Goal: Task Accomplishment & Management: Manage account settings

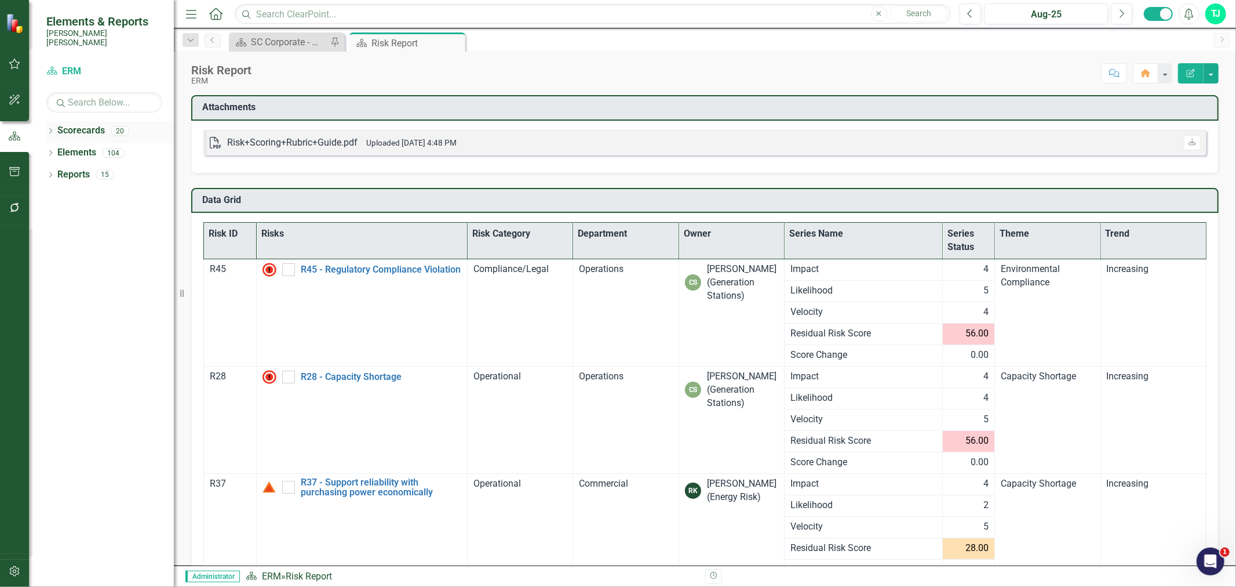
click at [53, 129] on icon "Dropdown" at bounding box center [50, 132] width 8 height 6
click at [55, 170] on icon "Dropdown" at bounding box center [56, 173] width 9 height 7
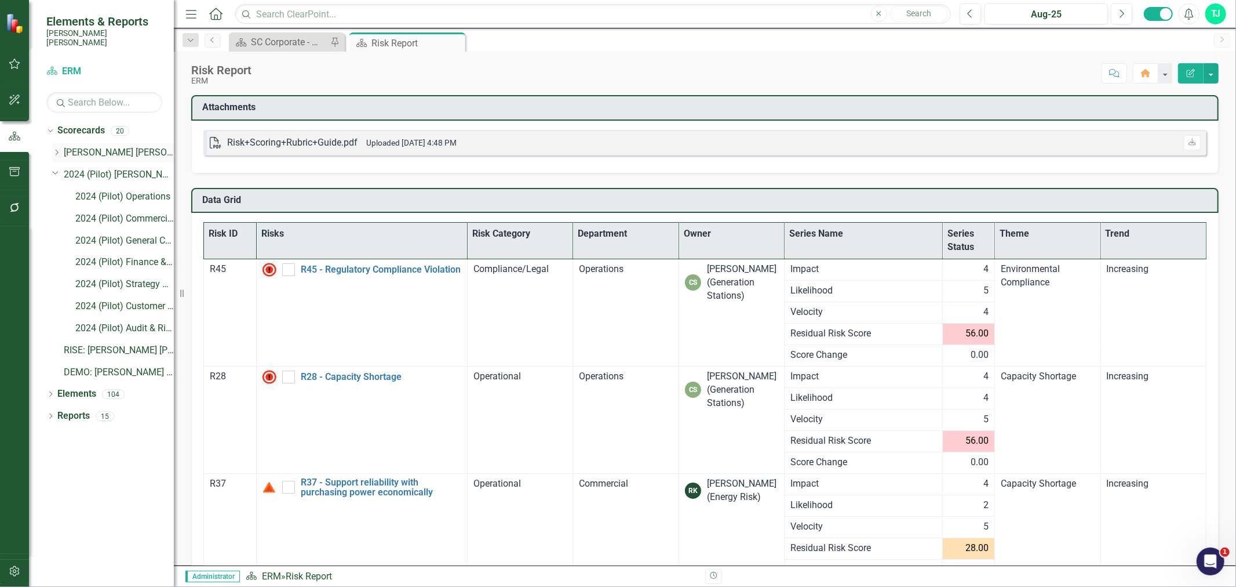
click at [57, 143] on div "Dropdown [PERSON_NAME] [PERSON_NAME] CORPORATE Balanced Scorecard" at bounding box center [113, 152] width 122 height 19
click at [57, 149] on icon "Dropdown" at bounding box center [56, 152] width 9 height 7
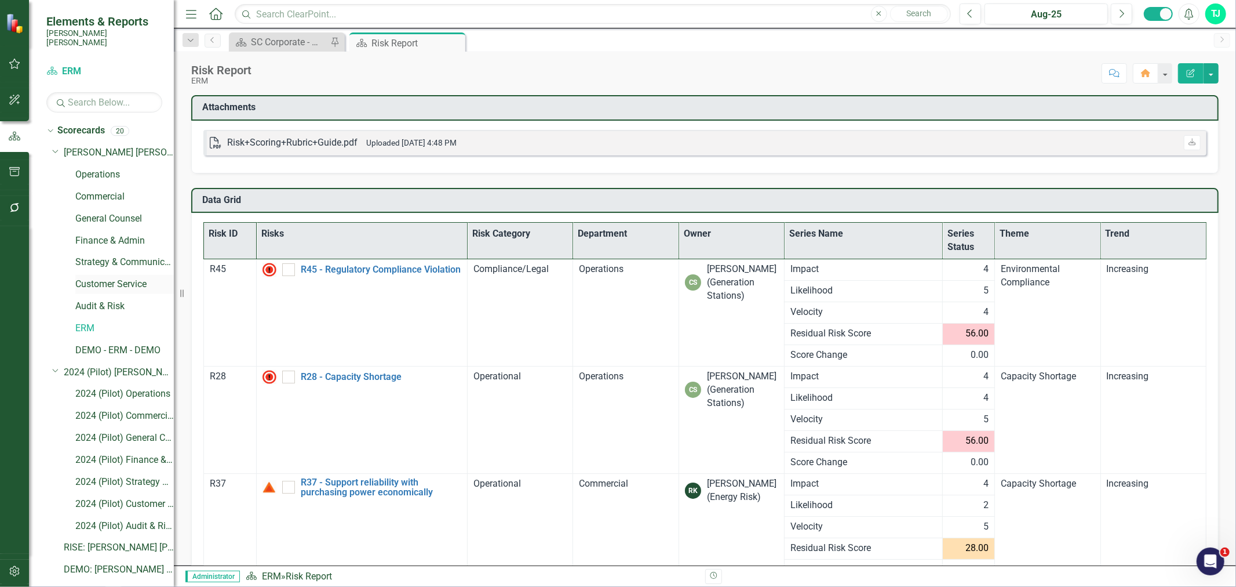
click at [96, 275] on div "Customer Service" at bounding box center [124, 284] width 99 height 19
click at [88, 278] on link "Customer Service" at bounding box center [124, 284] width 99 height 13
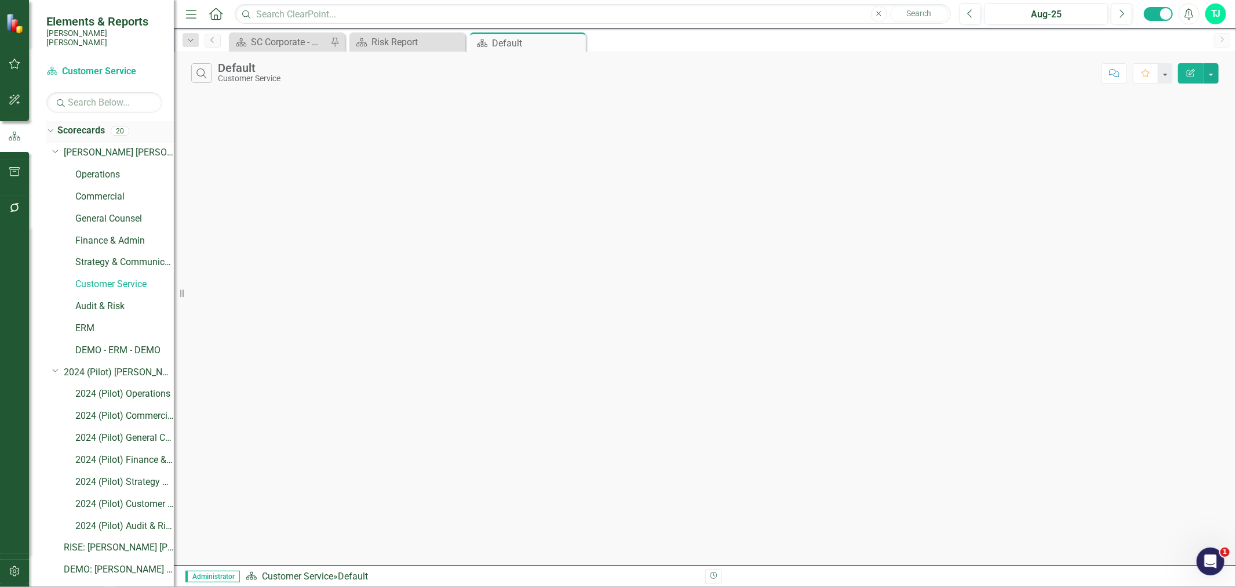
click at [49, 126] on icon "Dropdown" at bounding box center [49, 130] width 6 height 8
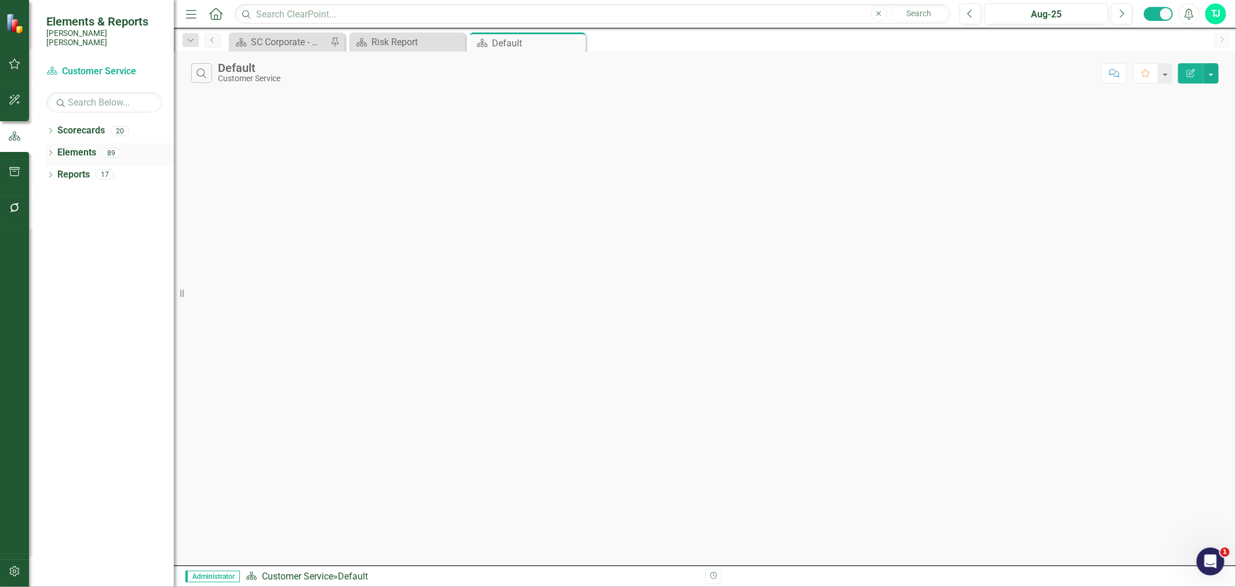
click at [49, 151] on icon "Dropdown" at bounding box center [50, 154] width 8 height 6
click at [75, 146] on link "Elements" at bounding box center [76, 152] width 39 height 13
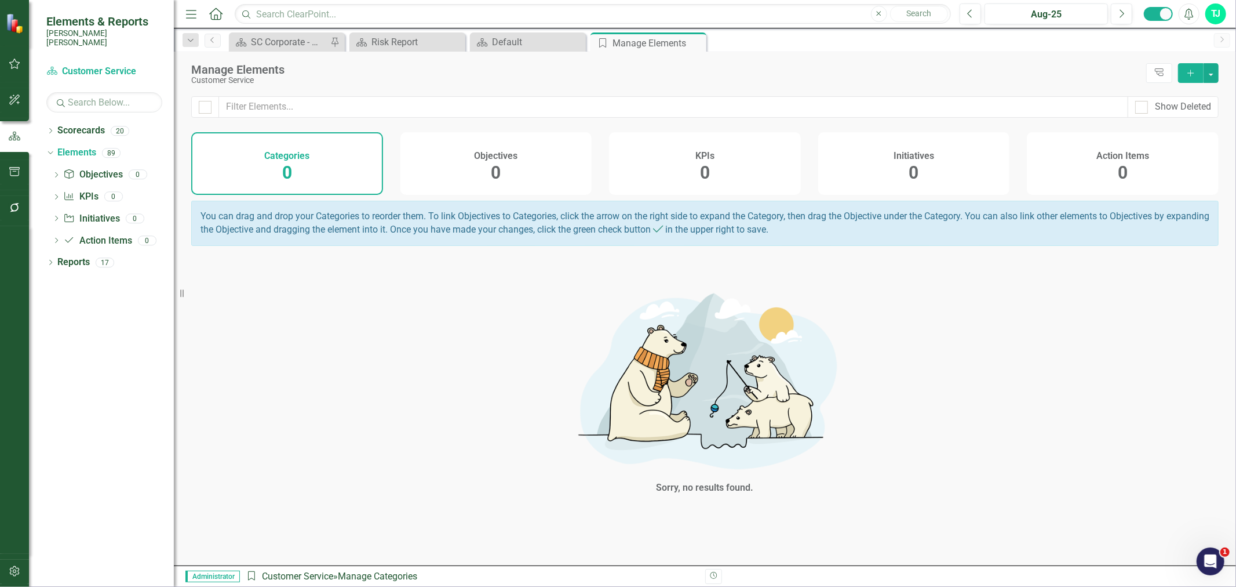
click at [479, 152] on h4 "Objectives" at bounding box center [495, 156] width 43 height 10
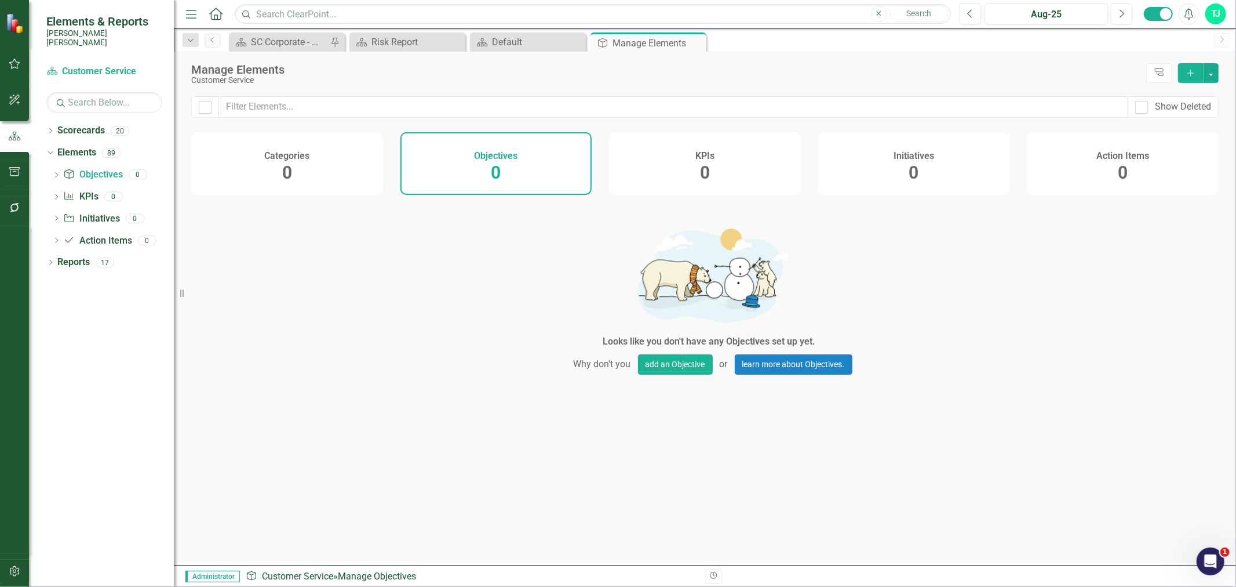
click at [652, 158] on div "KPIs 0" at bounding box center [705, 163] width 192 height 63
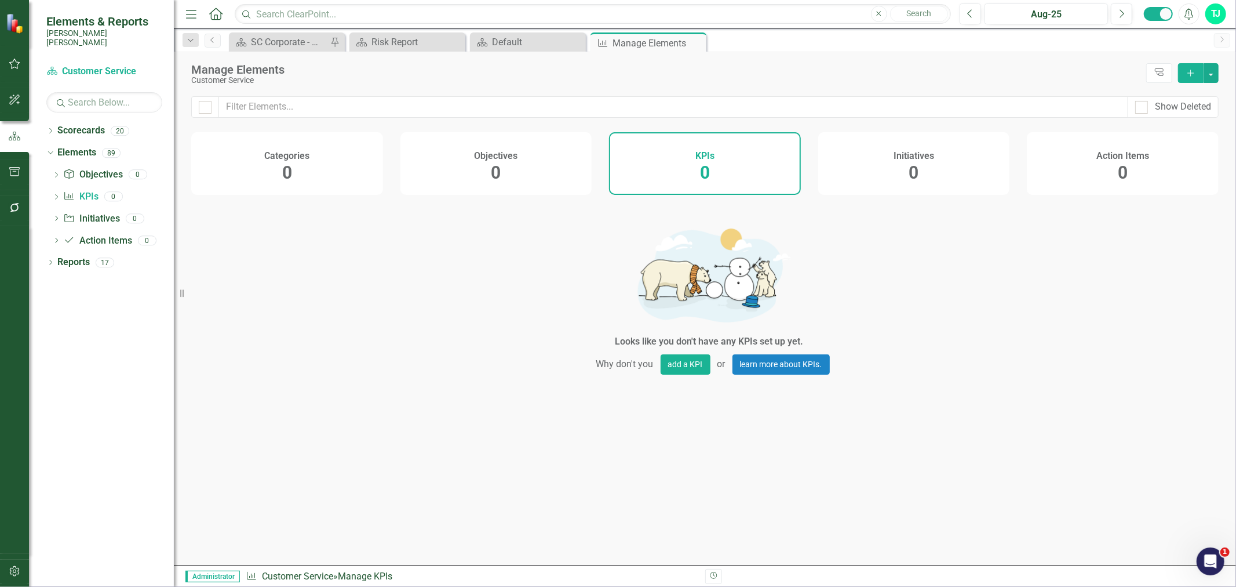
click at [839, 166] on div "Initiatives 0" at bounding box center [914, 163] width 192 height 63
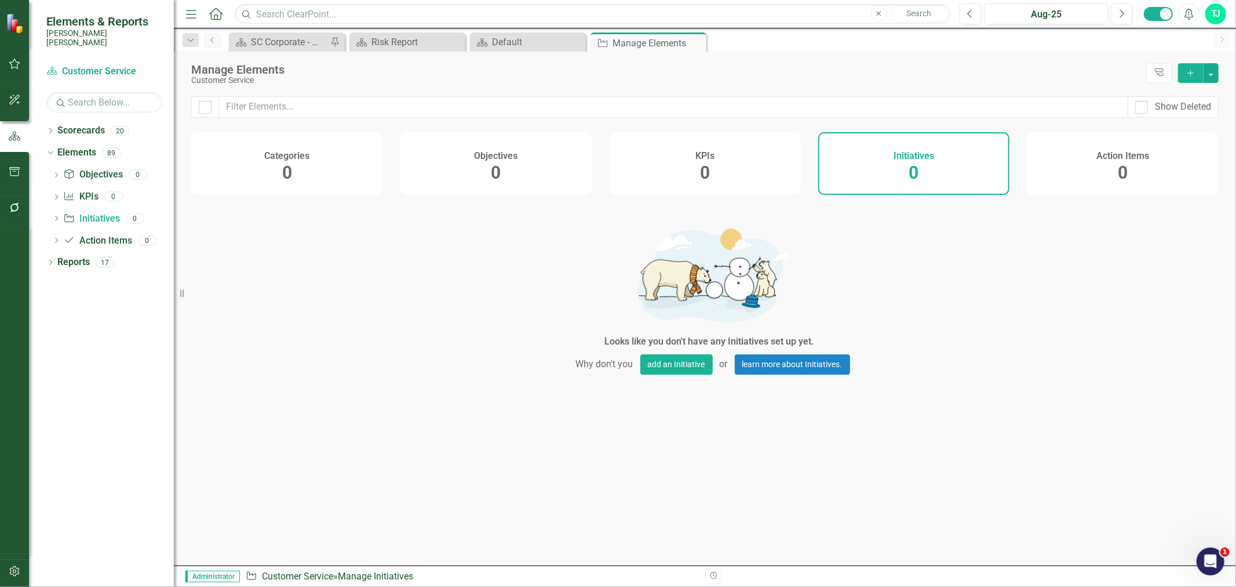
click at [1075, 174] on div "Action Items 0" at bounding box center [1123, 163] width 192 height 63
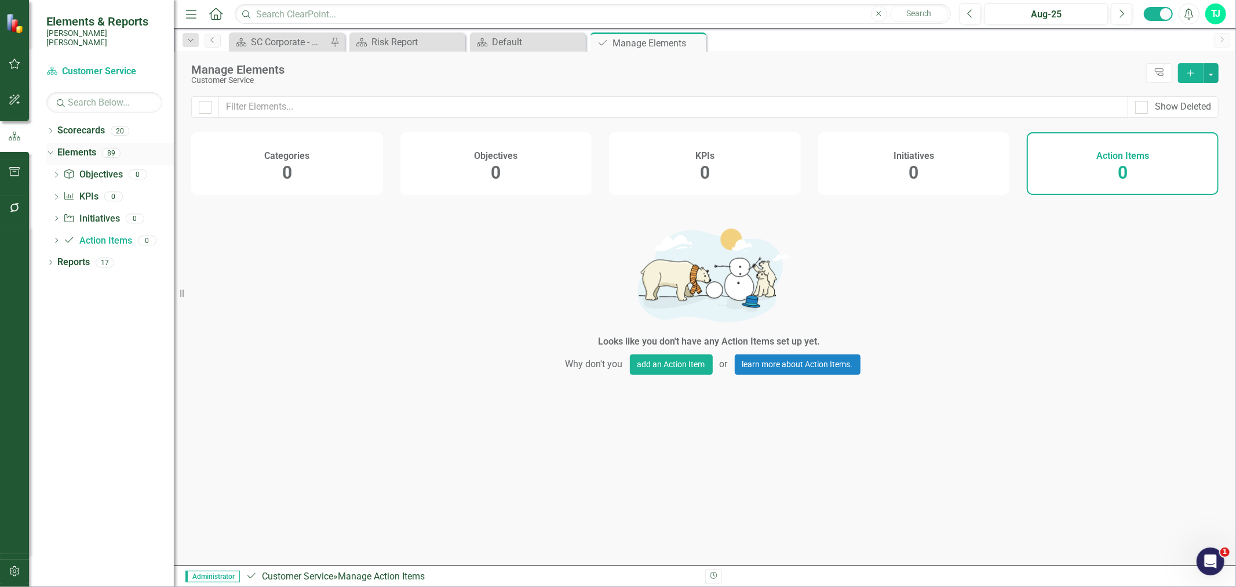
click at [87, 146] on link "Elements" at bounding box center [76, 152] width 39 height 13
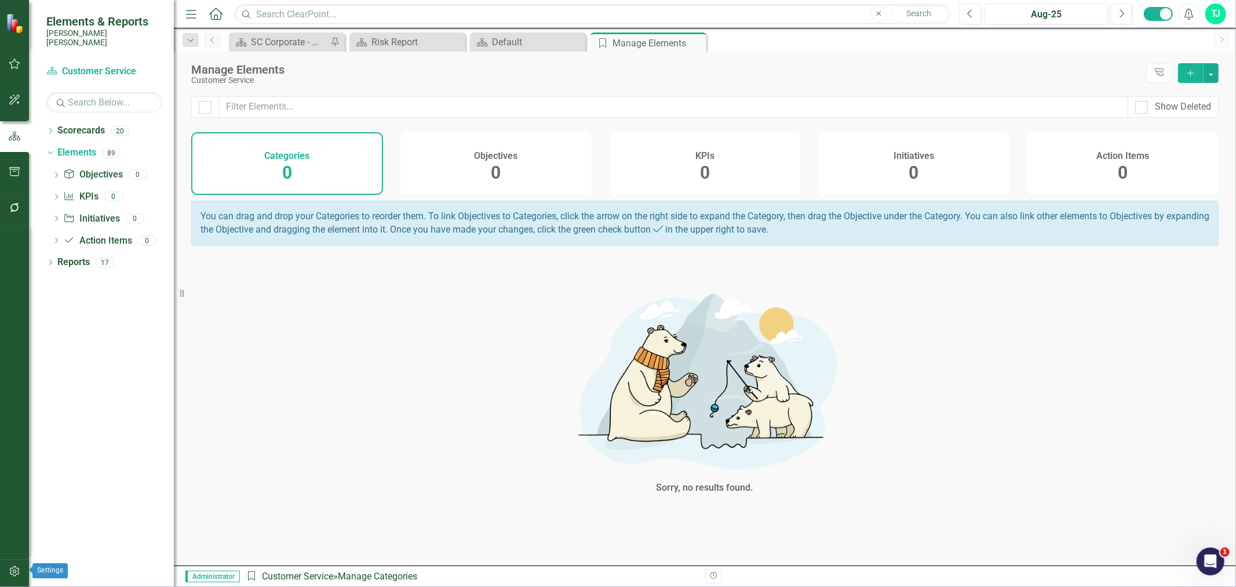
click at [12, 564] on button "button" at bounding box center [15, 571] width 26 height 24
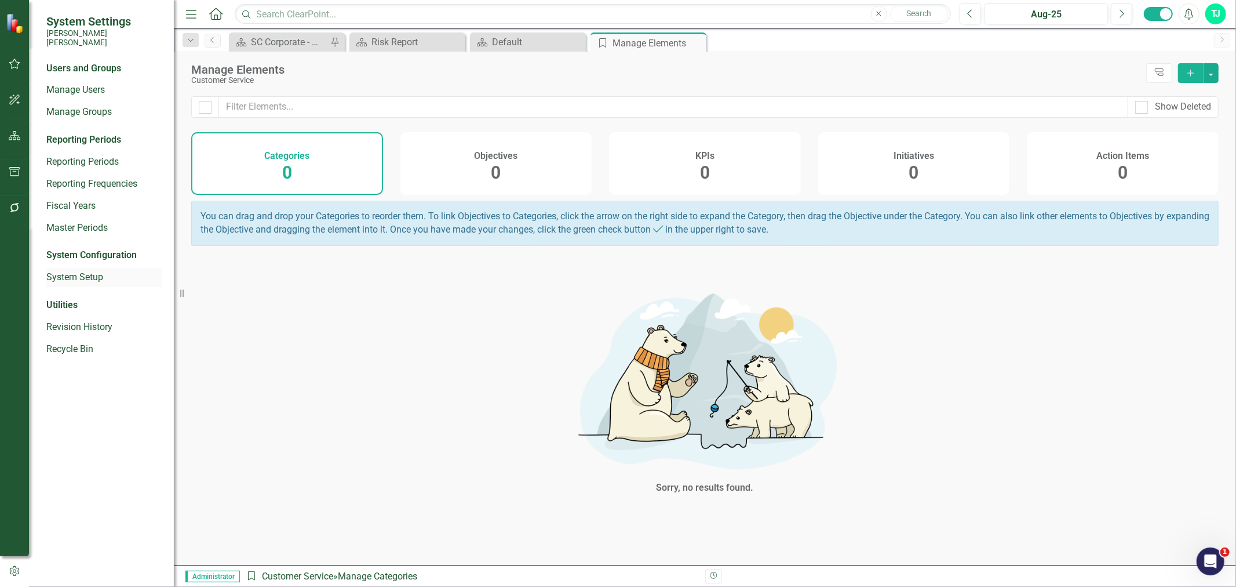
click at [85, 271] on link "System Setup" at bounding box center [104, 277] width 116 height 13
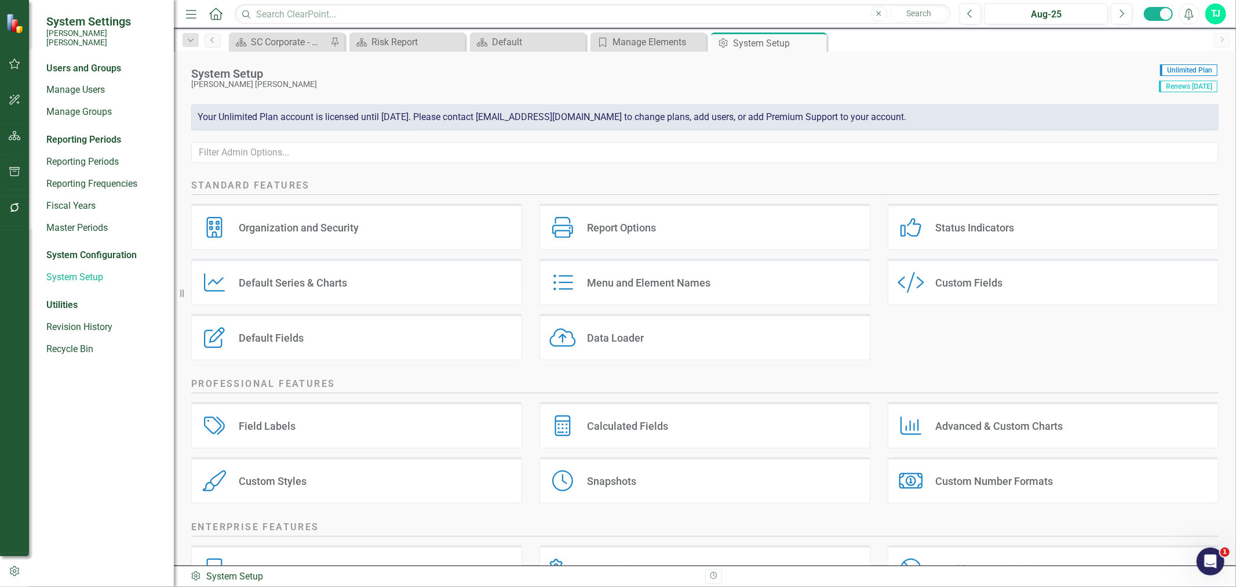
click at [760, 281] on div "Menu and Element Names Menu and Element Names" at bounding box center [705, 282] width 331 height 46
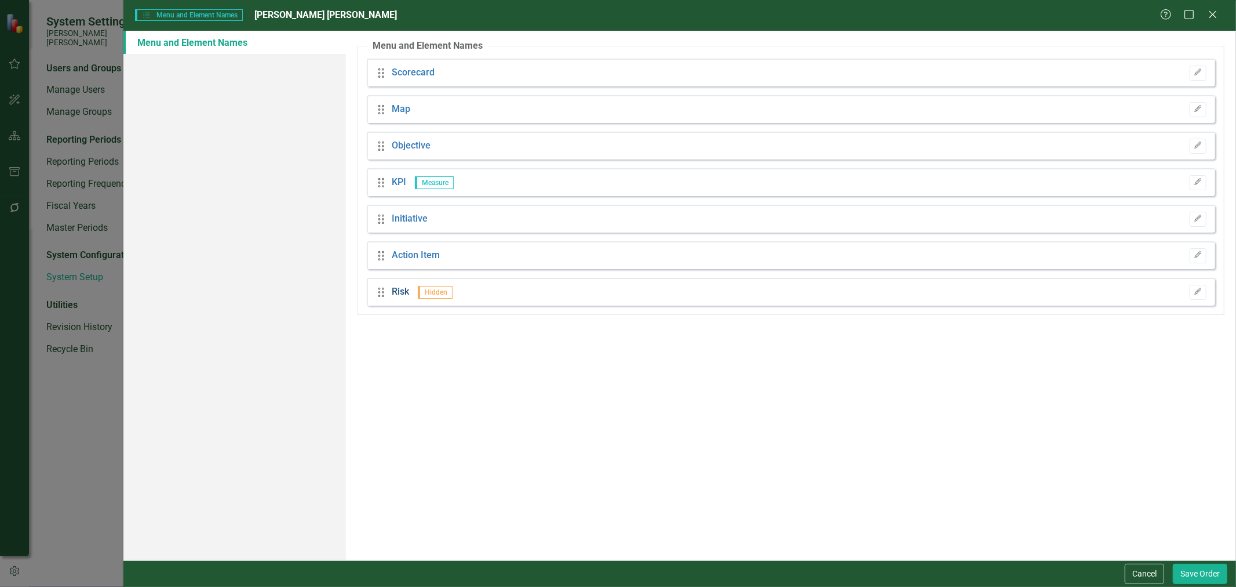
click at [393, 287] on link "Risk" at bounding box center [400, 291] width 17 height 13
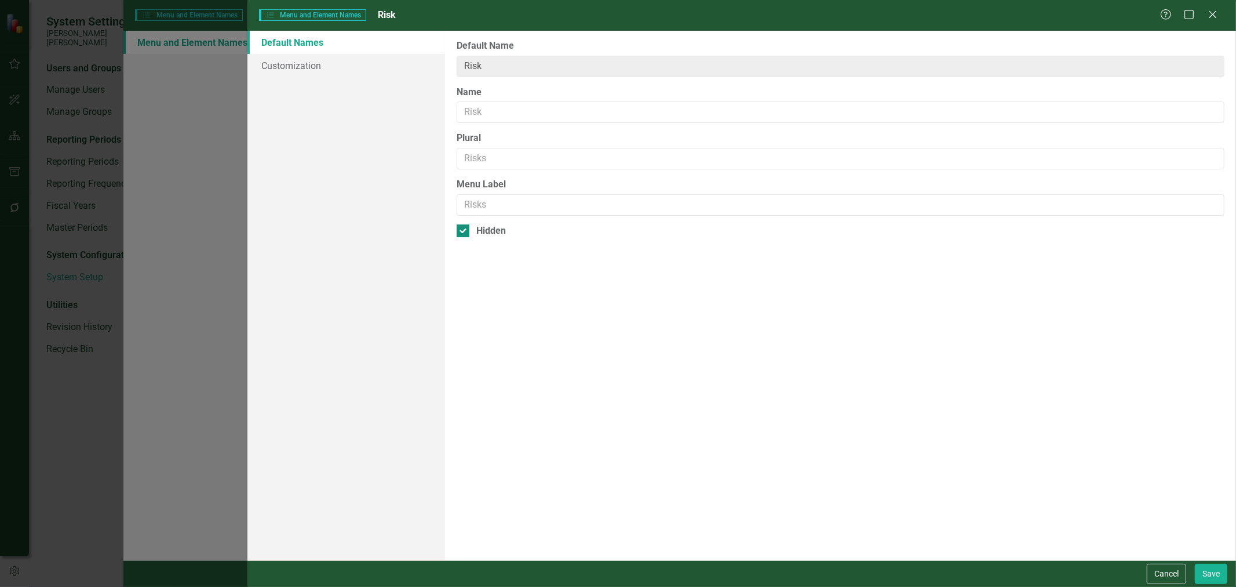
click at [483, 229] on div "Hidden" at bounding box center [491, 230] width 30 height 13
click at [464, 229] on input "Hidden" at bounding box center [461, 228] width 8 height 8
checkbox input "false"
click at [1204, 574] on button "Save" at bounding box center [1211, 573] width 32 height 20
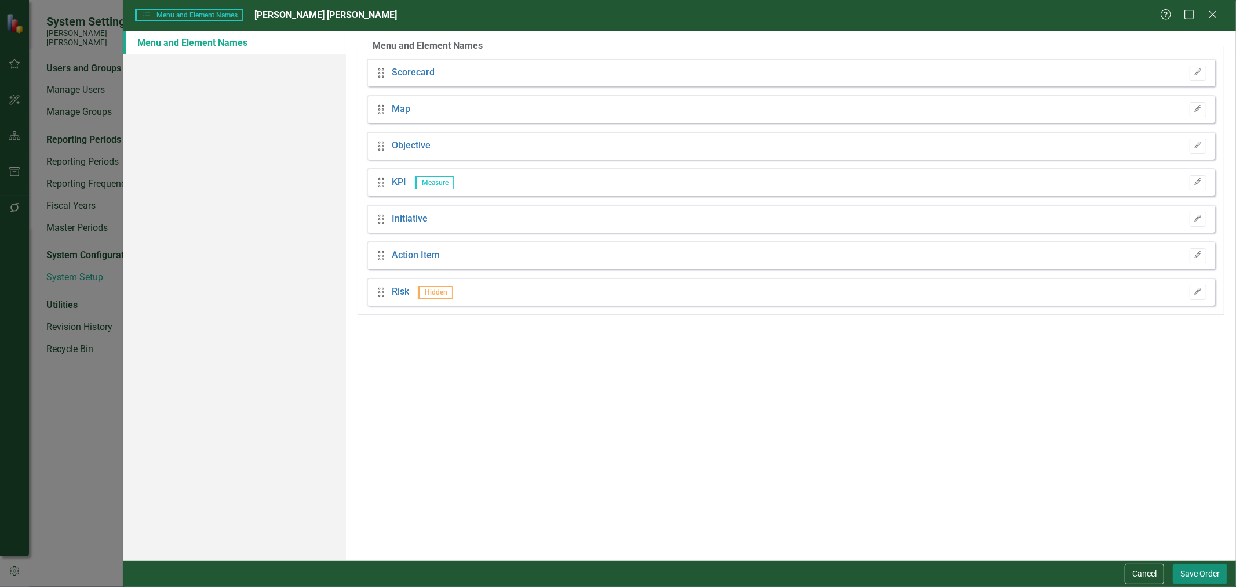
click at [1200, 575] on button "Save Order" at bounding box center [1200, 573] width 54 height 20
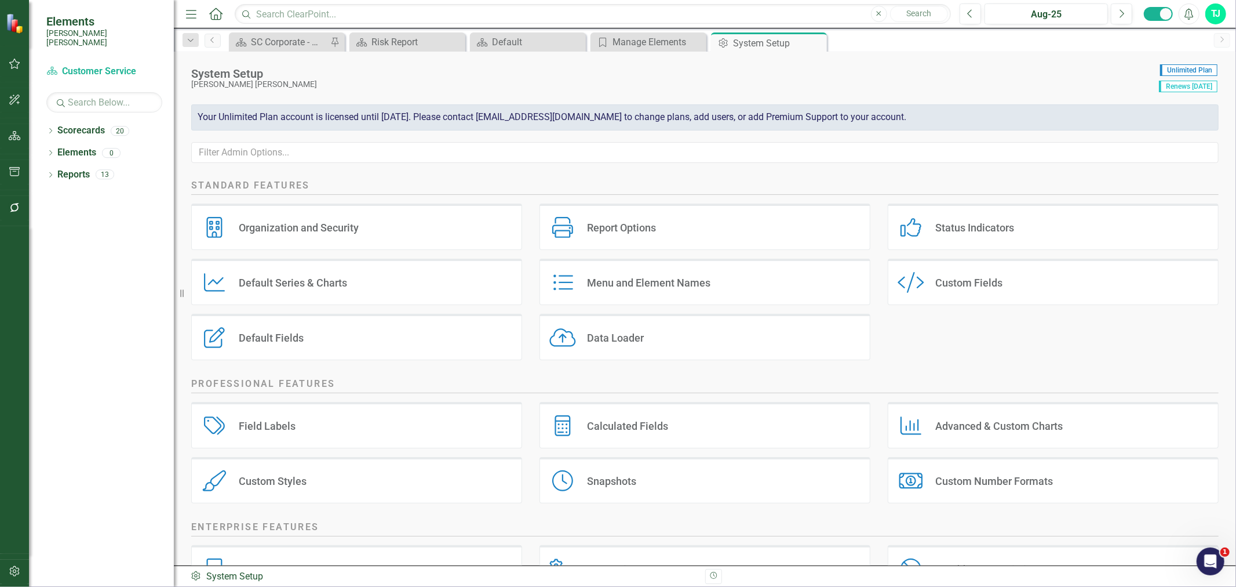
click at [661, 313] on div "Menu and Element Names Menu and Element Names" at bounding box center [705, 286] width 348 height 55
click at [675, 287] on div "Menu and Element Names" at bounding box center [648, 282] width 123 height 13
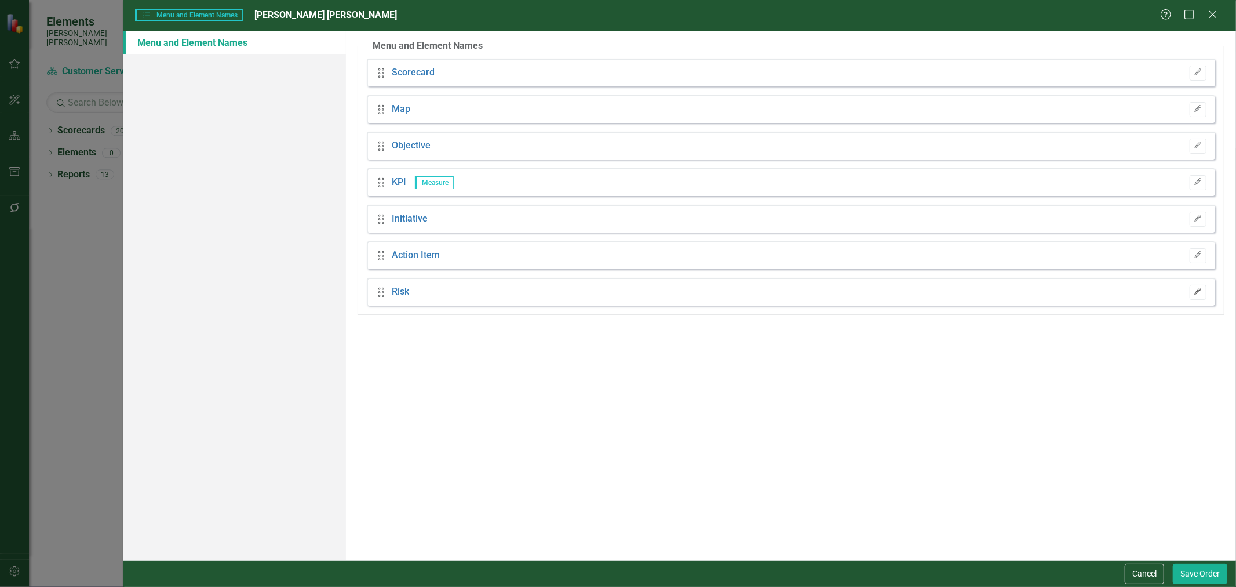
click at [1200, 296] on button "Edit" at bounding box center [1198, 292] width 17 height 15
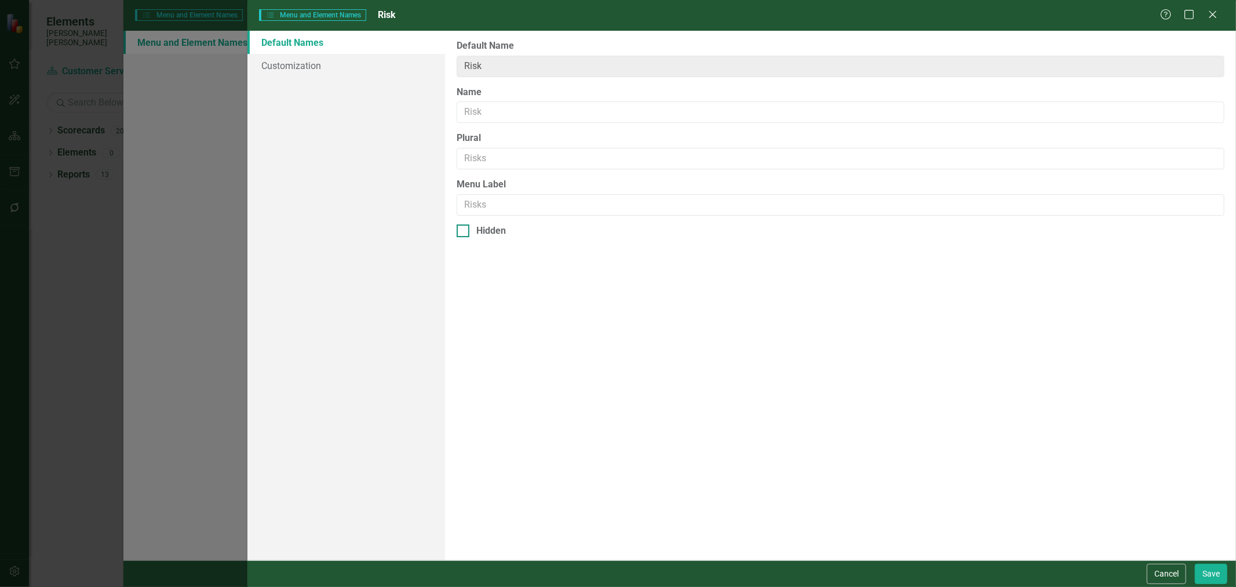
click at [458, 227] on input "Hidden" at bounding box center [461, 228] width 8 height 8
checkbox input "true"
click at [1210, 577] on button "Save" at bounding box center [1211, 573] width 32 height 20
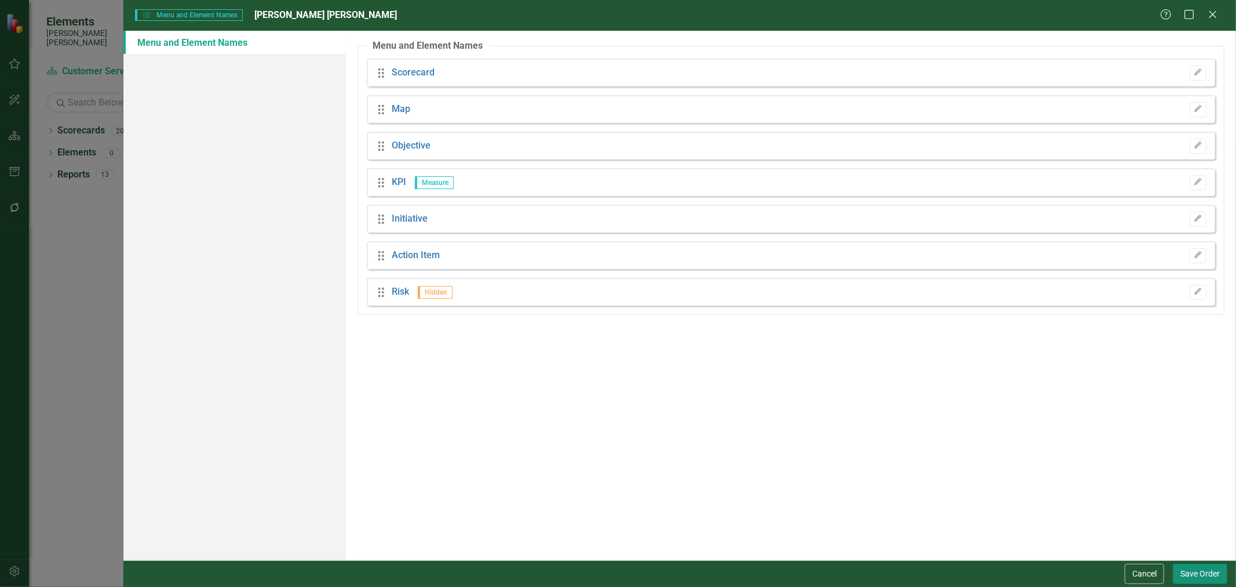
click at [1190, 572] on button "Save Order" at bounding box center [1200, 573] width 54 height 20
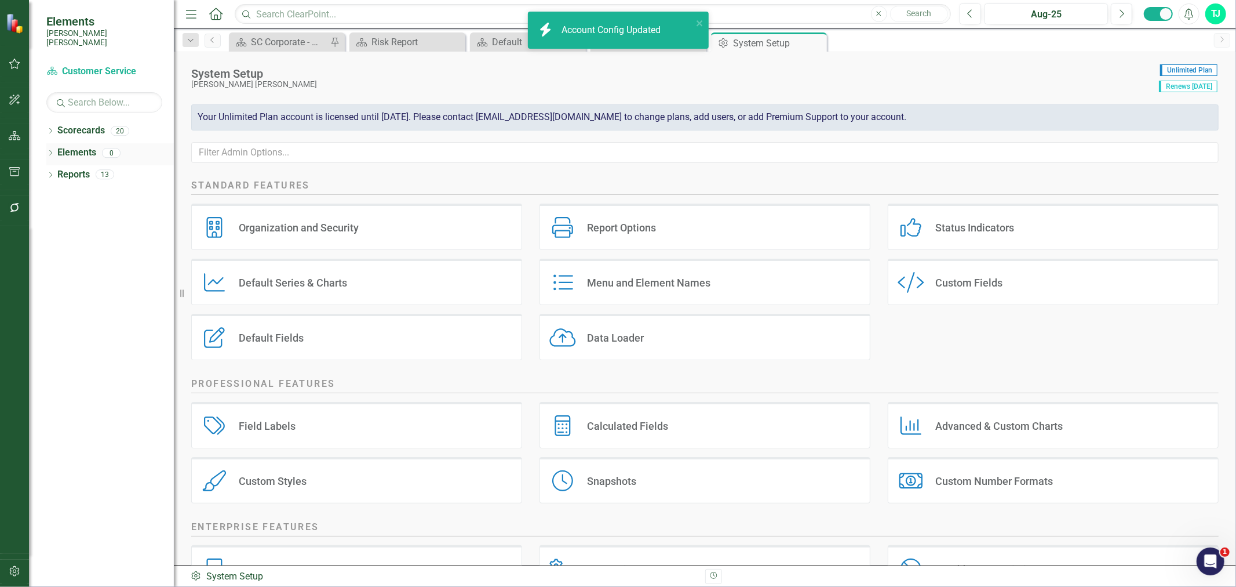
click at [74, 146] on link "Elements" at bounding box center [76, 152] width 39 height 13
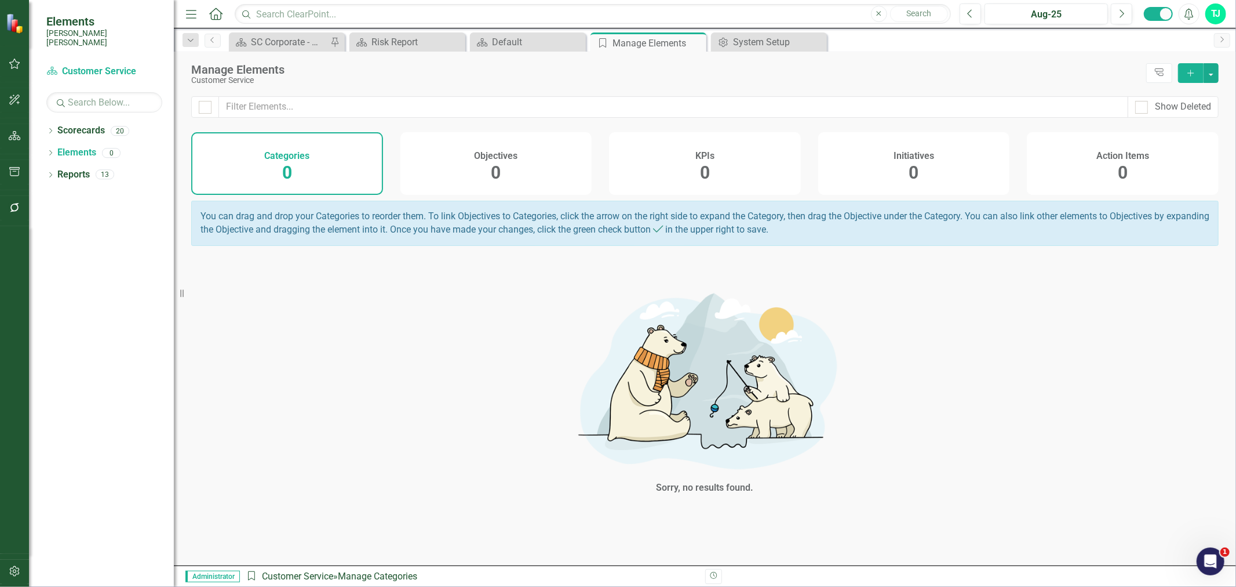
click at [45, 147] on div "Dropdown Scorecards 20 Dropdown [PERSON_NAME] [PERSON_NAME] CORPORATE Balanced …" at bounding box center [101, 353] width 145 height 465
click at [47, 151] on icon "Dropdown" at bounding box center [50, 154] width 8 height 6
click at [56, 195] on icon "Dropdown" at bounding box center [56, 198] width 8 height 6
click at [56, 192] on icon "Dropdown" at bounding box center [55, 196] width 6 height 8
click at [51, 129] on icon "Dropdown" at bounding box center [50, 132] width 8 height 6
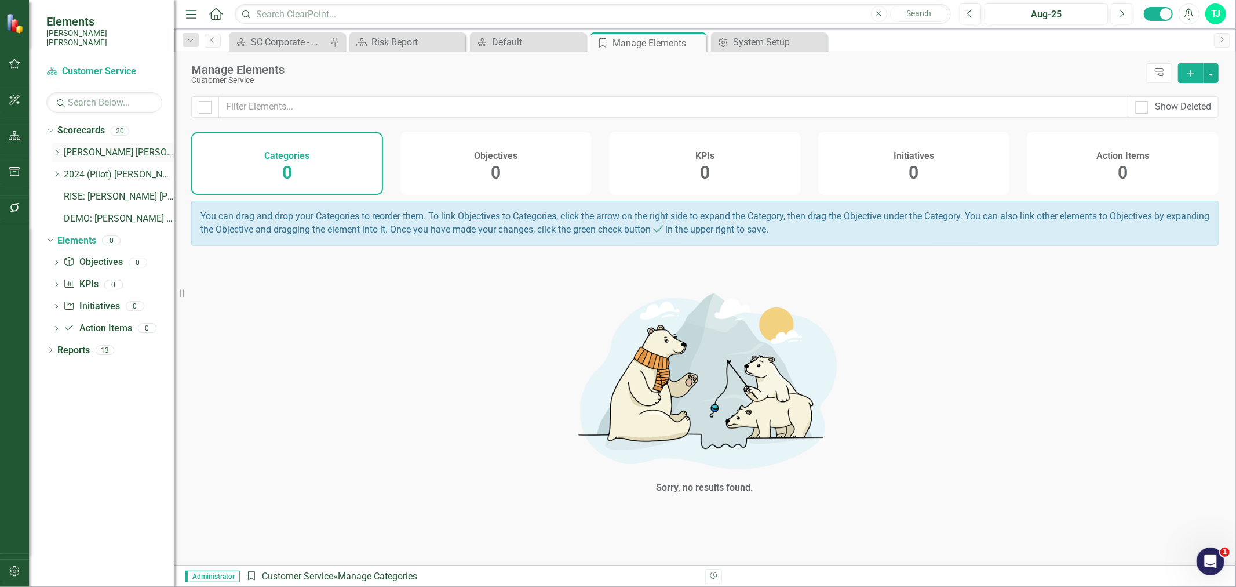
click at [82, 146] on link "[PERSON_NAME] [PERSON_NAME] CORPORATE Balanced Scorecard" at bounding box center [119, 152] width 110 height 13
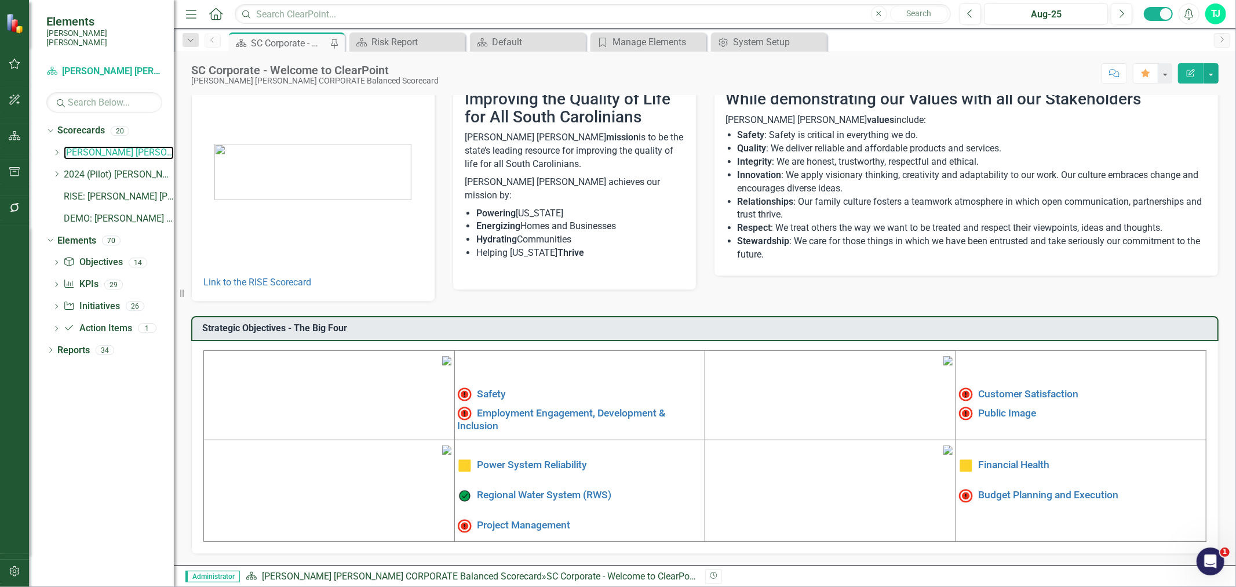
scroll to position [133, 0]
click at [85, 234] on link "Elements" at bounding box center [76, 240] width 39 height 13
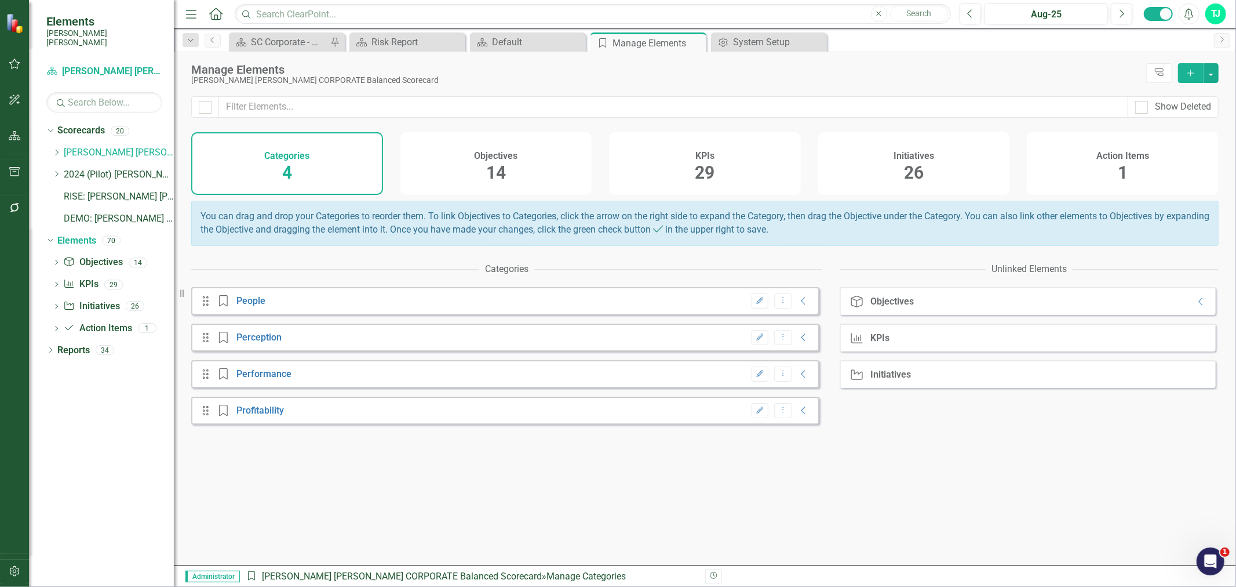
click at [492, 172] on span "14" at bounding box center [496, 172] width 20 height 20
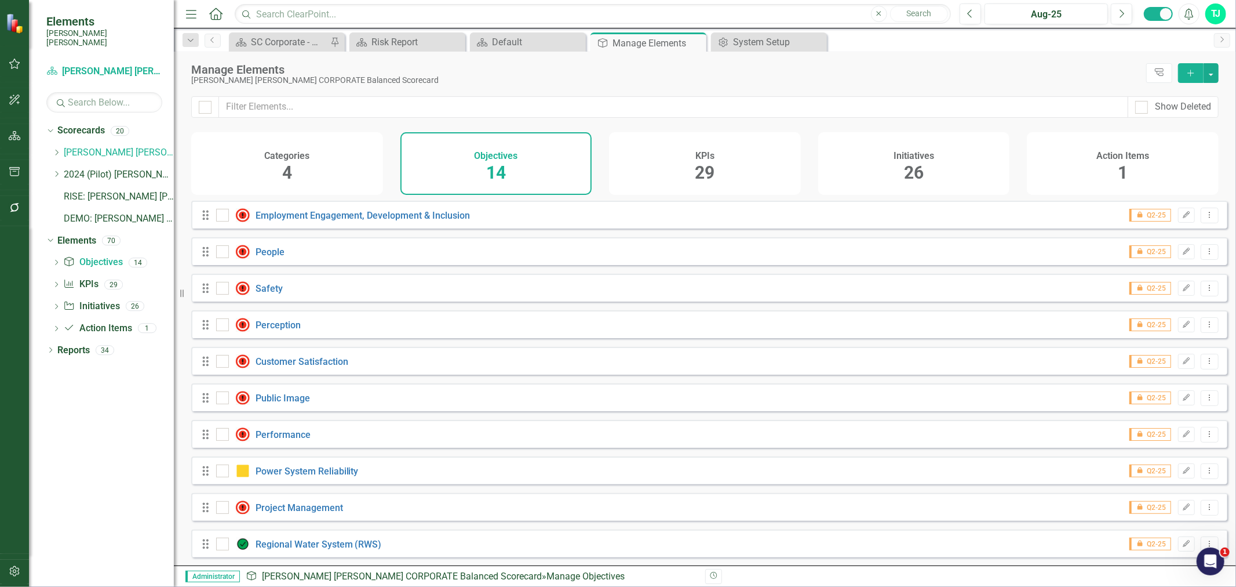
click at [704, 186] on div "KPIs 29" at bounding box center [705, 163] width 192 height 63
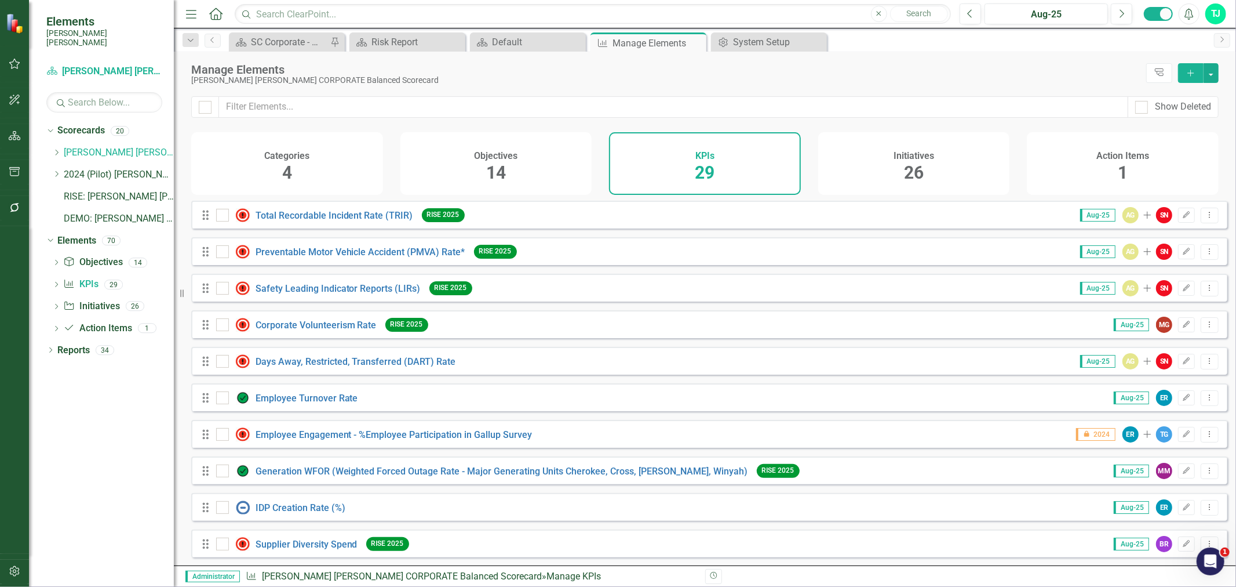
click at [479, 172] on div "Objectives 14" at bounding box center [497, 163] width 192 height 63
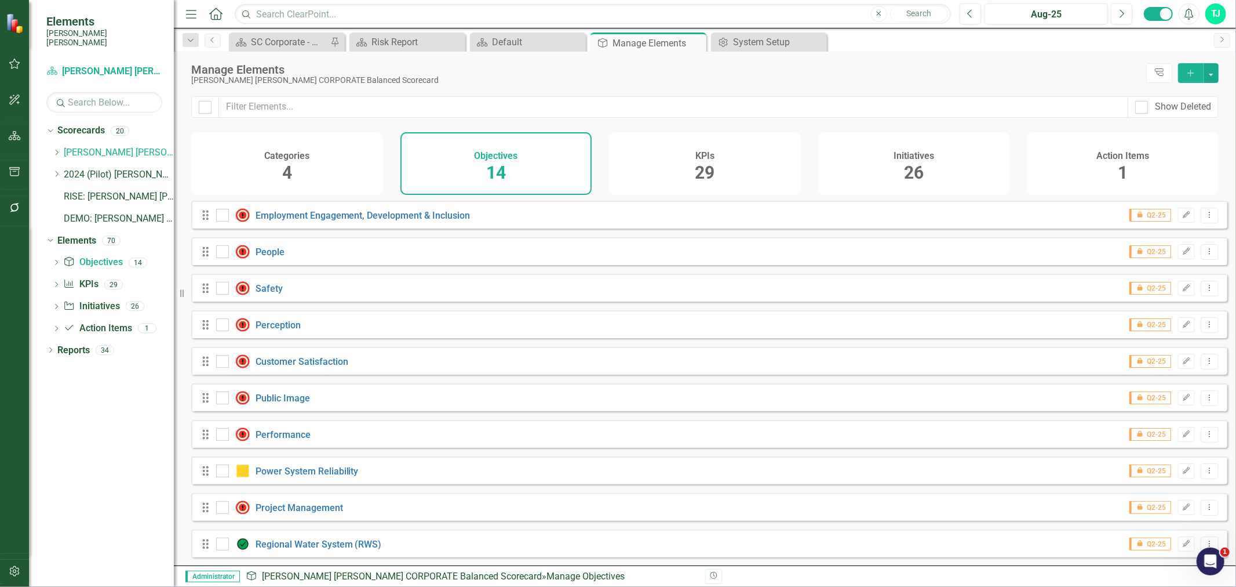
click at [684, 172] on div "KPIs 29" at bounding box center [705, 163] width 192 height 63
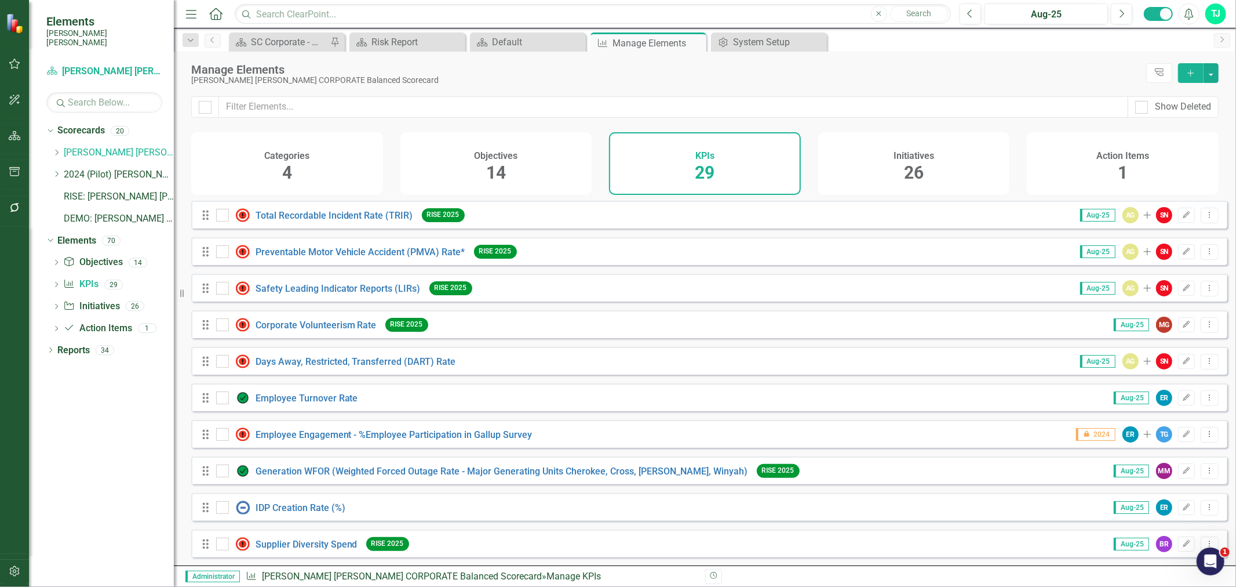
click at [312, 154] on div "Categories 4" at bounding box center [287, 163] width 192 height 63
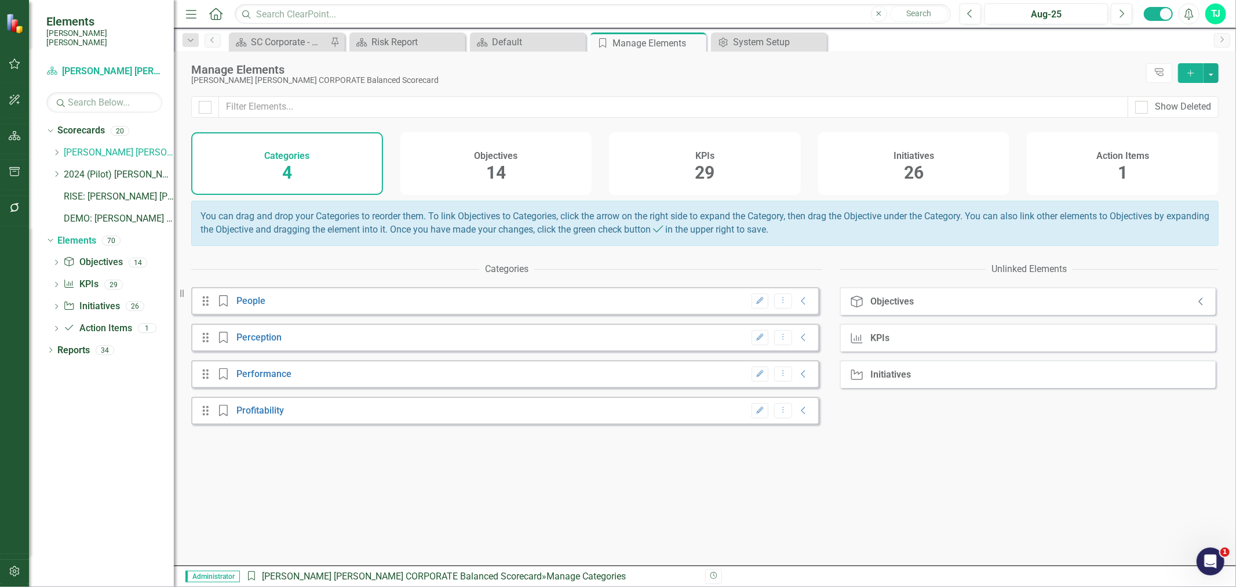
click at [1196, 306] on icon "Collapse" at bounding box center [1202, 301] width 12 height 9
click at [798, 305] on icon "Collapse" at bounding box center [804, 300] width 12 height 9
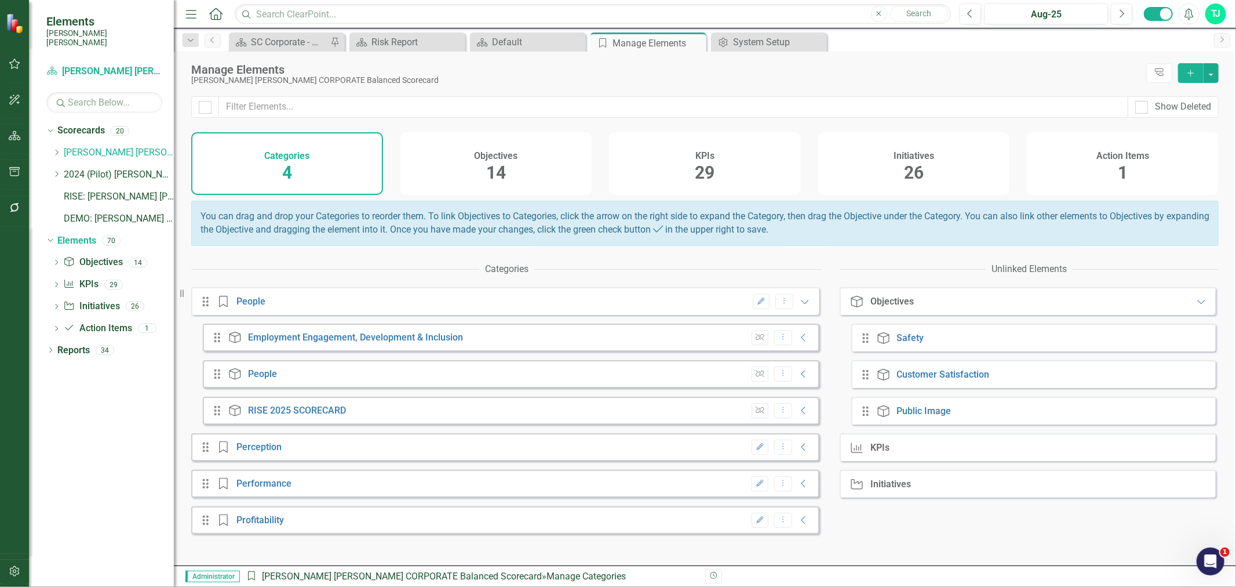
click at [795, 449] on div "Edit Dropdown Menu Collapse" at bounding box center [778, 447] width 64 height 16
drag, startPoint x: 795, startPoint y: 449, endPoint x: 795, endPoint y: 456, distance: 6.4
click at [798, 452] on icon "Collapse" at bounding box center [804, 446] width 12 height 9
click at [799, 452] on icon "Expanded" at bounding box center [805, 447] width 12 height 9
click at [798, 452] on icon "Collapse" at bounding box center [804, 446] width 12 height 9
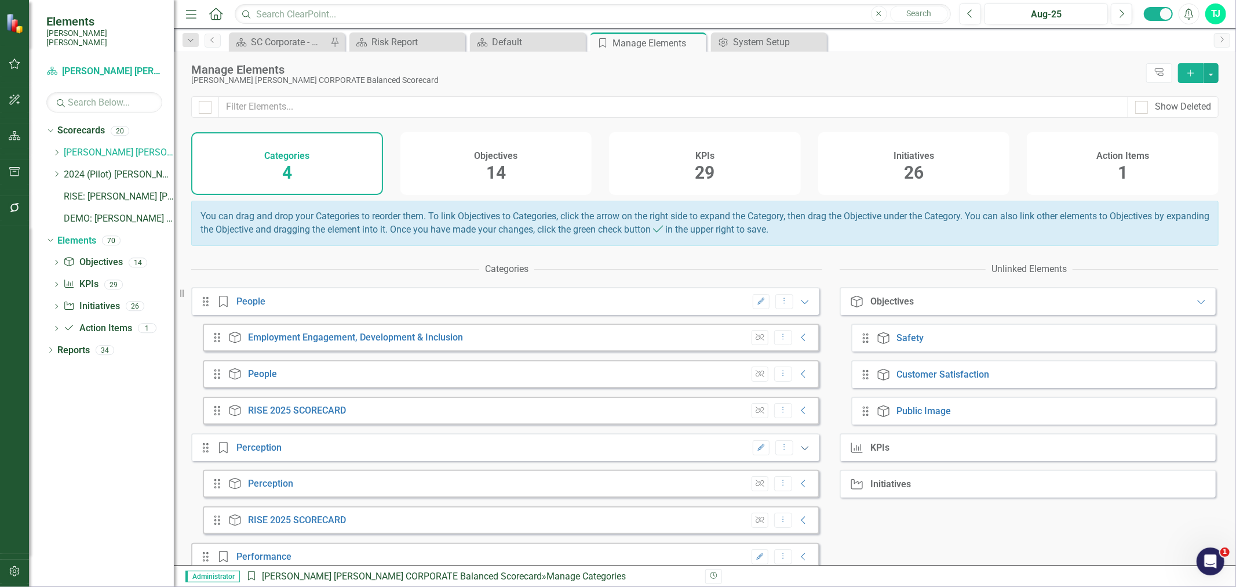
scroll to position [59, 0]
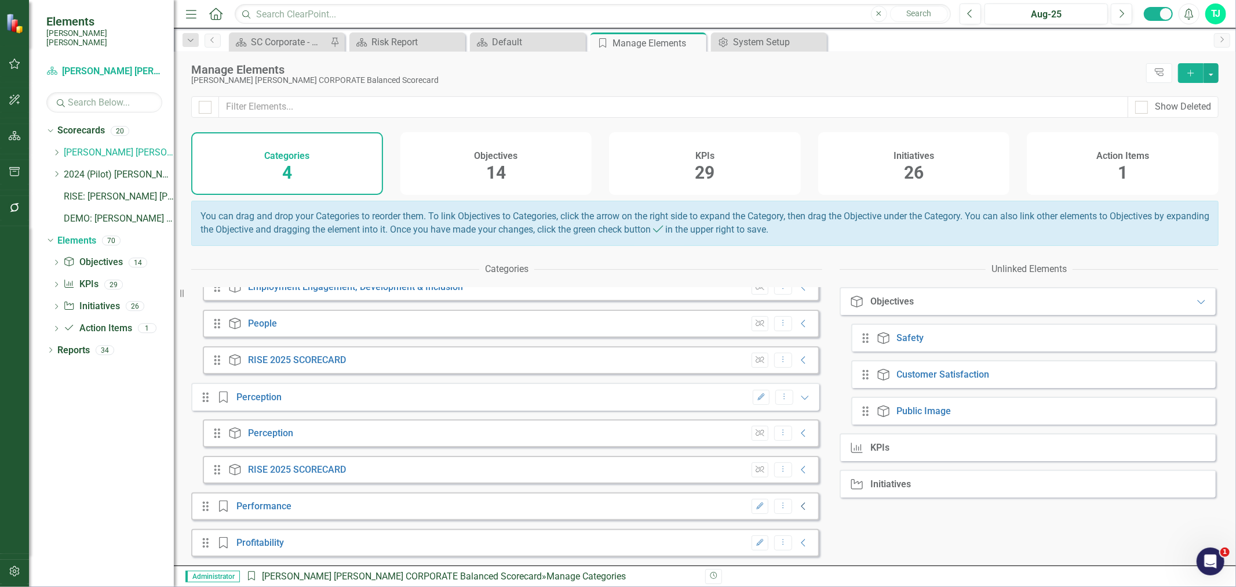
click at [800, 508] on icon "Collapse" at bounding box center [804, 505] width 12 height 9
click at [802, 547] on icon "Collapse" at bounding box center [804, 542] width 12 height 9
click at [56, 148] on div "Dropdown" at bounding box center [56, 153] width 9 height 10
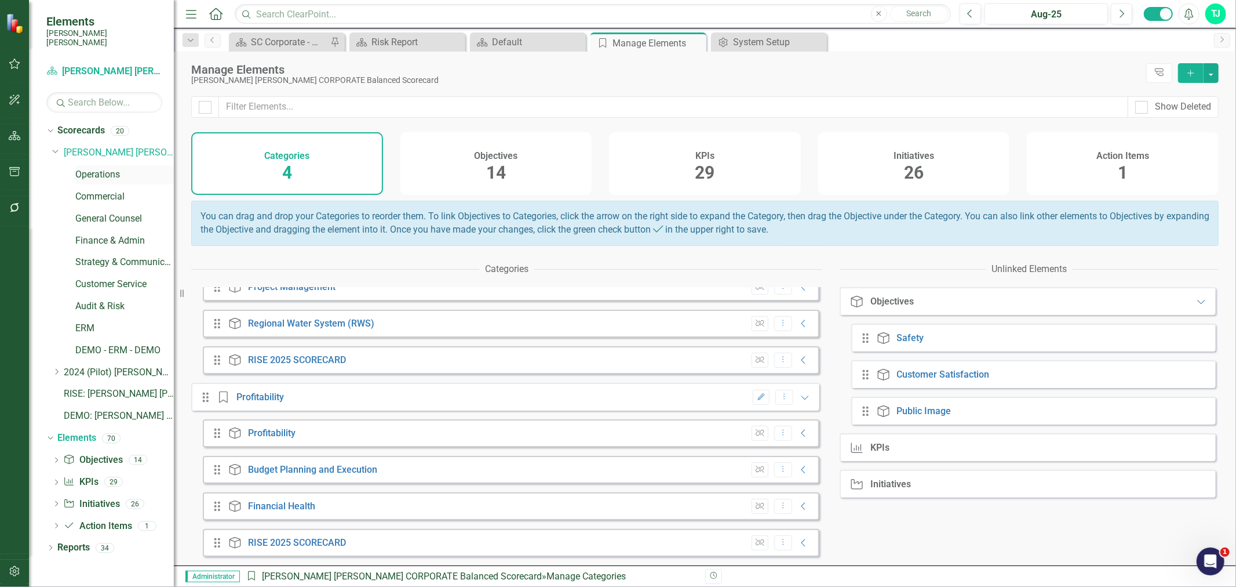
click at [92, 168] on link "Operations" at bounding box center [124, 174] width 99 height 13
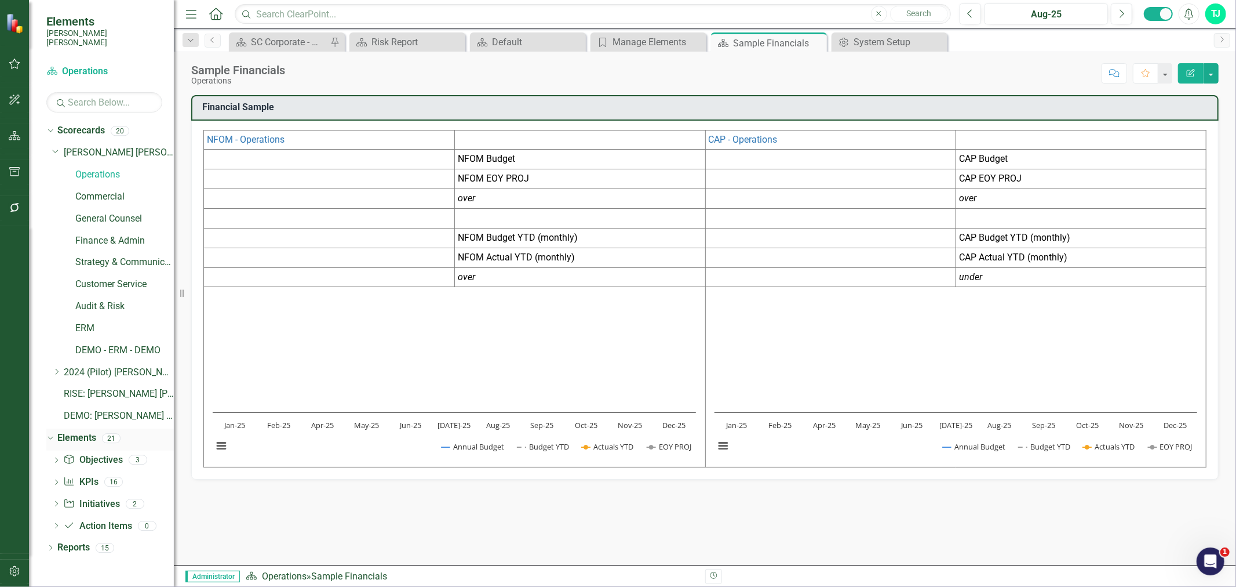
click at [68, 431] on link "Elements" at bounding box center [76, 437] width 39 height 13
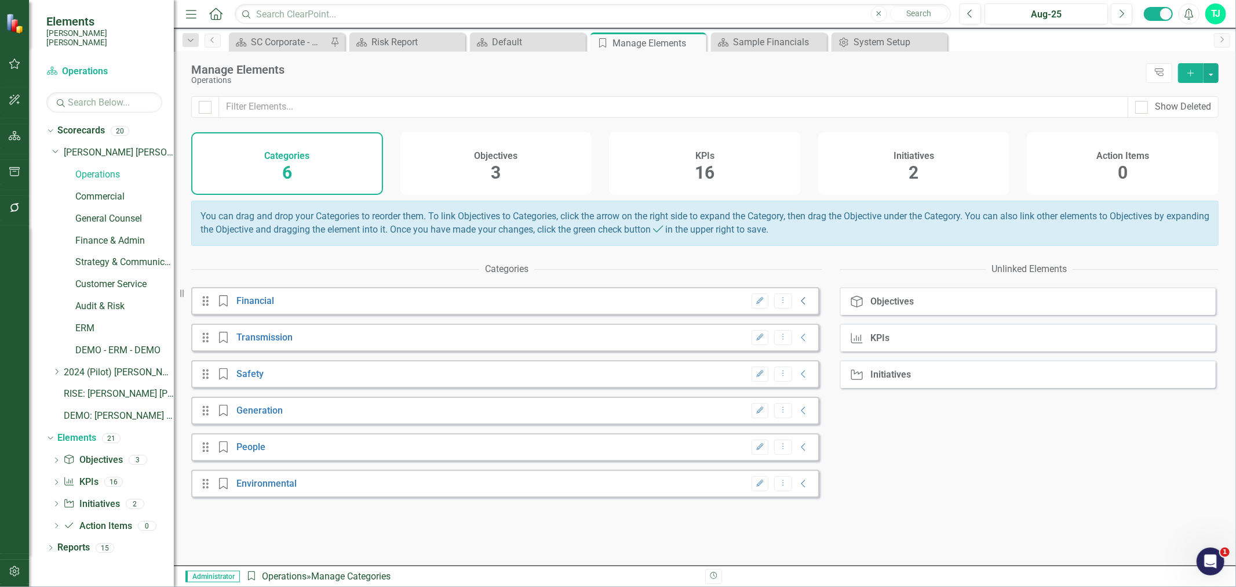
click at [798, 305] on icon "Collapse" at bounding box center [804, 300] width 12 height 9
click at [798, 342] on icon "Collapse" at bounding box center [804, 337] width 12 height 9
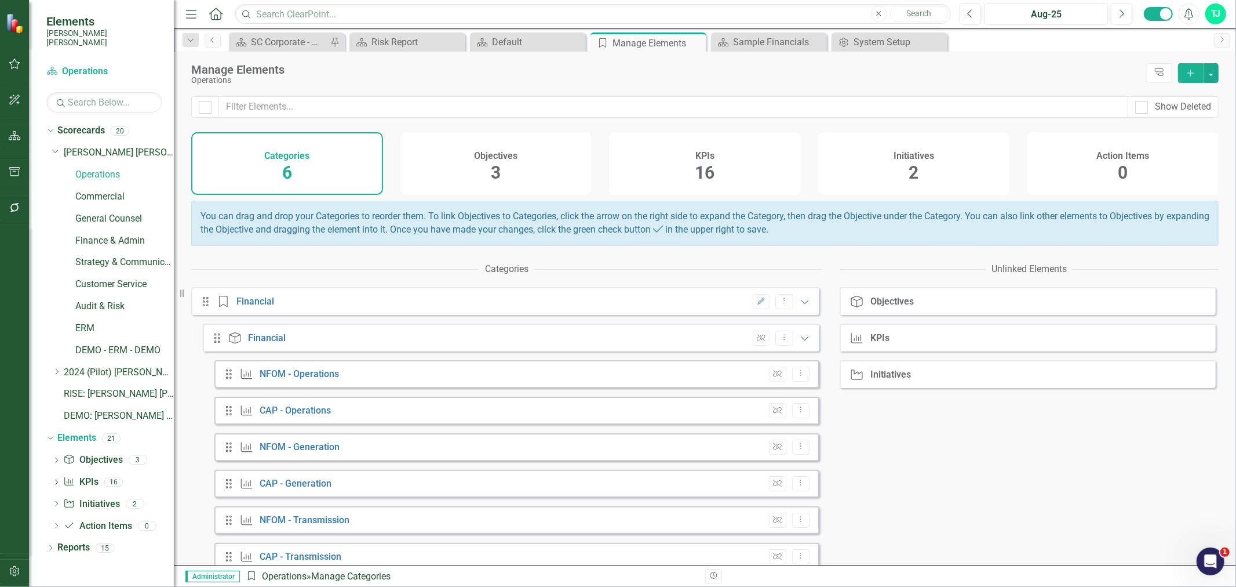
click at [799, 343] on icon "Expanded" at bounding box center [805, 337] width 12 height 9
click at [799, 306] on icon "Expanded" at bounding box center [805, 301] width 12 height 9
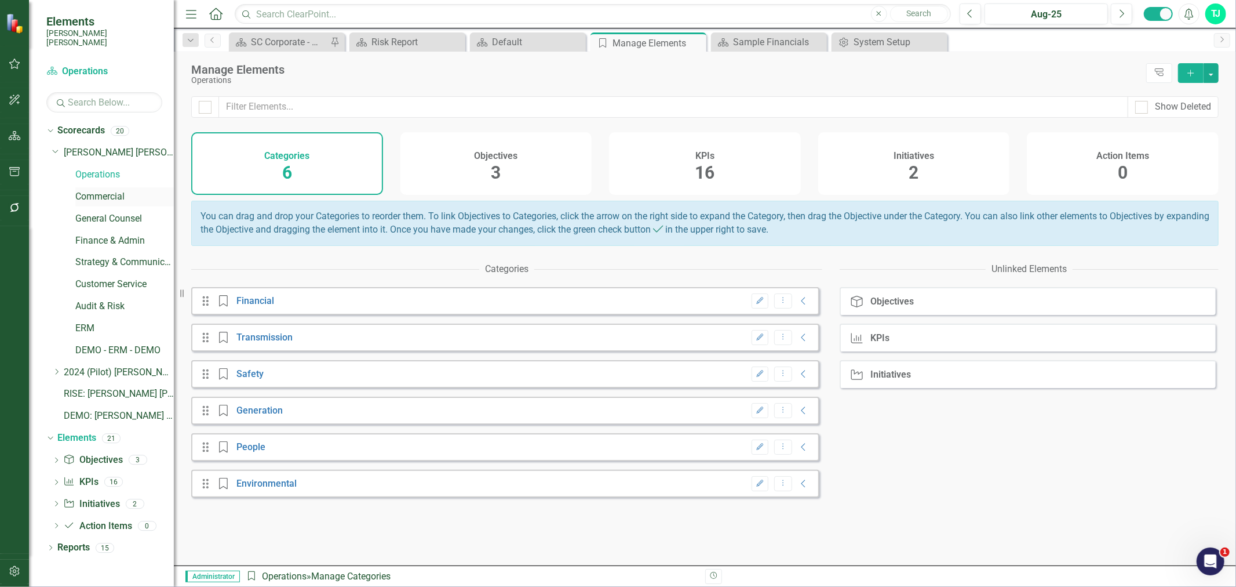
click at [103, 190] on link "Commercial" at bounding box center [124, 196] width 99 height 13
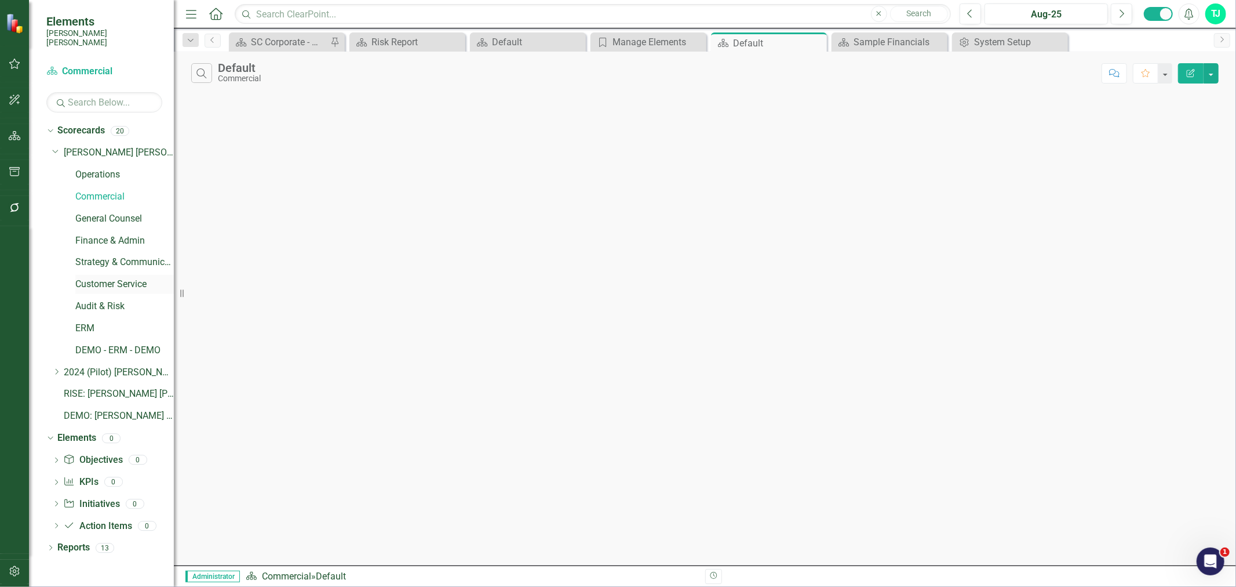
click at [96, 275] on div "Customer Service" at bounding box center [124, 284] width 99 height 19
click at [96, 278] on link "Customer Service" at bounding box center [124, 284] width 99 height 13
click at [81, 434] on link "Elements" at bounding box center [76, 437] width 39 height 13
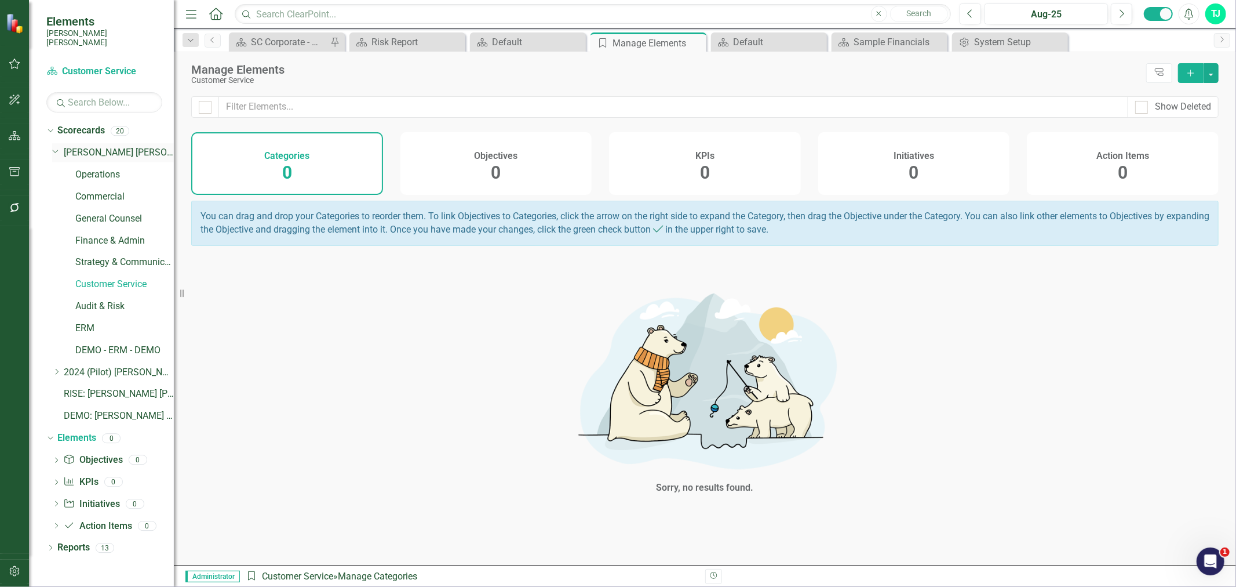
click at [77, 146] on link "[PERSON_NAME] [PERSON_NAME] CORPORATE Balanced Scorecard" at bounding box center [119, 152] width 110 height 13
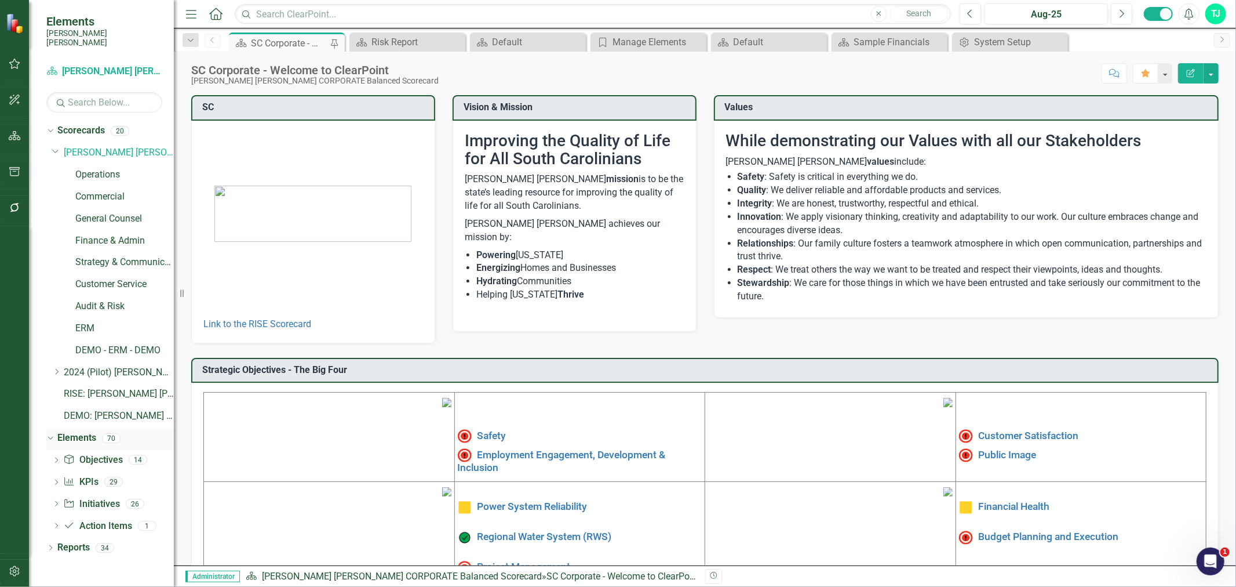
click at [86, 431] on link "Elements" at bounding box center [76, 437] width 39 height 13
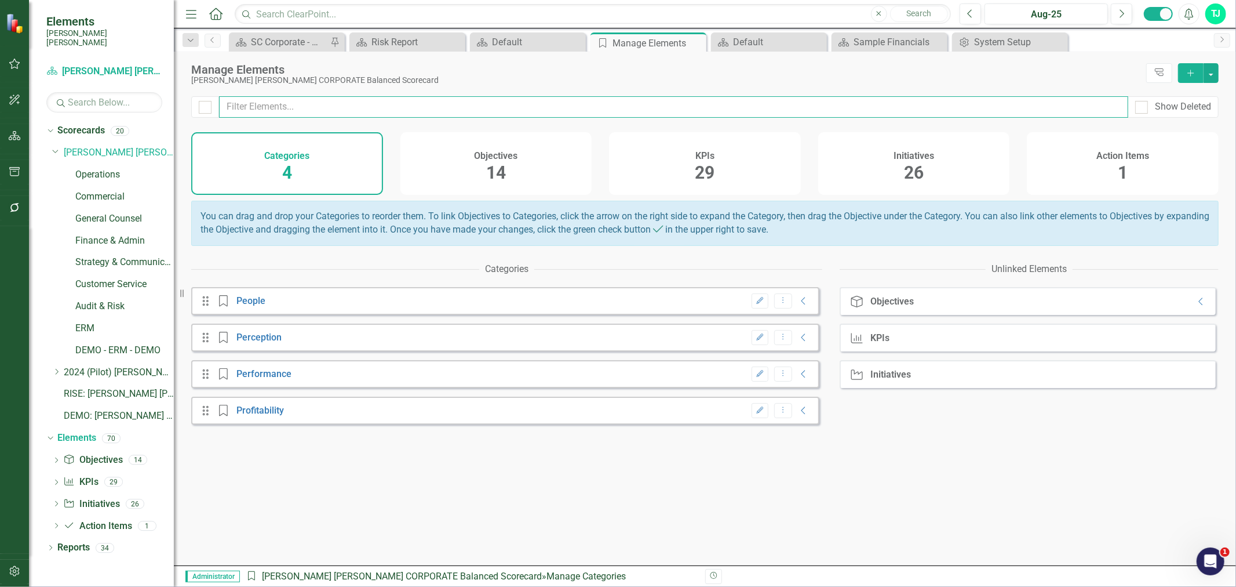
click at [388, 111] on input "text" at bounding box center [673, 106] width 909 height 21
type input "p"
type input "indu"
click at [708, 171] on span "2" at bounding box center [705, 172] width 10 height 20
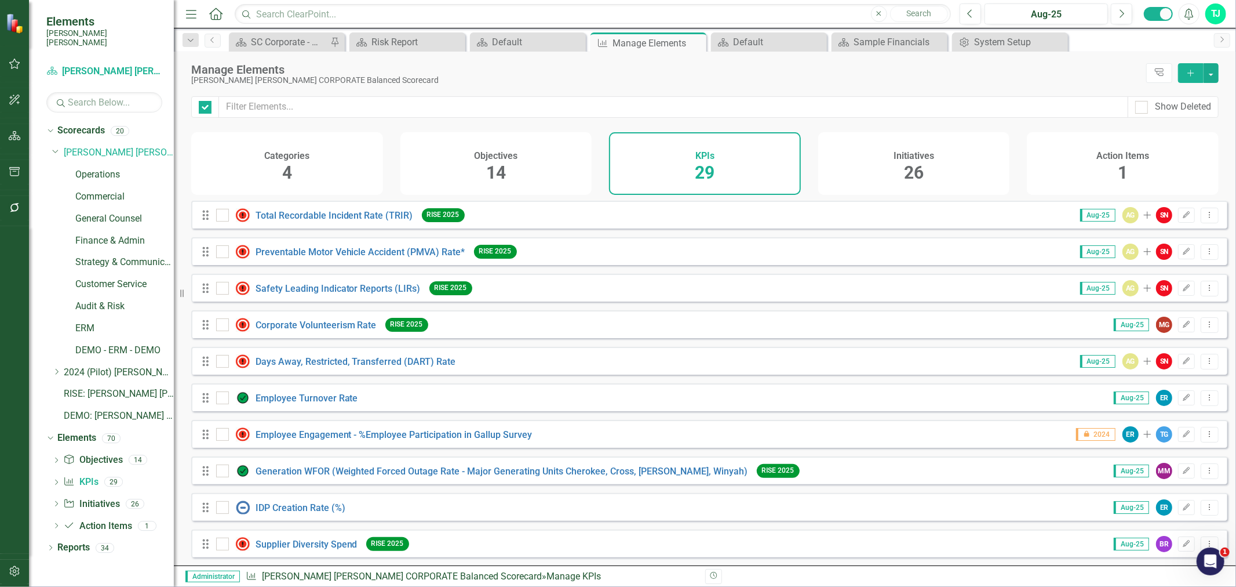
checkbox input "false"
click at [512, 93] on div "Manage Elements [PERSON_NAME] [PERSON_NAME] CORPORATE Balanced Scorecard Tree E…" at bounding box center [705, 74] width 1062 height 45
click at [512, 100] on input "text" at bounding box center [673, 106] width 909 height 21
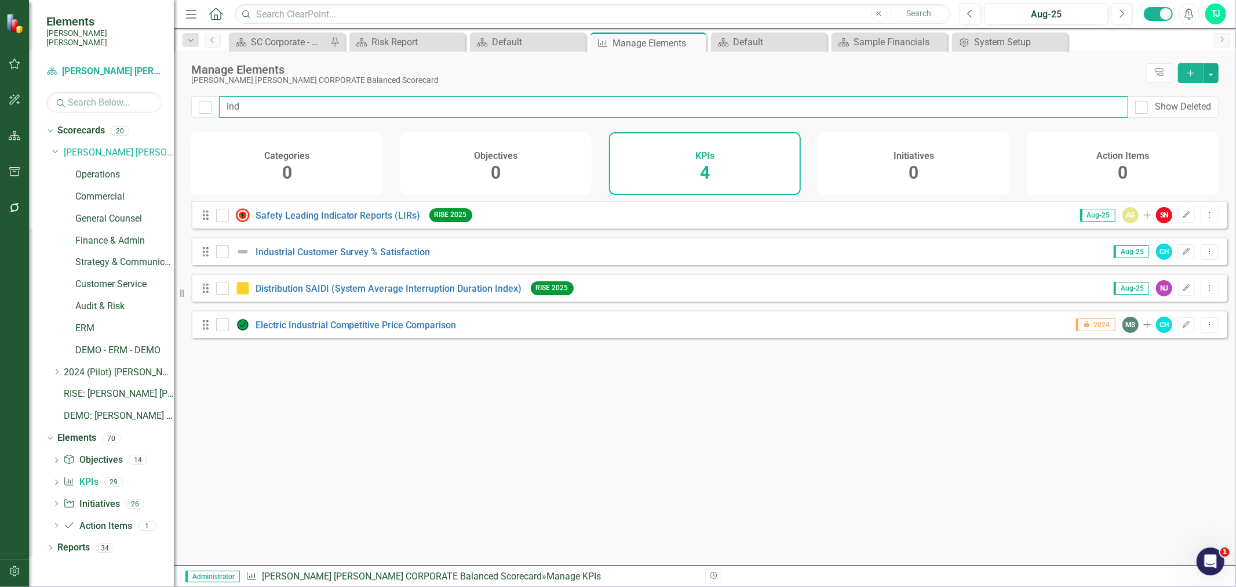
type input "indu"
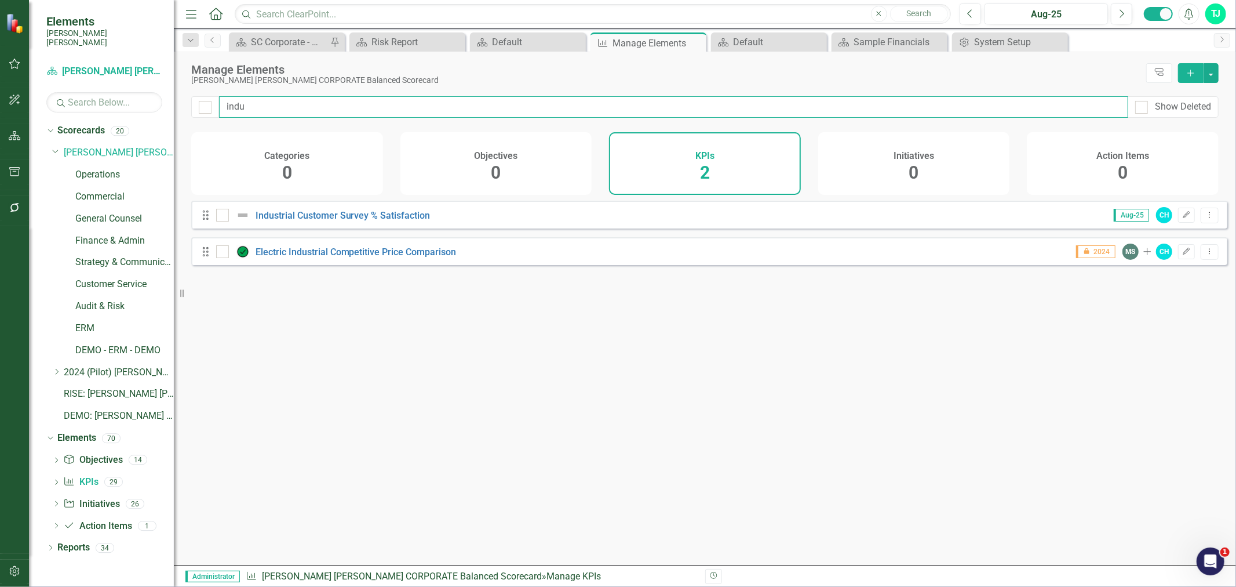
click at [512, 100] on input "indu" at bounding box center [673, 106] width 909 height 21
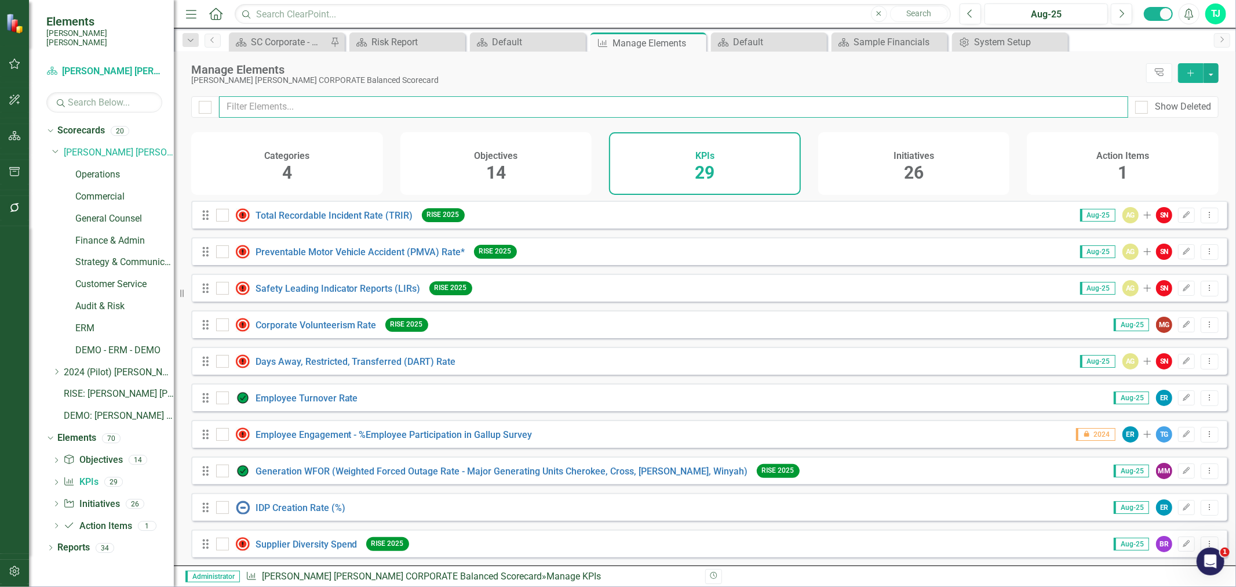
click at [515, 110] on input "text" at bounding box center [673, 106] width 909 height 21
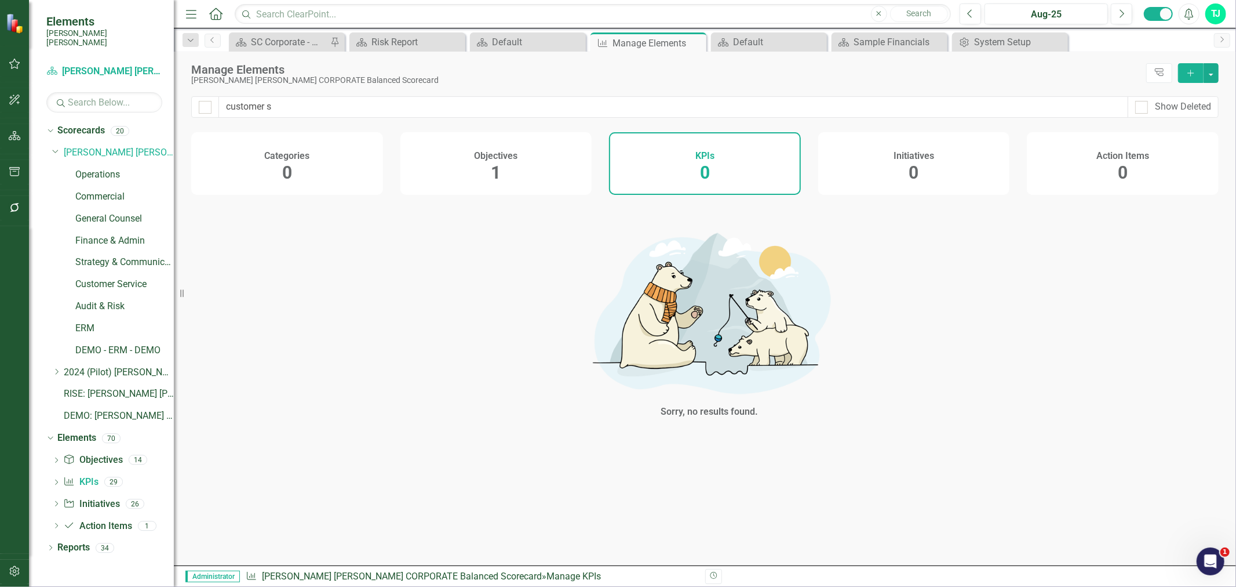
click at [511, 160] on h4 "Objectives" at bounding box center [495, 156] width 43 height 10
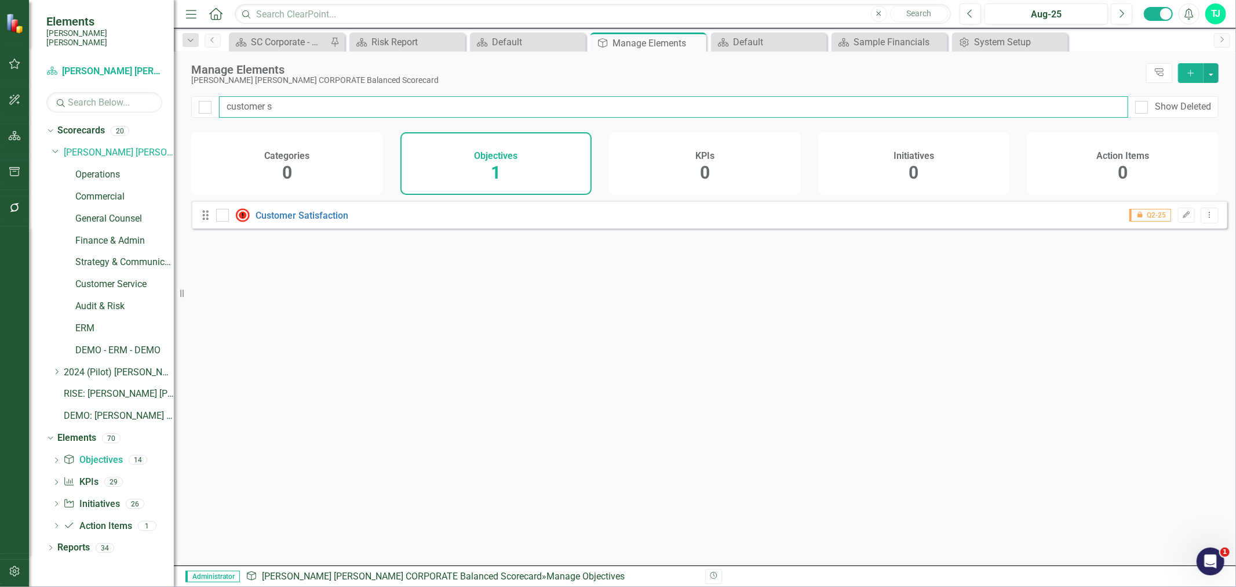
click at [319, 109] on input "customer s" at bounding box center [673, 106] width 909 height 21
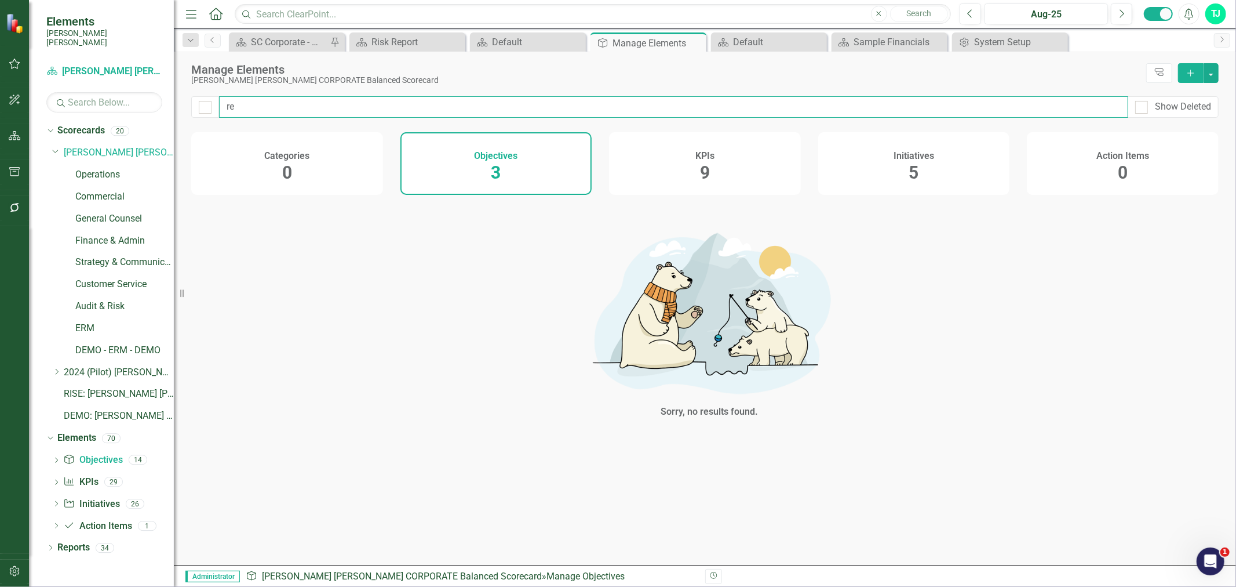
type input "r"
checkbox input "false"
type input "price"
click at [733, 162] on div "KPIs 4" at bounding box center [705, 163] width 192 height 63
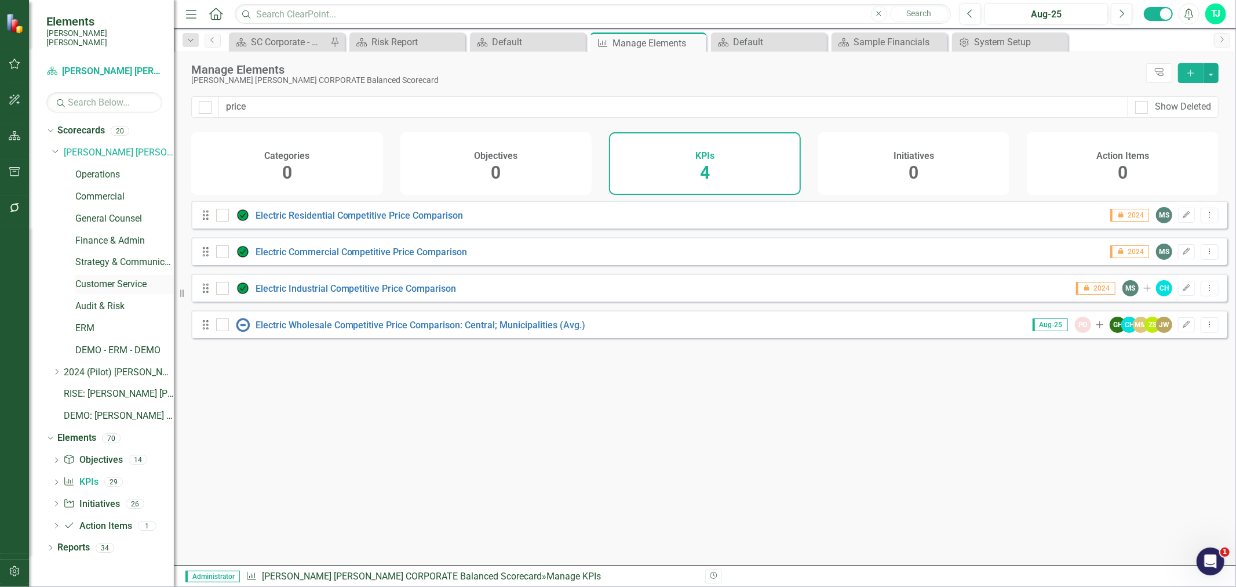
click at [107, 278] on link "Customer Service" at bounding box center [124, 284] width 99 height 13
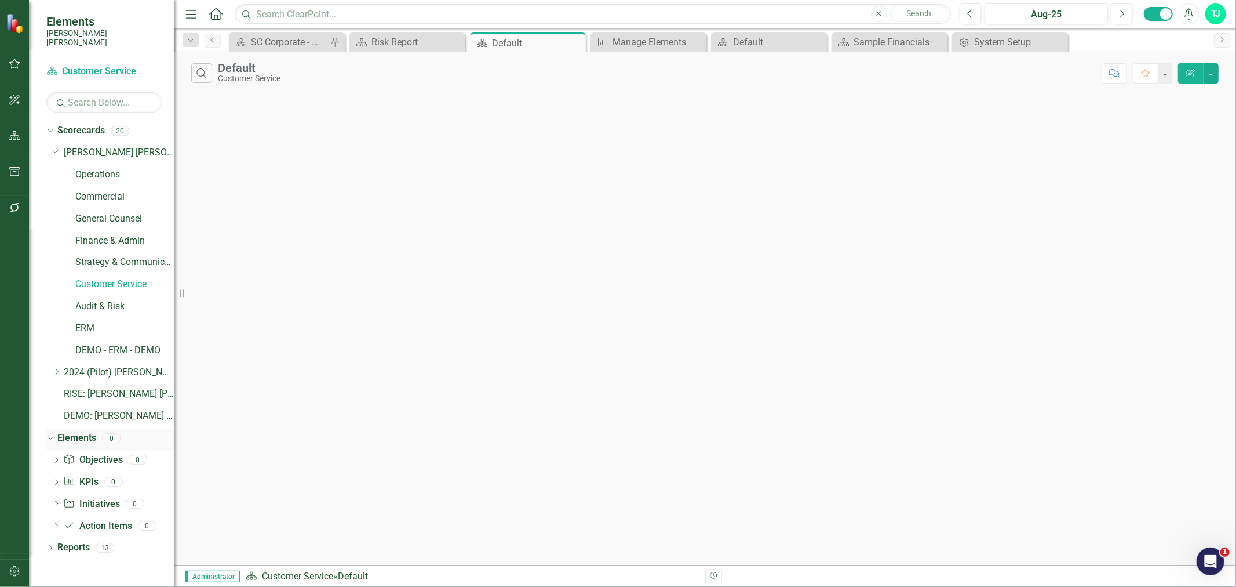
click at [80, 431] on link "Elements" at bounding box center [76, 437] width 39 height 13
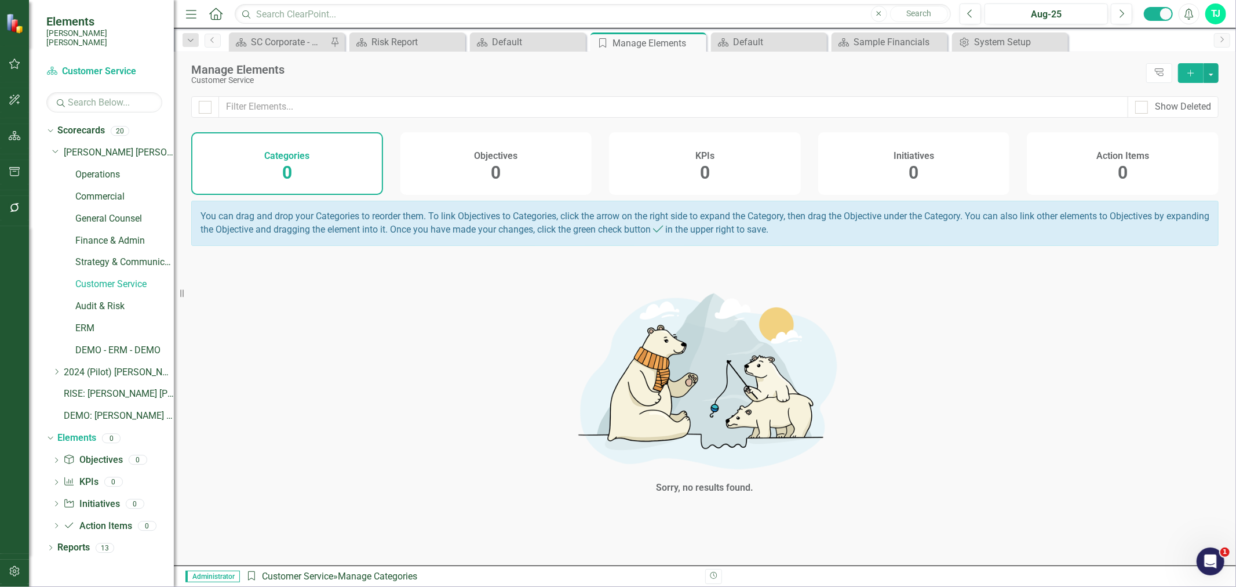
click at [720, 184] on div "KPIs 0" at bounding box center [705, 163] width 192 height 63
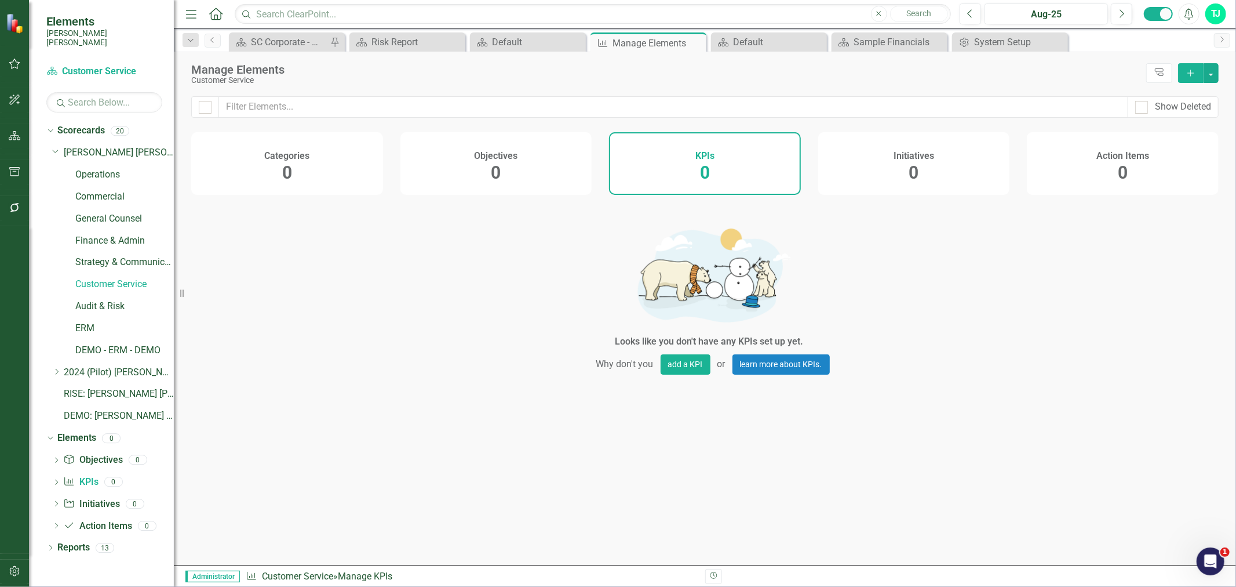
click at [1187, 75] on icon "Add" at bounding box center [1191, 73] width 10 height 8
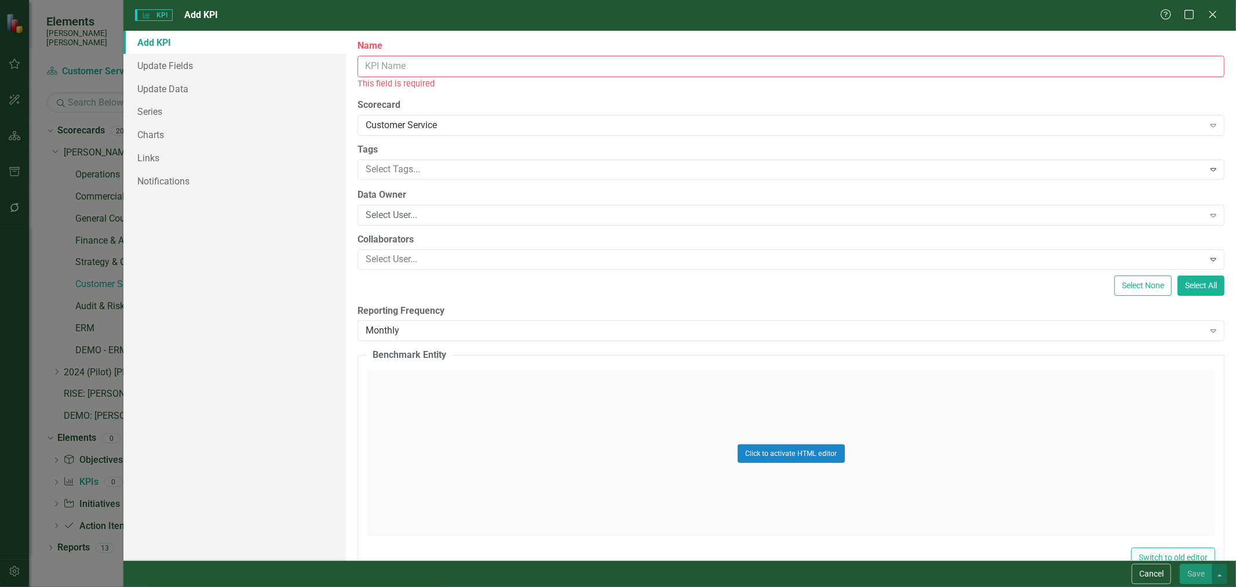
click at [420, 74] on input "Name" at bounding box center [791, 66] width 867 height 21
paste input "Economic curtailments of interrupible load"
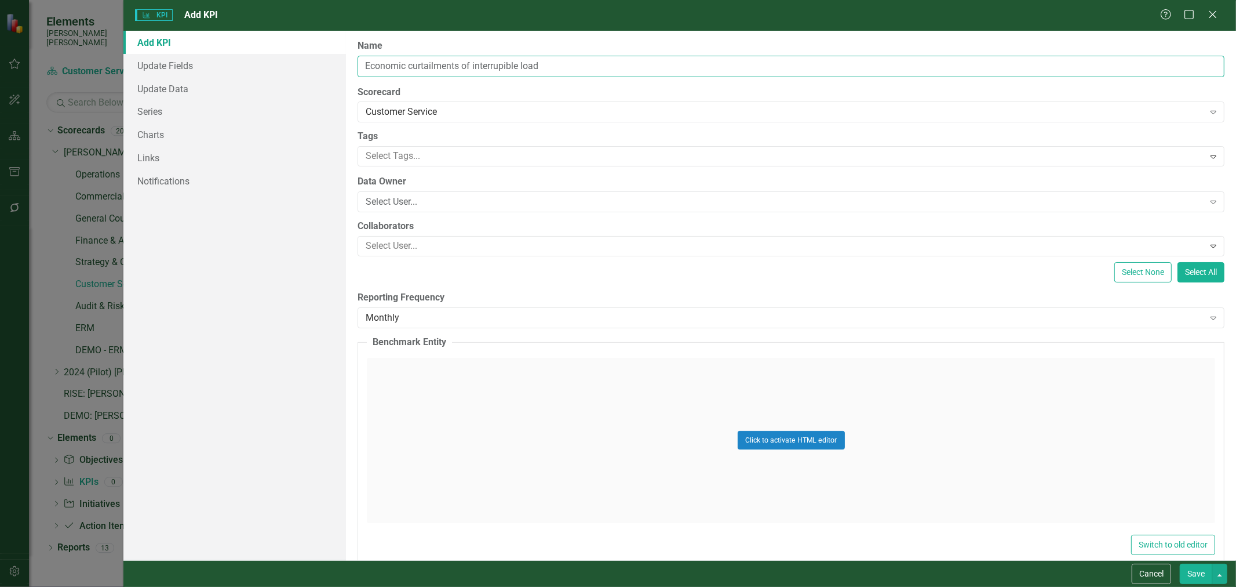
click at [493, 73] on input "Economic curtailments of interrupible load" at bounding box center [791, 66] width 867 height 21
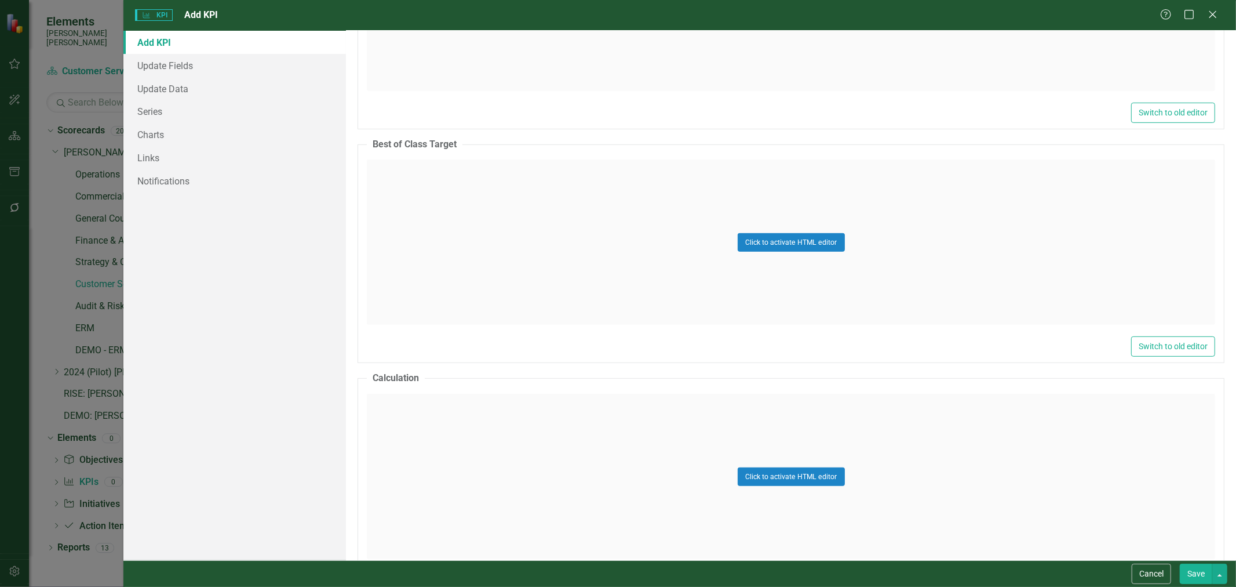
scroll to position [432, 0]
type input "Economic curtailments of interruptible load"
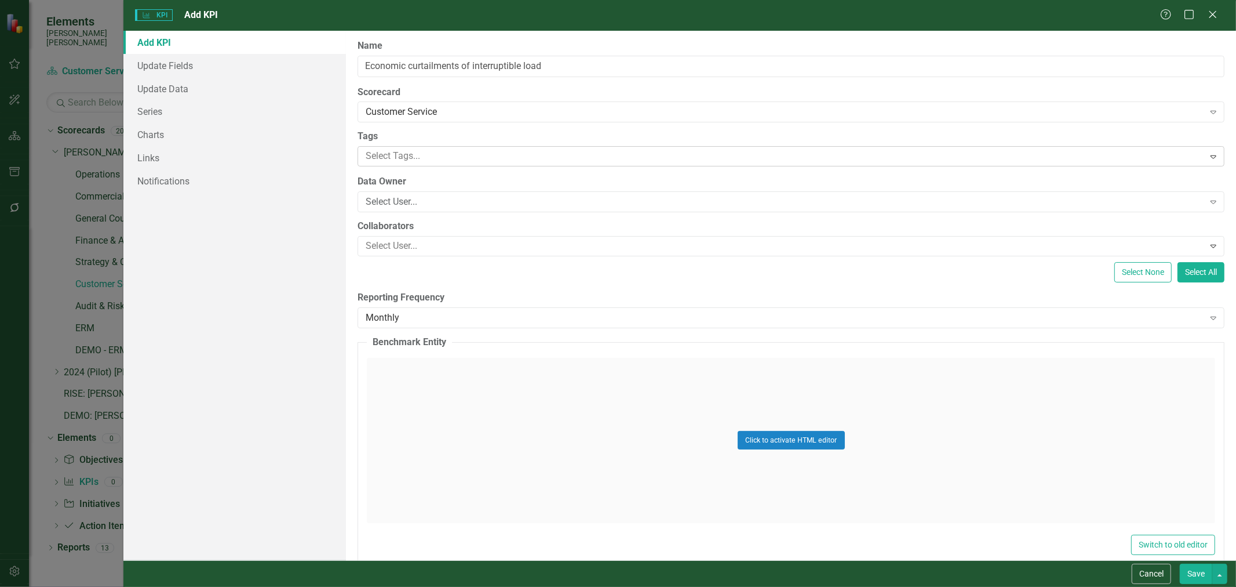
click at [450, 154] on div at bounding box center [782, 156] width 843 height 16
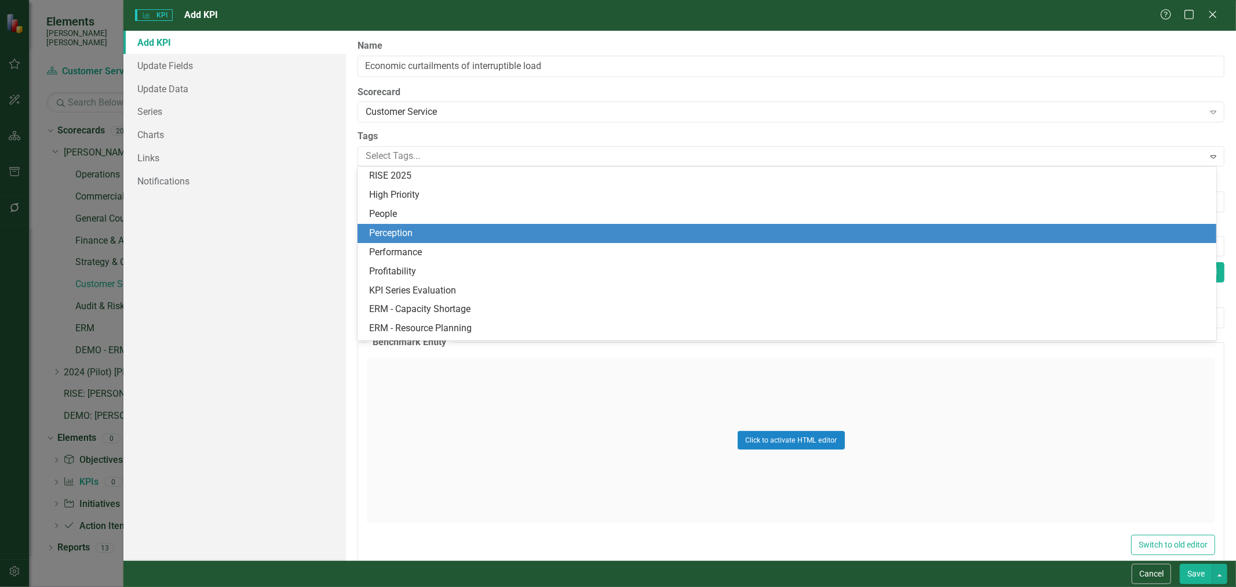
click at [432, 238] on div "Perception" at bounding box center [789, 233] width 840 height 13
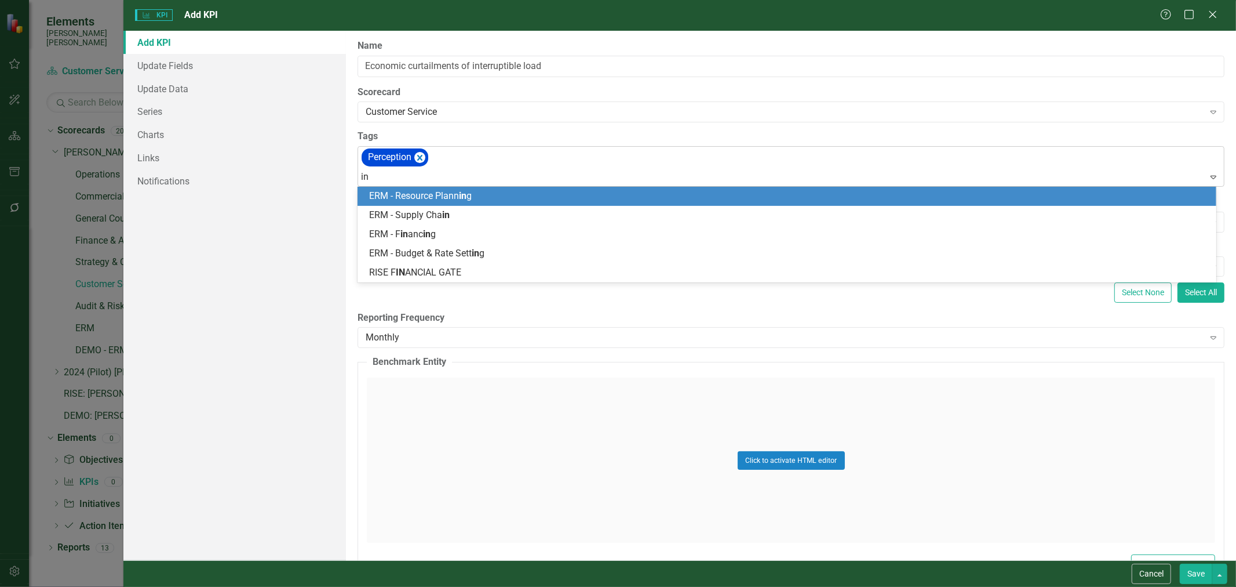
type input "i"
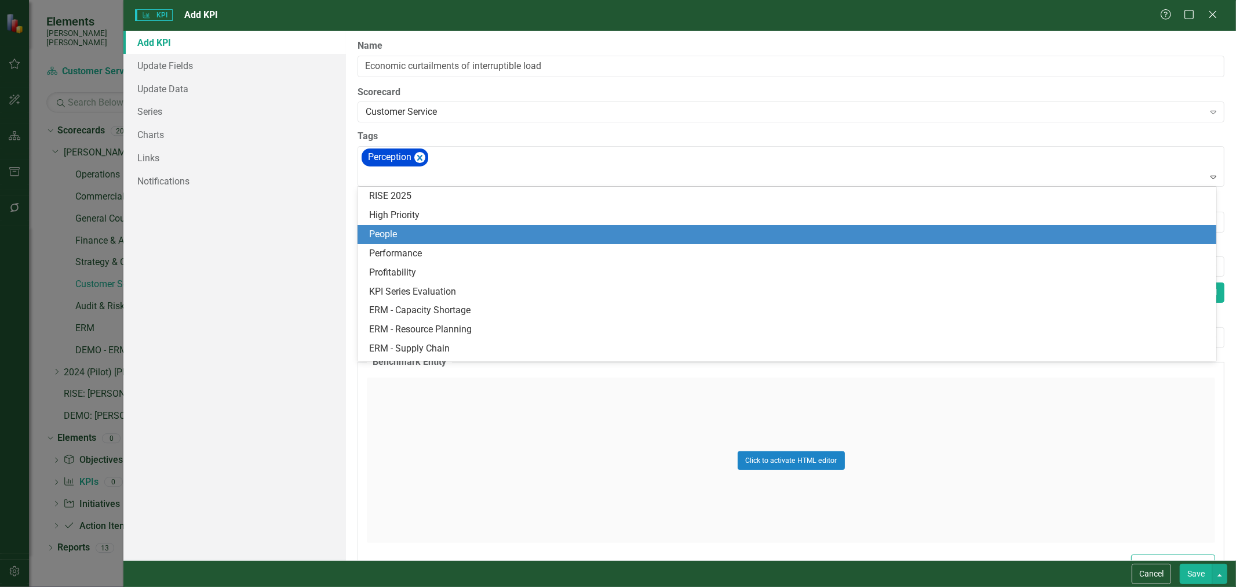
click at [321, 287] on div "Add KPI Update Fields Update Data Series Charts Links Notifications" at bounding box center [234, 295] width 223 height 529
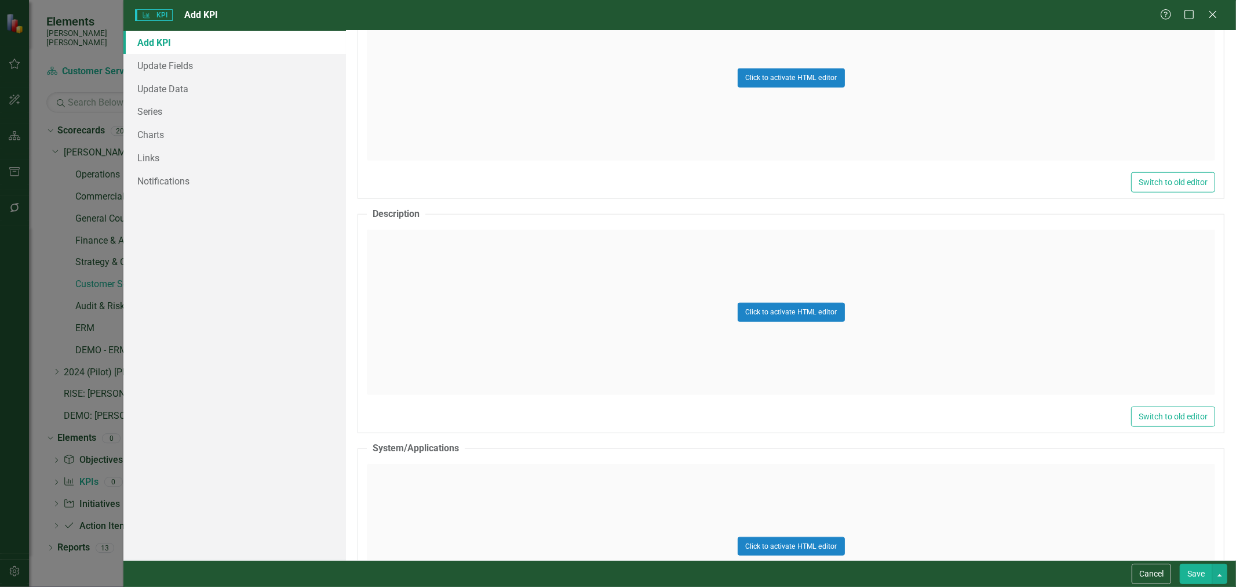
click at [427, 318] on div "Click to activate HTML editor" at bounding box center [791, 312] width 849 height 165
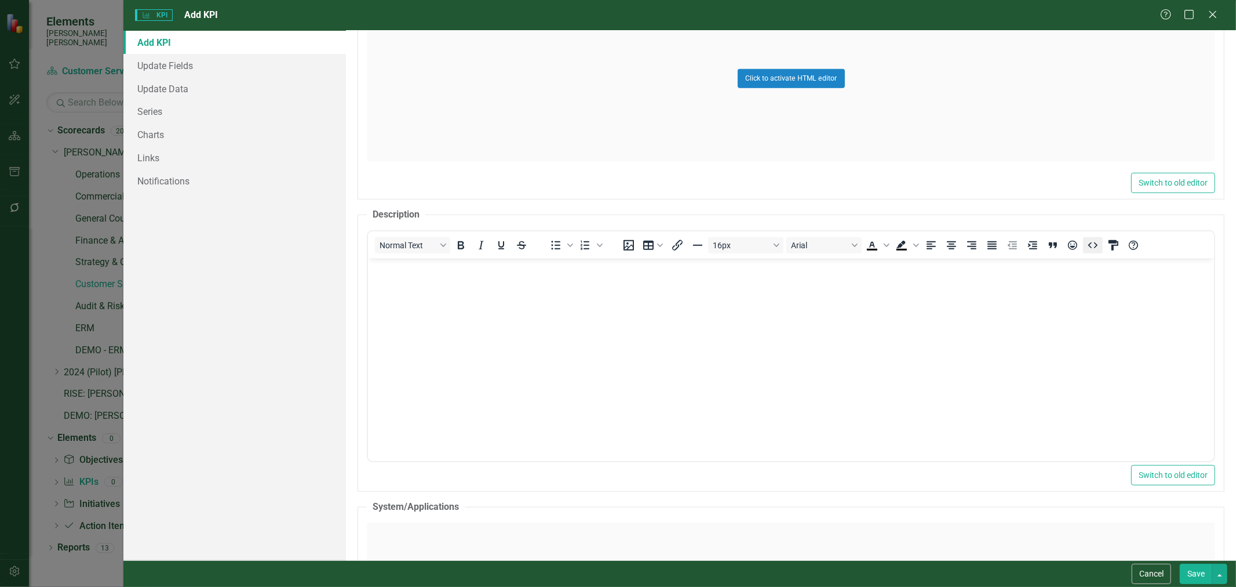
click at [1093, 251] on icon "HTML Editor" at bounding box center [1094, 245] width 14 height 14
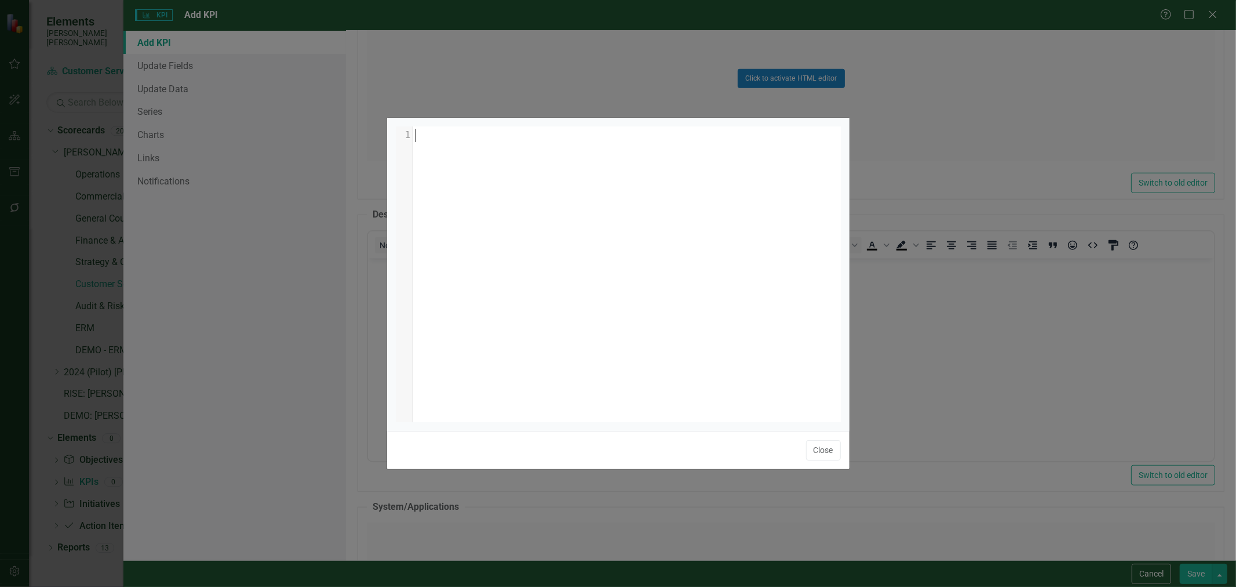
scroll to position [1, 0]
click at [713, 265] on div "​ x 1 ​" at bounding box center [633, 288] width 474 height 324
click at [820, 441] on button "Close" at bounding box center [823, 450] width 35 height 20
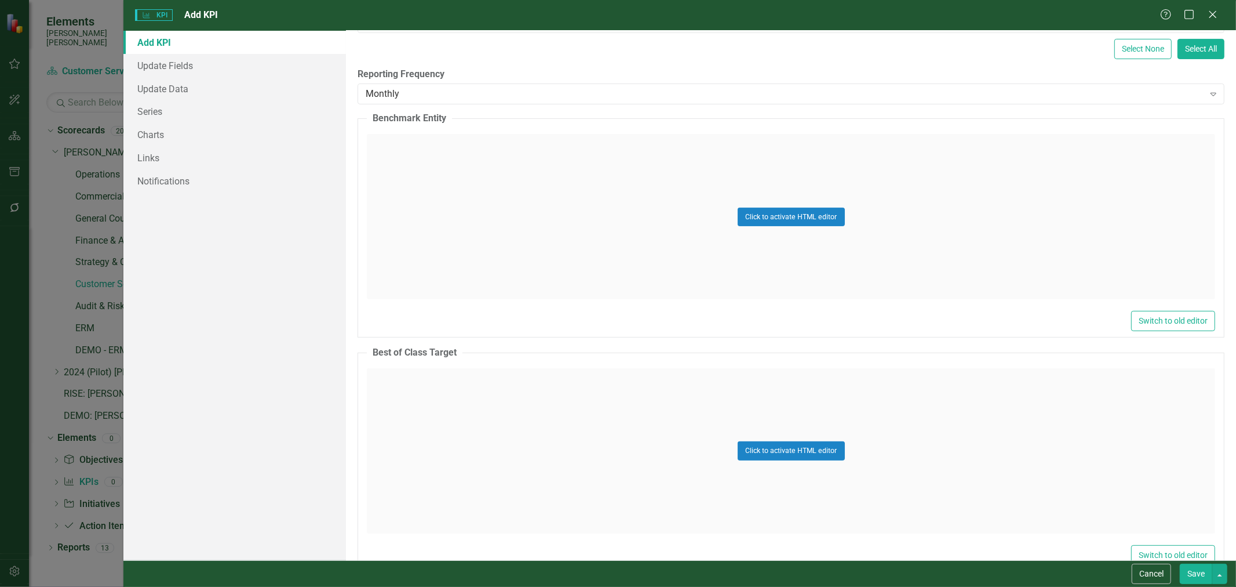
scroll to position [0, 0]
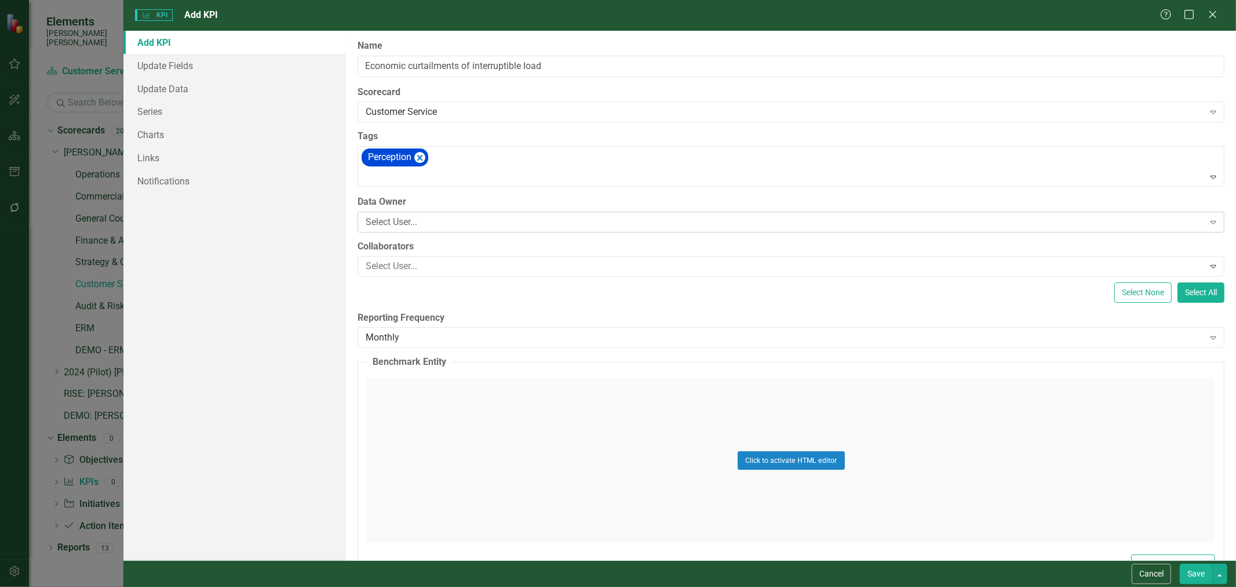
click at [488, 223] on div "Select User..." at bounding box center [785, 221] width 838 height 13
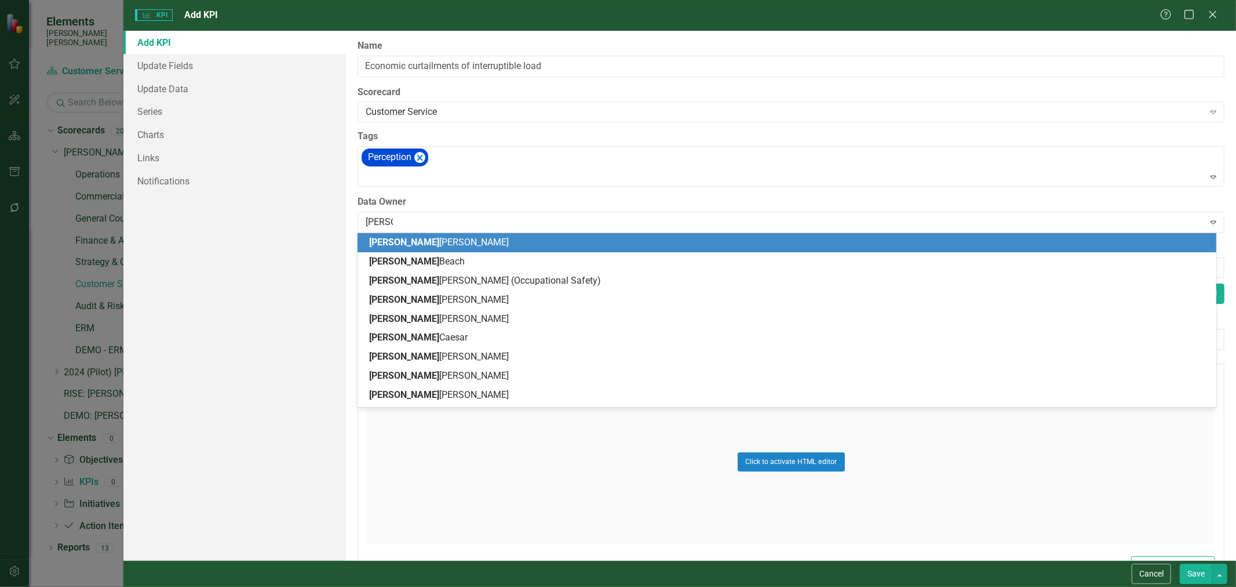
type input "[PERSON_NAME]"
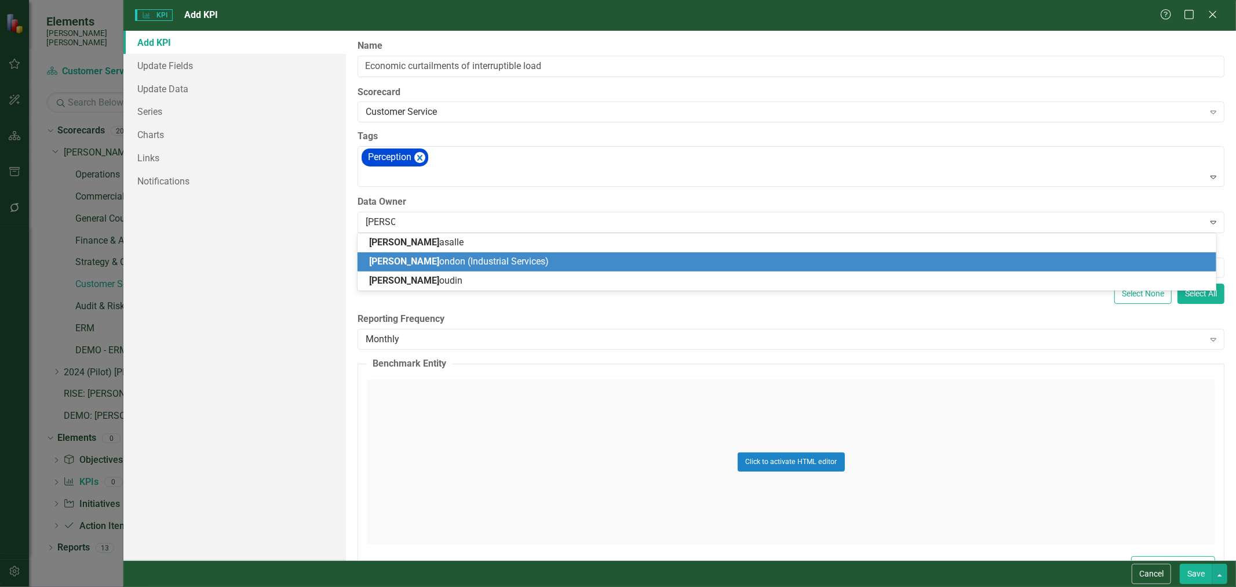
click at [460, 256] on span "[PERSON_NAME] (Industrial Services)" at bounding box center [459, 261] width 180 height 11
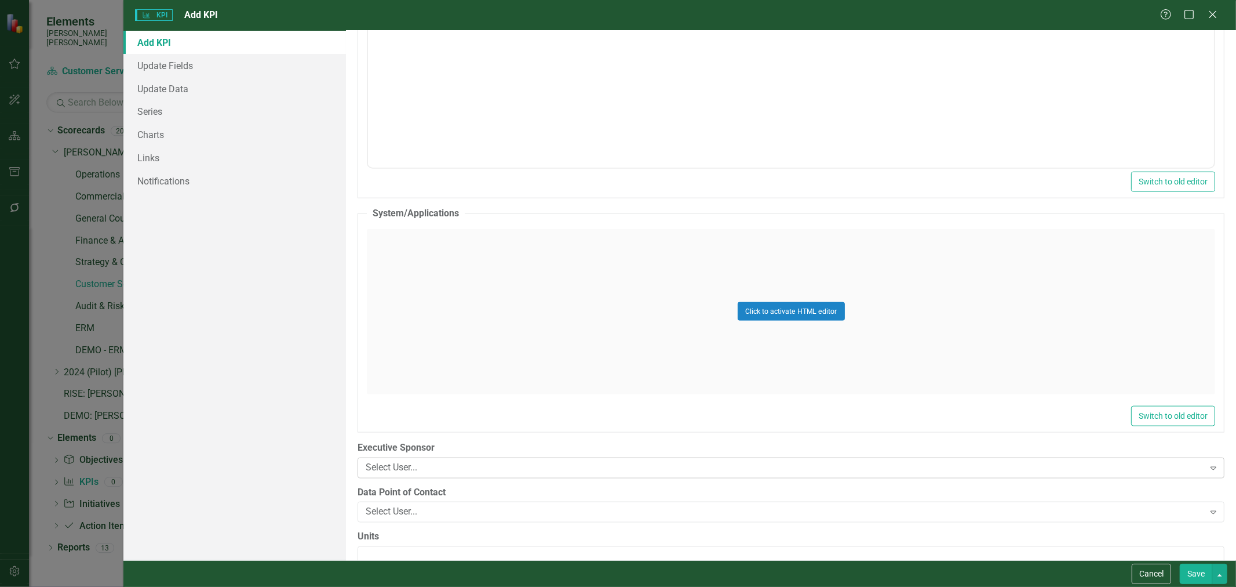
scroll to position [1145, 0]
click at [492, 385] on div "Click to activate HTML editor" at bounding box center [791, 309] width 849 height 165
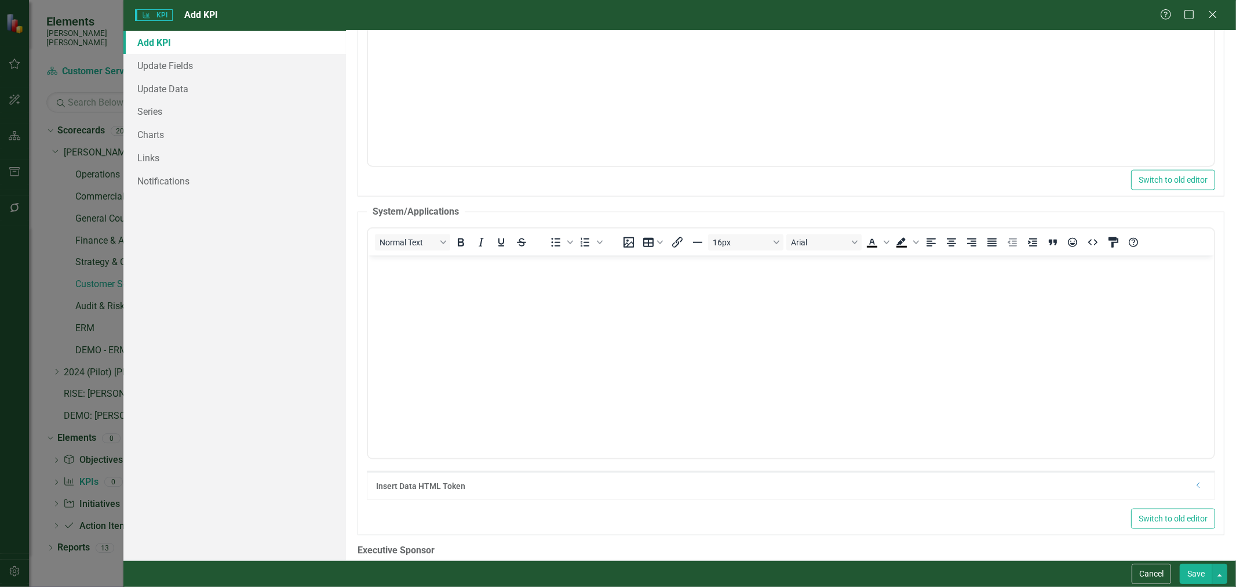
scroll to position [0, 0]
click at [483, 385] on body "Rich Text Area. Press ALT-0 for help." at bounding box center [791, 342] width 846 height 174
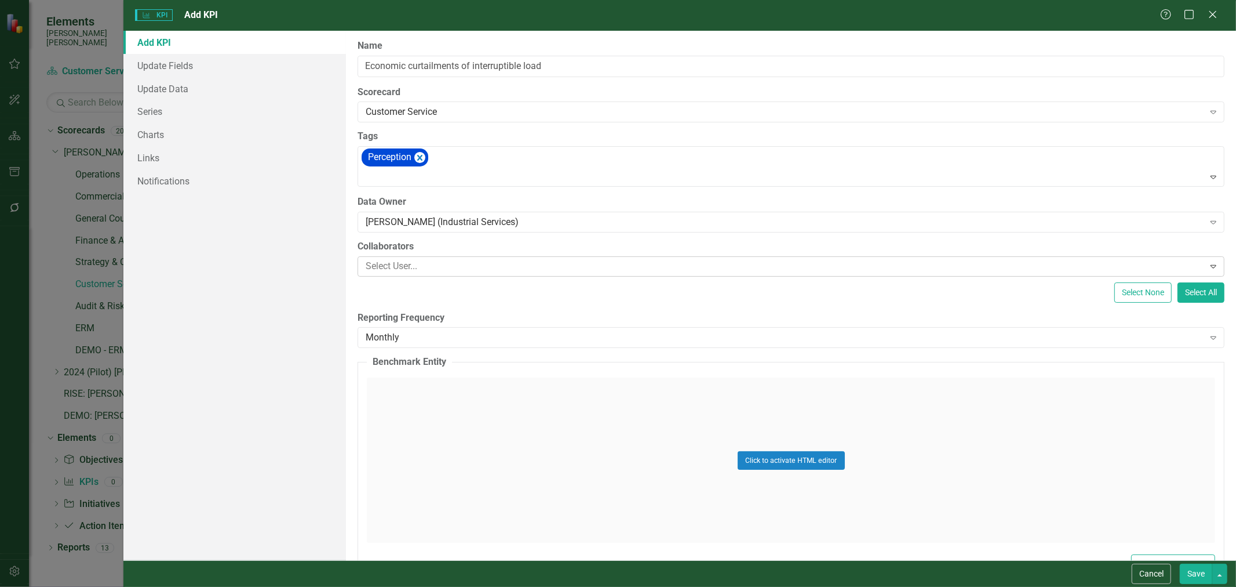
click at [420, 268] on div at bounding box center [782, 267] width 843 height 16
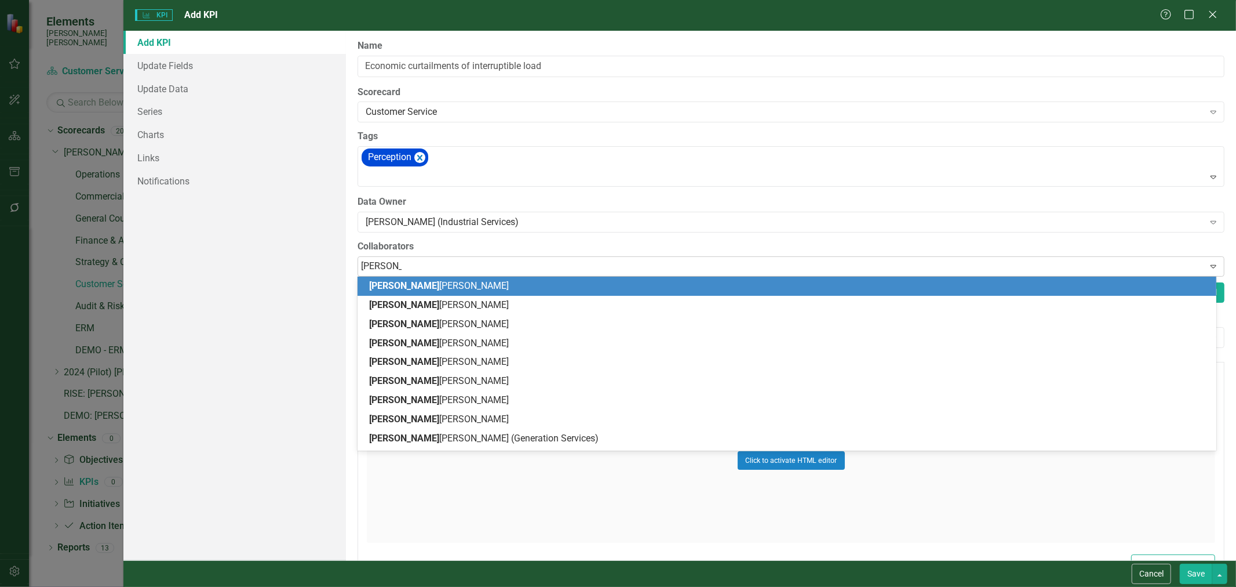
type input "[PERSON_NAME]"
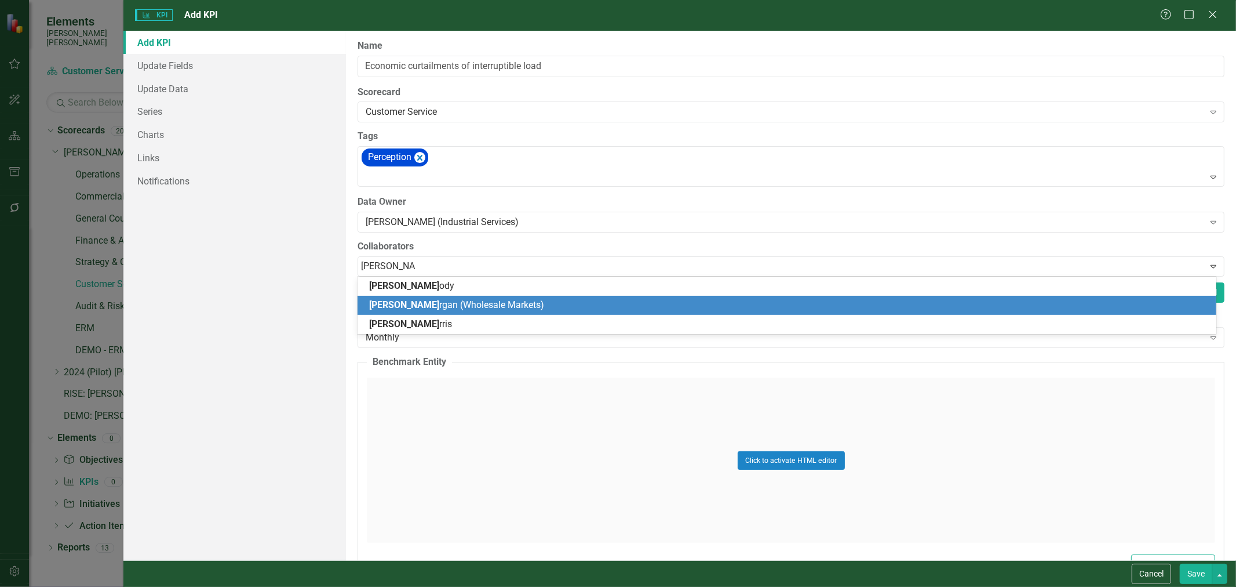
click at [433, 303] on span "[PERSON_NAME] rgan (Wholesale Markets)" at bounding box center [456, 304] width 175 height 11
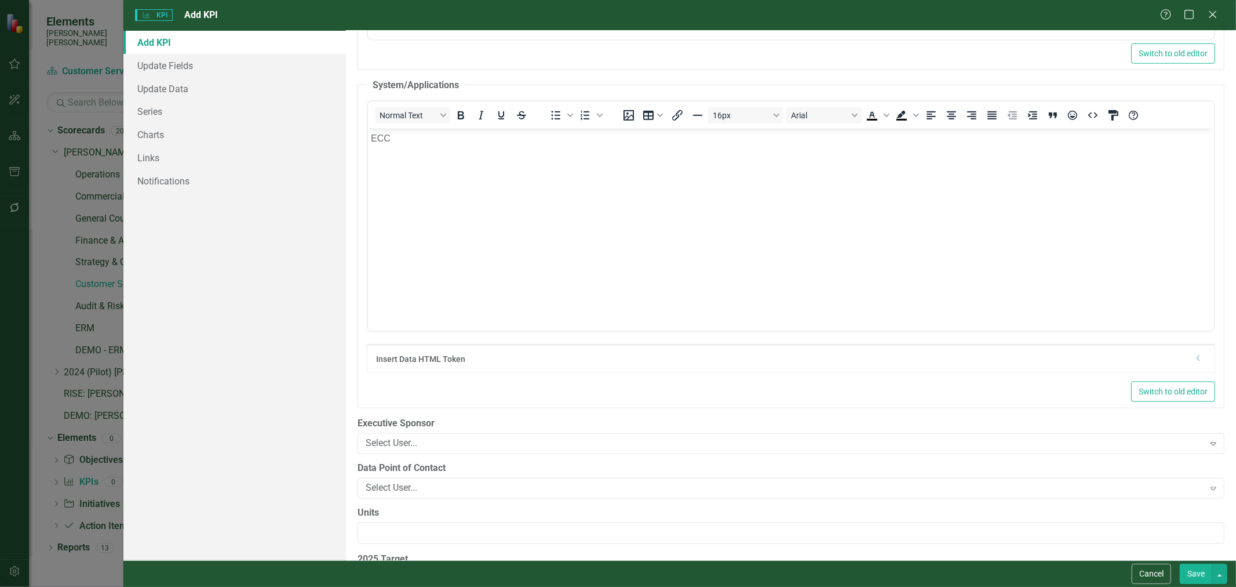
scroll to position [1340, 0]
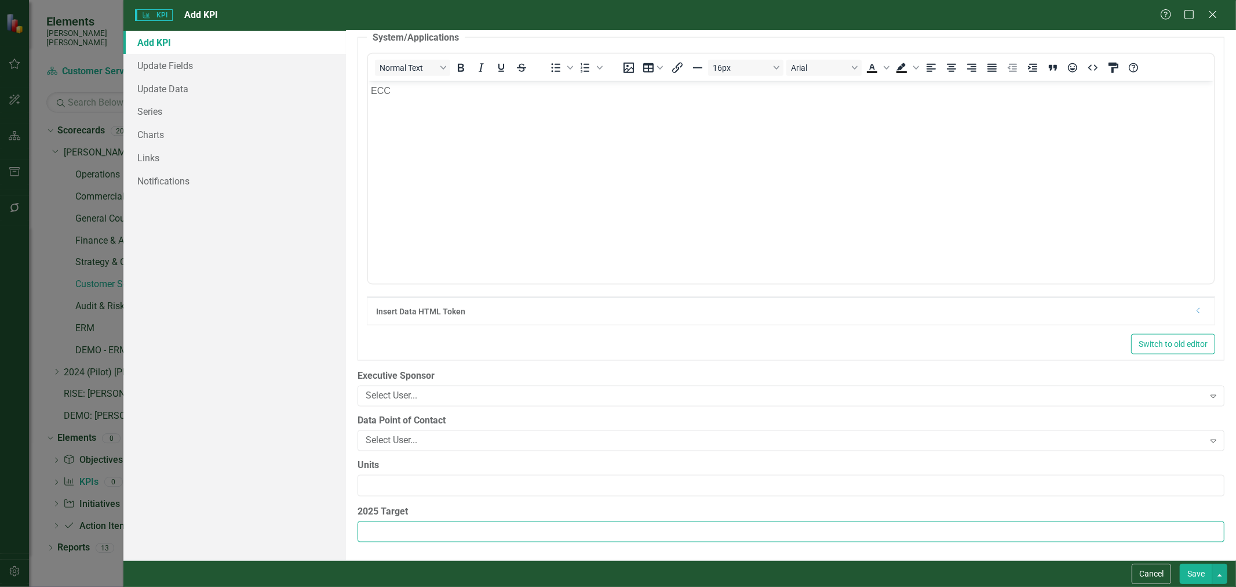
click at [456, 540] on input "2025 Target" at bounding box center [791, 531] width 867 height 21
type input "<=250 hours"
click at [1183, 578] on button "Save" at bounding box center [1196, 573] width 32 height 20
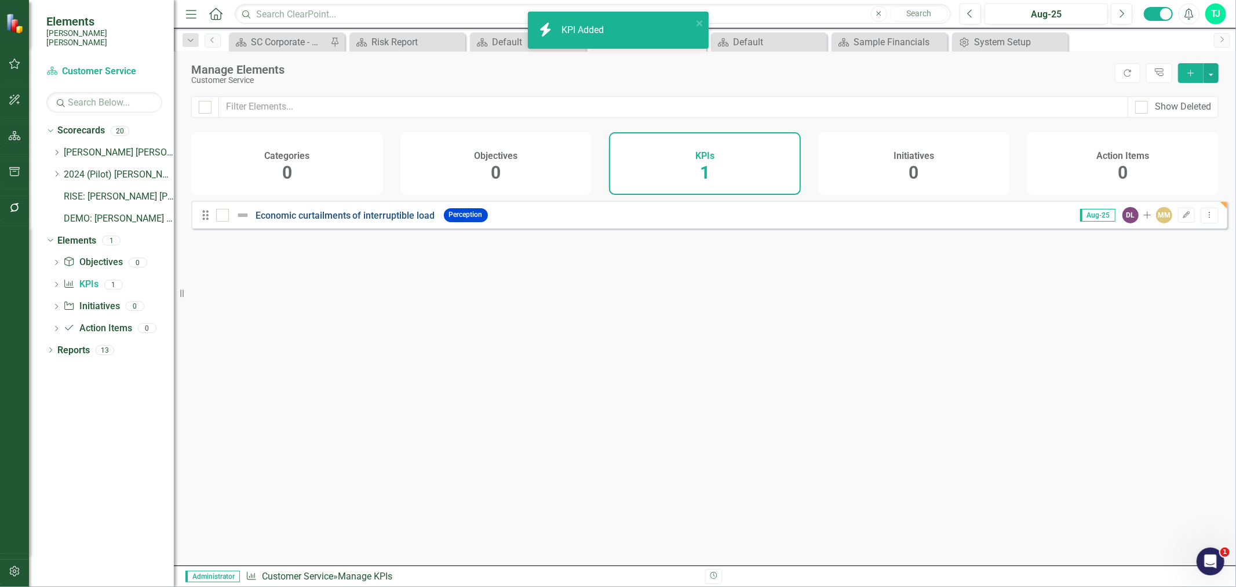
click at [383, 219] on link "Economic curtailments of interruptible load" at bounding box center [346, 215] width 180 height 11
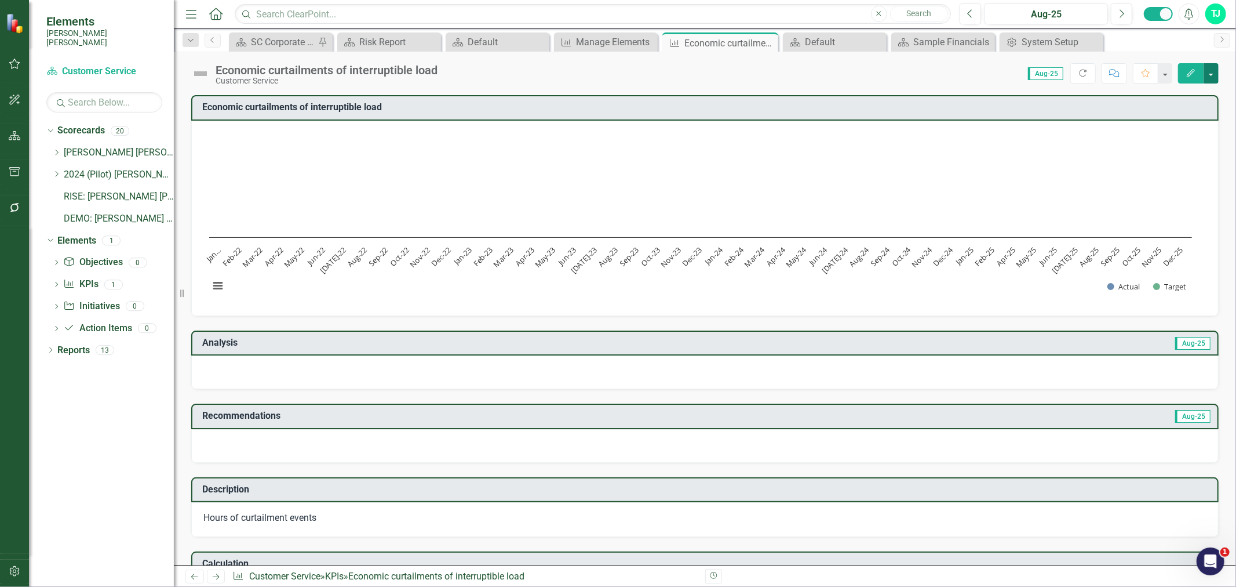
click at [1213, 76] on button "button" at bounding box center [1211, 73] width 15 height 20
click at [1180, 109] on link "Edit Report Edit Layout" at bounding box center [1171, 115] width 94 height 21
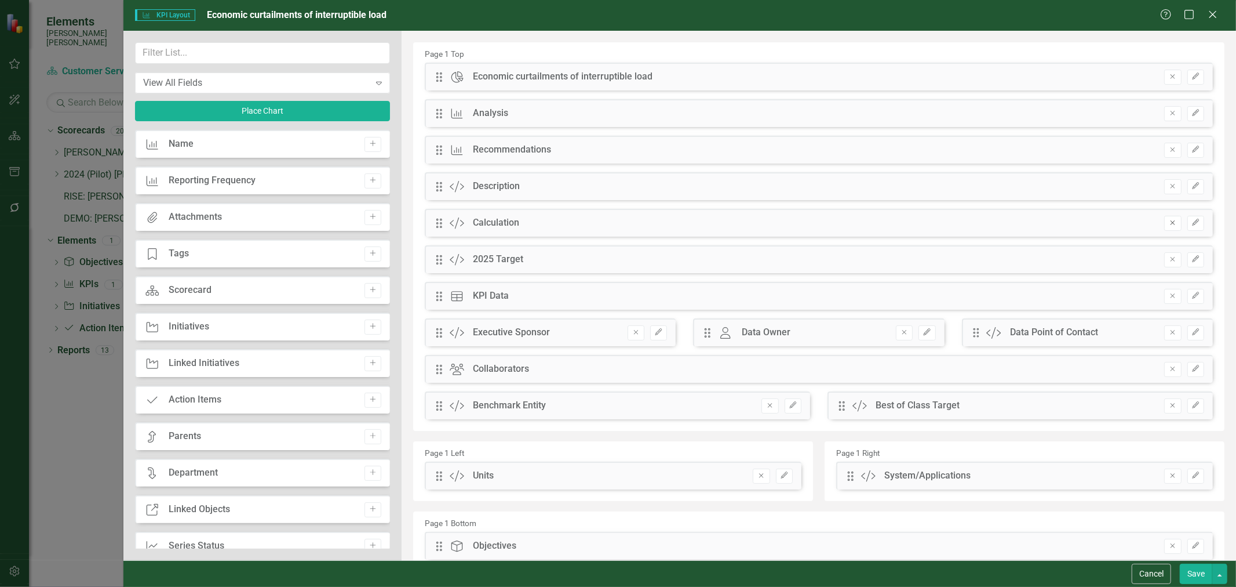
click at [1169, 224] on button "Remove" at bounding box center [1172, 223] width 17 height 15
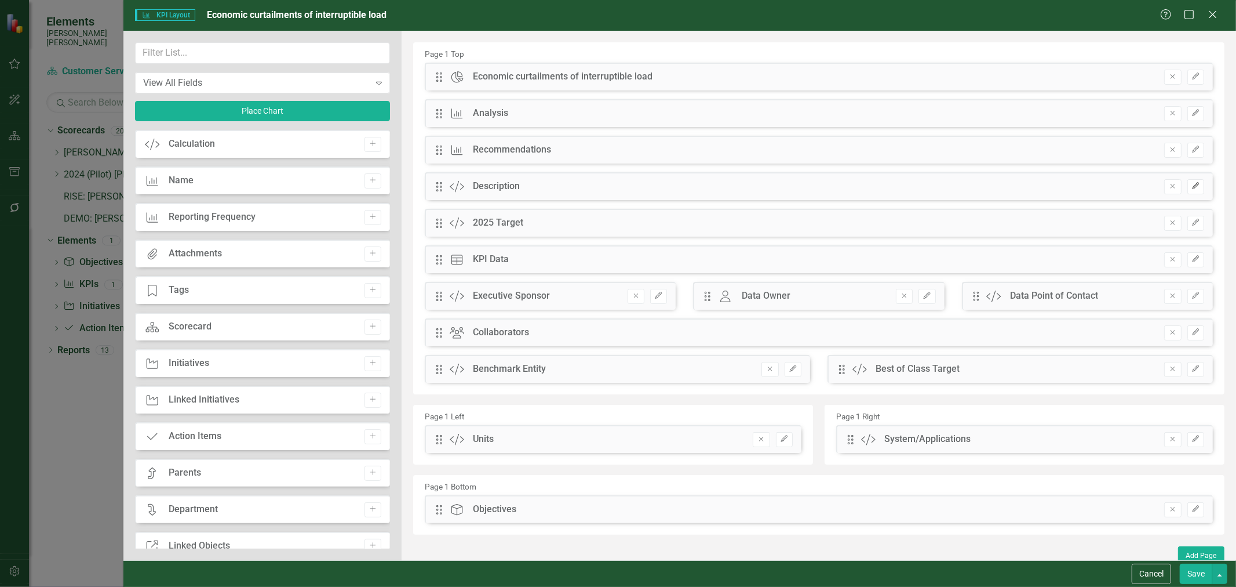
click at [1188, 190] on button "Edit" at bounding box center [1196, 186] width 17 height 15
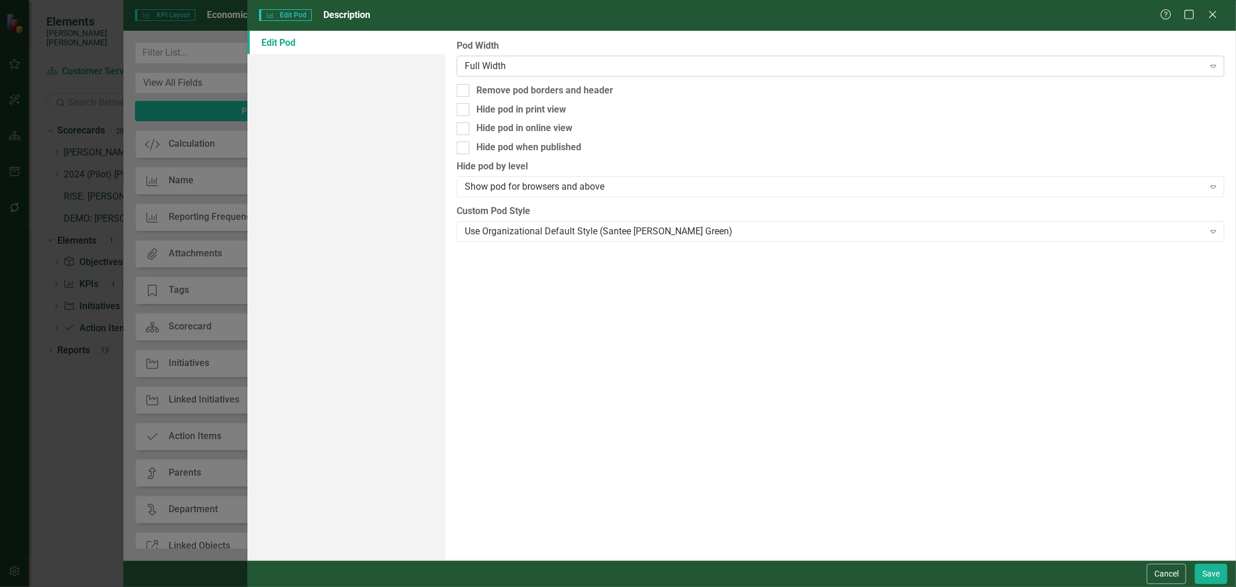
click at [558, 70] on div "Full Width" at bounding box center [835, 65] width 740 height 13
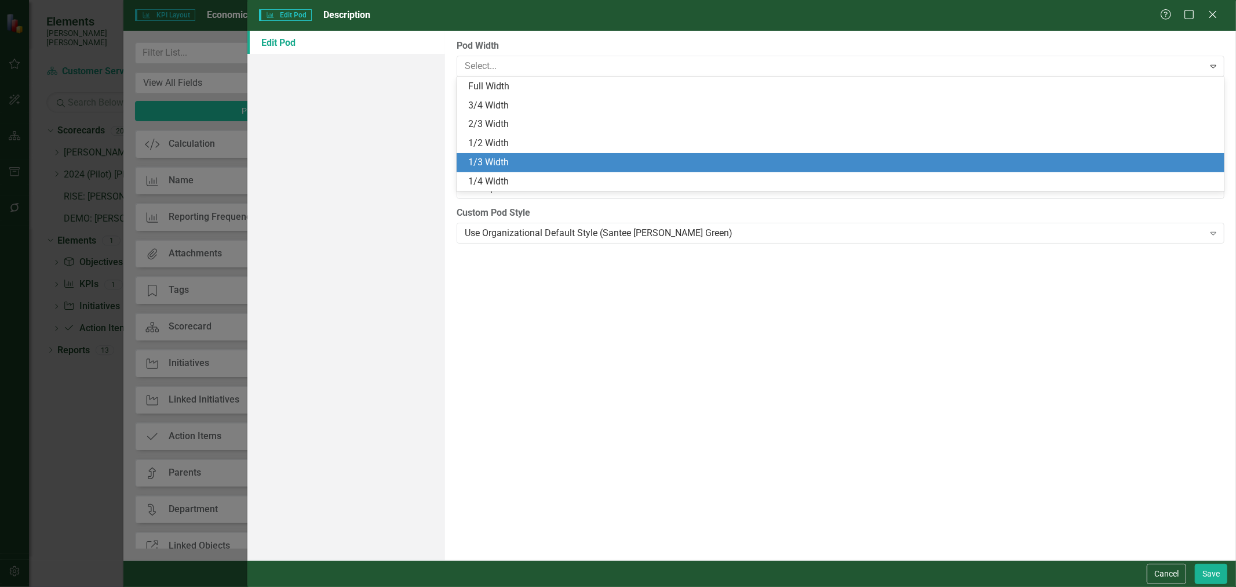
click at [518, 157] on div "1/3 Width" at bounding box center [842, 162] width 749 height 13
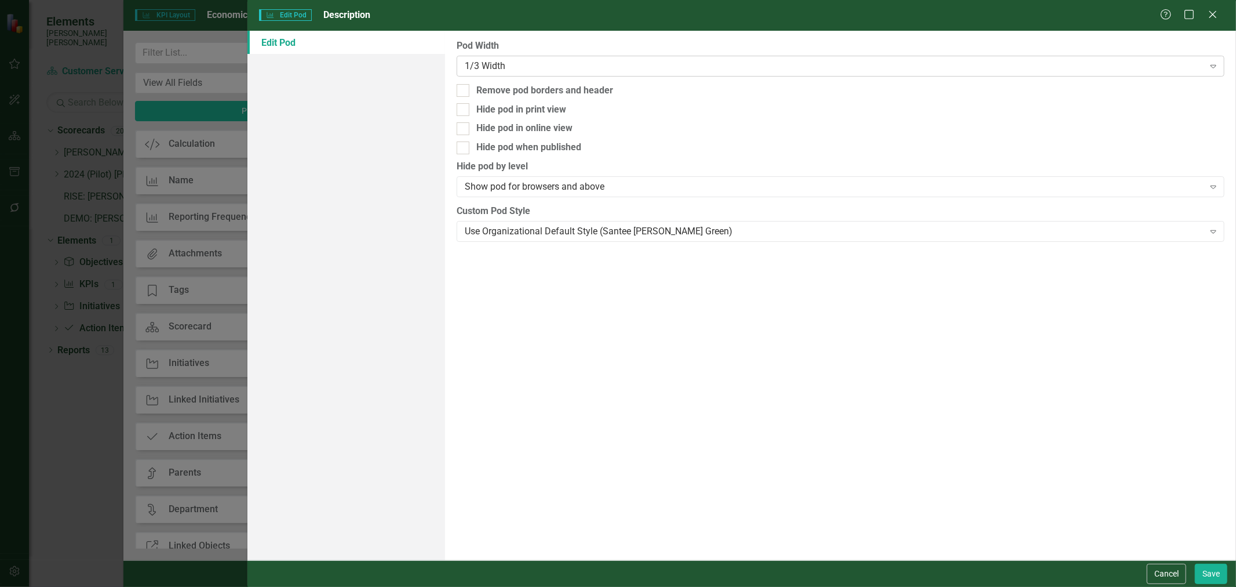
click at [572, 71] on div "1/3 Width" at bounding box center [835, 65] width 740 height 13
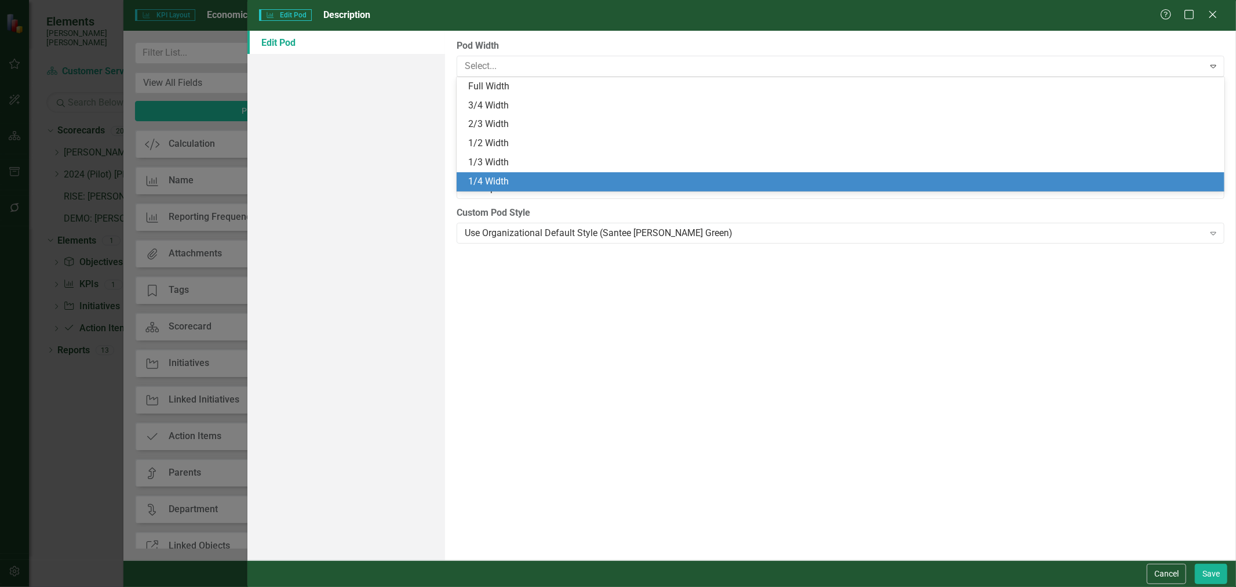
click at [530, 173] on div "1/4 Width" at bounding box center [841, 181] width 768 height 19
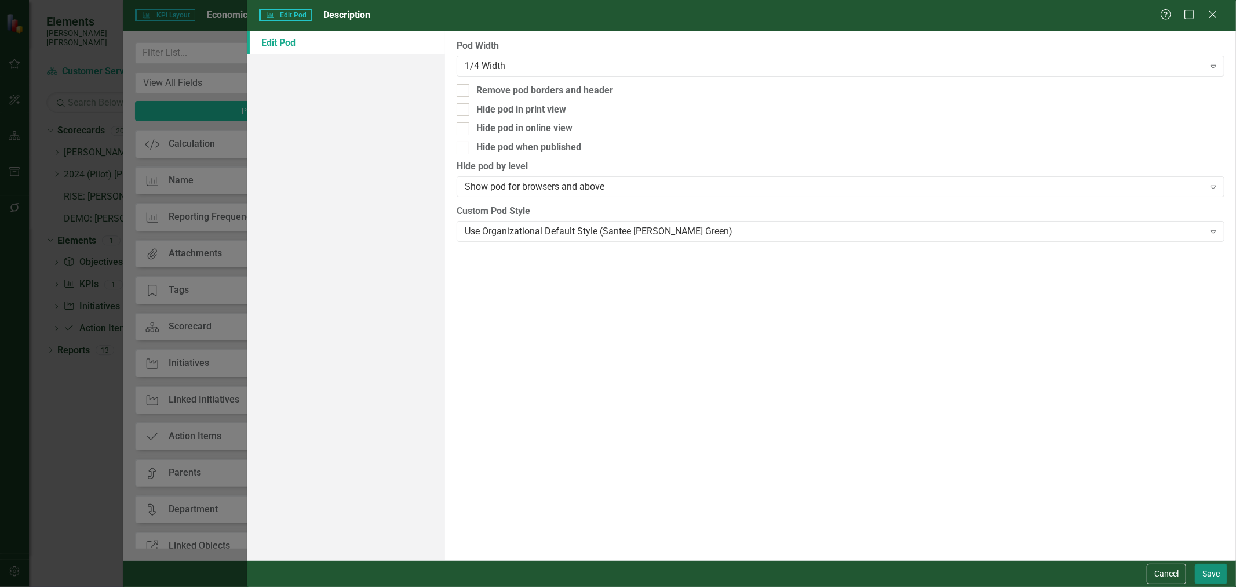
click at [1209, 572] on button "Save" at bounding box center [1211, 573] width 32 height 20
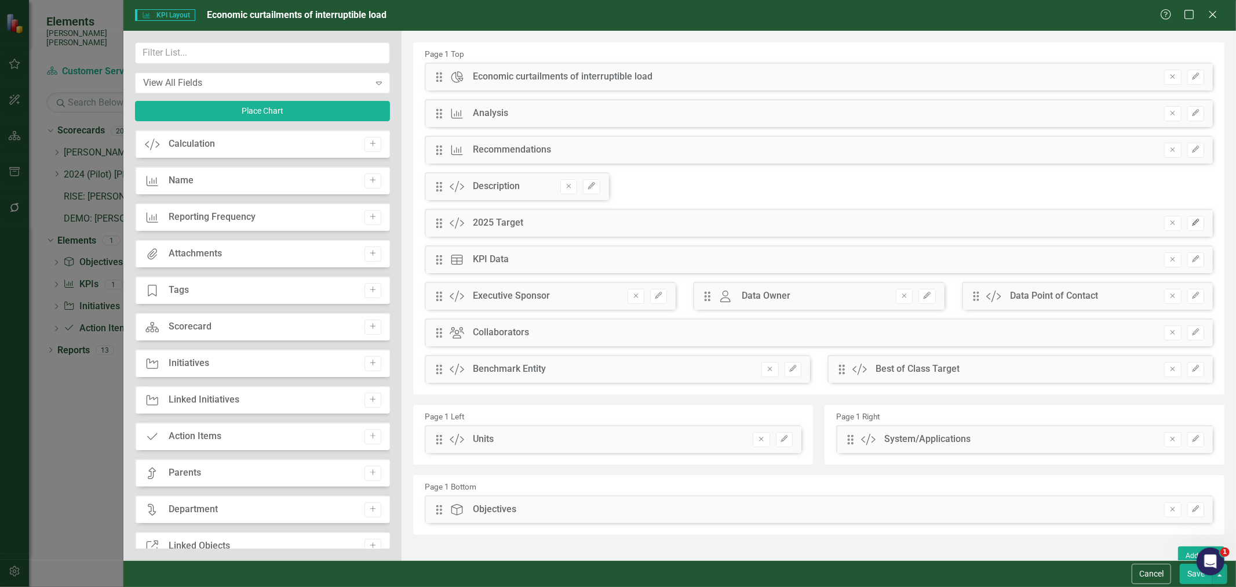
click at [1191, 226] on button "Edit" at bounding box center [1196, 223] width 17 height 15
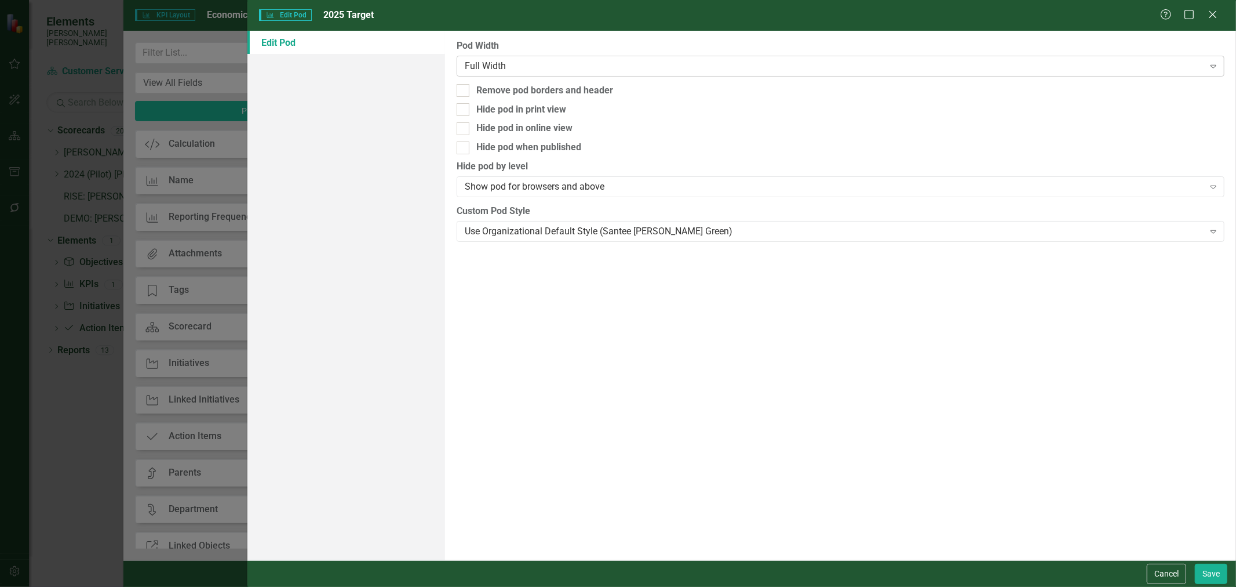
click at [566, 64] on div "Full Width" at bounding box center [835, 65] width 740 height 13
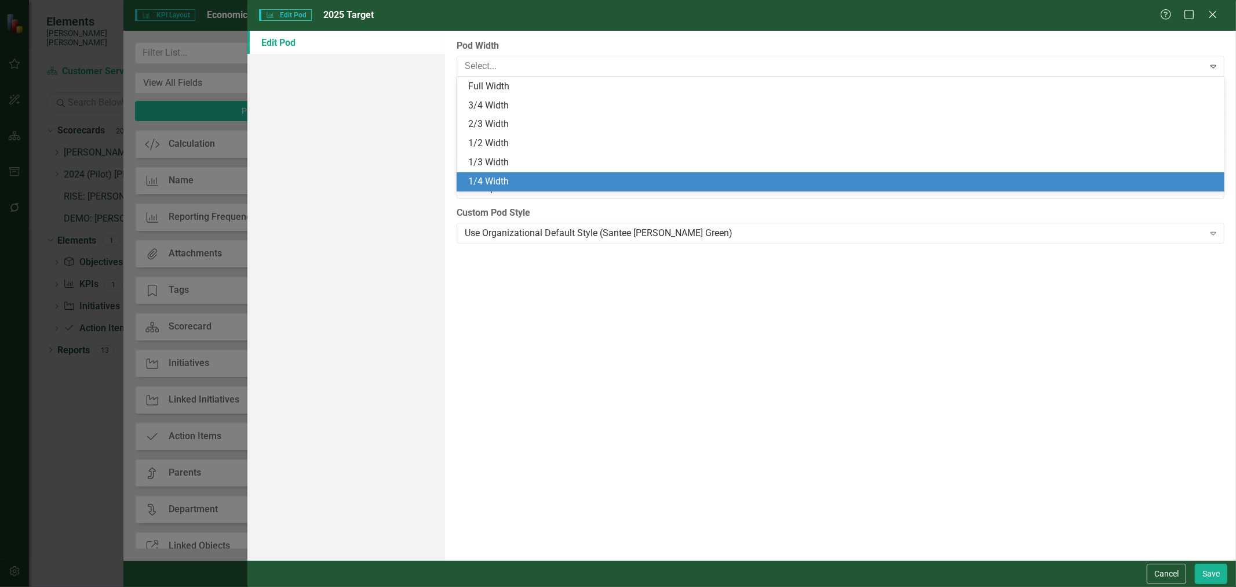
click at [533, 179] on div "1/4 Width" at bounding box center [842, 181] width 749 height 13
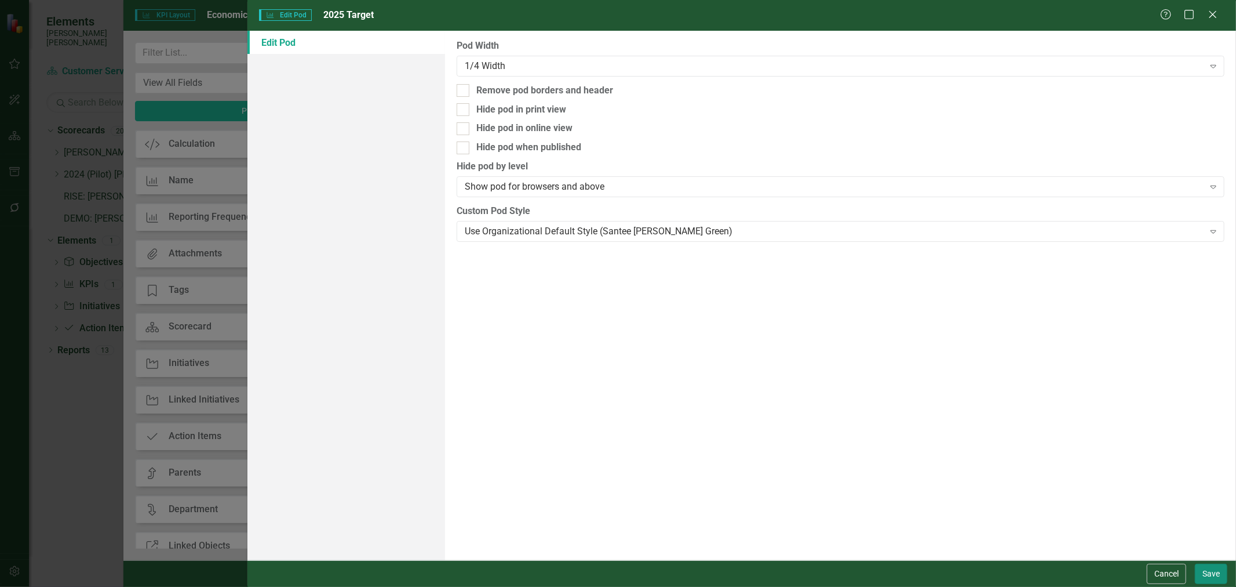
click at [1215, 570] on button "Save" at bounding box center [1211, 573] width 32 height 20
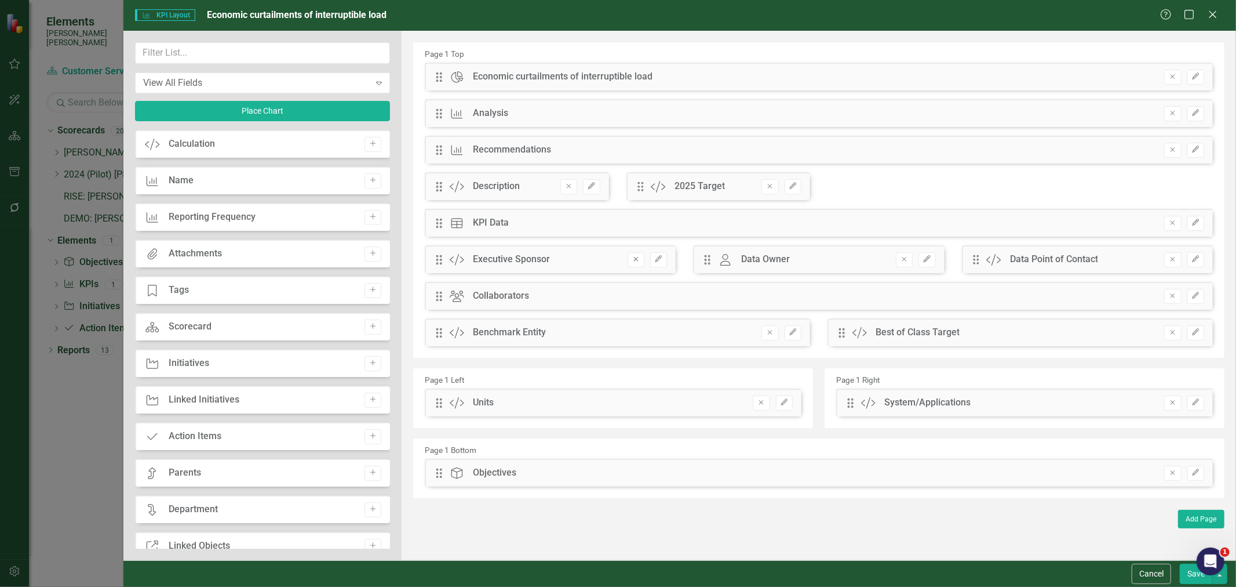
click at [638, 256] on icon "Remove" at bounding box center [636, 259] width 9 height 7
drag, startPoint x: 435, startPoint y: 260, endPoint x: 439, endPoint y: 224, distance: 35.6
click at [439, 224] on div "The fields (or pods) that are available for you to include on the detail page a…" at bounding box center [819, 295] width 835 height 529
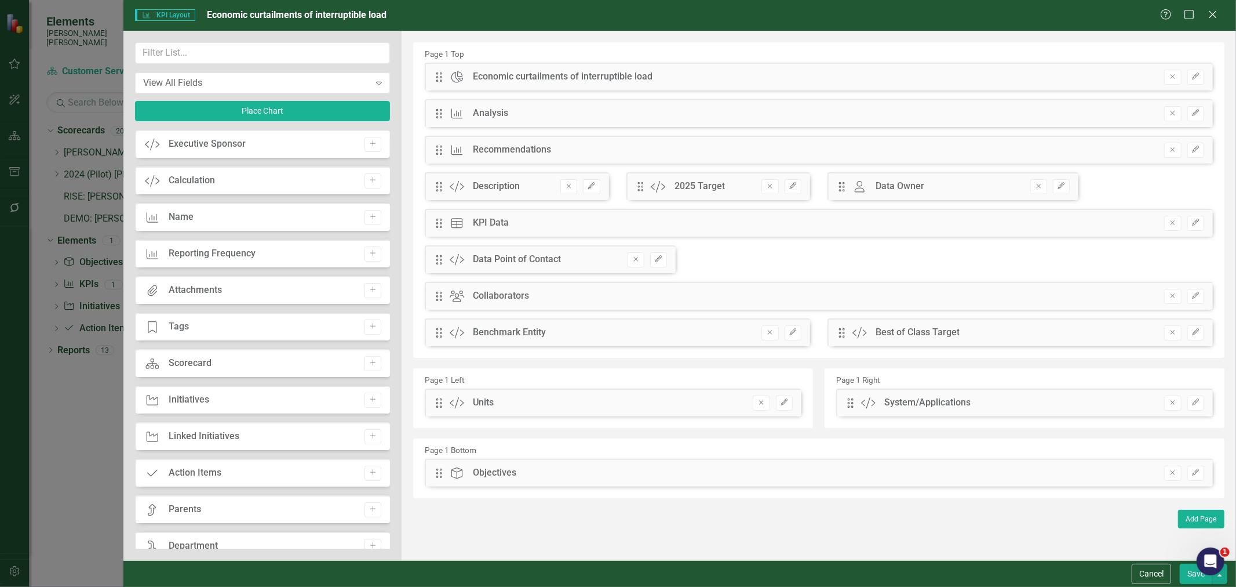
drag, startPoint x: 439, startPoint y: 303, endPoint x: 438, endPoint y: 292, distance: 11.6
click at [438, 246] on div "Drag Chart Economic curtailments of interruptible load Remove Edit Drag KPI Ana…" at bounding box center [819, 209] width 806 height 292
drag, startPoint x: 442, startPoint y: 263, endPoint x: 446, endPoint y: 231, distance: 32.8
click at [446, 231] on div "The fields (or pods) that are available for you to include on the detail page a…" at bounding box center [819, 295] width 835 height 529
click at [634, 298] on icon "Remove" at bounding box center [636, 295] width 9 height 7
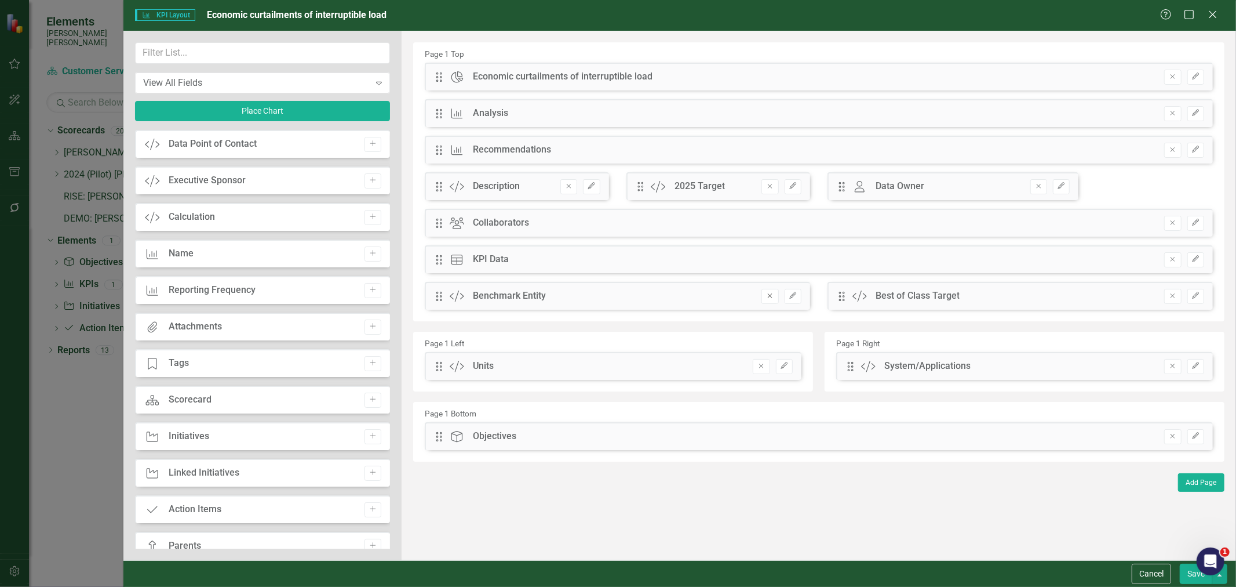
click at [772, 298] on icon "Remove" at bounding box center [770, 295] width 9 height 7
click at [771, 296] on icon "Remove" at bounding box center [770, 295] width 9 height 7
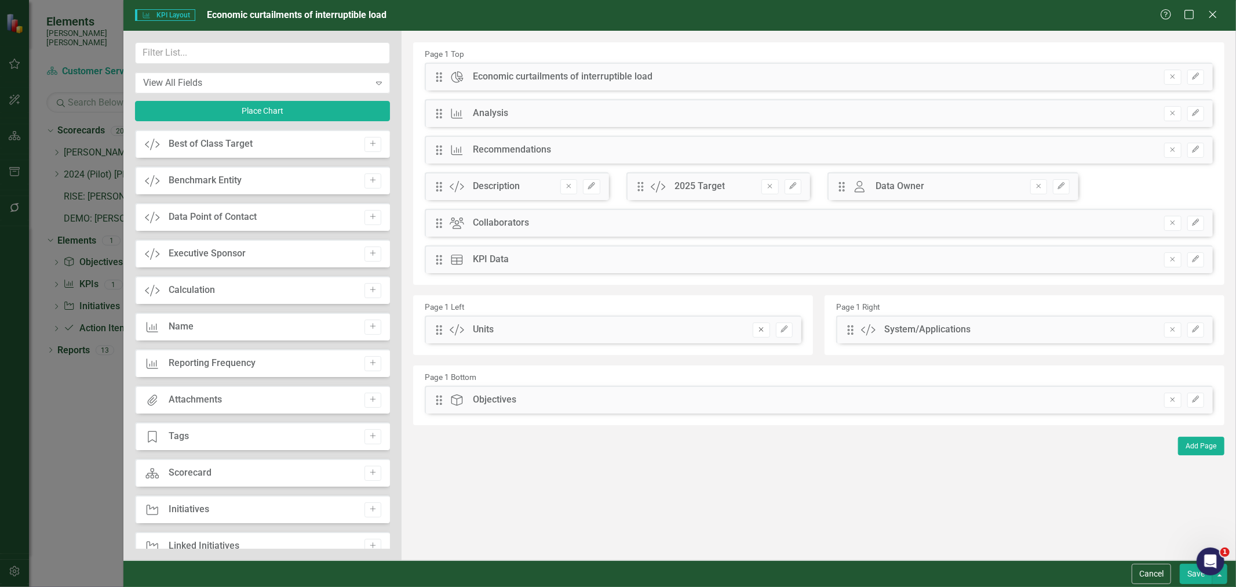
click at [765, 334] on button "Remove" at bounding box center [761, 329] width 17 height 15
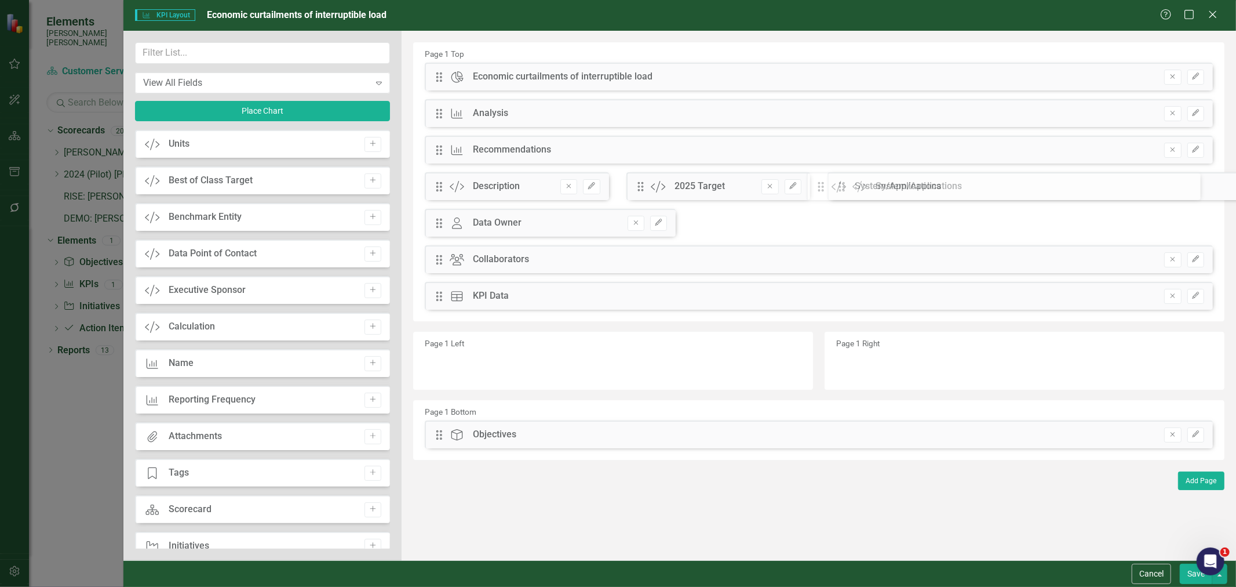
drag, startPoint x: 859, startPoint y: 330, endPoint x: 838, endPoint y: 188, distance: 144.1
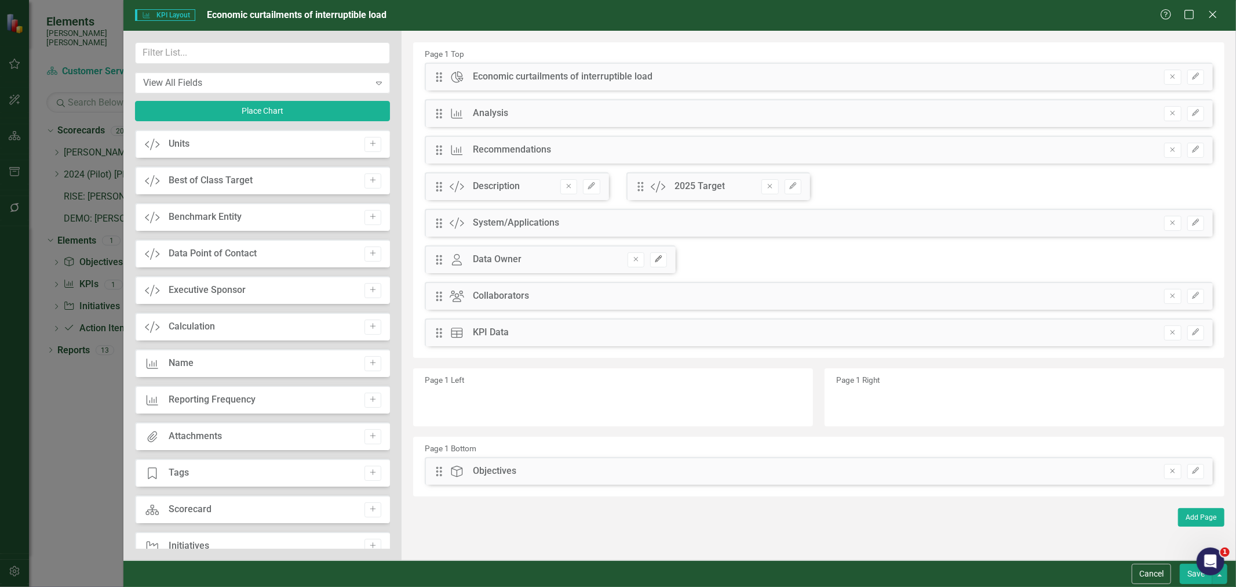
click at [661, 257] on icon "Edit" at bounding box center [658, 259] width 9 height 7
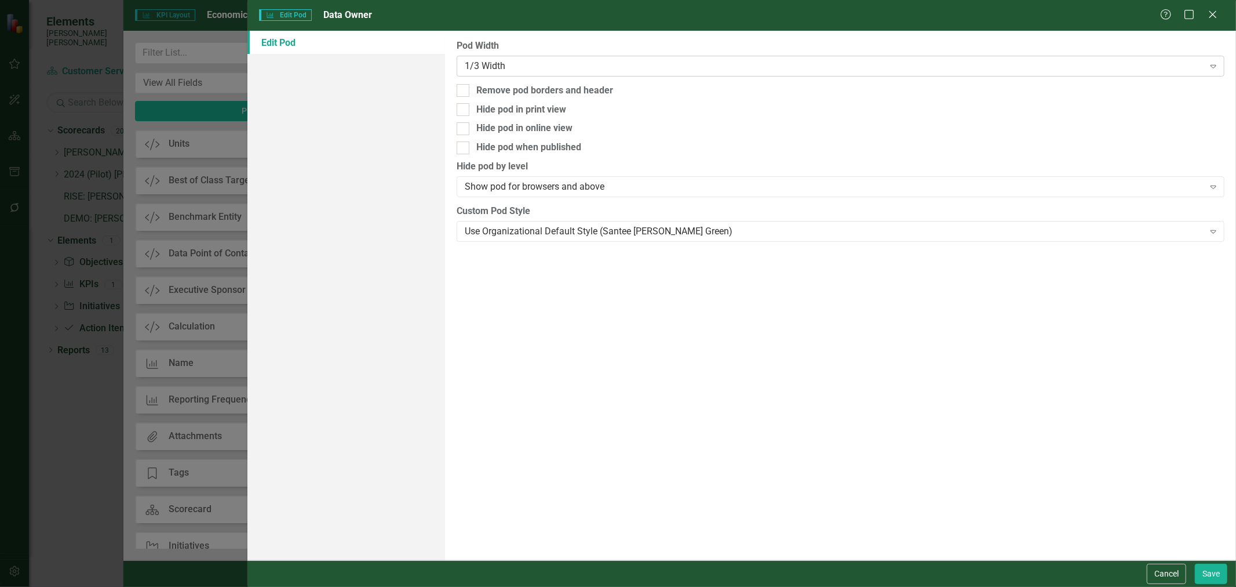
click at [582, 62] on div "1/3 Width" at bounding box center [835, 65] width 740 height 13
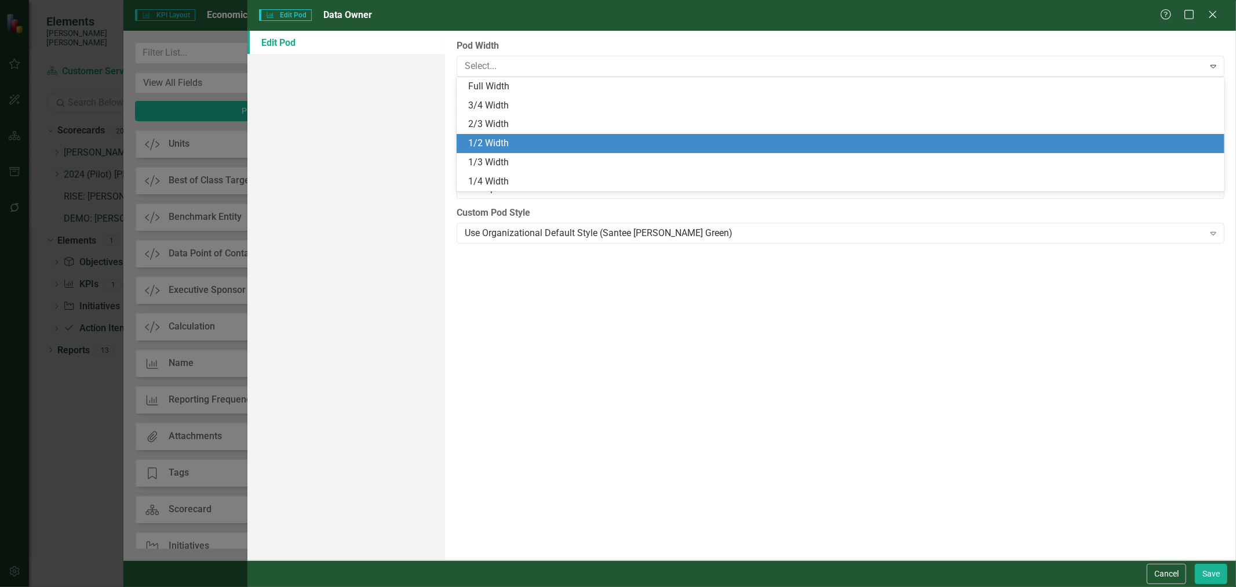
click at [539, 139] on div "1/2 Width" at bounding box center [842, 143] width 749 height 13
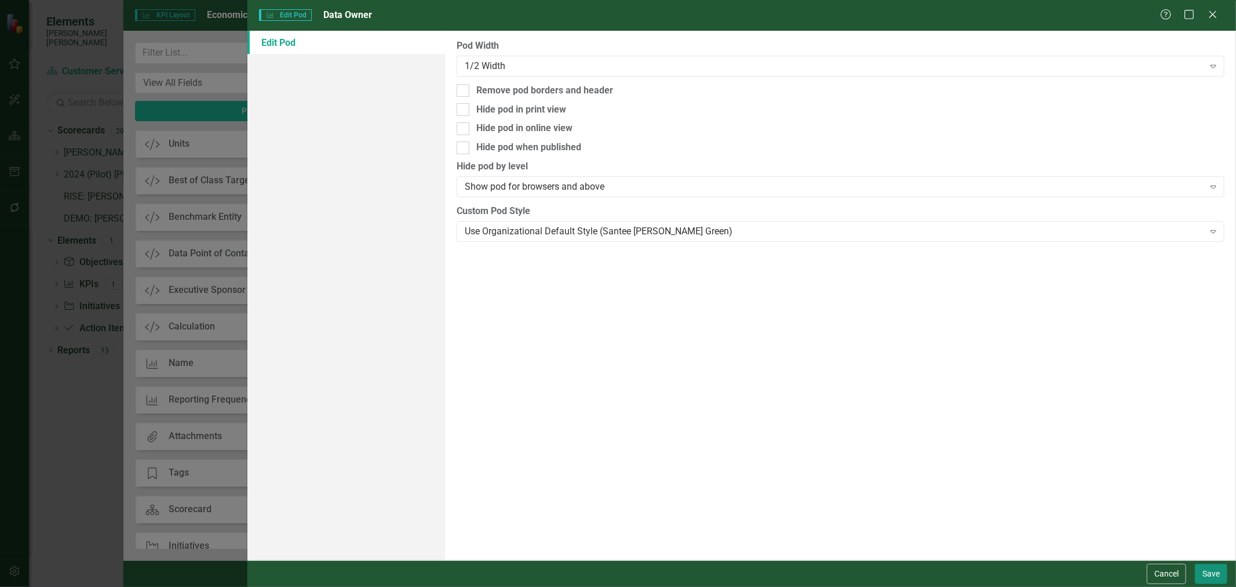
click at [1204, 571] on button "Save" at bounding box center [1211, 573] width 32 height 20
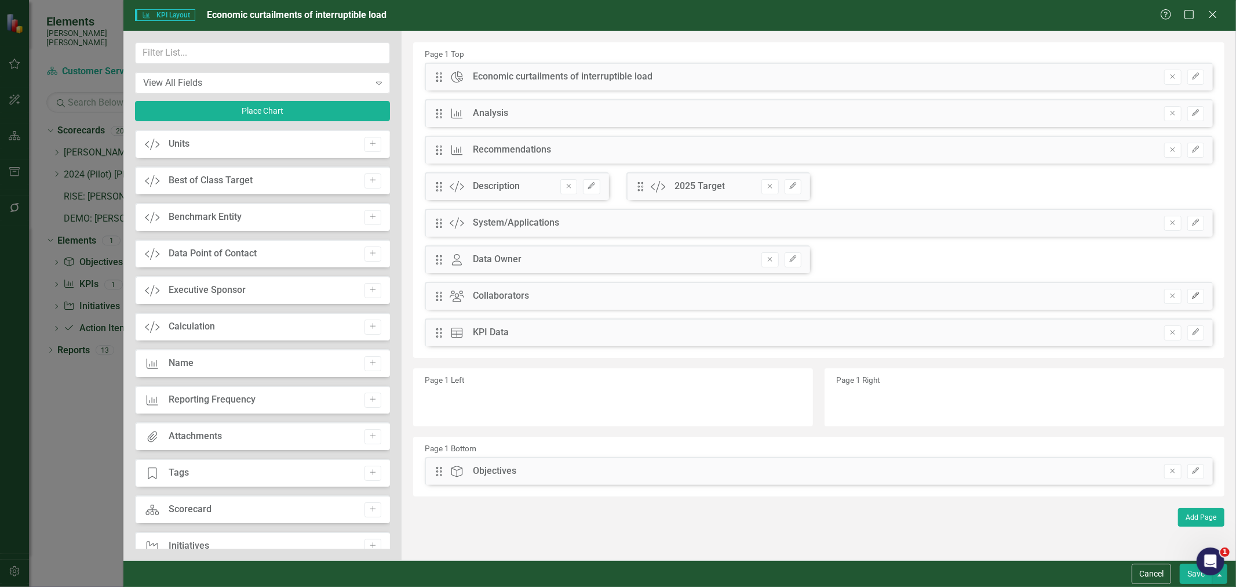
click at [1194, 298] on icon "Edit" at bounding box center [1196, 295] width 9 height 7
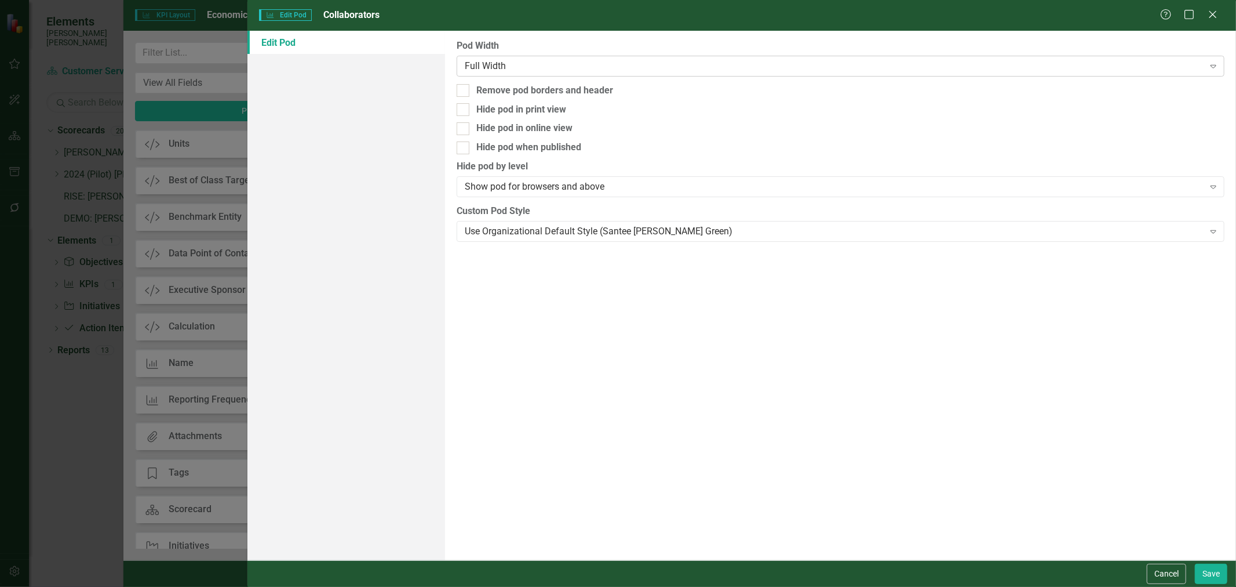
click at [549, 67] on div "Full Width" at bounding box center [835, 65] width 740 height 13
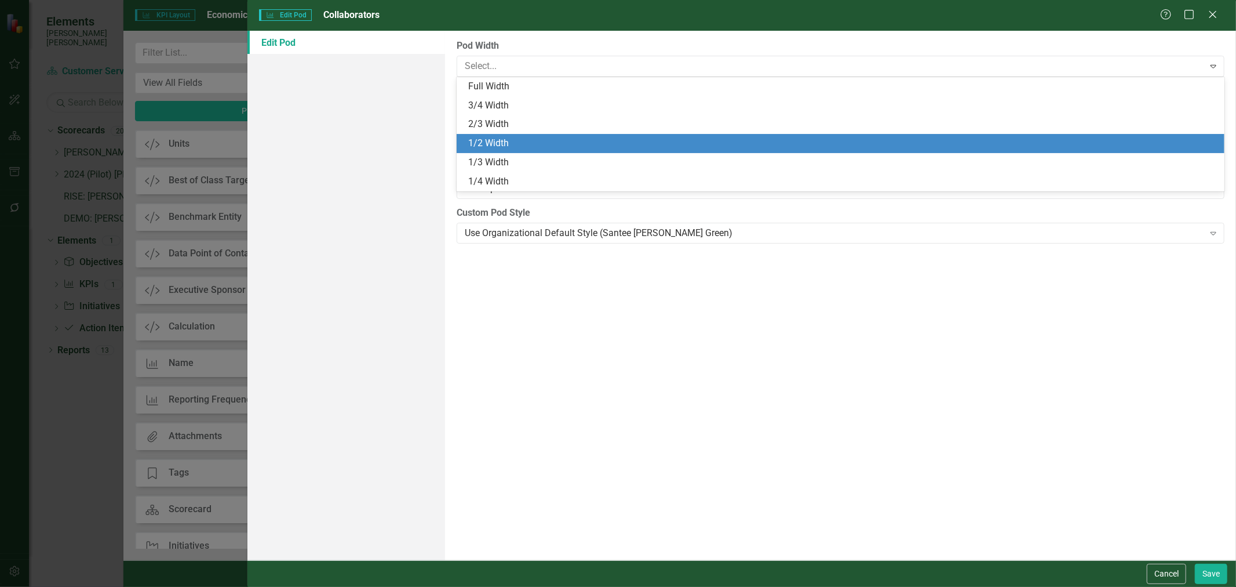
click at [514, 145] on div "1/2 Width" at bounding box center [842, 143] width 749 height 13
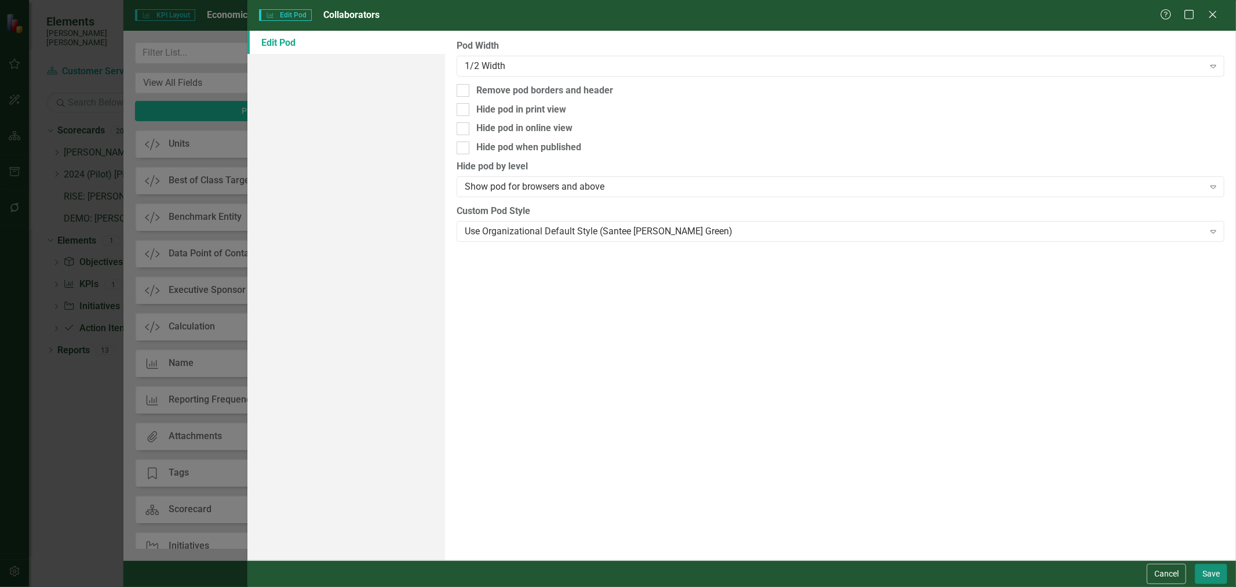
click at [1213, 570] on button "Save" at bounding box center [1211, 573] width 32 height 20
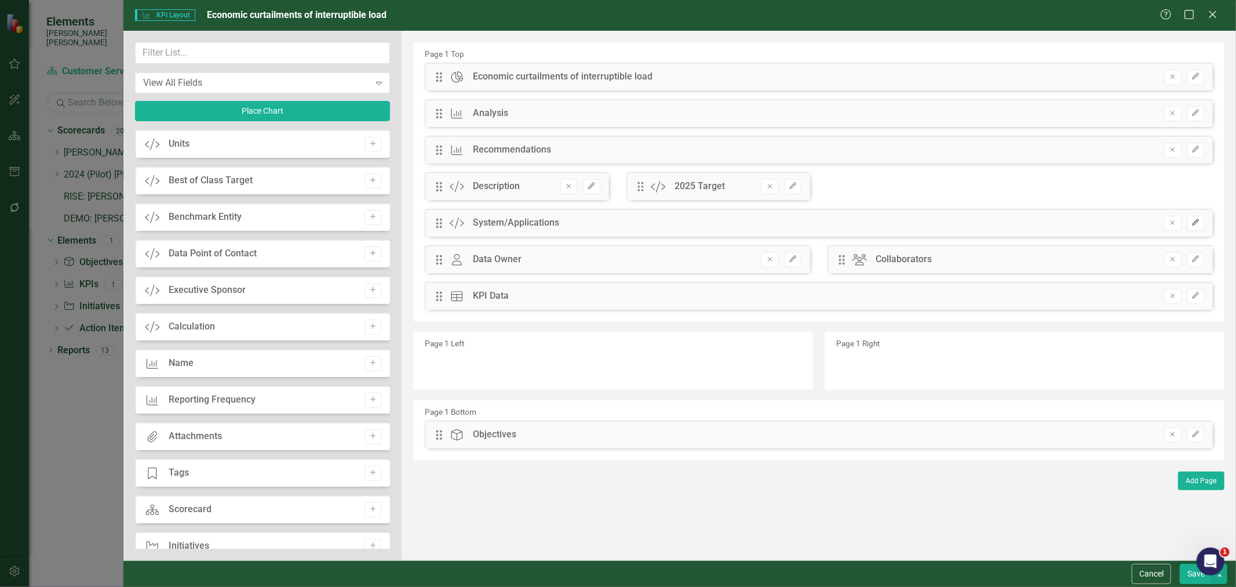
click at [1198, 223] on icon "Edit" at bounding box center [1196, 222] width 9 height 7
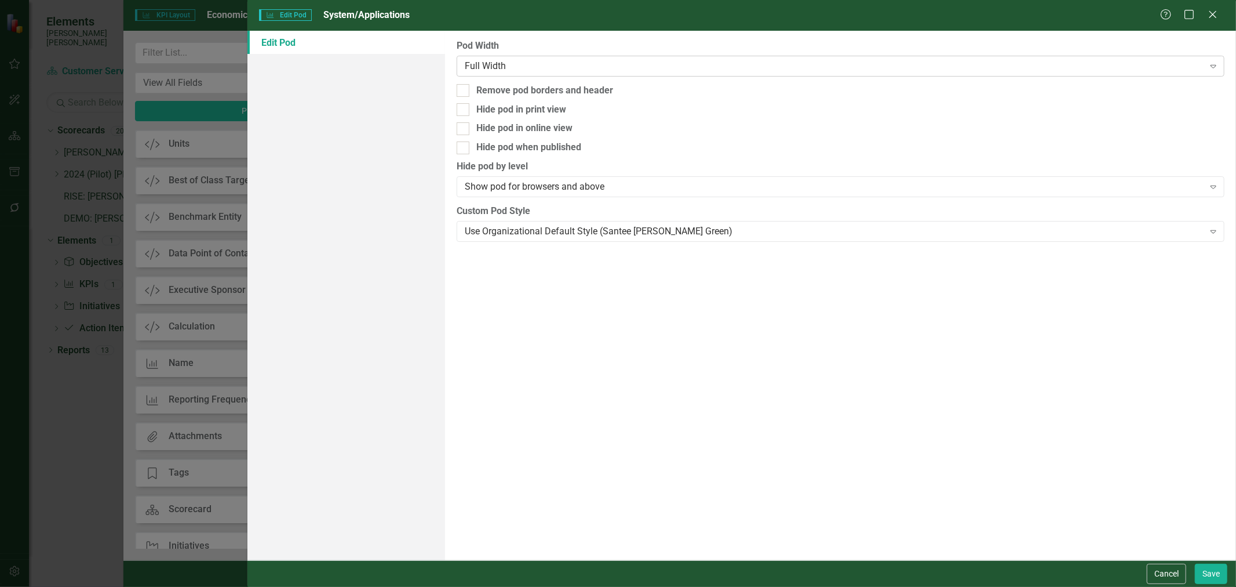
click at [702, 59] on div "Full Width" at bounding box center [835, 65] width 740 height 13
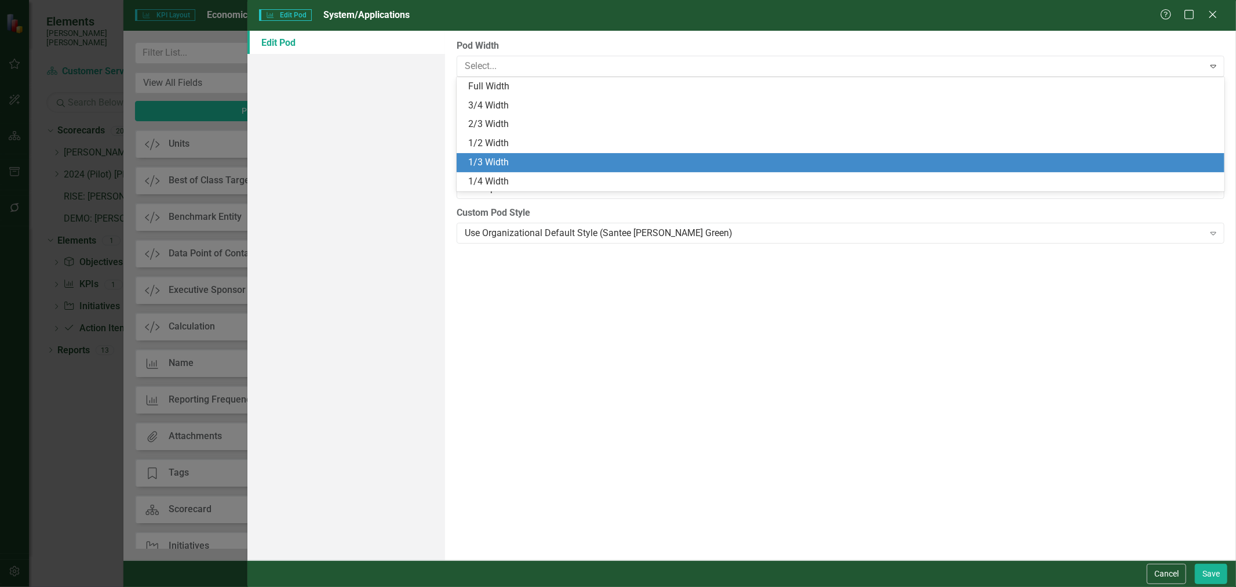
click at [614, 155] on div "1/3 Width" at bounding box center [841, 162] width 768 height 19
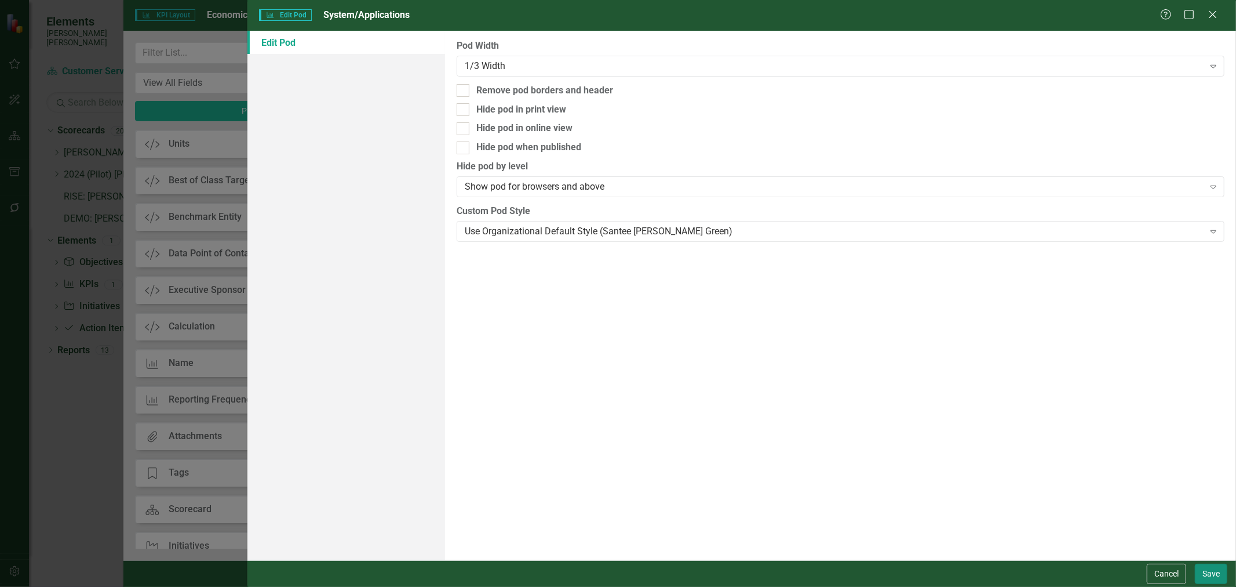
click at [1206, 570] on button "Save" at bounding box center [1211, 573] width 32 height 20
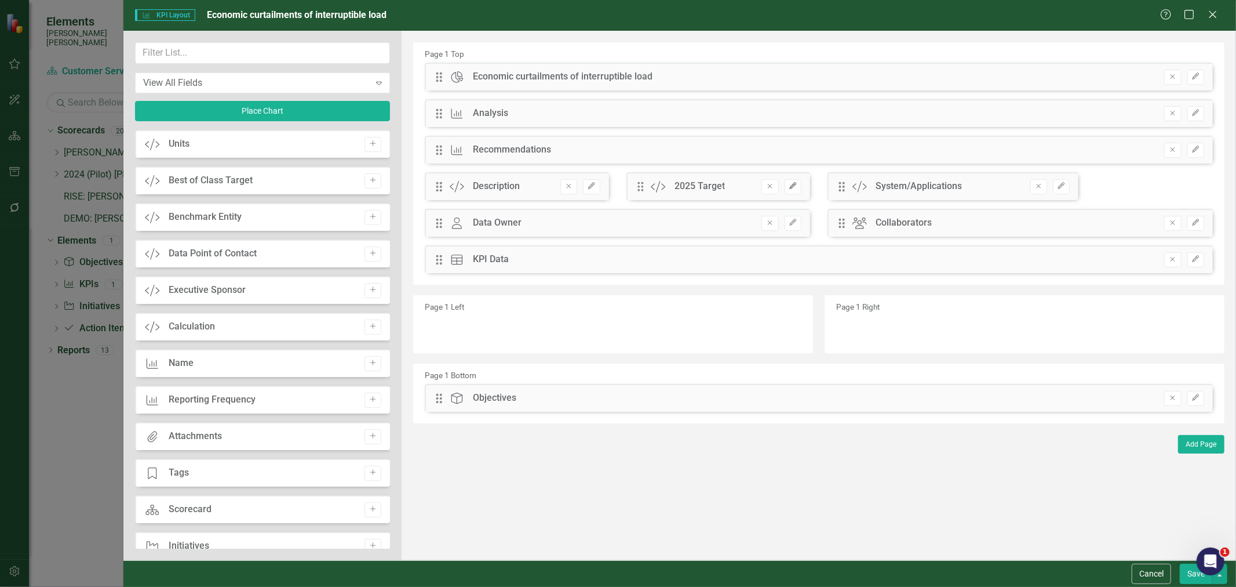
click at [793, 184] on icon "button" at bounding box center [792, 186] width 7 height 7
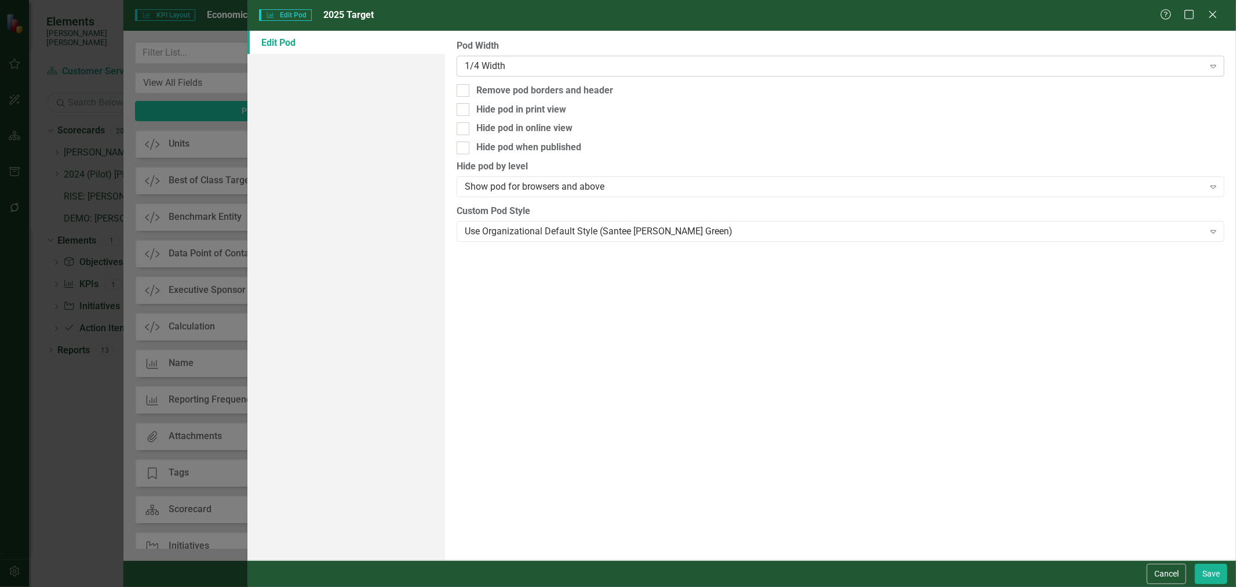
click at [667, 63] on div "1/4 Width" at bounding box center [835, 65] width 740 height 13
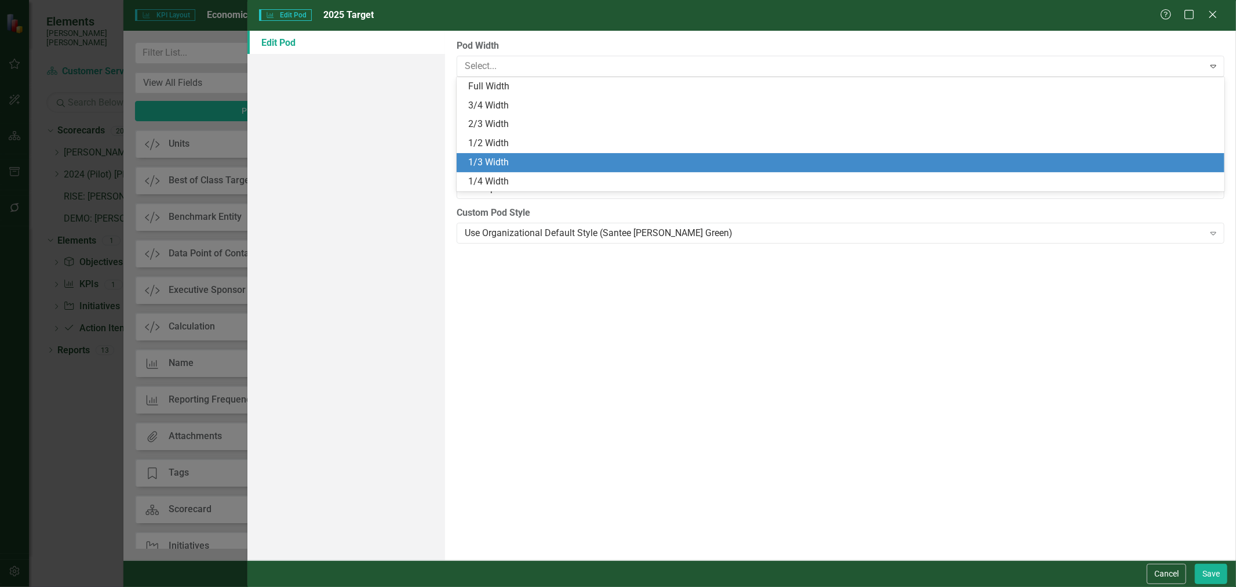
click at [618, 167] on div "1/3 Width" at bounding box center [842, 162] width 749 height 13
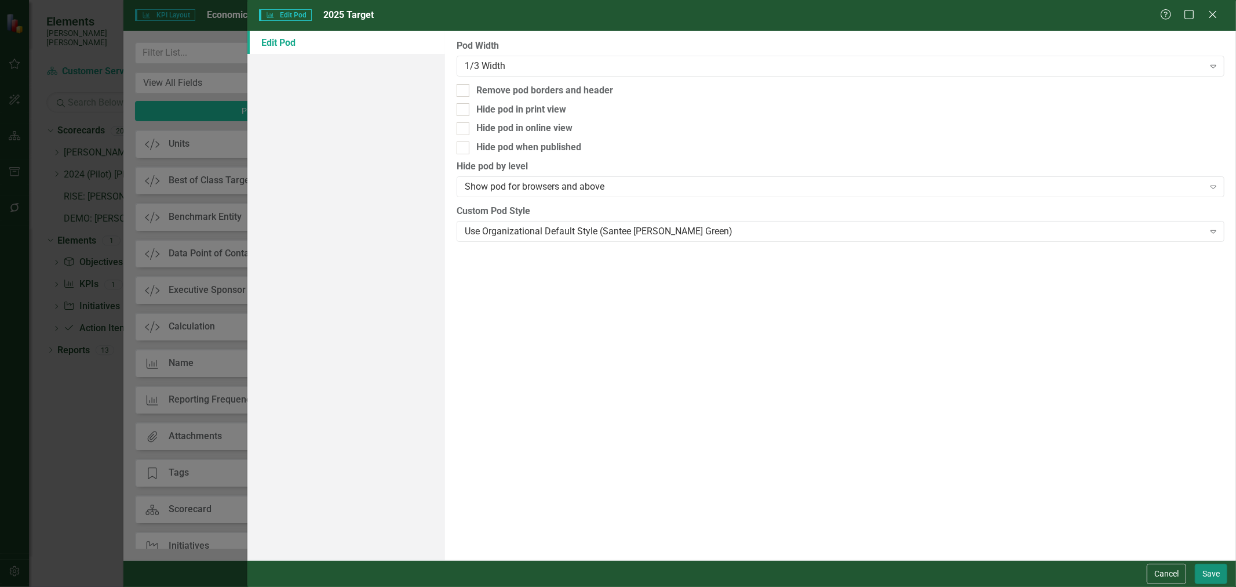
click at [1209, 583] on button "Save" at bounding box center [1211, 573] width 32 height 20
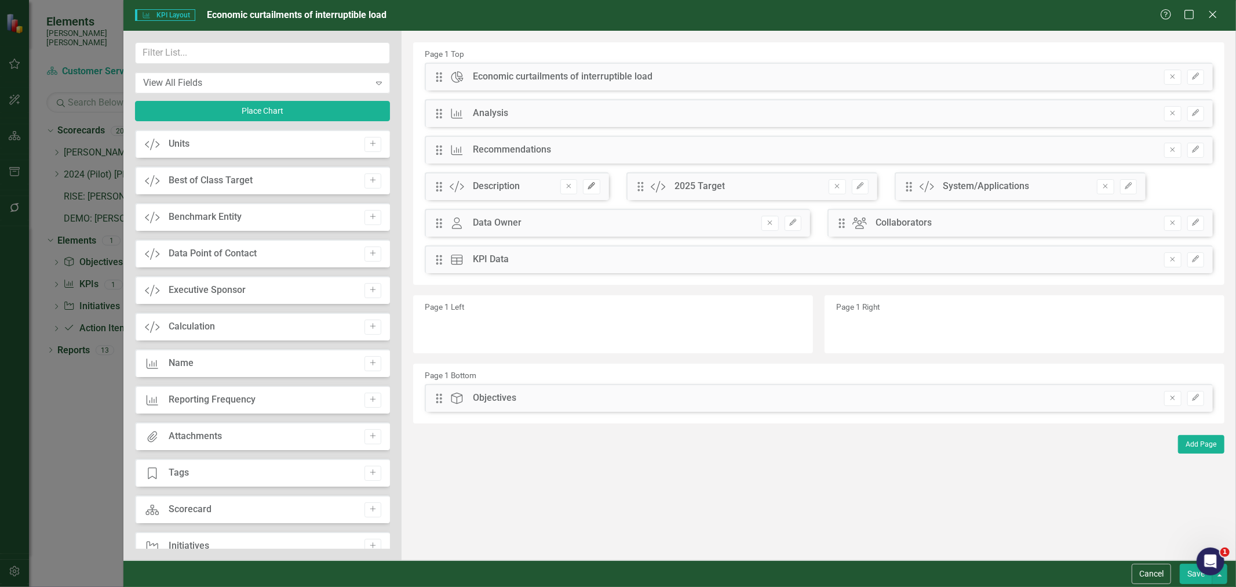
click at [588, 188] on icon "Edit" at bounding box center [591, 186] width 9 height 7
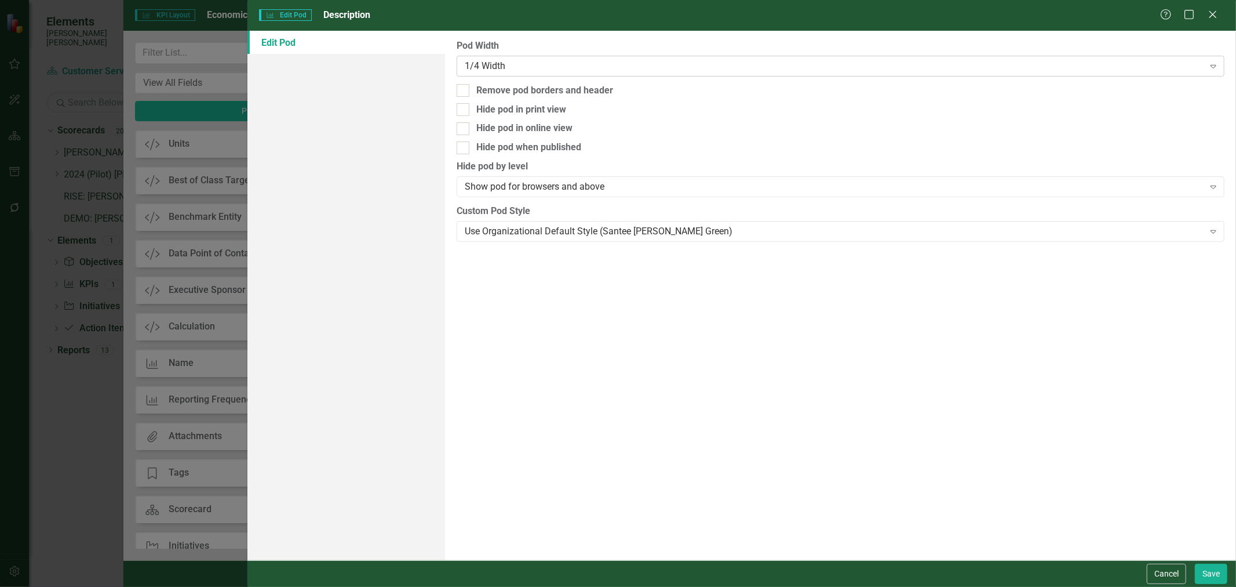
click at [549, 59] on div "1/4 Width" at bounding box center [835, 65] width 740 height 13
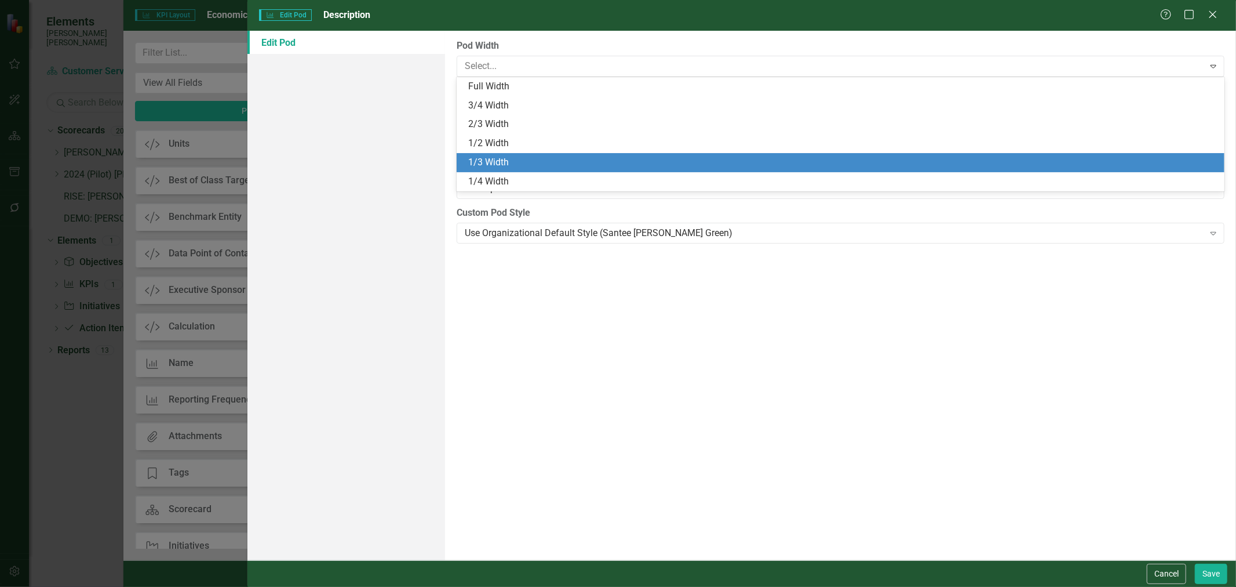
click at [535, 155] on div "1/3 Width" at bounding box center [841, 162] width 768 height 19
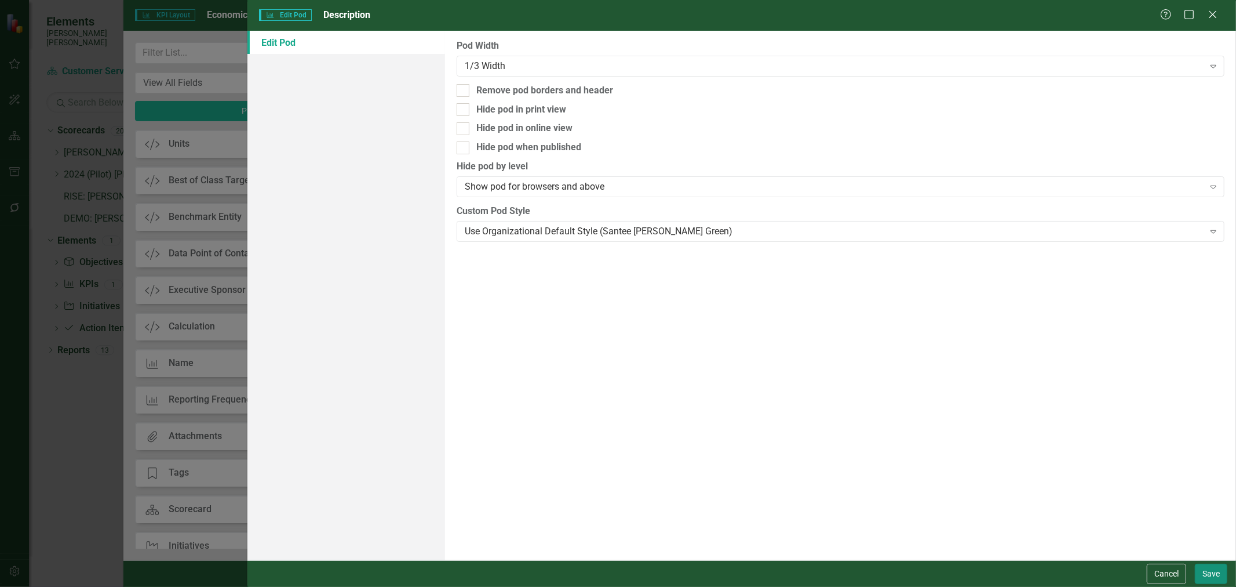
click at [1220, 580] on button "Save" at bounding box center [1211, 573] width 32 height 20
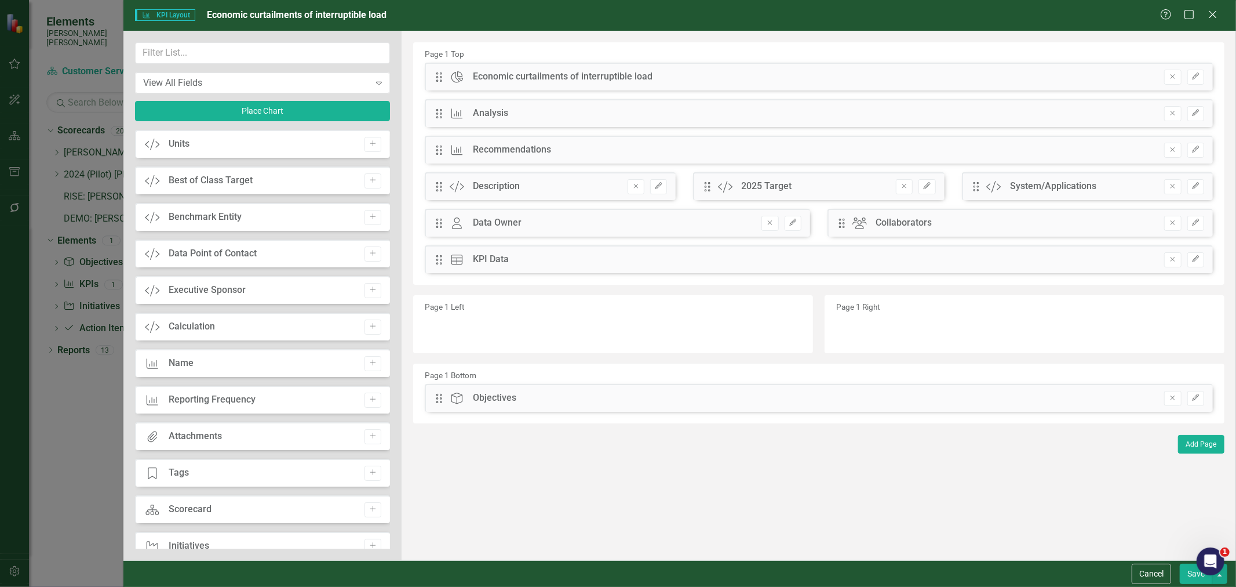
click at [1196, 578] on button "Save" at bounding box center [1196, 573] width 32 height 20
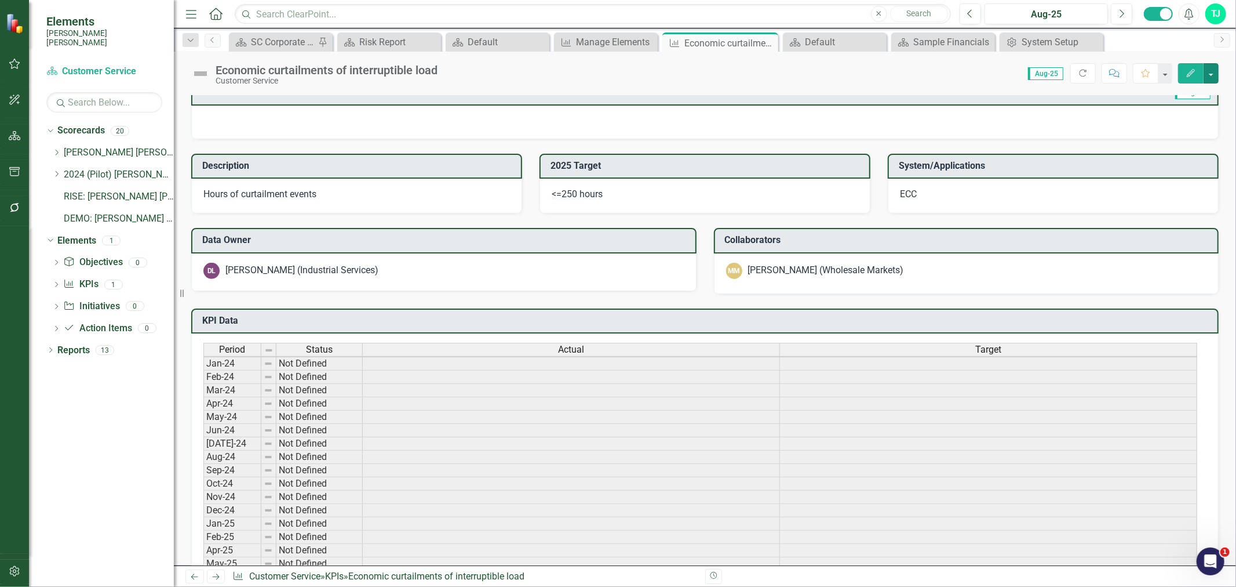
scroll to position [526, 0]
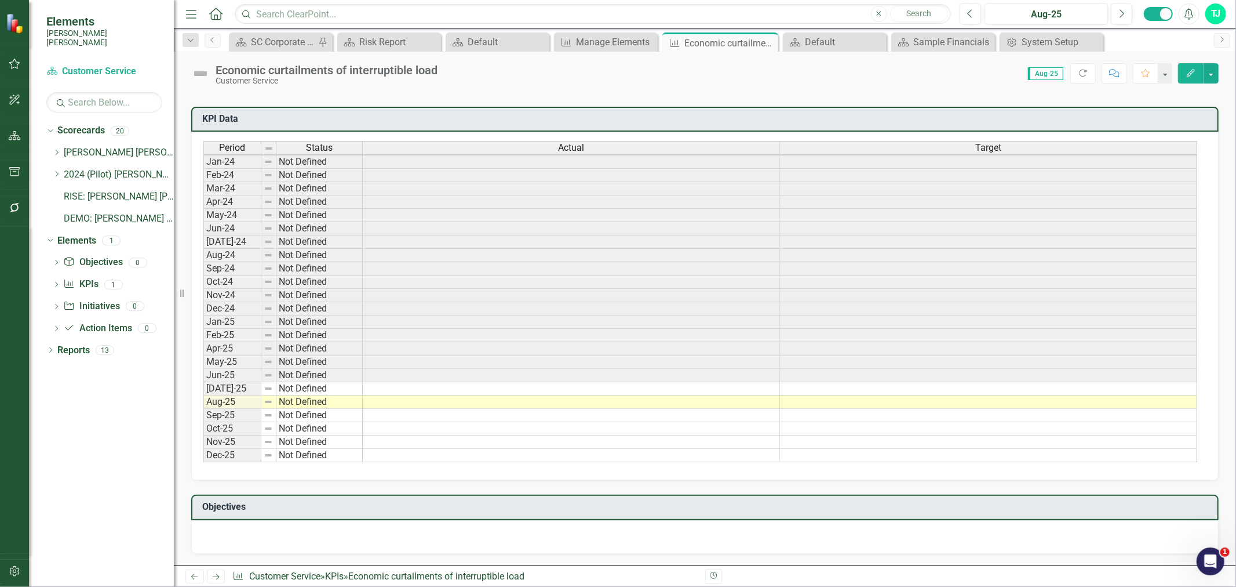
click at [203, 387] on div "Period Status Actual Target Jan-24 Not Defined Feb-24 Not Defined Mar-24 Not De…" at bounding box center [203, 301] width 0 height 321
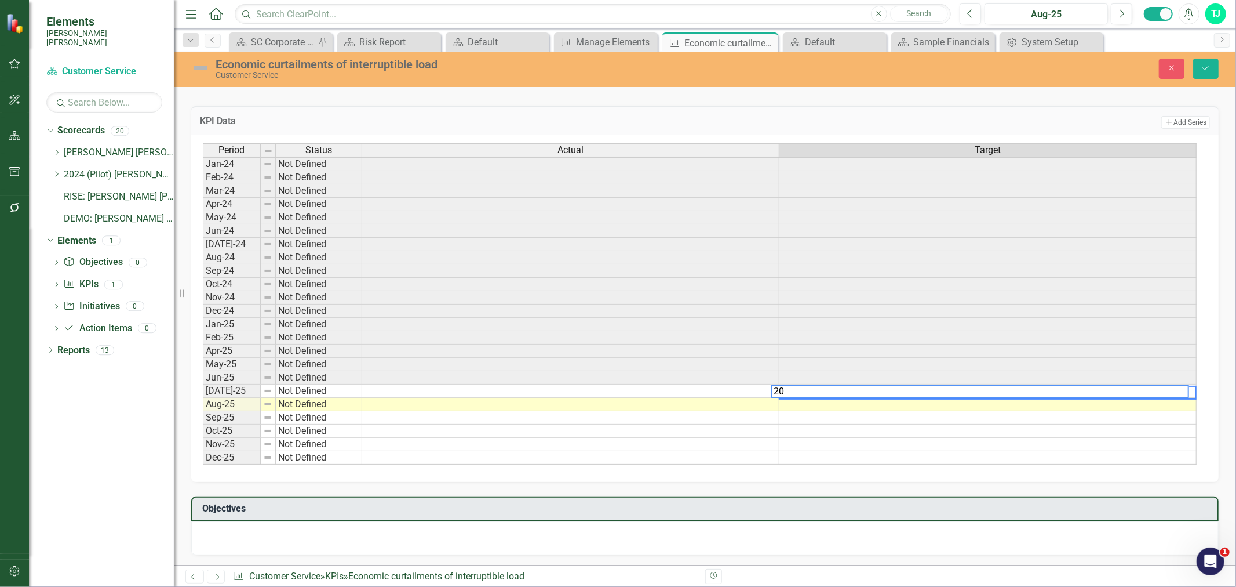
scroll to position [1, 8]
type textarea "250"
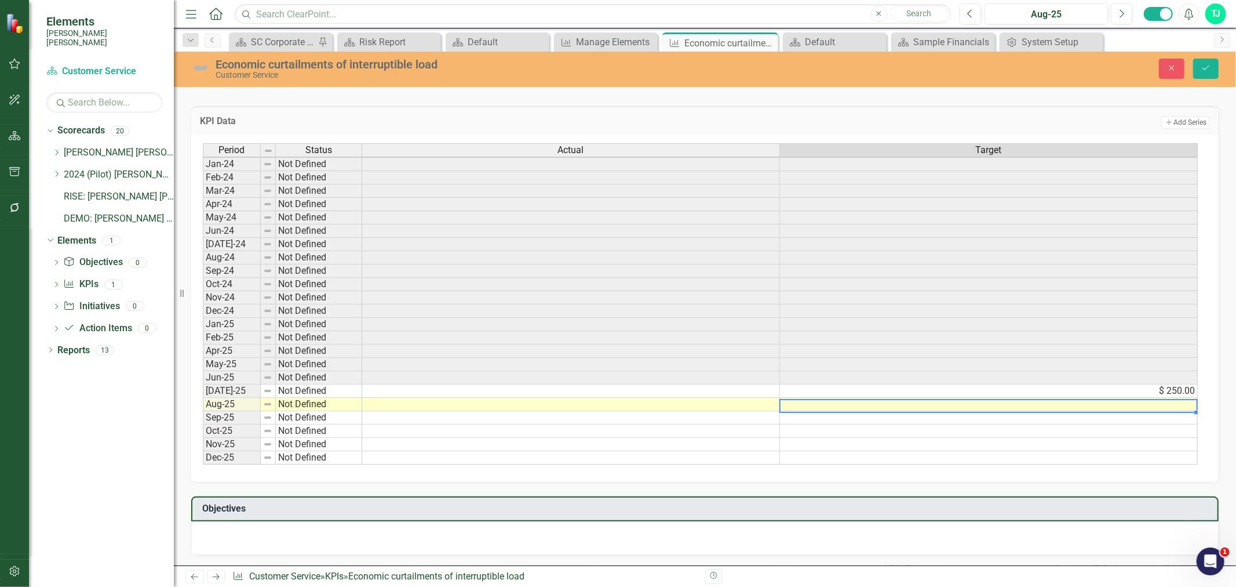
click at [1173, 384] on td "$ 250.00" at bounding box center [989, 390] width 418 height 13
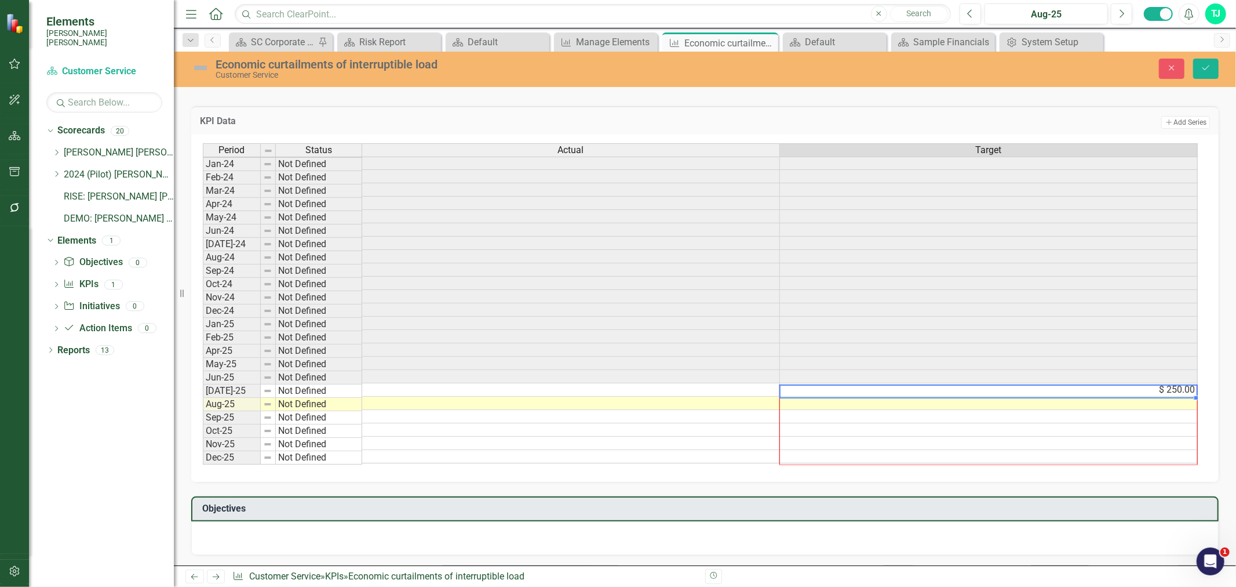
drag, startPoint x: 1187, startPoint y: 391, endPoint x: 1178, endPoint y: 447, distance: 56.8
click at [203, 447] on div "Period Status Actual Target Jan-24 Not Defined Feb-24 Not Defined Mar-24 Not De…" at bounding box center [203, 302] width 0 height 321
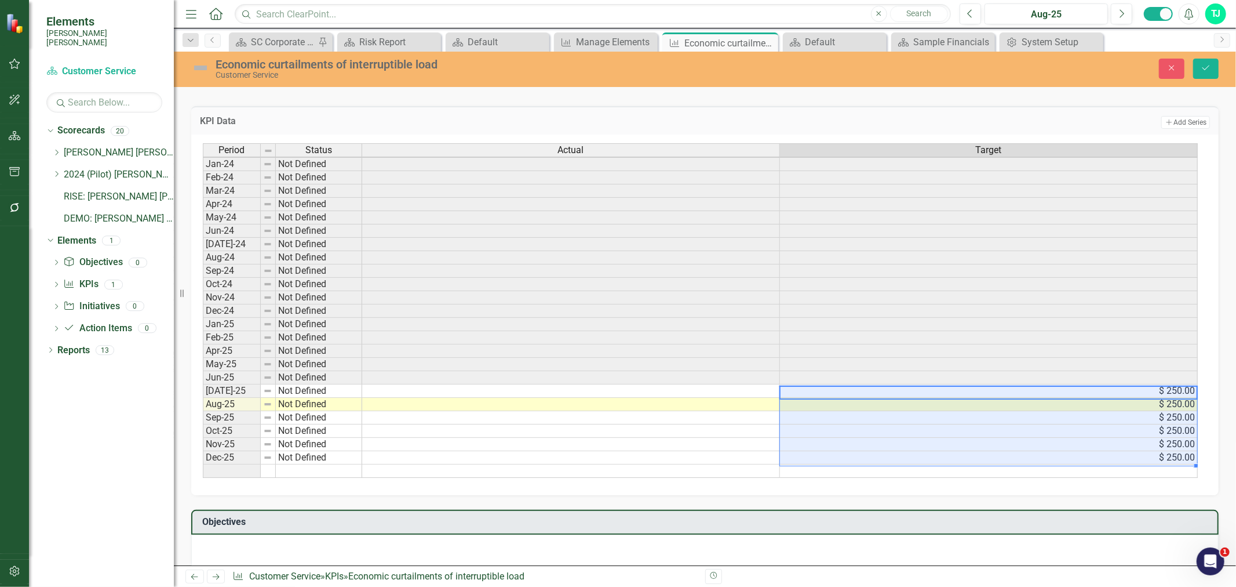
type textarea "250"
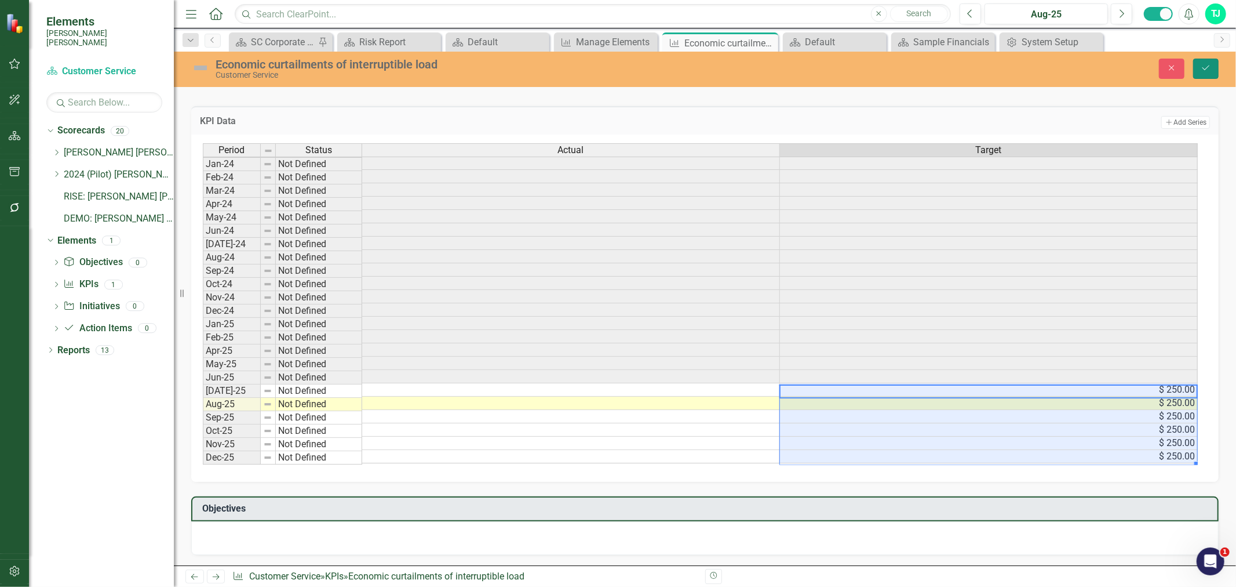
click at [1204, 66] on icon "Save" at bounding box center [1206, 68] width 10 height 8
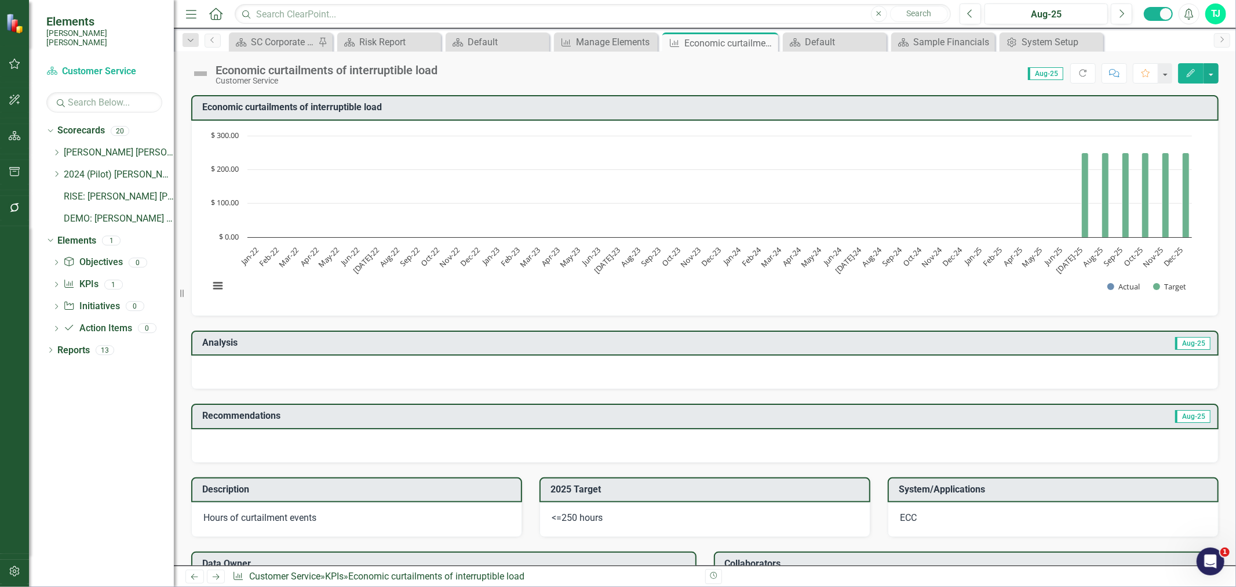
click at [1186, 73] on icon "Edit" at bounding box center [1191, 73] width 10 height 8
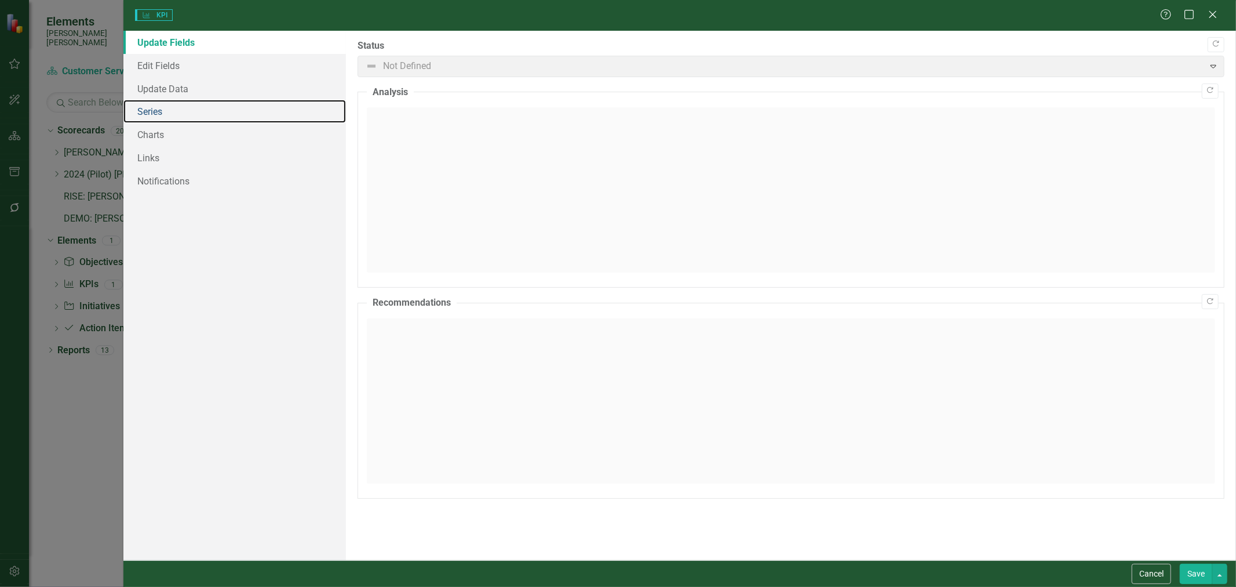
click at [198, 114] on link "Series" at bounding box center [234, 111] width 223 height 23
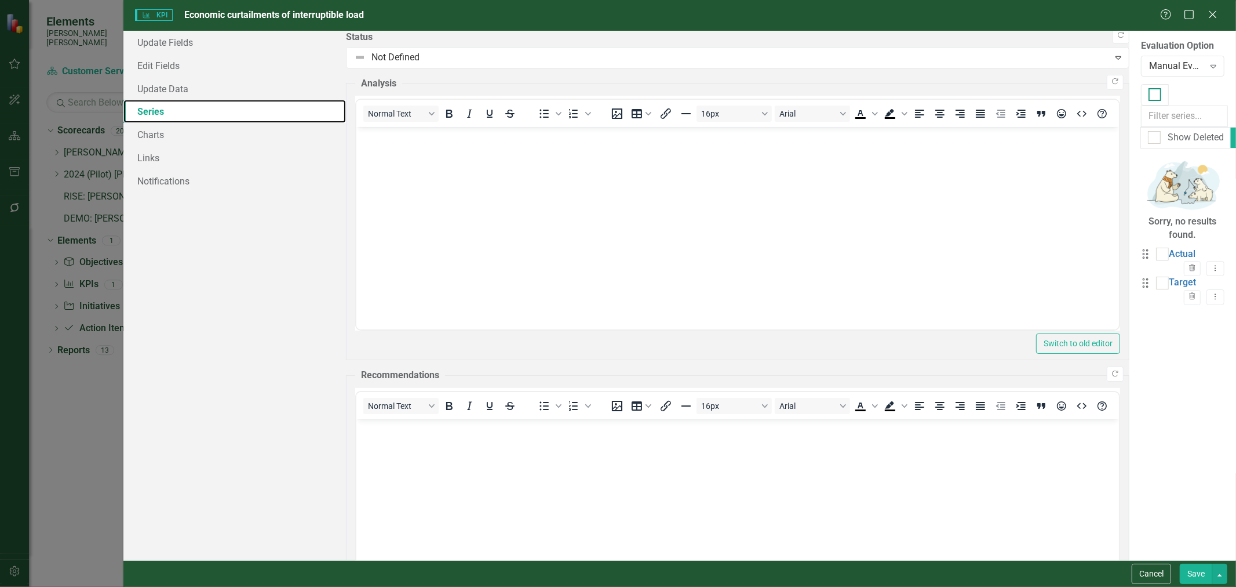
scroll to position [0, 0]
click at [1149, 93] on input "checkbox" at bounding box center [1153, 92] width 8 height 8
checkbox input "true"
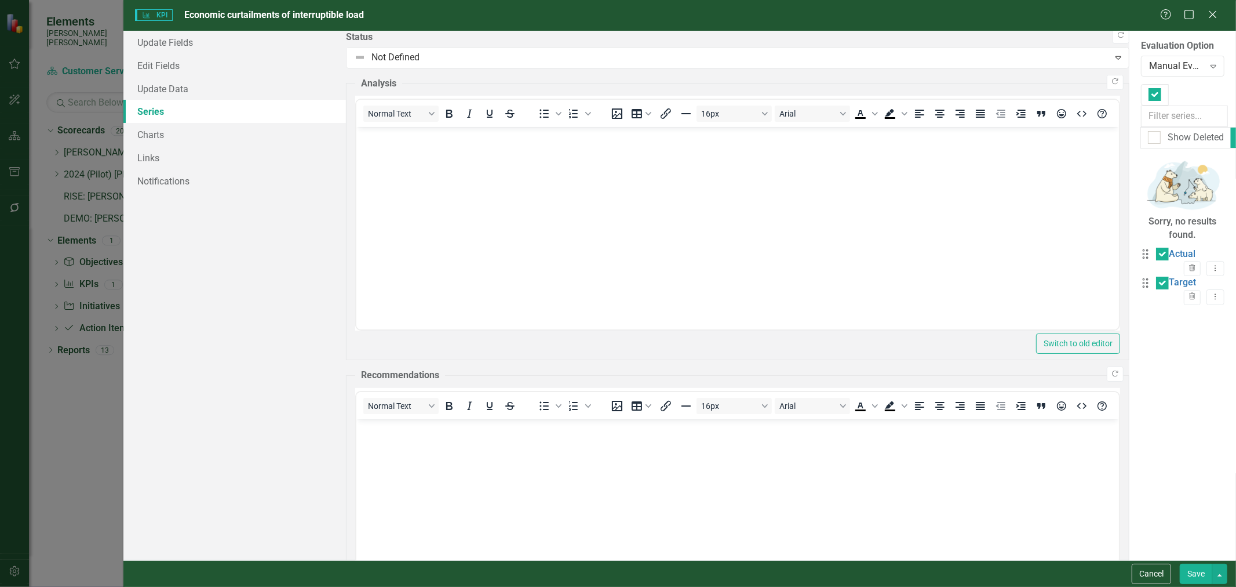
click at [1225, 100] on div "From this page, you can add, edit, delete, or duplicate the measure series for …" at bounding box center [1183, 295] width 107 height 529
click at [1163, 157] on link "Edit Multiple Edit Multiple" at bounding box center [1179, 158] width 92 height 21
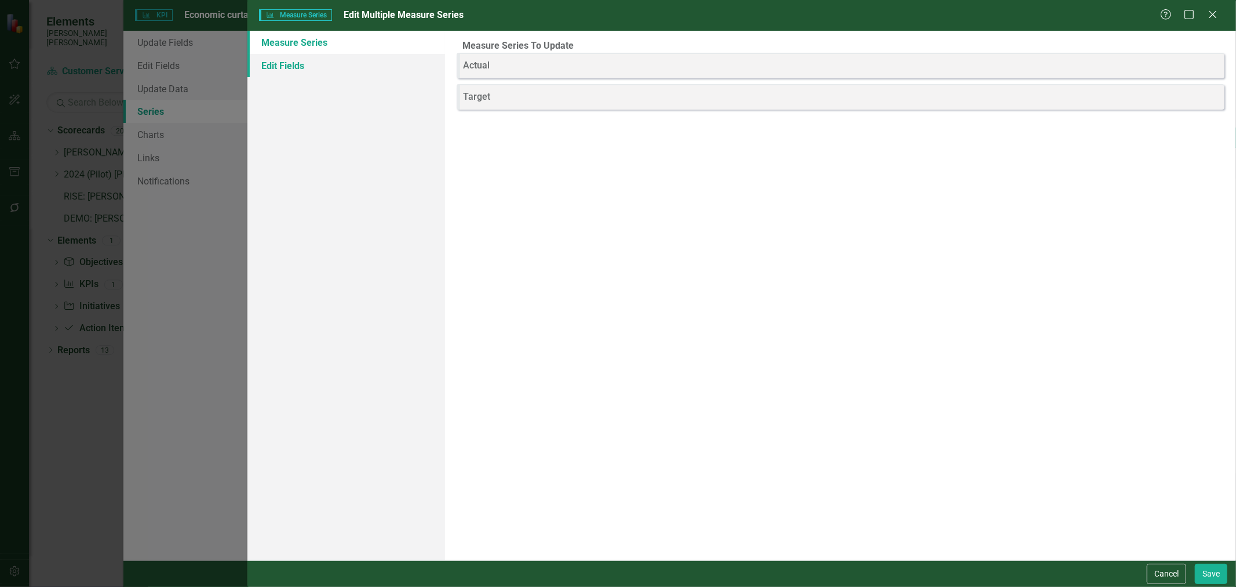
click at [380, 71] on link "Edit Fields" at bounding box center [347, 65] width 198 height 23
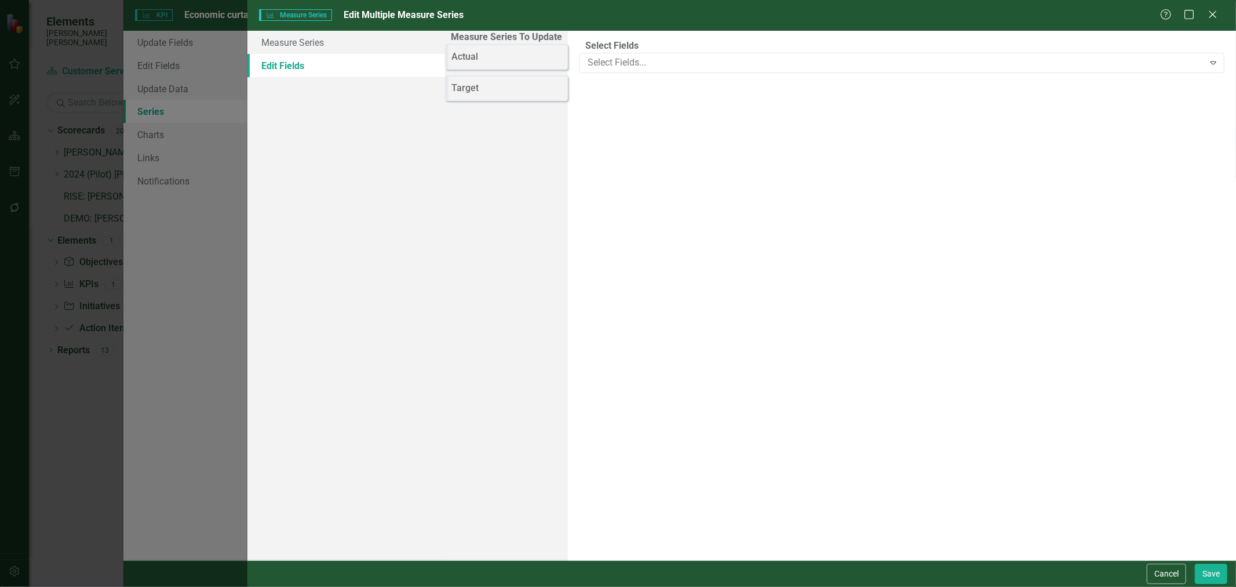
click at [1201, 570] on button "Save" at bounding box center [1211, 573] width 32 height 20
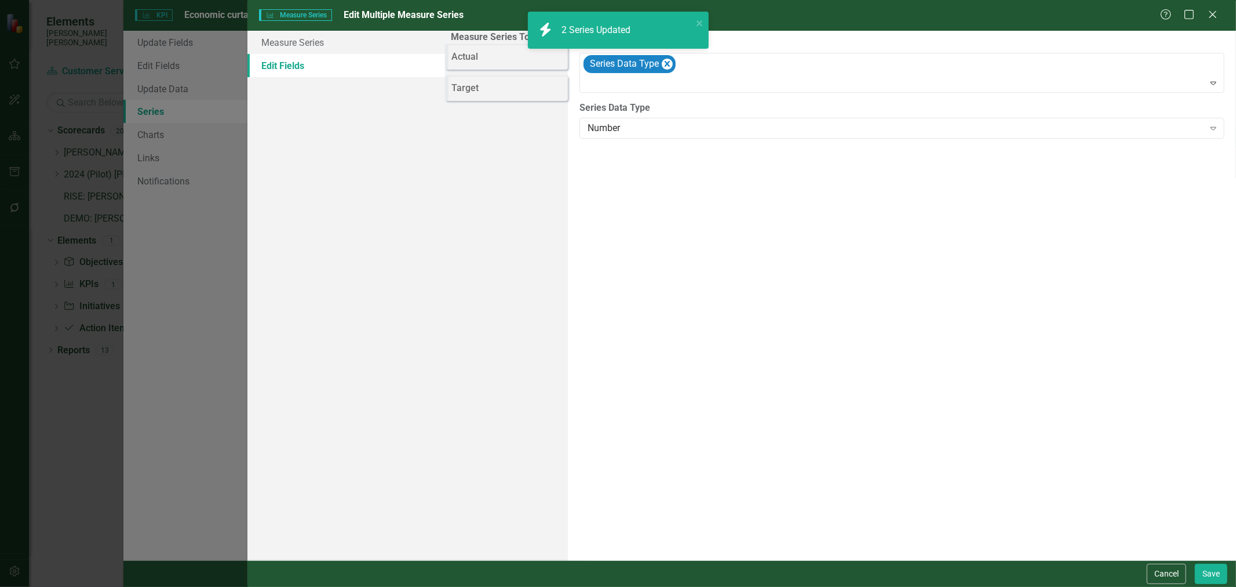
click at [1169, 248] on link "Actual" at bounding box center [1182, 254] width 27 height 13
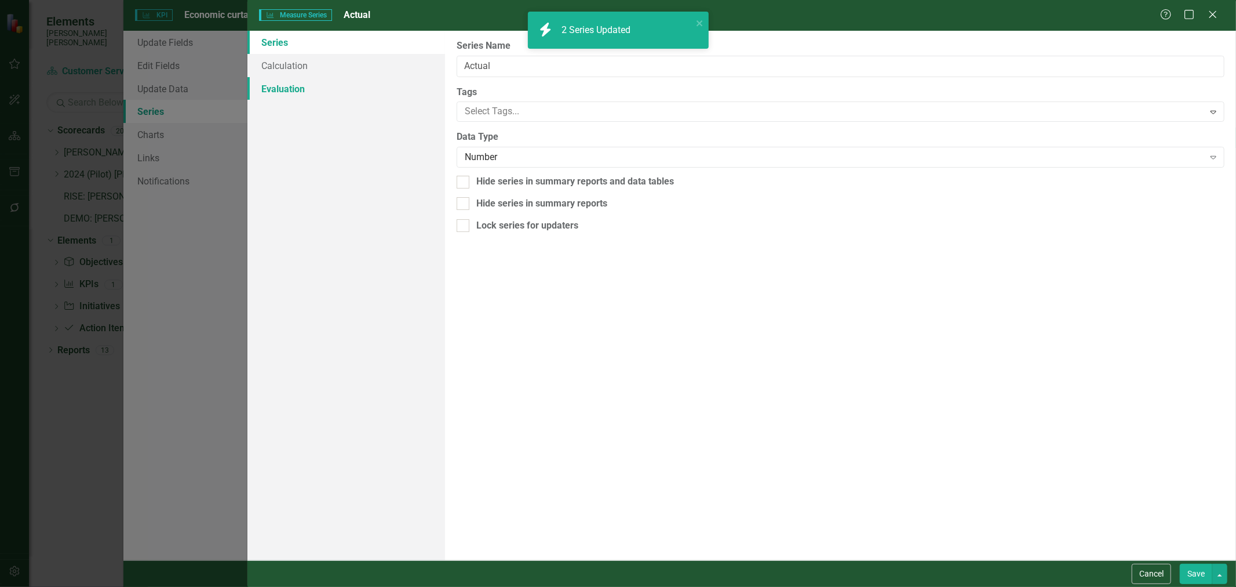
click at [378, 90] on link "Evaluation" at bounding box center [347, 88] width 198 height 23
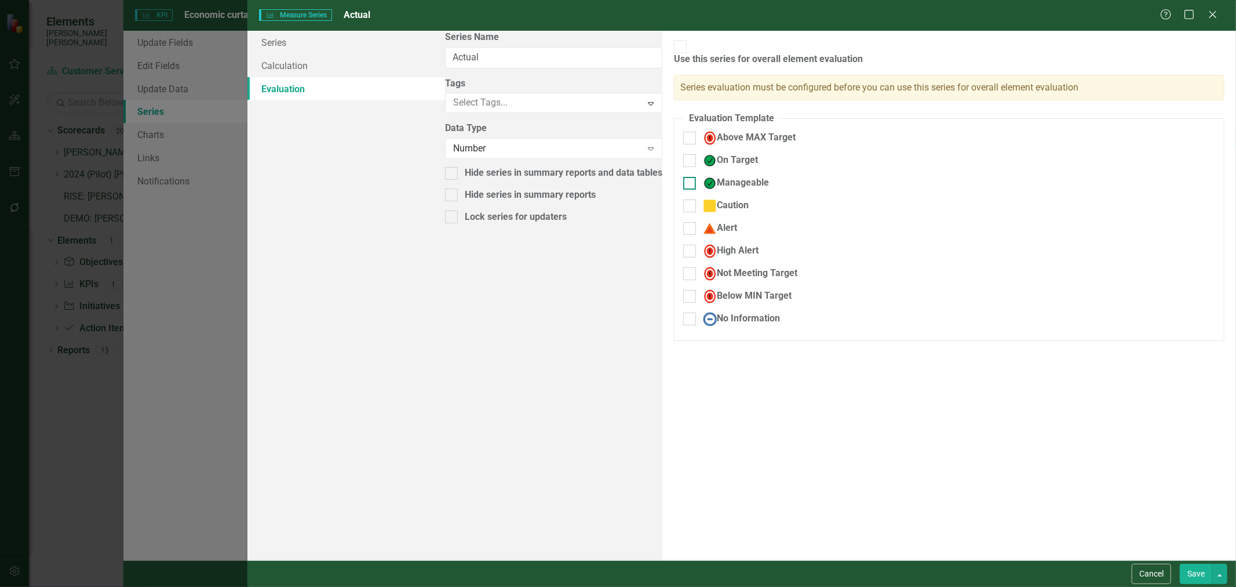
drag, startPoint x: 476, startPoint y: 154, endPoint x: 474, endPoint y: 167, distance: 13.5
click at [675, 155] on div "On Target" at bounding box center [766, 165] width 183 height 23
drag, startPoint x: 472, startPoint y: 154, endPoint x: 472, endPoint y: 165, distance: 10.4
click at [675, 155] on div "On Target" at bounding box center [766, 165] width 183 height 23
click at [675, 157] on div "On Target" at bounding box center [766, 165] width 183 height 23
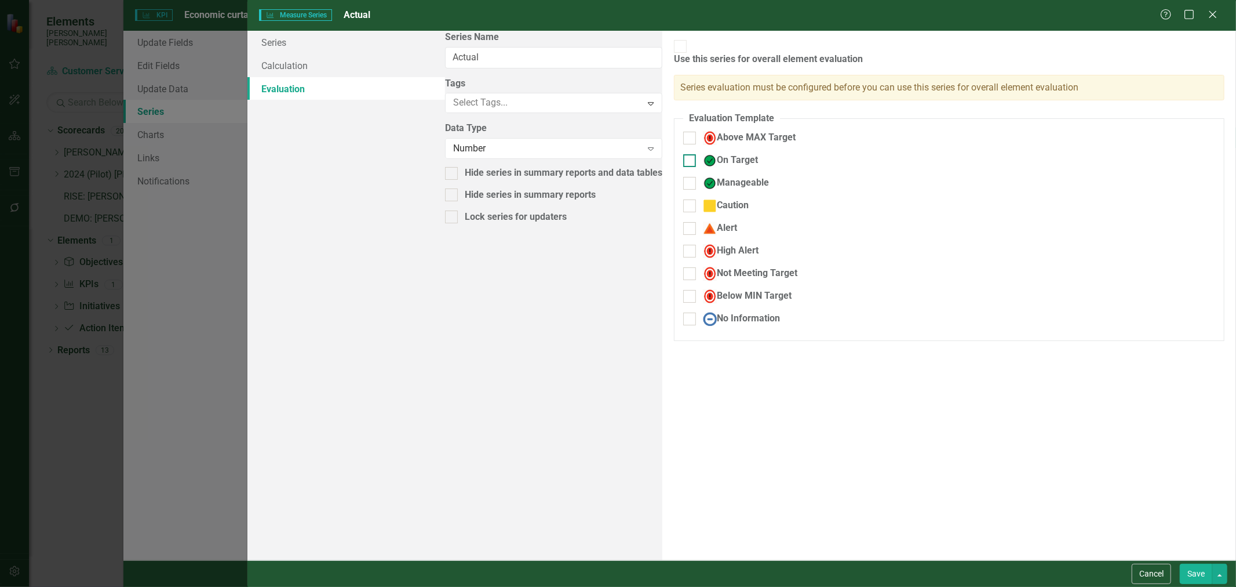
click at [683, 154] on input "On Target" at bounding box center [687, 158] width 8 height 8
checkbox input "true"
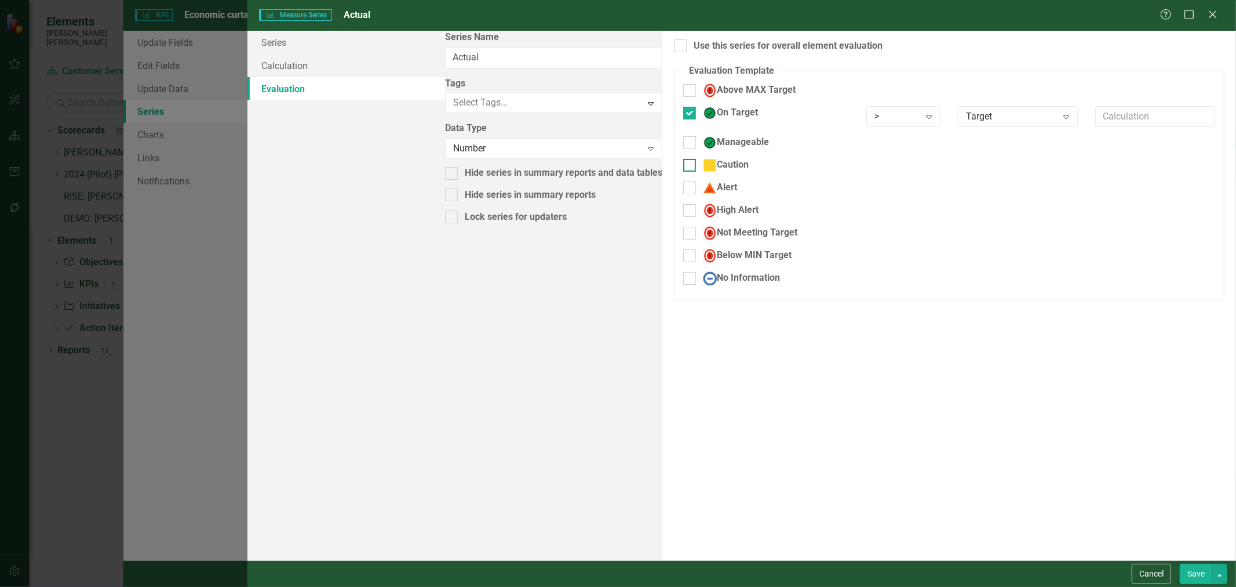
click at [683, 167] on div at bounding box center [689, 165] width 13 height 13
click at [683, 166] on input "Caution" at bounding box center [687, 163] width 8 height 8
checkbox input "true"
click at [683, 243] on div at bounding box center [689, 240] width 13 height 13
click at [683, 242] on input "Not Meeting Target" at bounding box center [687, 238] width 8 height 8
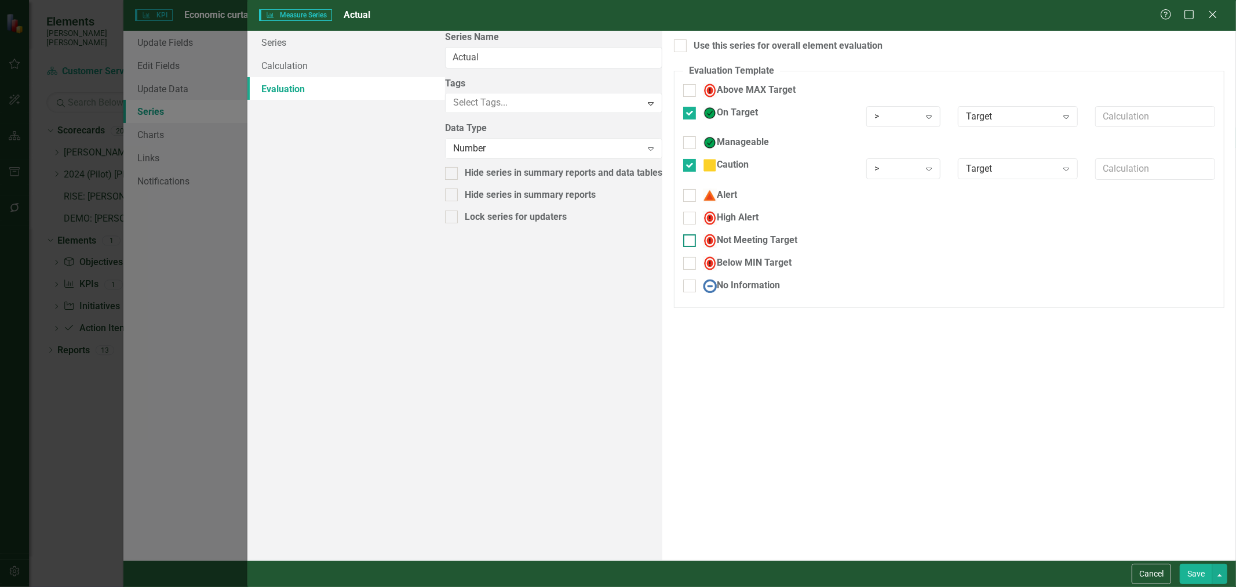
checkbox input "true"
click at [683, 294] on div at bounding box center [689, 293] width 13 height 13
click at [683, 294] on input "No Information" at bounding box center [687, 291] width 8 height 8
checkbox input "true"
click at [875, 117] on div ">" at bounding box center [898, 116] width 46 height 13
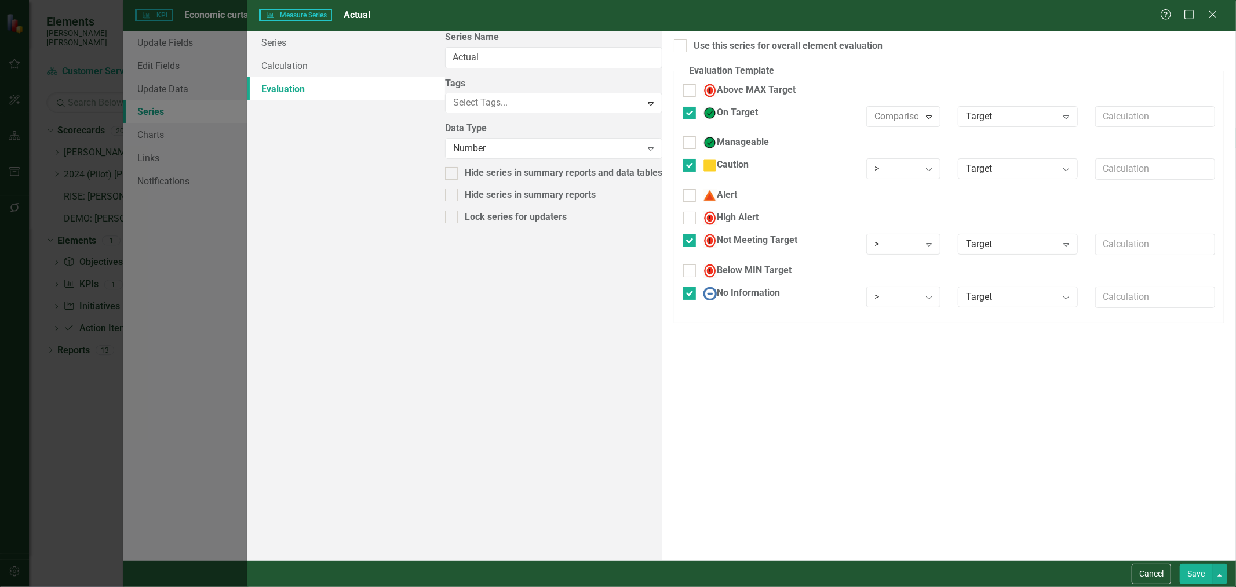
click at [778, 155] on div "Manageable" at bounding box center [949, 147] width 549 height 23
click at [875, 166] on div ">" at bounding box center [898, 168] width 46 height 13
click at [867, 254] on div "> Expand" at bounding box center [904, 244] width 74 height 21
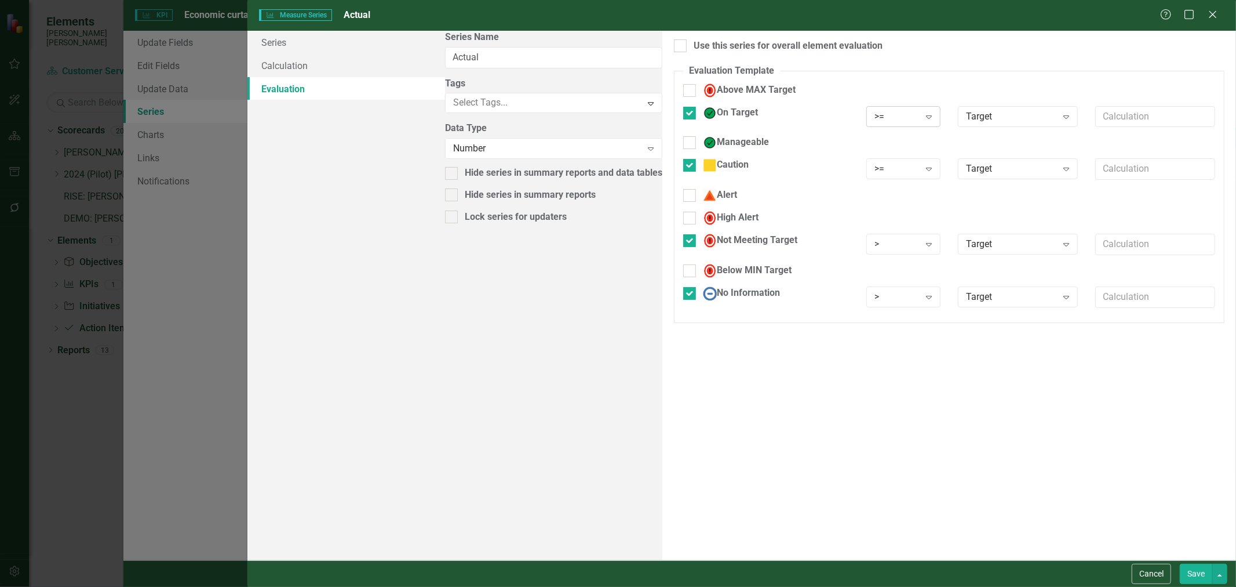
click at [867, 124] on div ">= Expand" at bounding box center [904, 116] width 74 height 21
click at [875, 175] on div ">=" at bounding box center [898, 168] width 46 height 13
click at [875, 243] on div ">" at bounding box center [898, 244] width 46 height 13
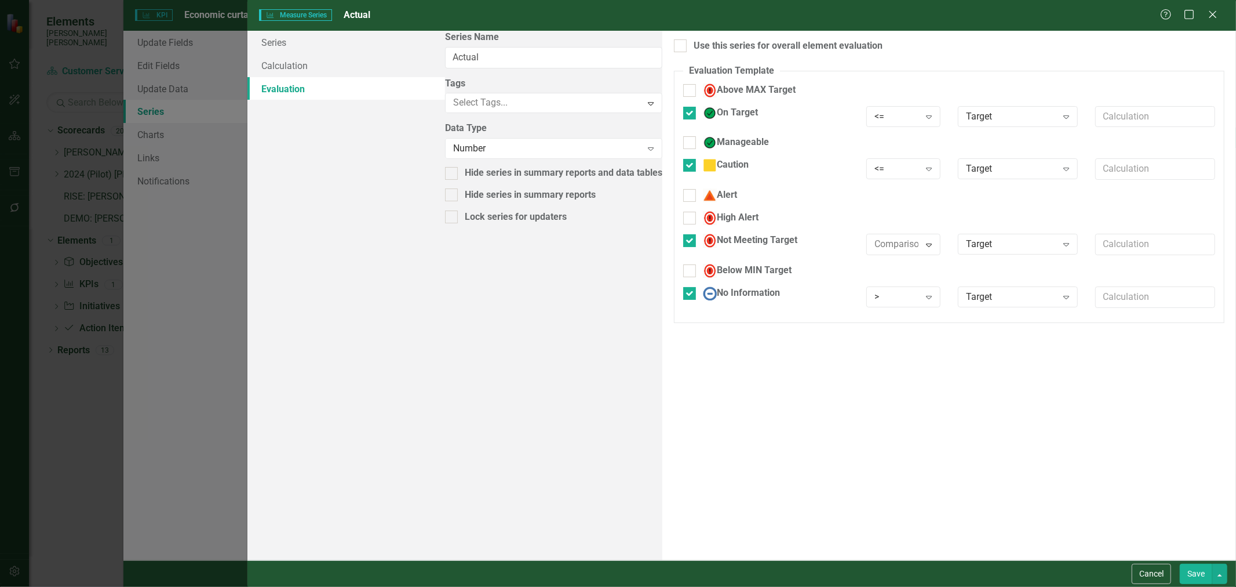
click at [748, 586] on div ">" at bounding box center [621, 595] width 1218 height 13
click at [875, 300] on div ">" at bounding box center [898, 296] width 46 height 13
click at [1096, 166] on input "text" at bounding box center [1156, 168] width 120 height 21
type input "!"
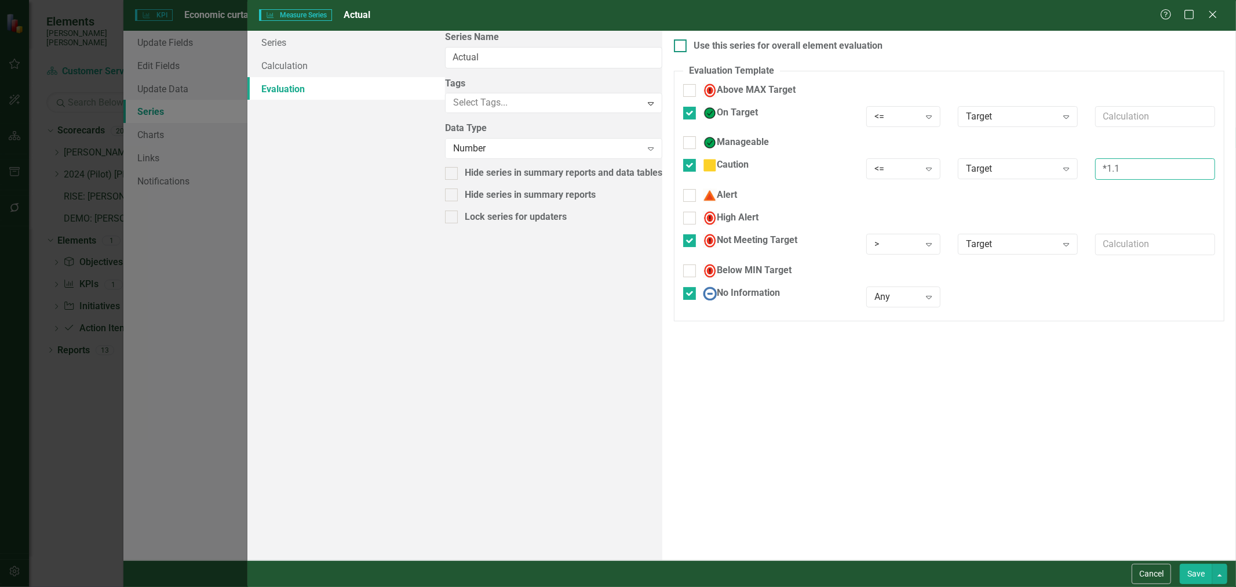
type input "*1.1"
click at [694, 47] on div "Use this series for overall element evaluation" at bounding box center [788, 45] width 189 height 13
click at [674, 47] on input "Use this series for overall element evaluation" at bounding box center [678, 43] width 8 height 8
checkbox input "true"
click at [1200, 581] on button "Save" at bounding box center [1196, 573] width 32 height 20
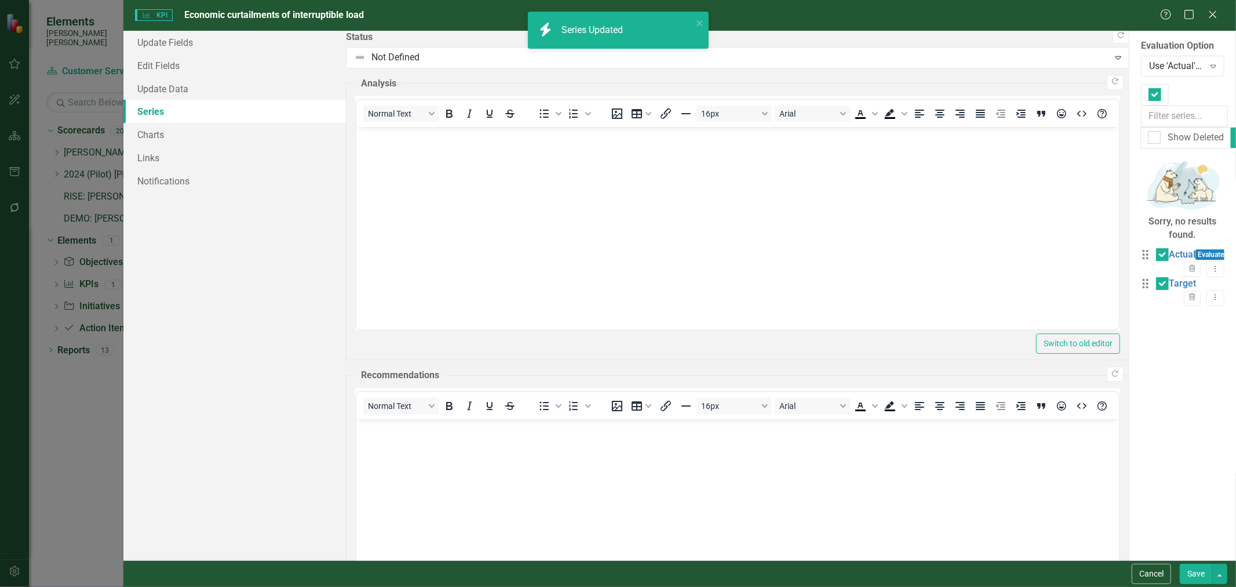
click at [1204, 574] on button "Save" at bounding box center [1196, 573] width 32 height 20
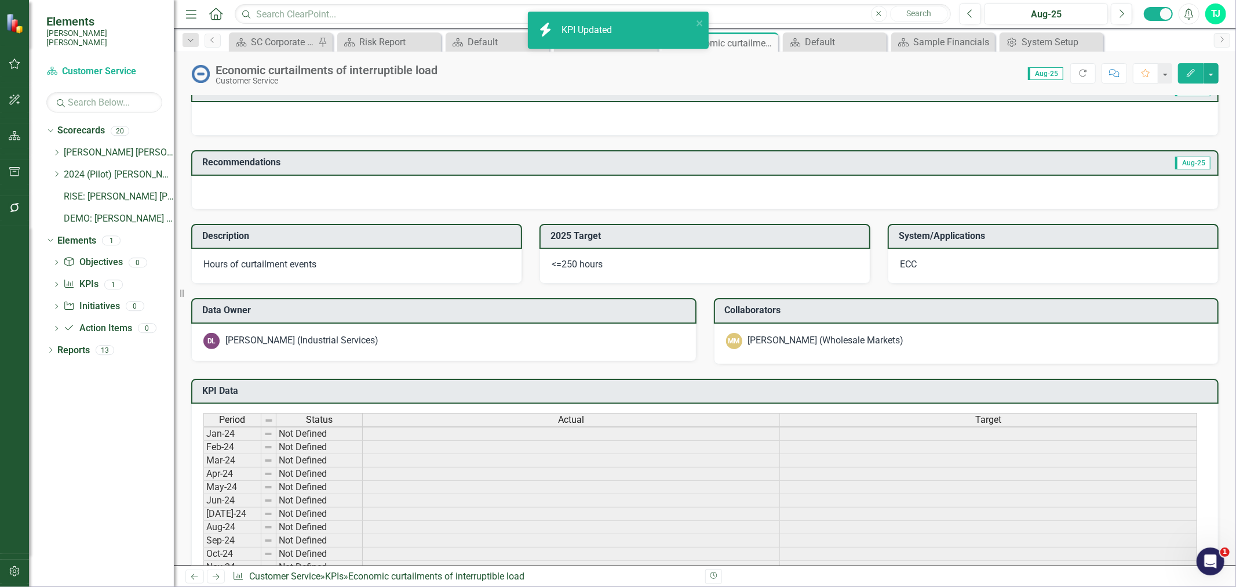
scroll to position [526, 0]
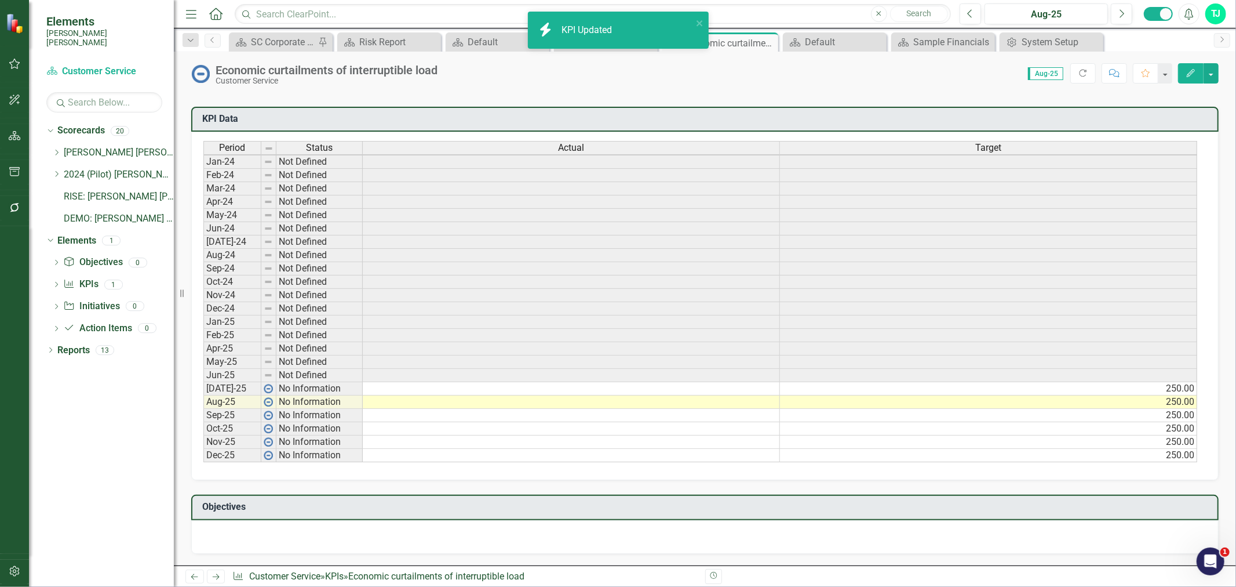
click at [686, 385] on td at bounding box center [571, 388] width 417 height 13
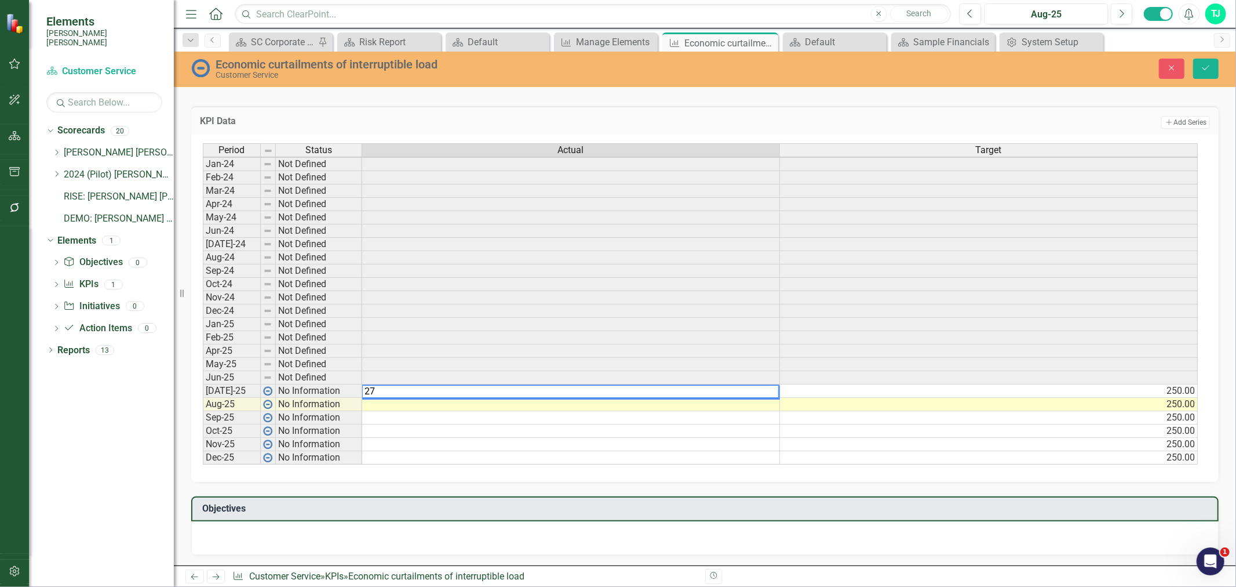
type textarea "275"
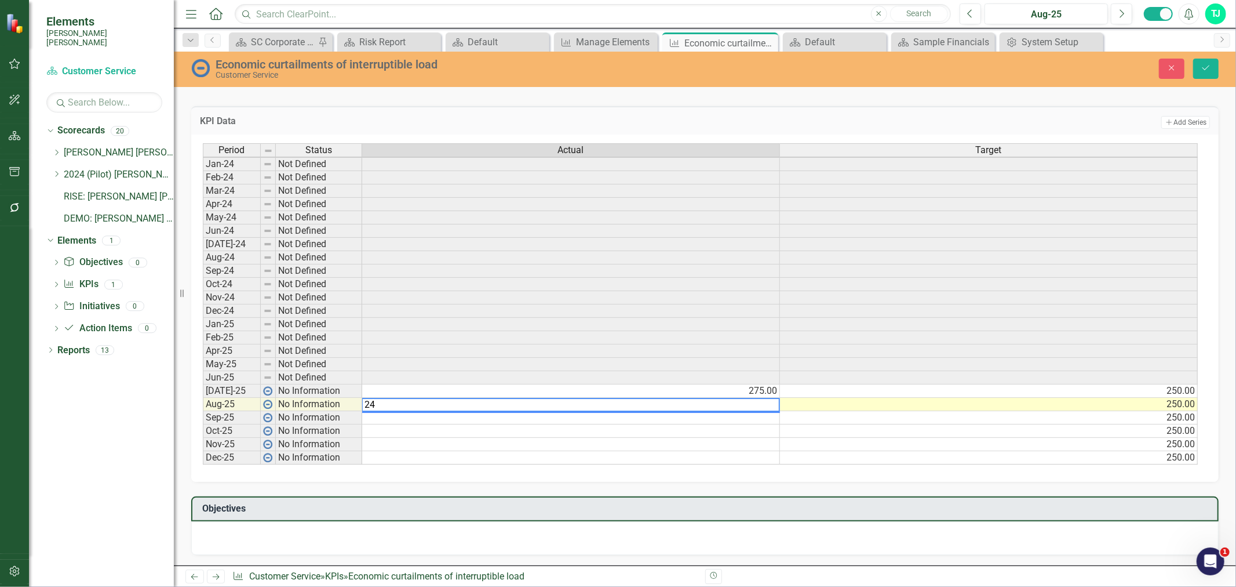
type textarea "240"
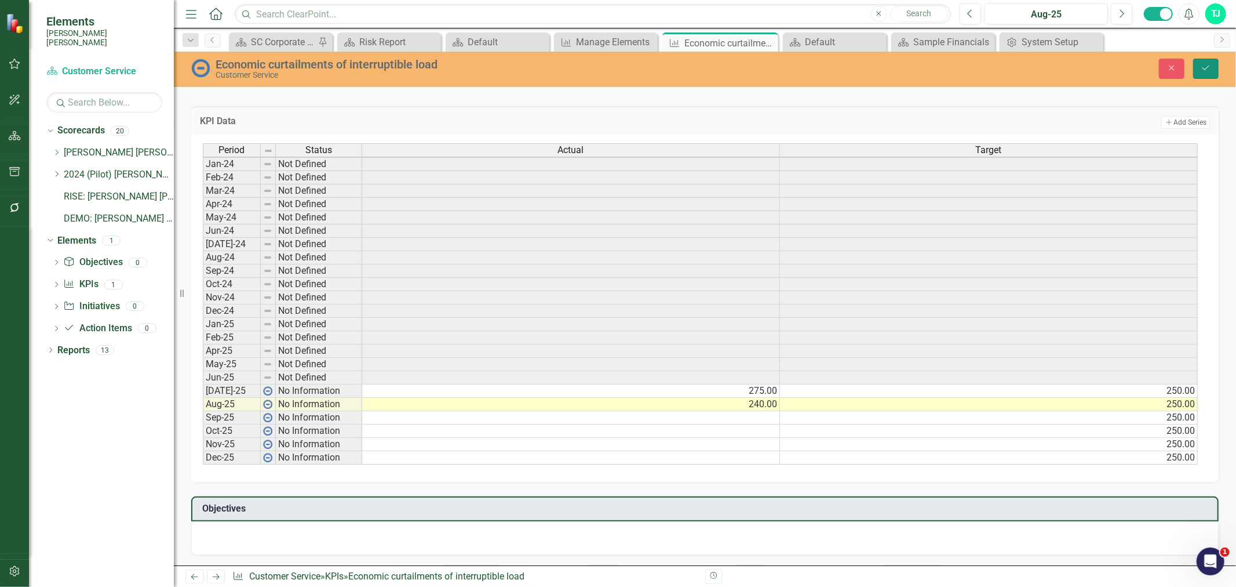
drag, startPoint x: 1208, startPoint y: 70, endPoint x: 963, endPoint y: 304, distance: 339.4
click at [1208, 68] on icon "Save" at bounding box center [1206, 68] width 10 height 8
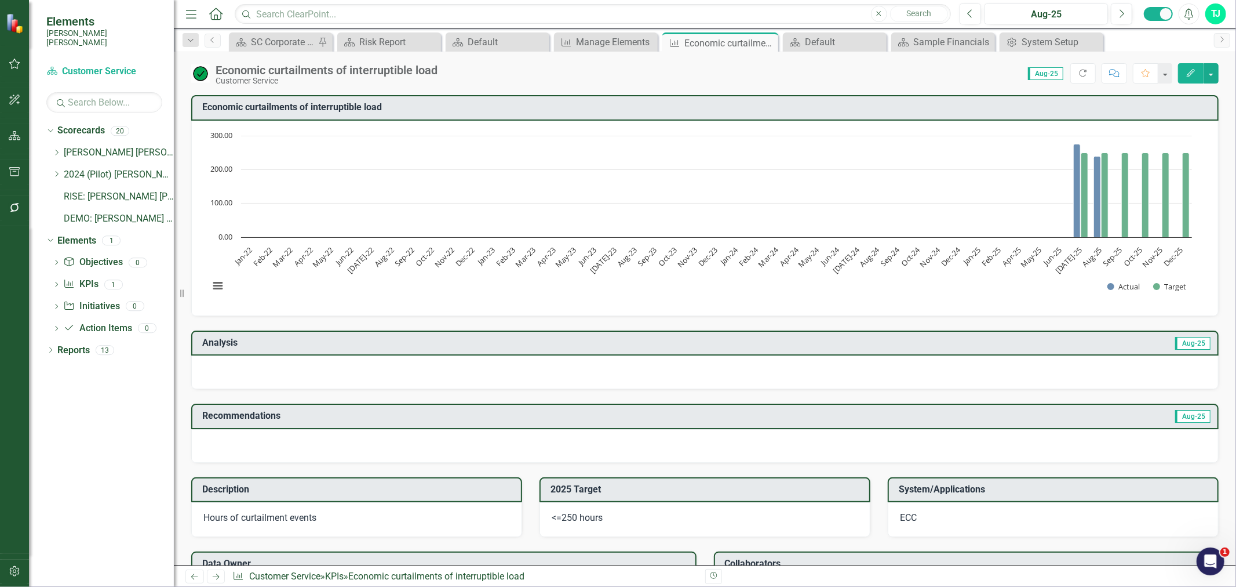
click at [911, 286] on rect "Interactive chart" at bounding box center [700, 217] width 995 height 174
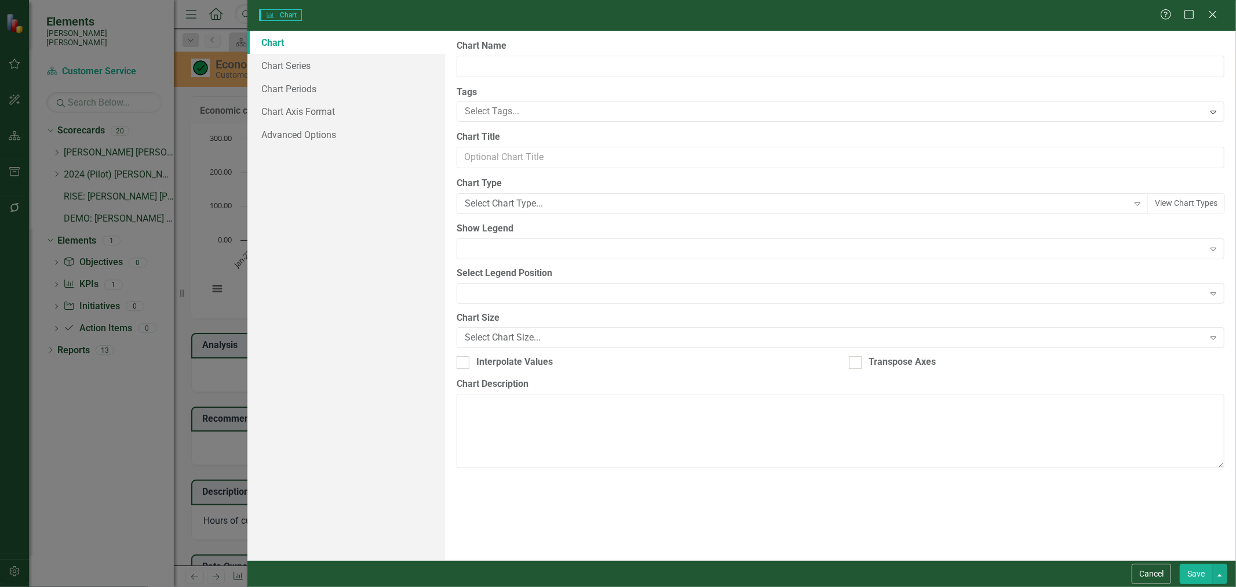
type input "Economic curtailments of interruptible load"
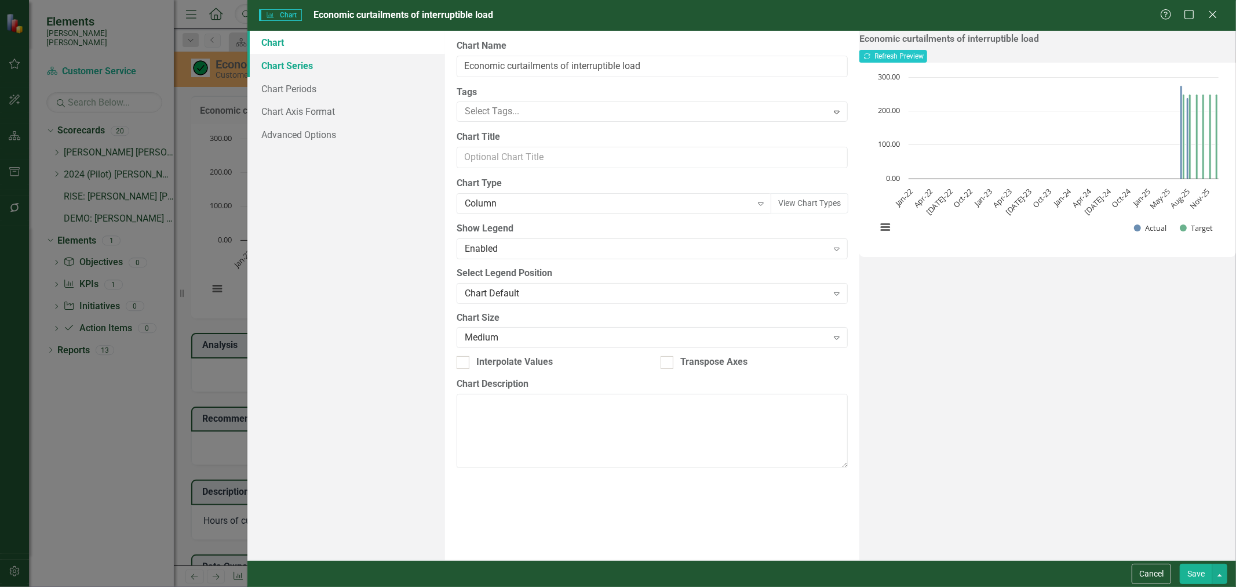
click at [348, 73] on link "Chart Series" at bounding box center [347, 65] width 198 height 23
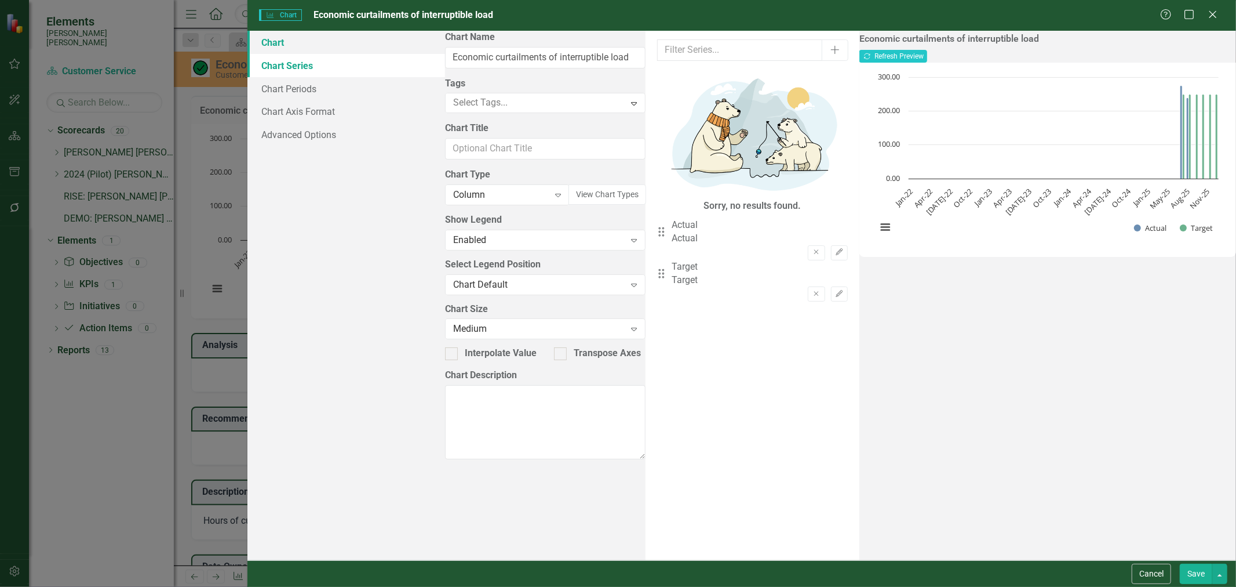
click at [389, 50] on link "Chart" at bounding box center [347, 42] width 198 height 23
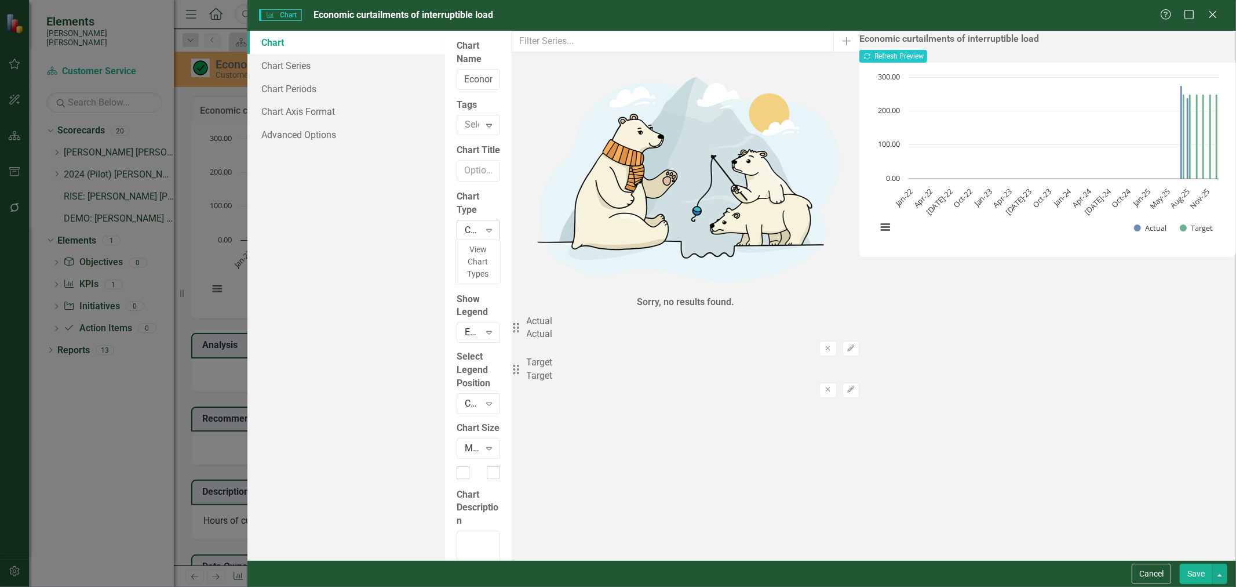
click at [500, 220] on div "Column Expand" at bounding box center [478, 230] width 43 height 21
type input "comb"
click at [327, 68] on link "Chart Series" at bounding box center [347, 65] width 198 height 23
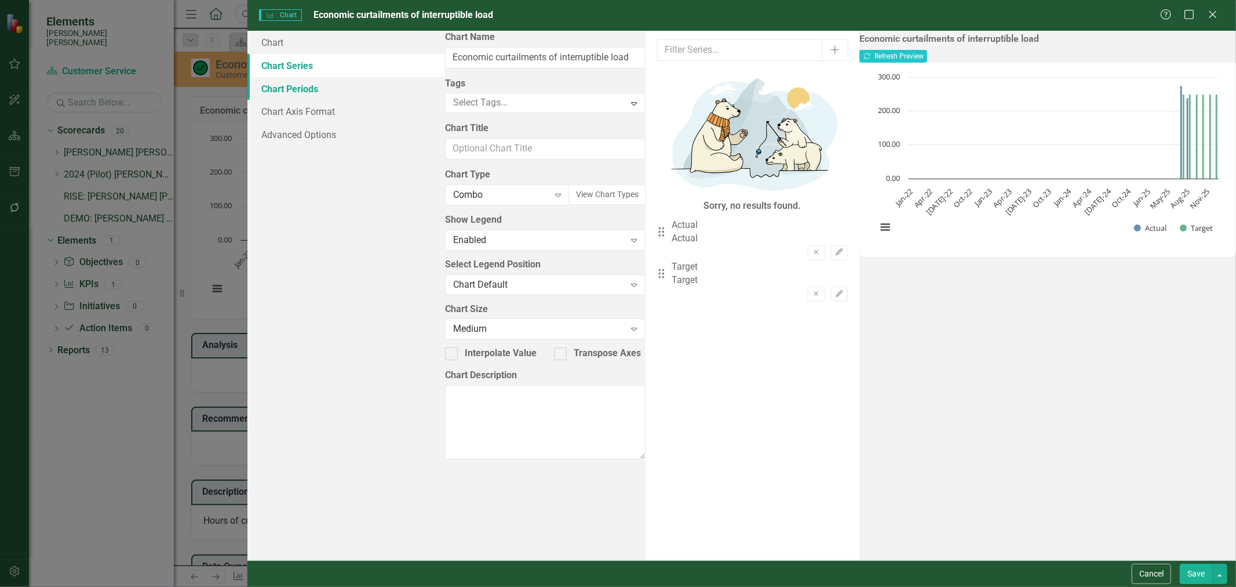
click at [373, 80] on link "Chart Periods" at bounding box center [347, 88] width 198 height 23
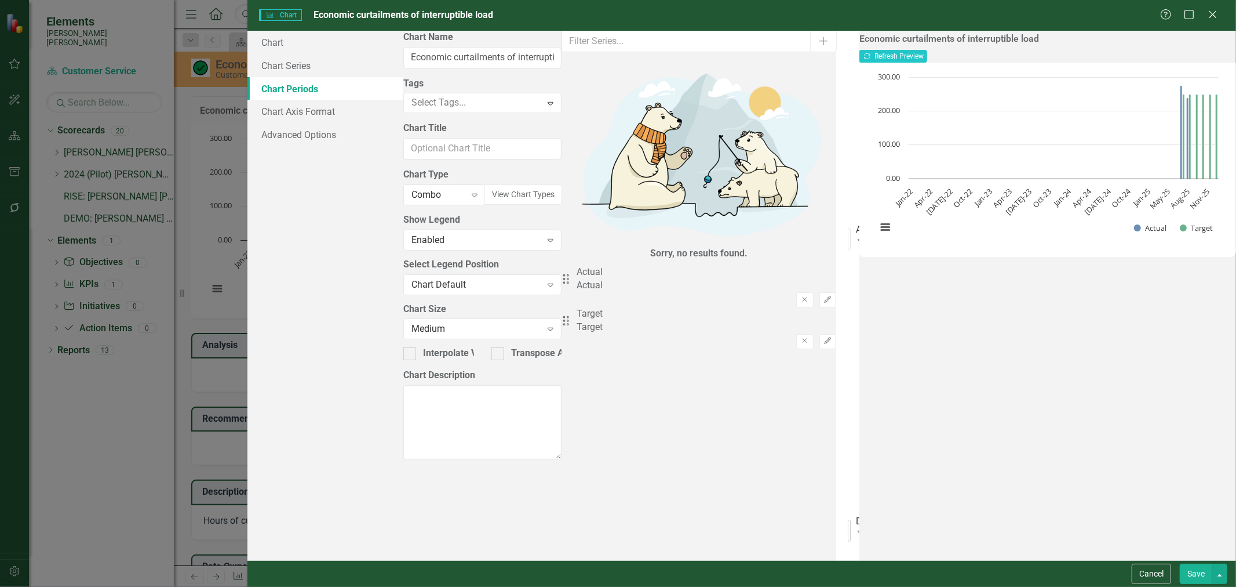
click at [856, 514] on div "Default (Use KPI Reporting Frequency)" at bounding box center [858, 520] width 5 height 13
click at [856, 223] on div "All Periods" at bounding box center [858, 229] width 5 height 13
click at [856, 223] on div "Calendar Year To Date" at bounding box center [858, 229] width 5 height 13
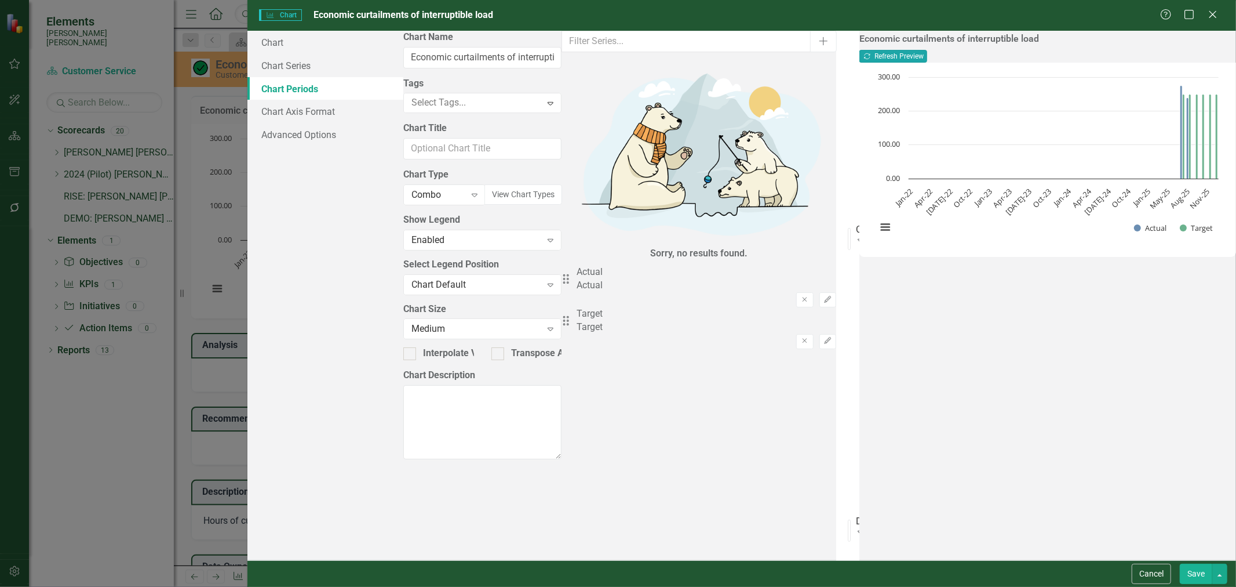
click at [927, 55] on button "Recalculate Refresh Preview" at bounding box center [894, 56] width 68 height 13
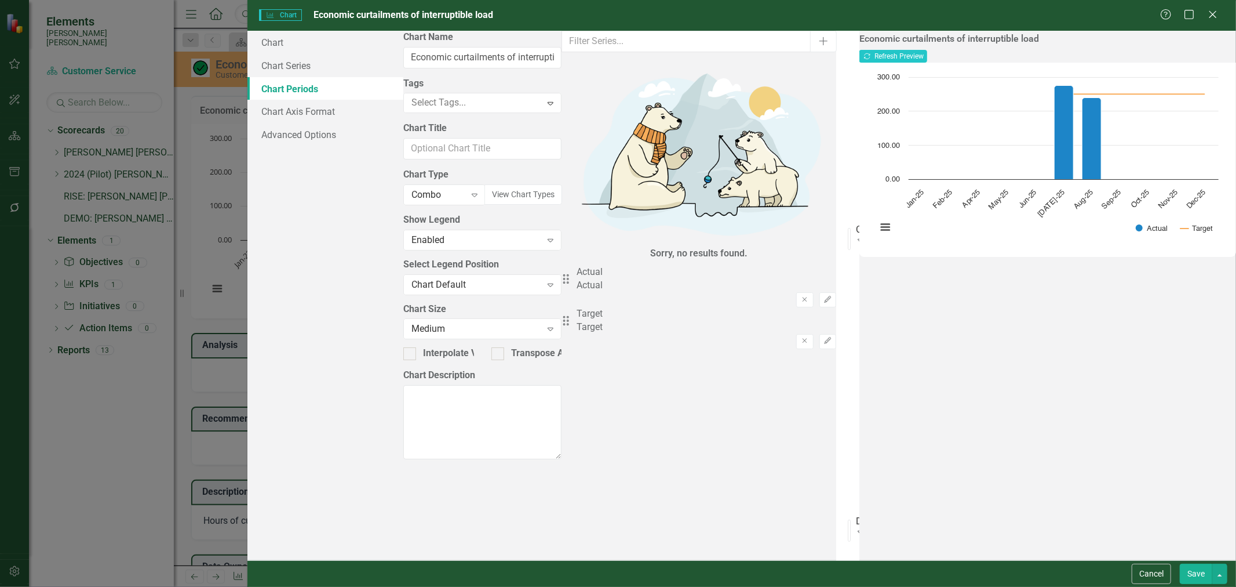
click at [1200, 577] on button "Save" at bounding box center [1196, 573] width 32 height 20
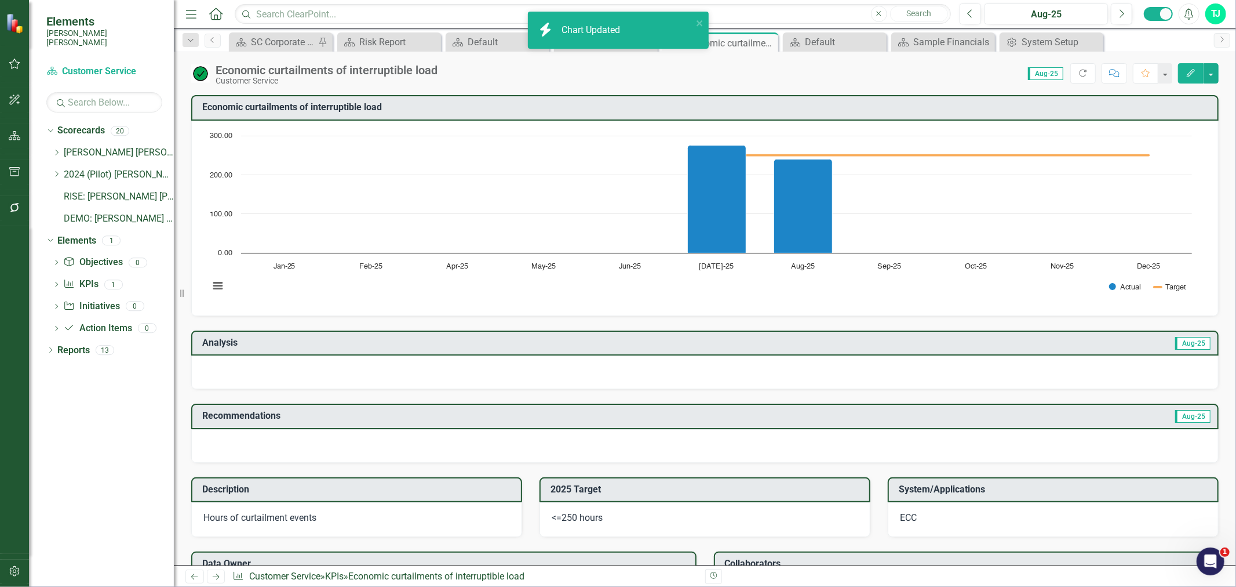
click at [732, 348] on td "Aug-25" at bounding box center [955, 343] width 513 height 19
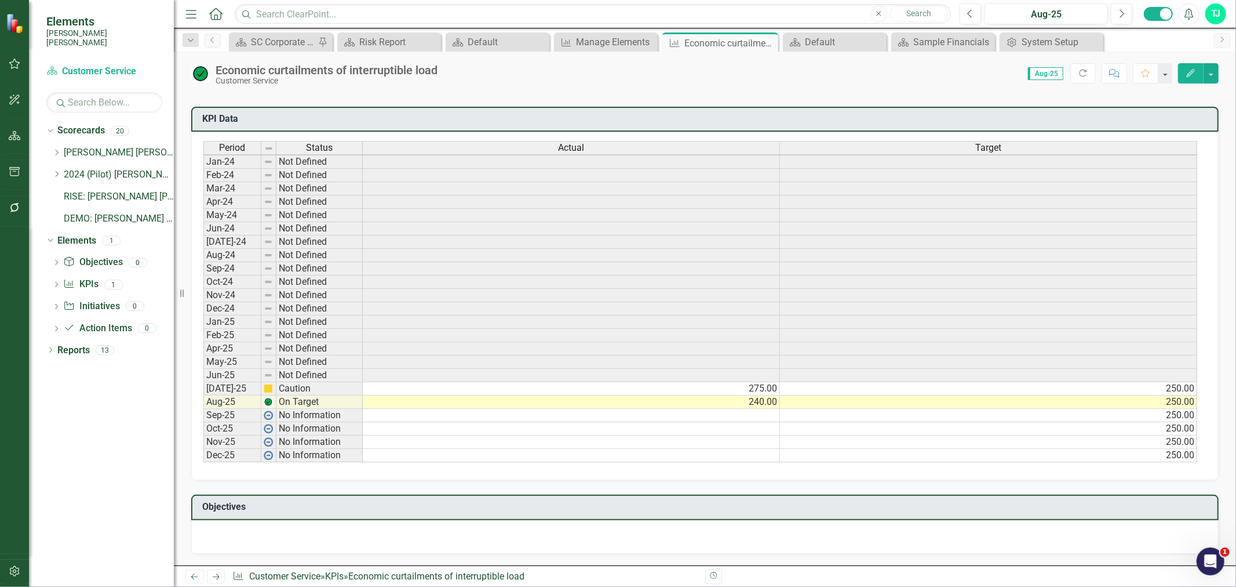
scroll to position [1, 8]
click at [86, 65] on link "Scorecard Customer Service" at bounding box center [104, 71] width 116 height 13
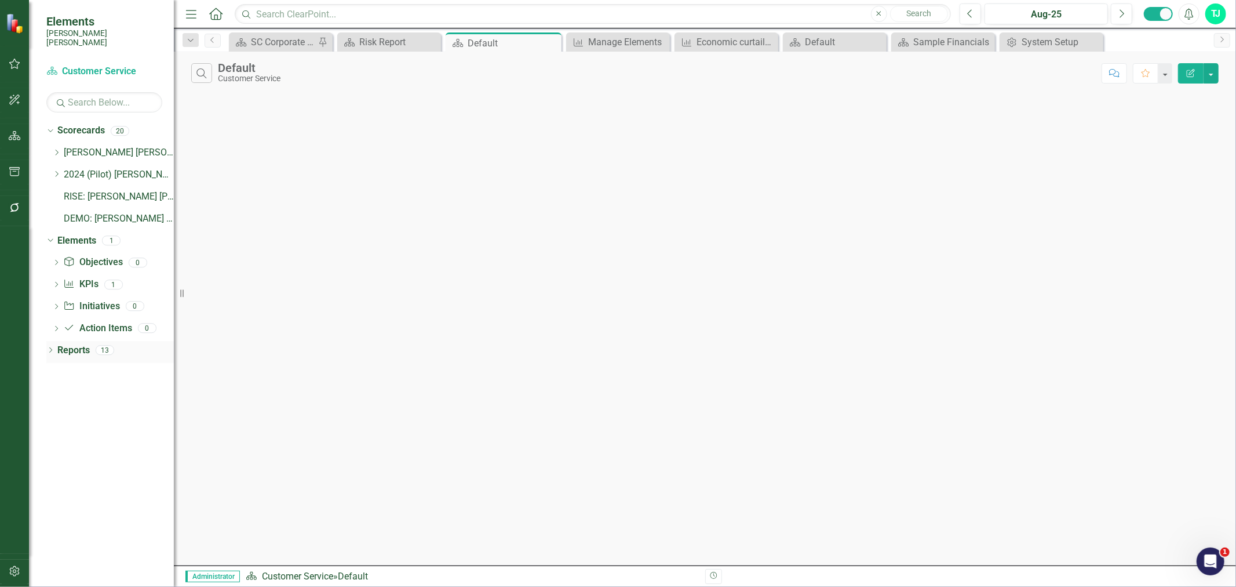
click at [79, 344] on link "Reports" at bounding box center [73, 350] width 32 height 13
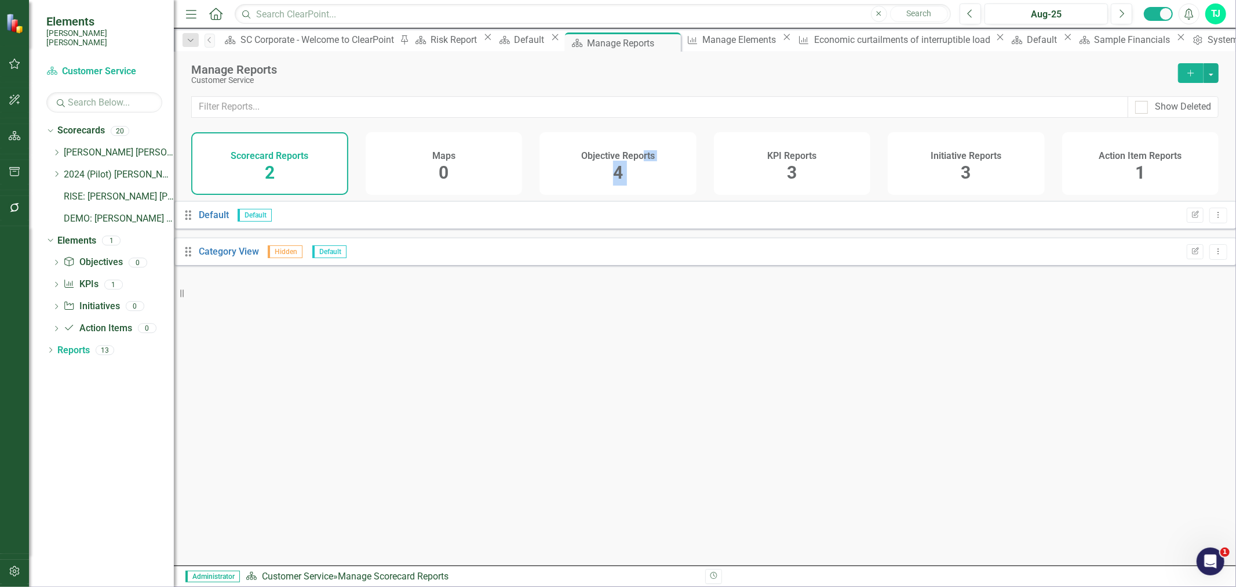
drag, startPoint x: 640, startPoint y: 168, endPoint x: 764, endPoint y: 163, distance: 123.5
click at [763, 163] on div "Scorecard Reports 2 Maps 0 Objective Reports 4 KPI Reports 3 Initiative Reports…" at bounding box center [705, 163] width 1028 height 63
click at [765, 163] on div "KPI Reports 3" at bounding box center [792, 163] width 157 height 63
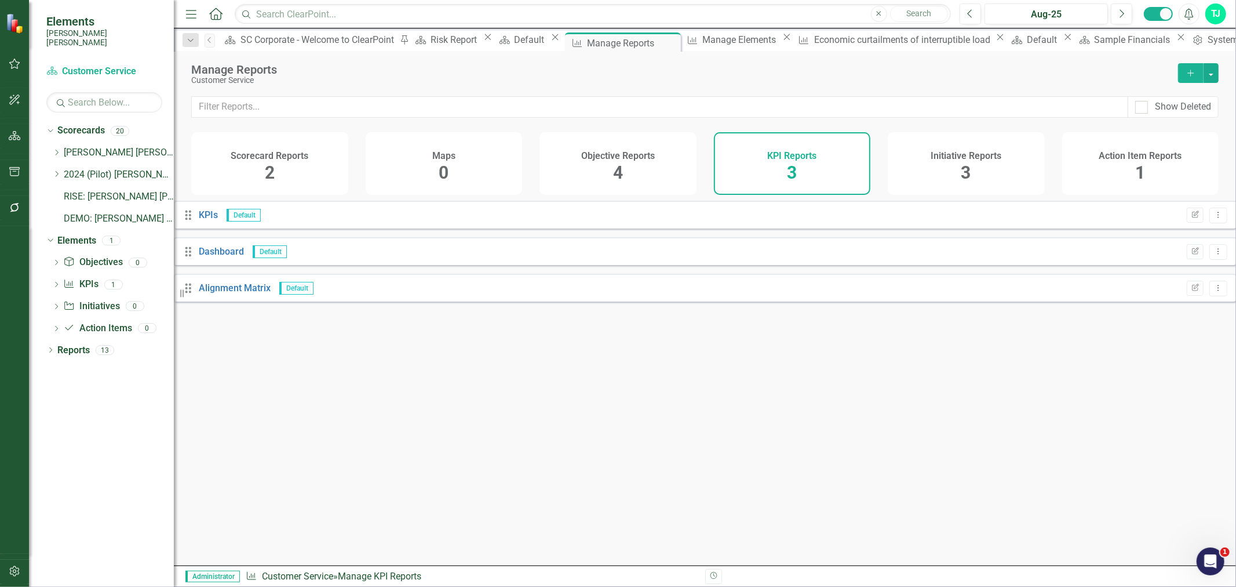
click at [1194, 70] on icon "Add" at bounding box center [1191, 73] width 10 height 8
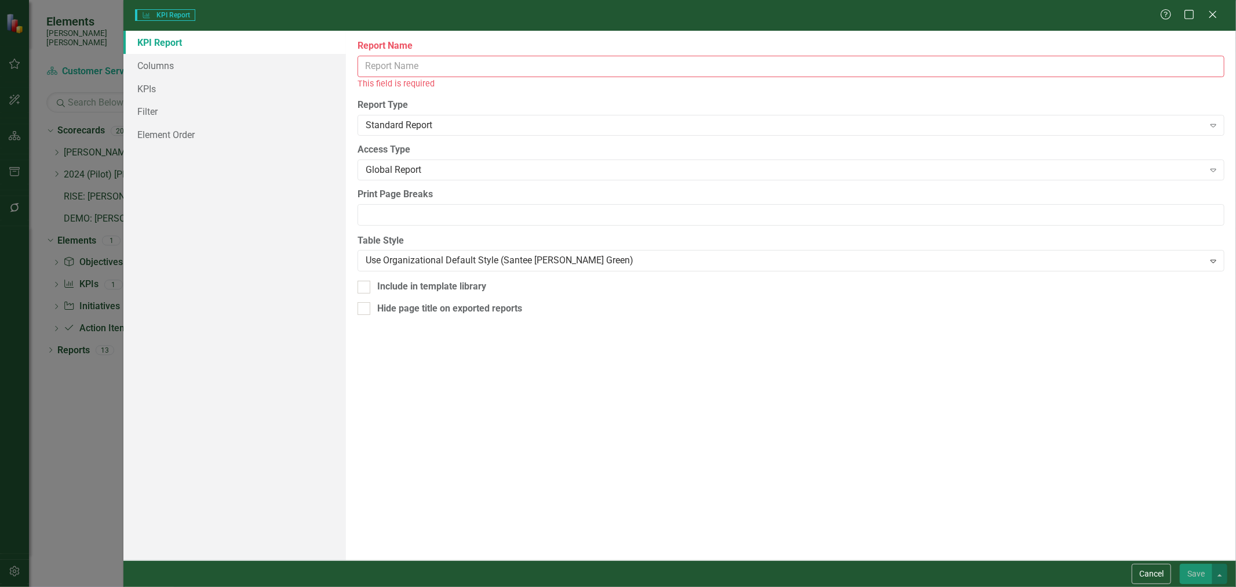
click at [424, 73] on input "Report Name" at bounding box center [791, 66] width 867 height 21
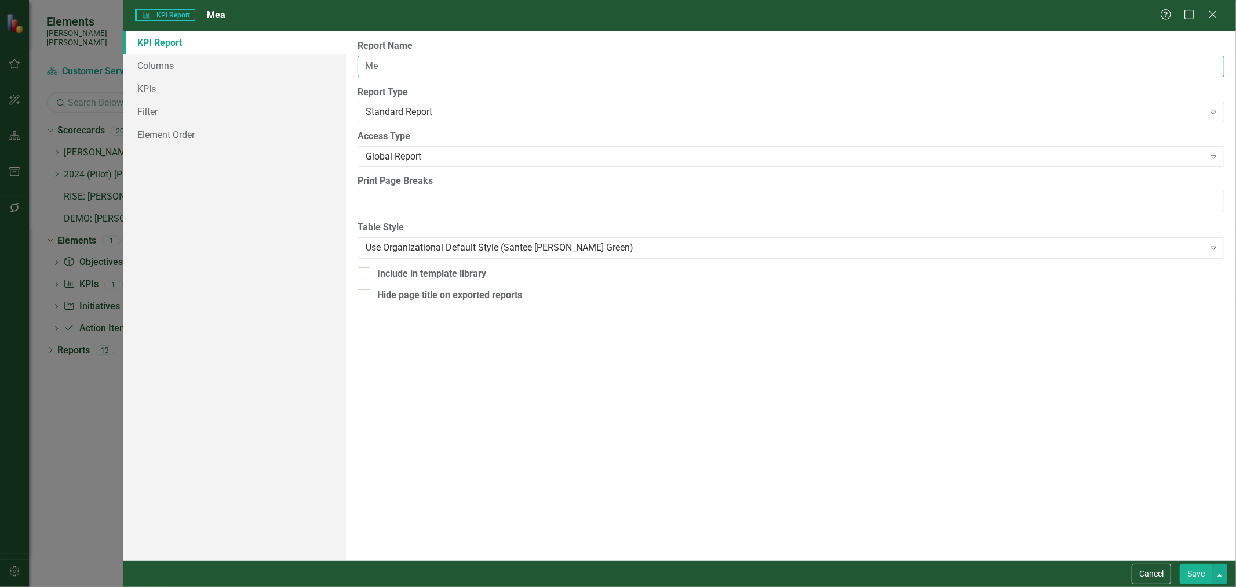
type input "M"
type input "KPI Report"
click at [224, 60] on link "Columns" at bounding box center [234, 65] width 223 height 23
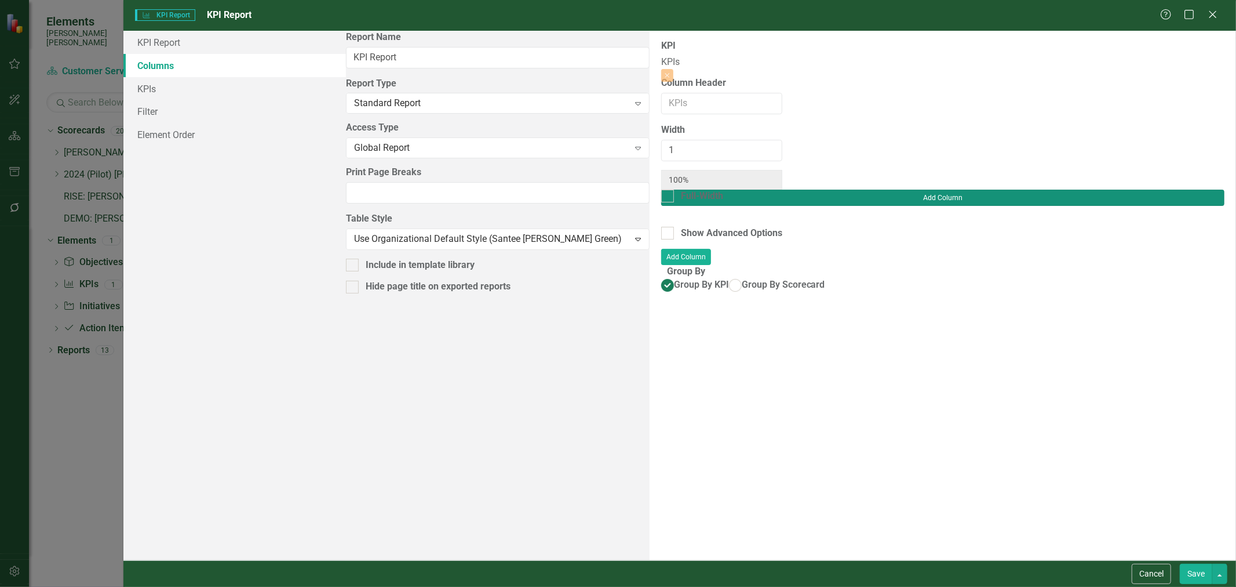
click at [1184, 190] on button "Add Column" at bounding box center [942, 198] width 563 height 16
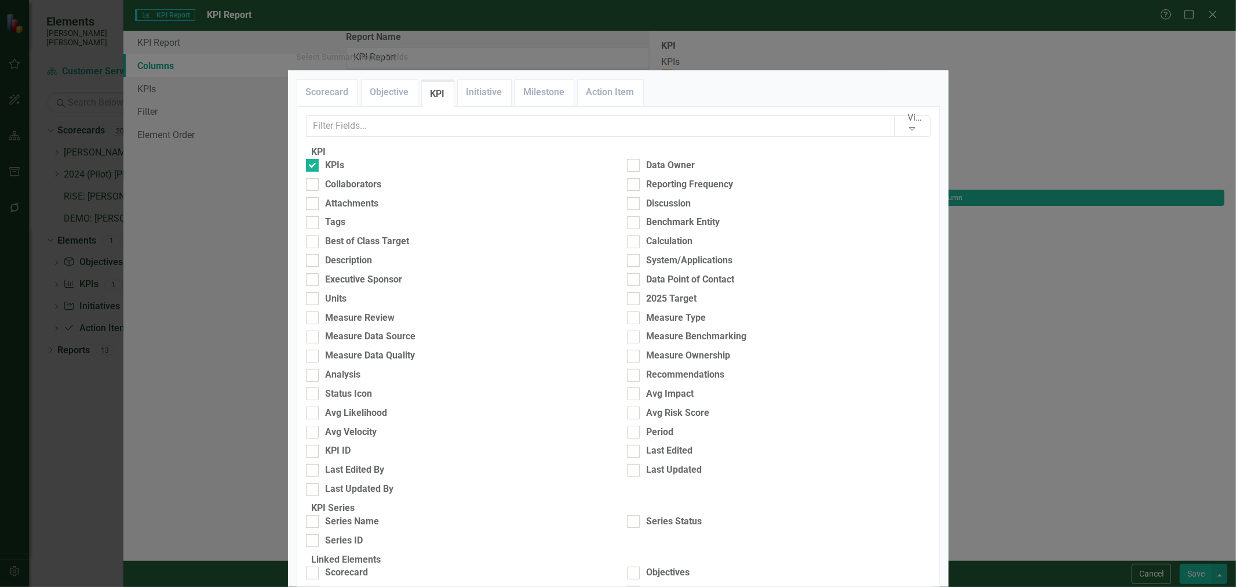
click at [387, 174] on div "View All Fields Expand KPI KPIs Data Owner Collaborators Reporting Frequency At…" at bounding box center [618, 397] width 625 height 565
click at [379, 169] on div "View All Fields Expand KPI KPIs Data Owner Collaborators Reporting Frequency At…" at bounding box center [618, 397] width 625 height 565
click at [377, 137] on input "text" at bounding box center [600, 125] width 589 height 21
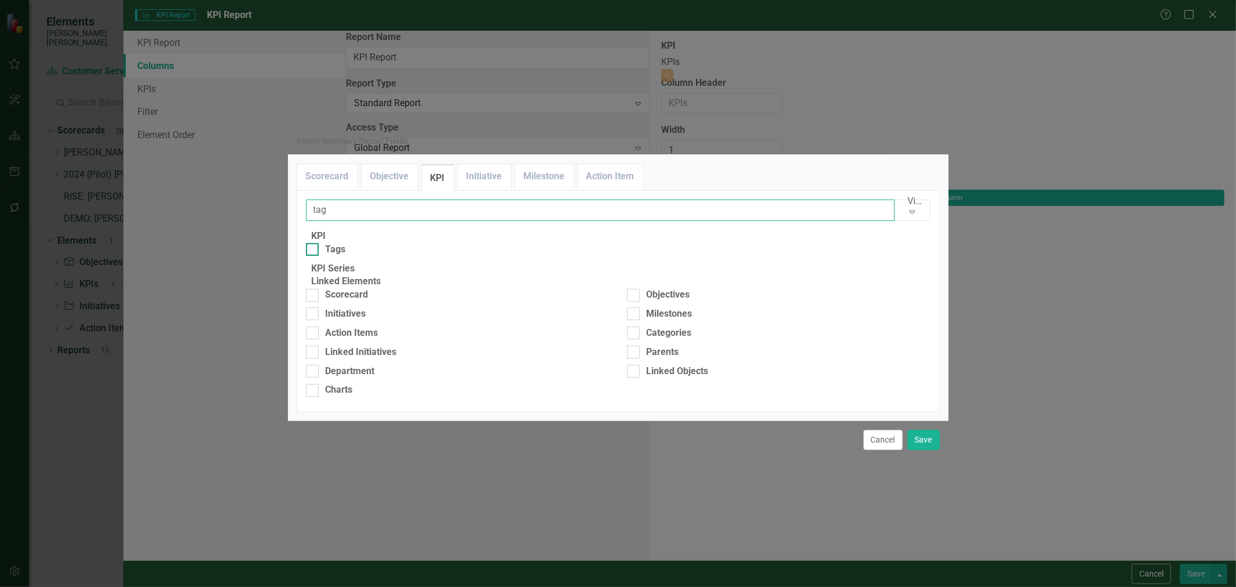
type input "tag"
click at [319, 243] on div at bounding box center [312, 249] width 13 height 13
click at [314, 243] on input "Tags" at bounding box center [310, 247] width 8 height 8
checkbox input "true"
click at [923, 450] on button "Save" at bounding box center [924, 440] width 32 height 20
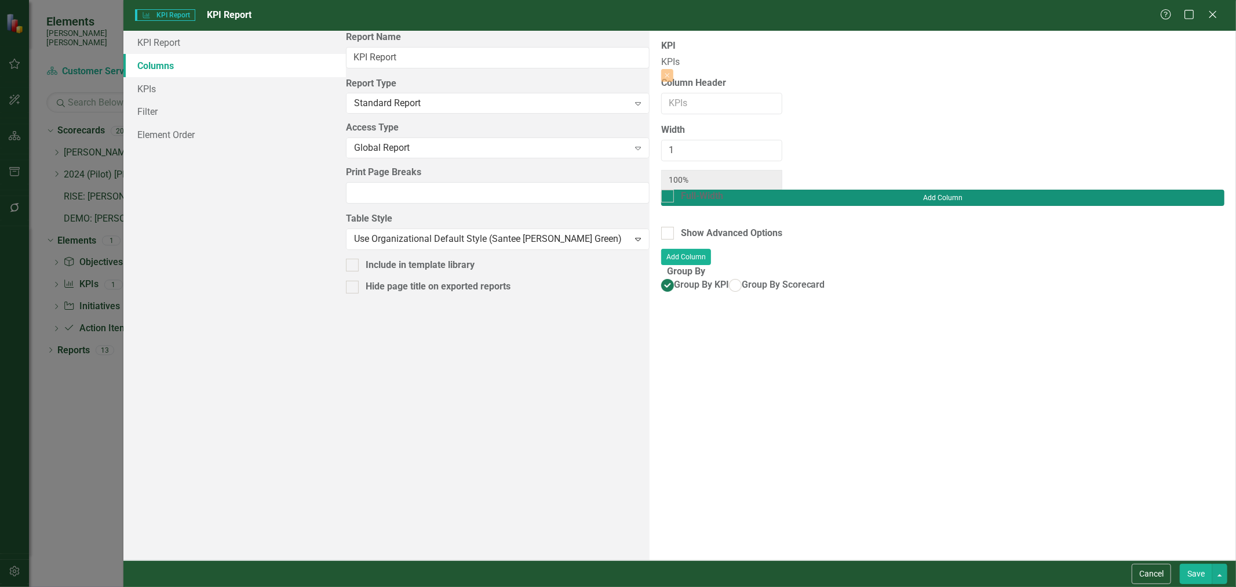
type input "50%"
click at [1177, 190] on button "Add Column" at bounding box center [942, 198] width 563 height 16
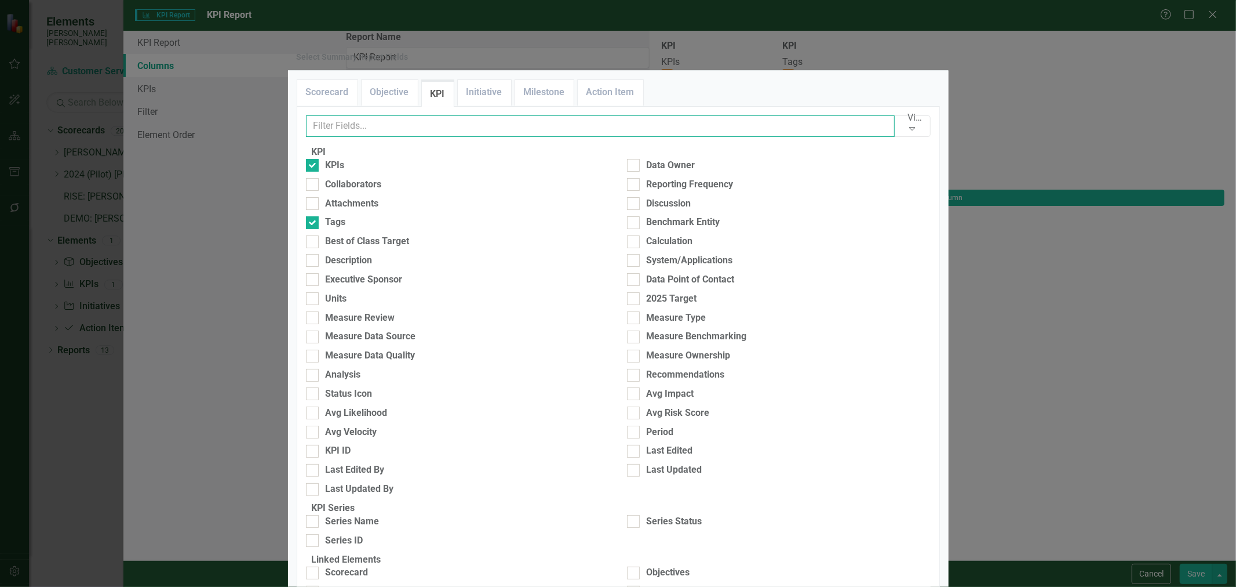
click at [487, 137] on input "text" at bounding box center [600, 125] width 589 height 21
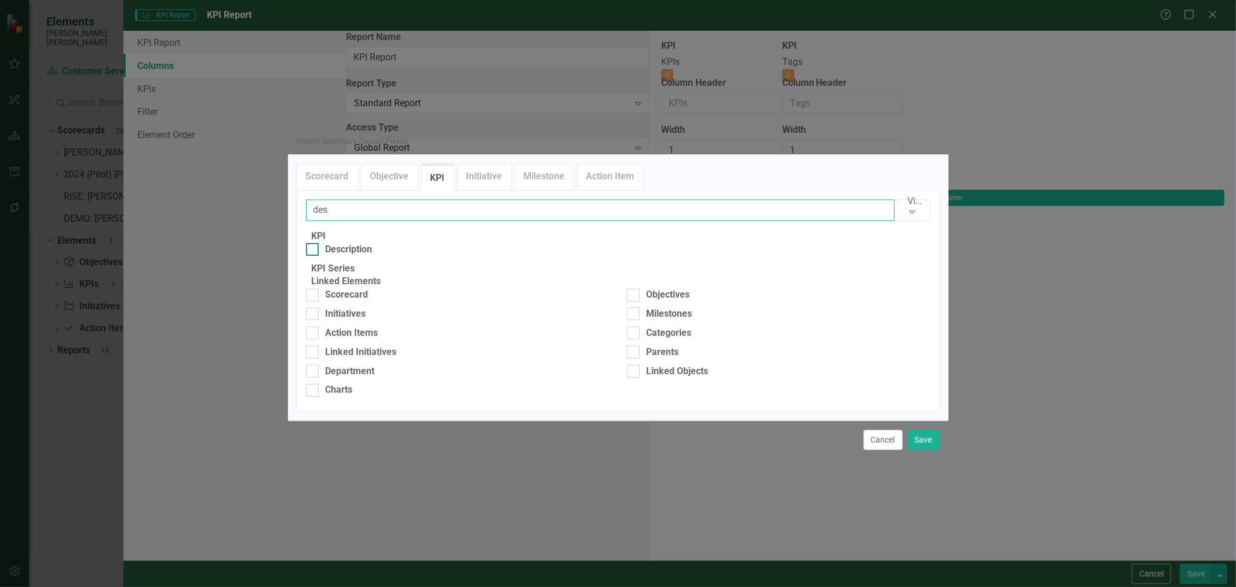
type input "des"
click at [315, 243] on div at bounding box center [312, 249] width 13 height 13
click at [314, 243] on input "Description" at bounding box center [310, 247] width 8 height 8
checkbox input "true"
click at [331, 199] on input "des" at bounding box center [600, 209] width 589 height 21
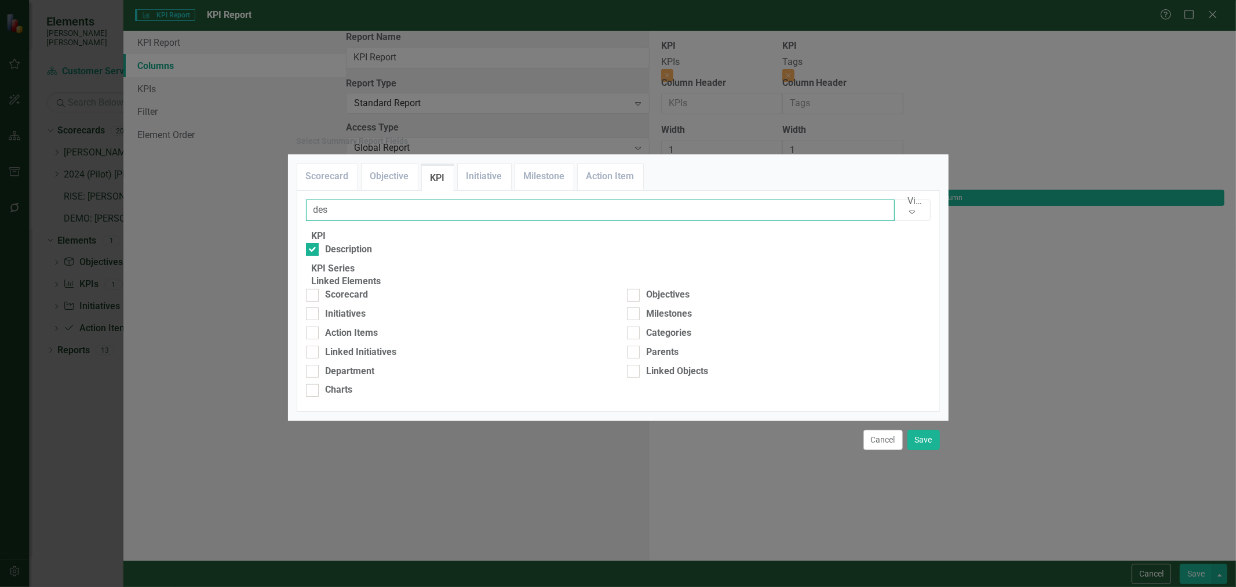
click at [331, 199] on input "des" at bounding box center [600, 209] width 589 height 21
type input "owner"
click at [319, 243] on div at bounding box center [312, 249] width 13 height 13
click at [314, 243] on input "Data Owner" at bounding box center [310, 247] width 8 height 8
checkbox input "true"
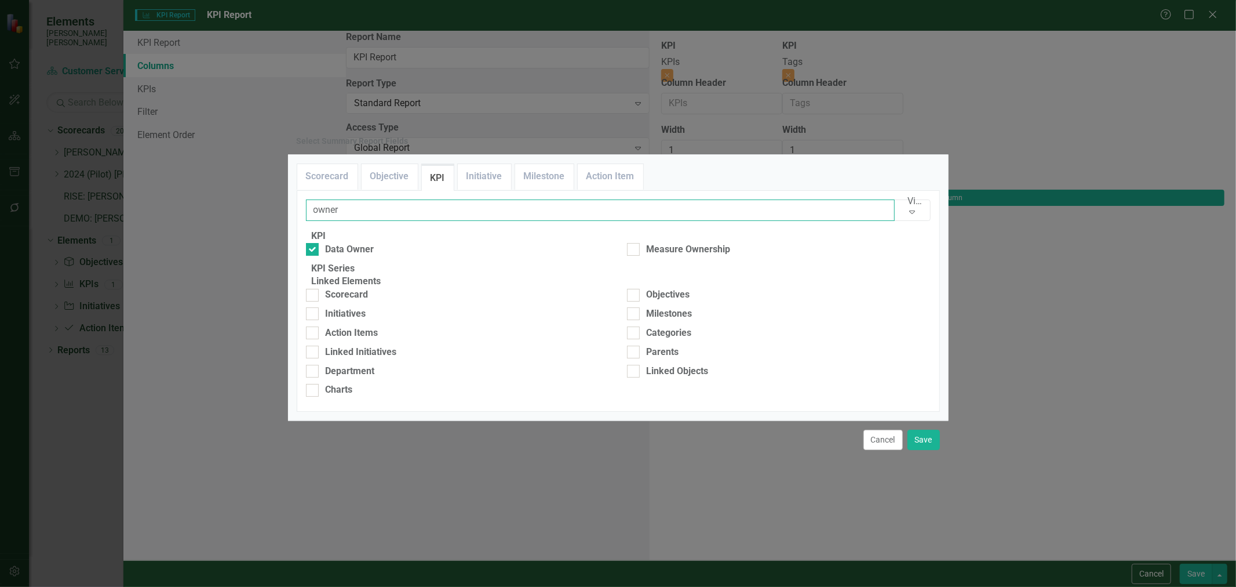
click at [346, 199] on input "owner" at bounding box center [600, 209] width 589 height 21
type input "202"
click at [317, 243] on div at bounding box center [312, 249] width 13 height 13
click at [314, 243] on input "2025 Target" at bounding box center [310, 247] width 8 height 8
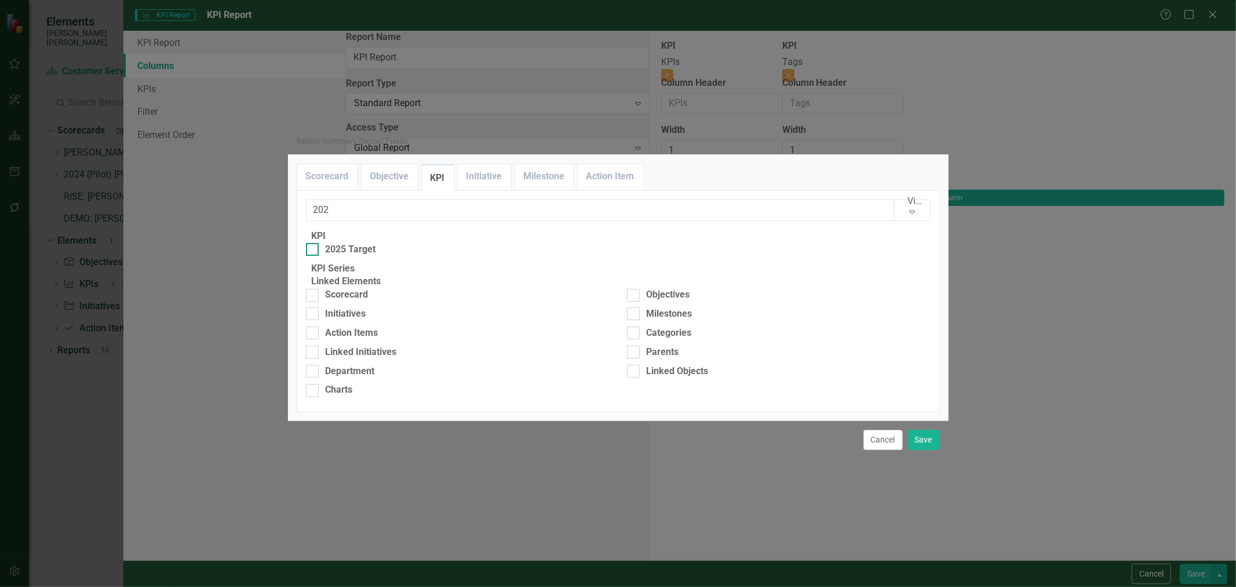
checkbox input "true"
click at [420, 199] on input "202" at bounding box center [600, 209] width 589 height 21
type input "sys"
click at [391, 243] on div "System/Applications" at bounding box center [369, 249] width 86 height 13
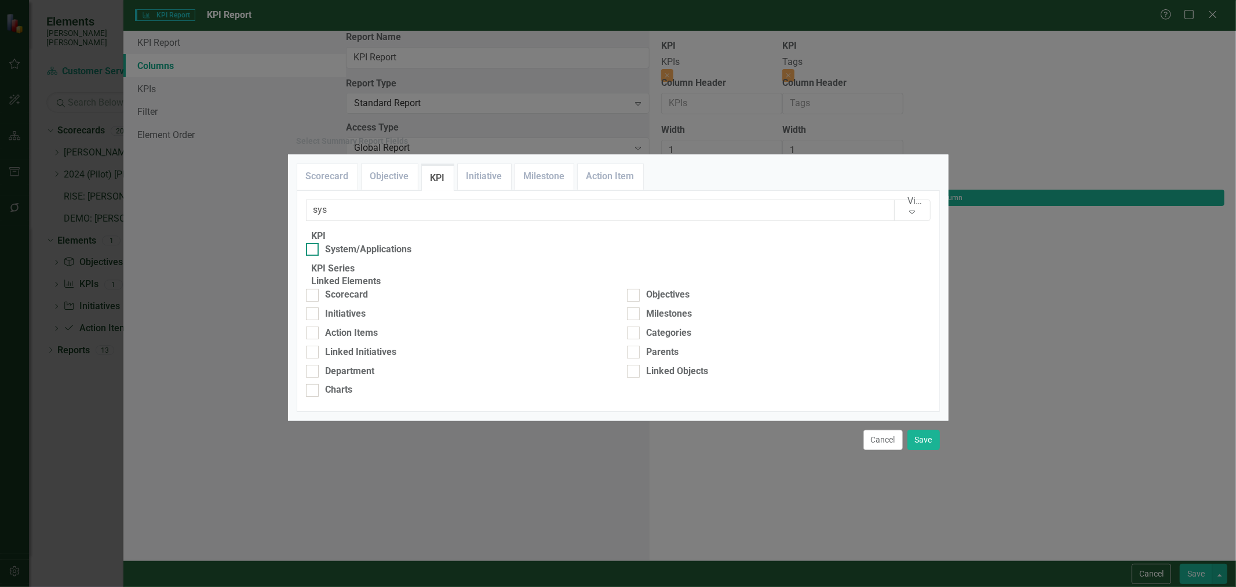
click at [314, 243] on input "System/Applications" at bounding box center [310, 247] width 8 height 8
checkbox input "true"
click at [414, 199] on input "sys" at bounding box center [600, 209] width 589 height 21
type input "coll"
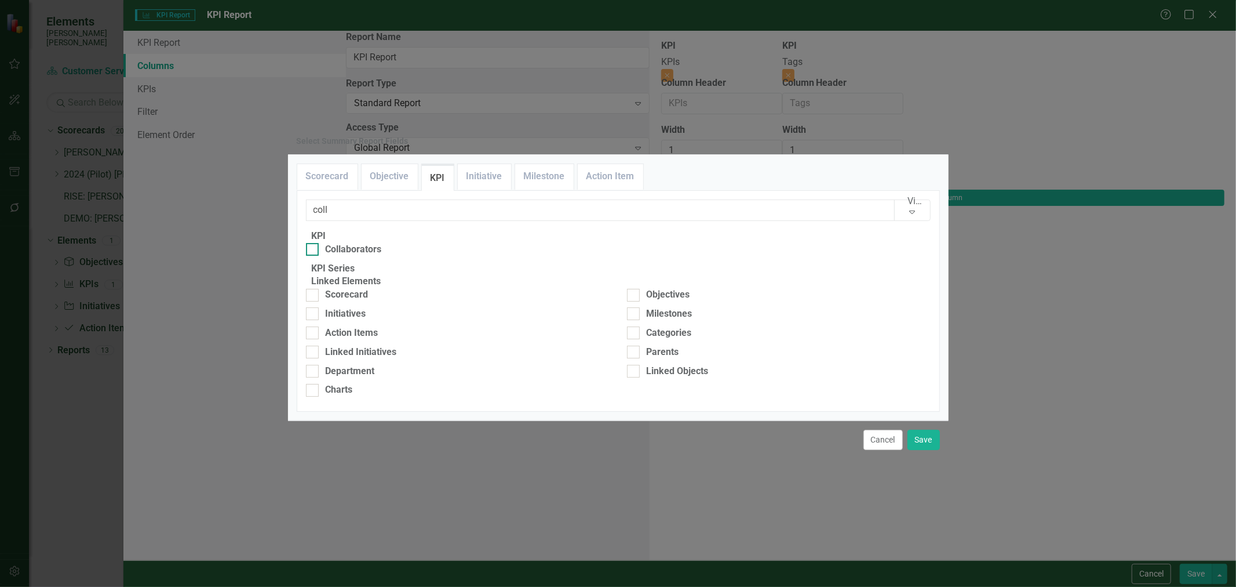
click at [377, 243] on div "Collaborators" at bounding box center [354, 249] width 56 height 13
click at [314, 243] on input "Collaborators" at bounding box center [310, 247] width 8 height 8
checkbox input "true"
click at [926, 450] on button "Save" at bounding box center [924, 440] width 32 height 20
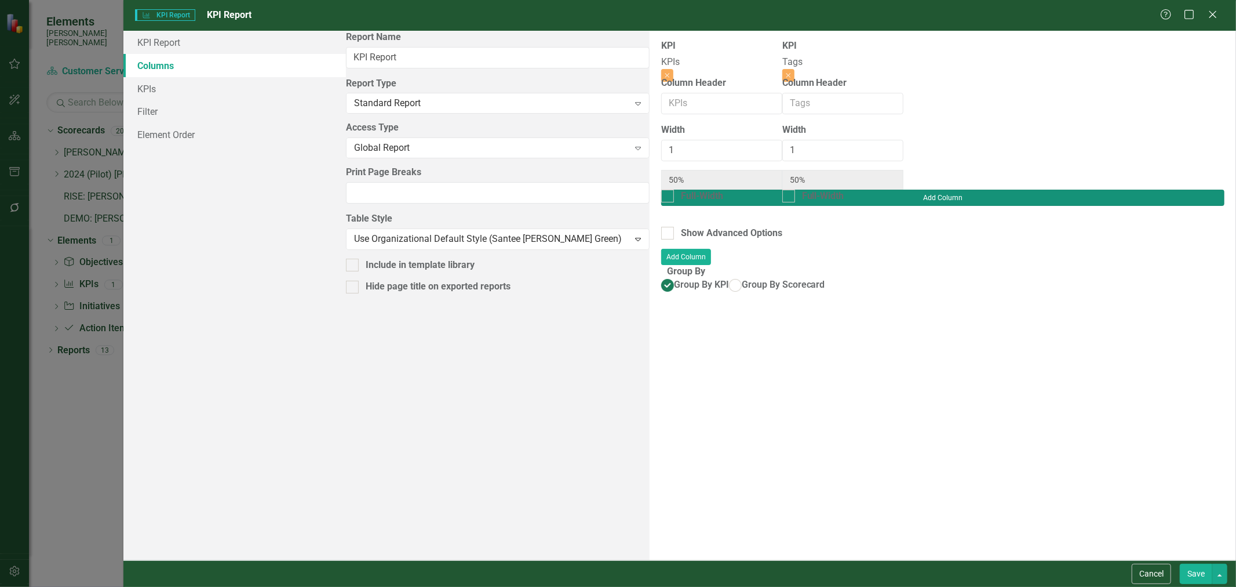
type input "14%"
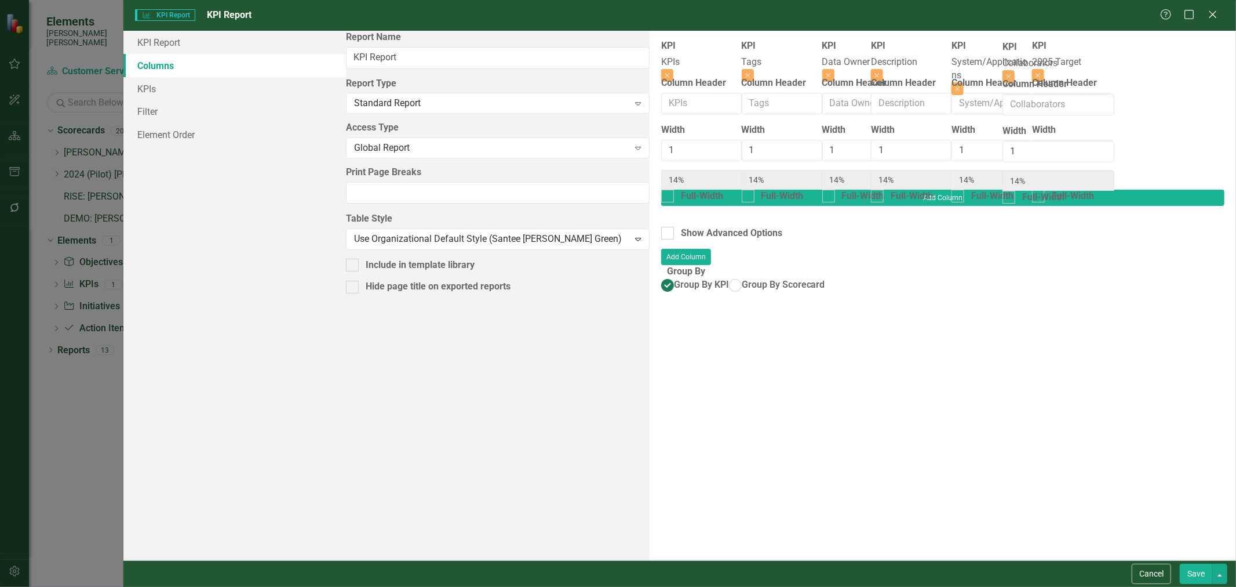
drag, startPoint x: 733, startPoint y: 67, endPoint x: 1041, endPoint y: 68, distance: 308.4
click at [1041, 68] on div "KPI KPIs Close Column Header Width 1 14% Full-Width KPI Tags Close Column Heade…" at bounding box center [942, 114] width 563 height 150
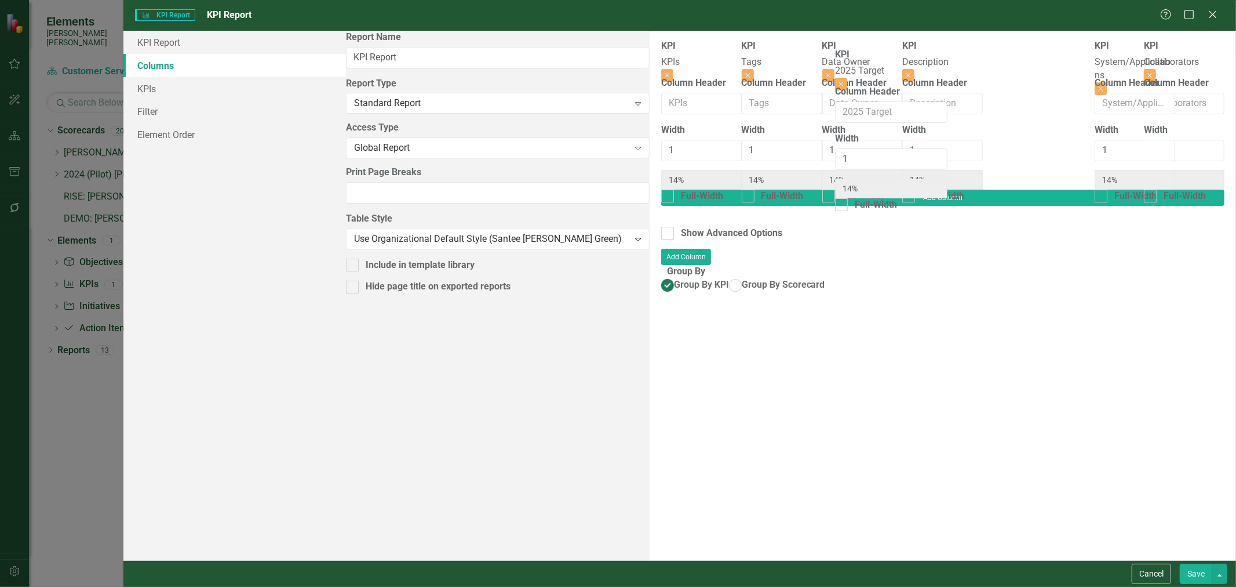
drag, startPoint x: 968, startPoint y: 60, endPoint x: 883, endPoint y: 68, distance: 85.0
click at [883, 68] on div "KPI KPIs Close Column Header Width 1 14% Full-Width KPI Tags Close Column Heade…" at bounding box center [942, 114] width 563 height 150
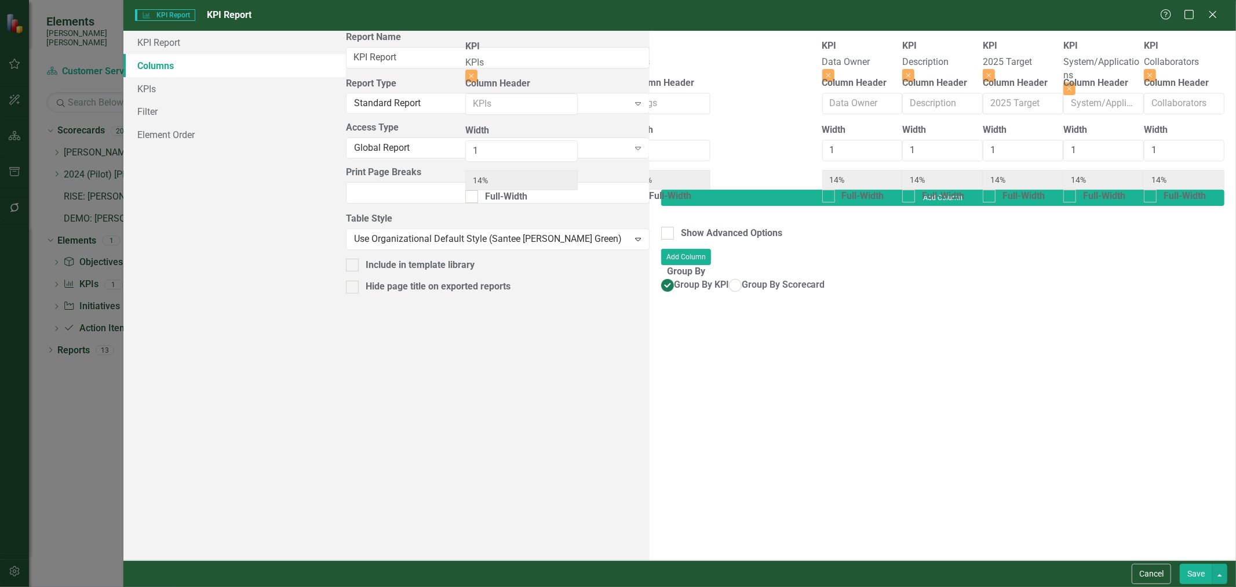
drag, startPoint x: 431, startPoint y: 73, endPoint x: 538, endPoint y: 73, distance: 107.2
click at [661, 73] on div "KPI KPIs Close Column Header Width 1 14% Full-Width KPI Tags Close Column Heade…" at bounding box center [942, 114] width 563 height 150
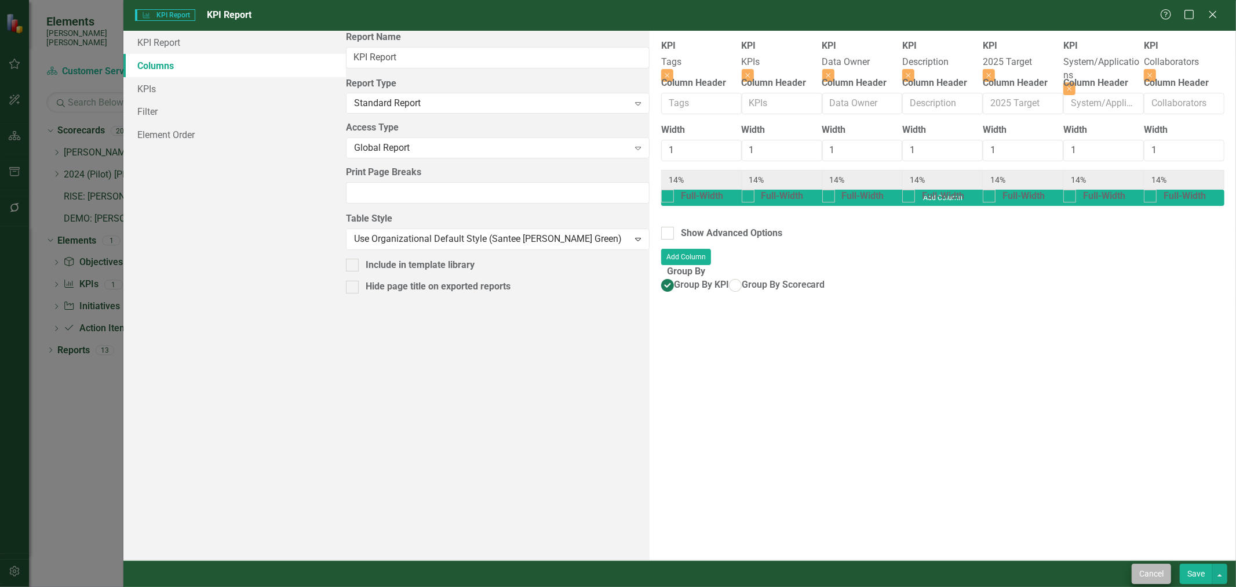
drag, startPoint x: 1194, startPoint y: 577, endPoint x: 1131, endPoint y: 565, distance: 64.2
click at [1194, 577] on button "Save" at bounding box center [1196, 573] width 32 height 20
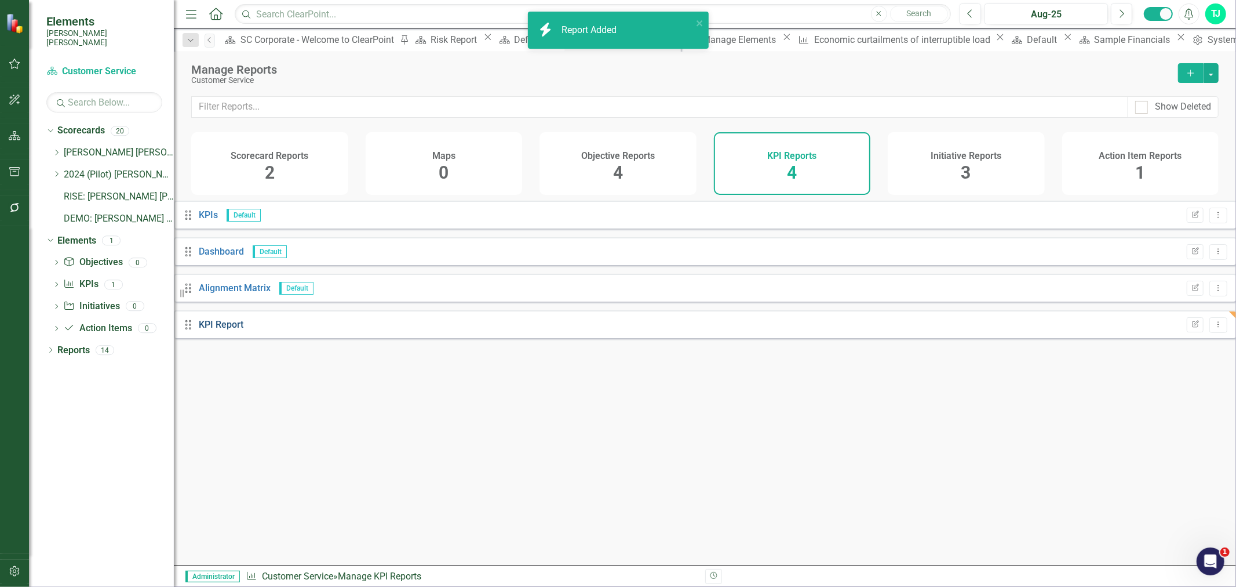
click at [236, 330] on link "KPI Report" at bounding box center [221, 324] width 45 height 11
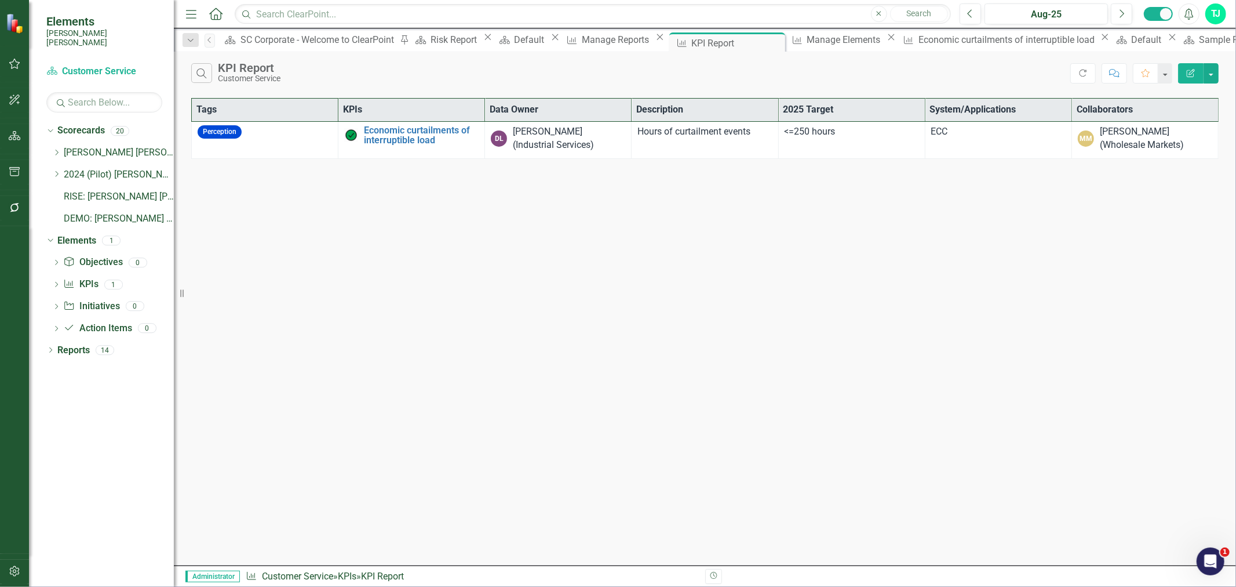
click at [1188, 79] on button "Edit Report" at bounding box center [1191, 73] width 26 height 20
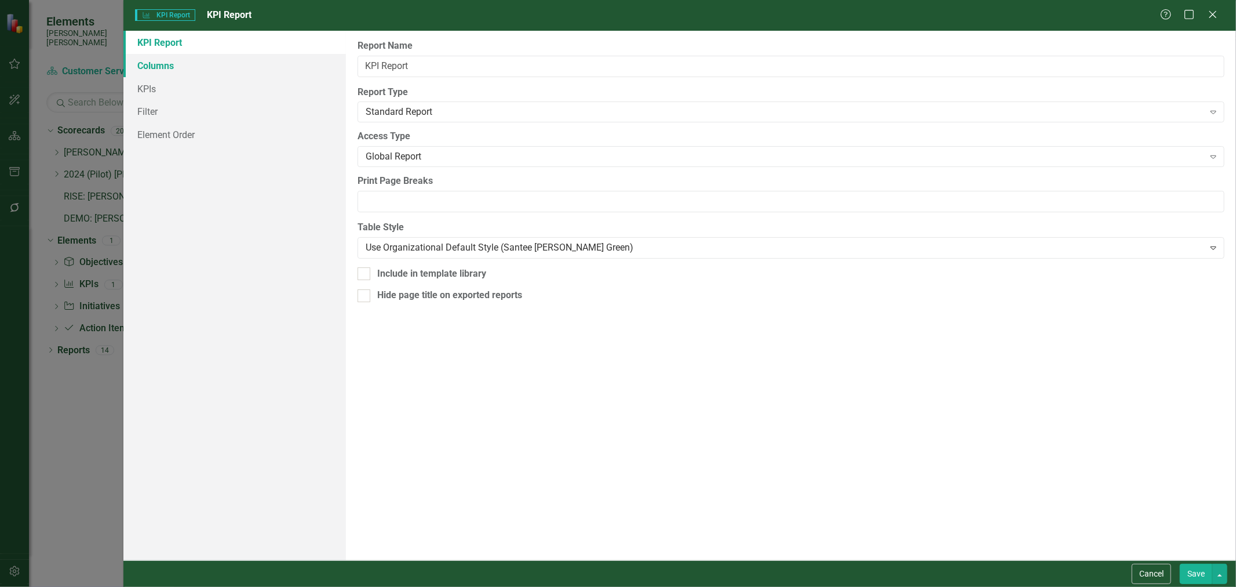
click at [289, 62] on link "Columns" at bounding box center [234, 65] width 223 height 23
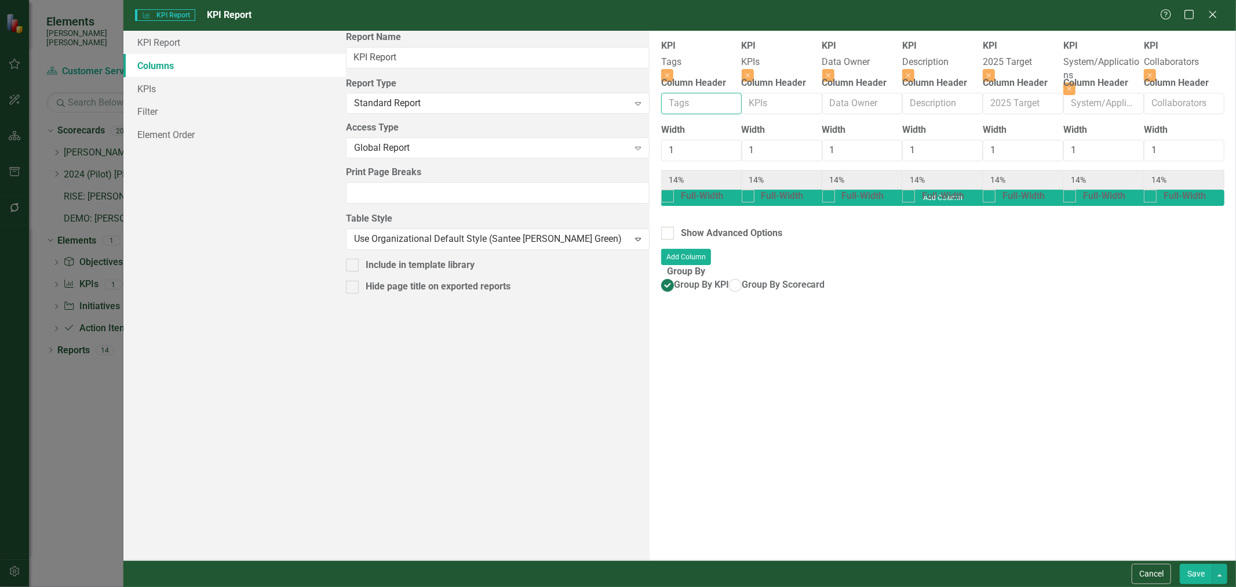
click at [661, 113] on input "Column Header" at bounding box center [701, 103] width 81 height 21
paste input ""Corporate Strategic Objective""
type input "Corporate Strategic Objective"
click at [1191, 573] on button "Save" at bounding box center [1196, 573] width 32 height 20
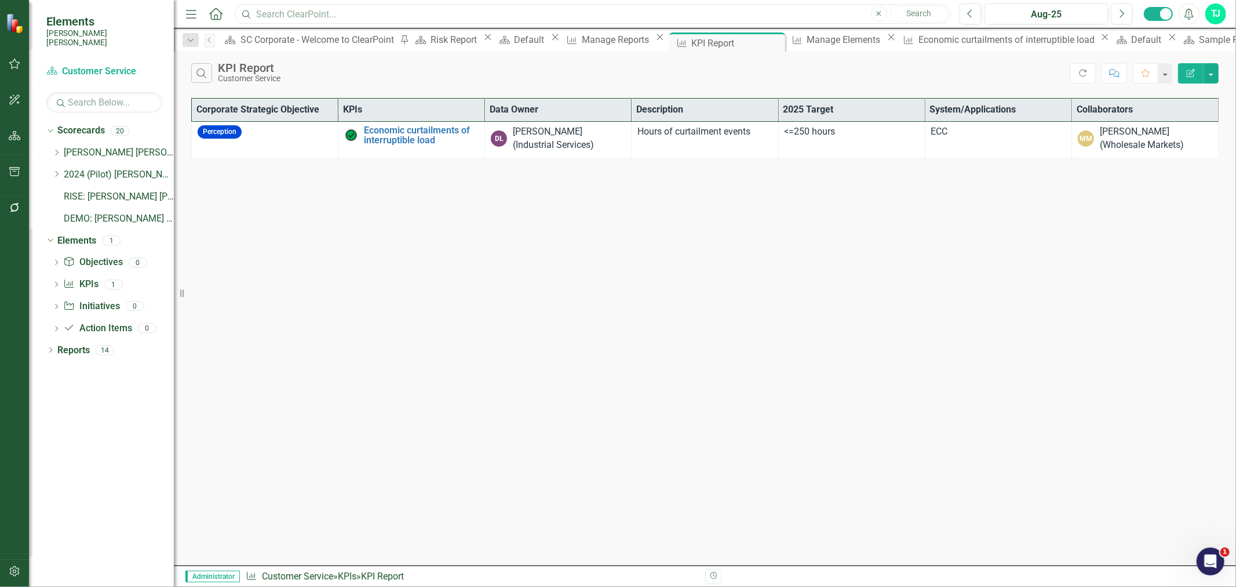
click at [311, 13] on input "text" at bounding box center [593, 14] width 716 height 20
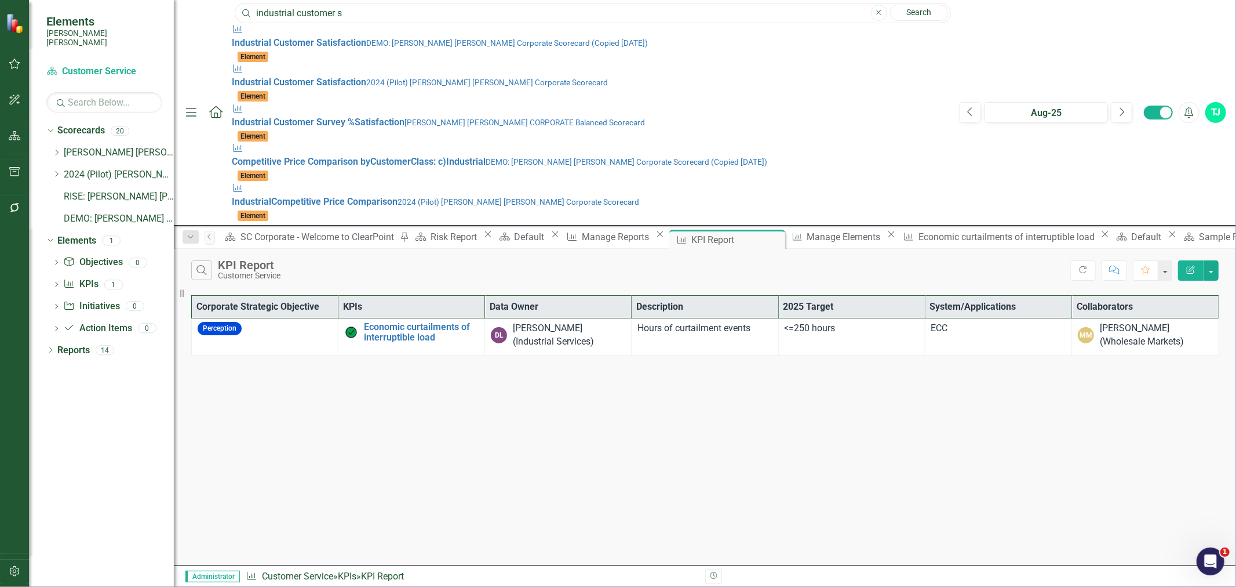
type input "industrial customer s"
click at [285, 249] on div "Search KPI Report Customer Service Refresh Comment Favorite Edit Report Corpora…" at bounding box center [705, 407] width 1062 height 316
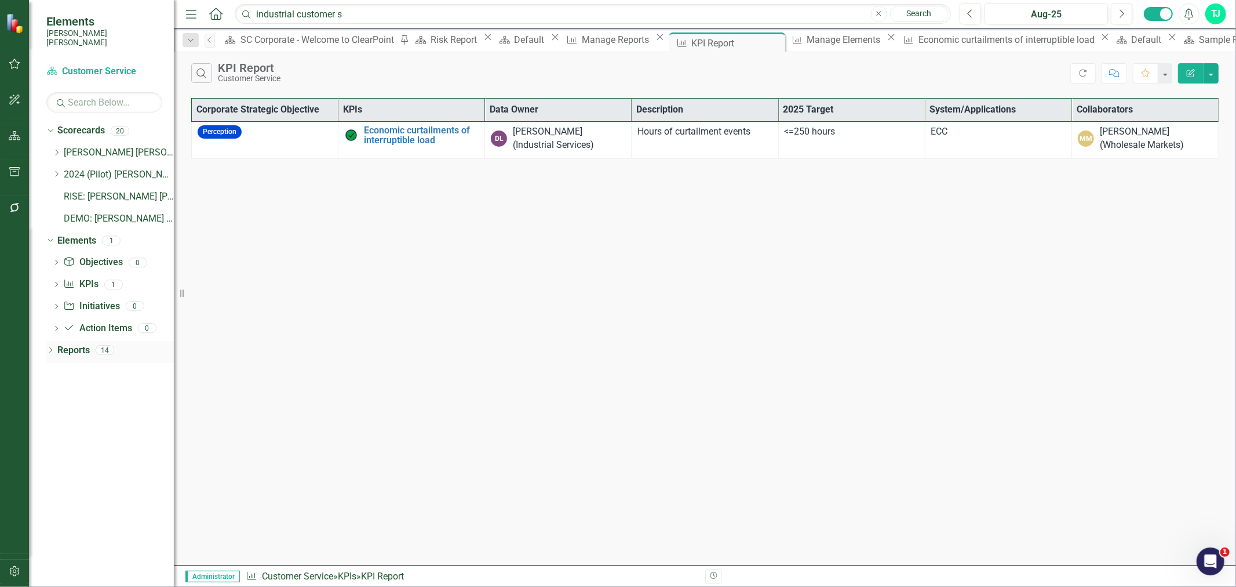
click at [78, 344] on link "Reports" at bounding box center [73, 350] width 32 height 13
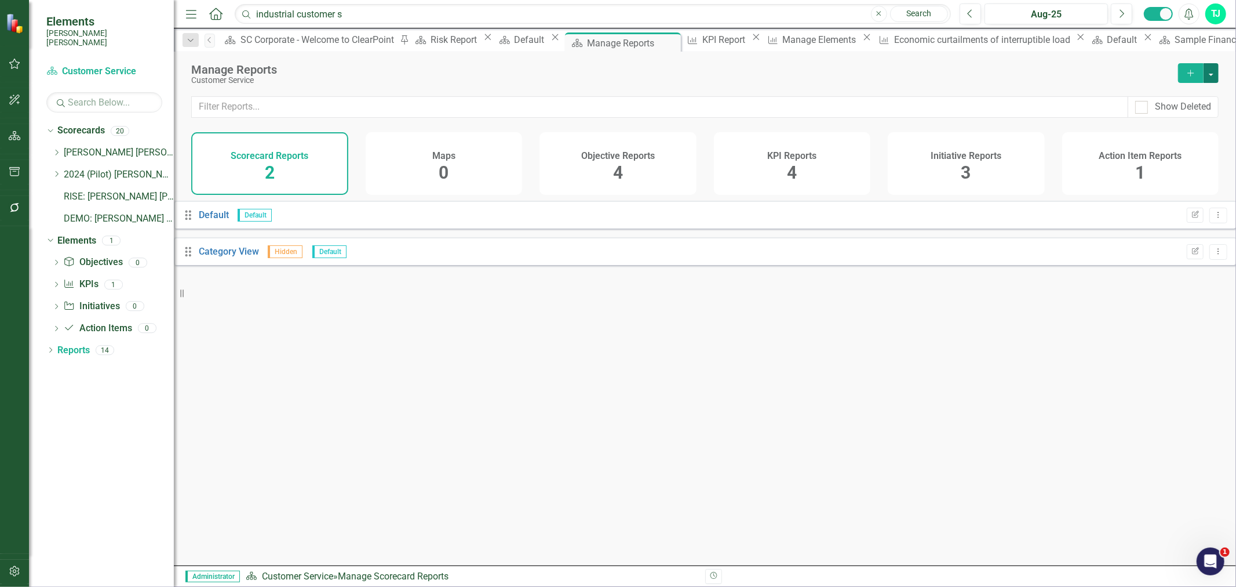
click at [1213, 76] on button "button" at bounding box center [1211, 73] width 15 height 20
click at [1158, 130] on link "Reference Add Report Reference" at bounding box center [1160, 136] width 116 height 21
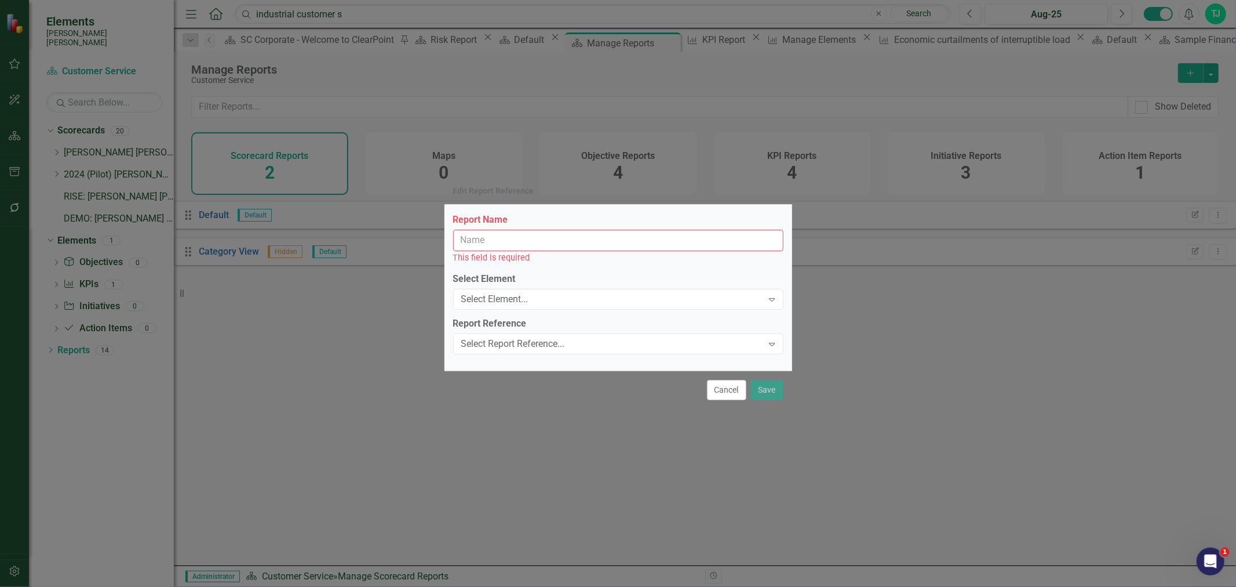
click at [521, 267] on div "Report Name This field is required Select Element Select Element... Expand Repo…" at bounding box center [619, 288] width 348 height 166
click at [526, 250] on input "Report Name" at bounding box center [618, 240] width 330 height 21
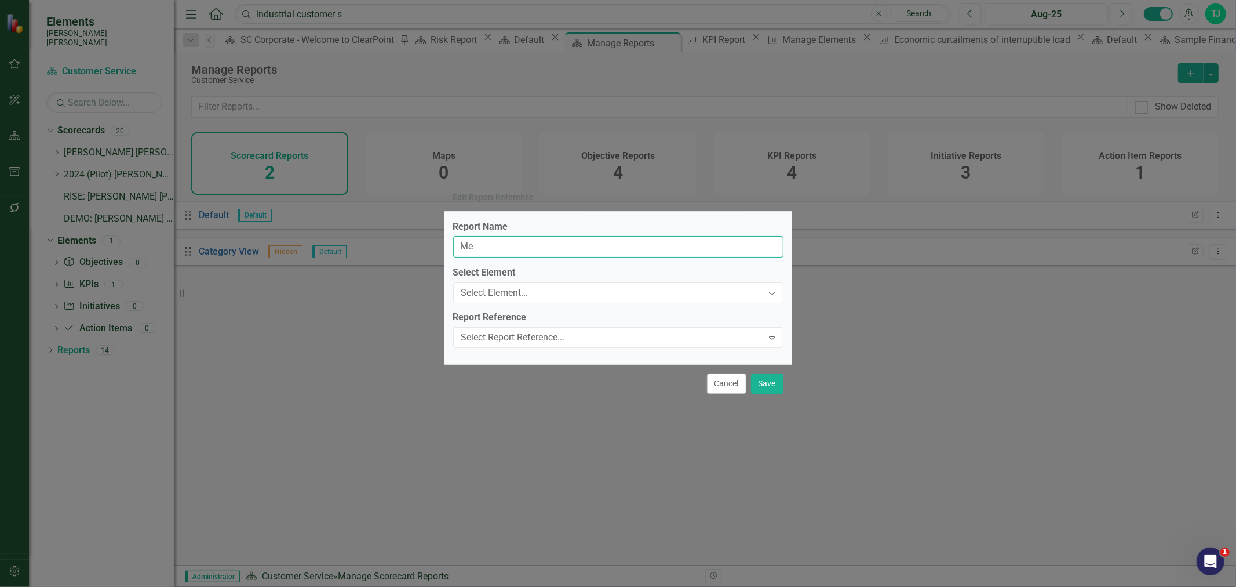
type input "M"
type input "KPI Report"
click at [519, 291] on div "Select Element..." at bounding box center [612, 292] width 302 height 13
click at [512, 338] on div "Select Report Reference..." at bounding box center [612, 337] width 302 height 13
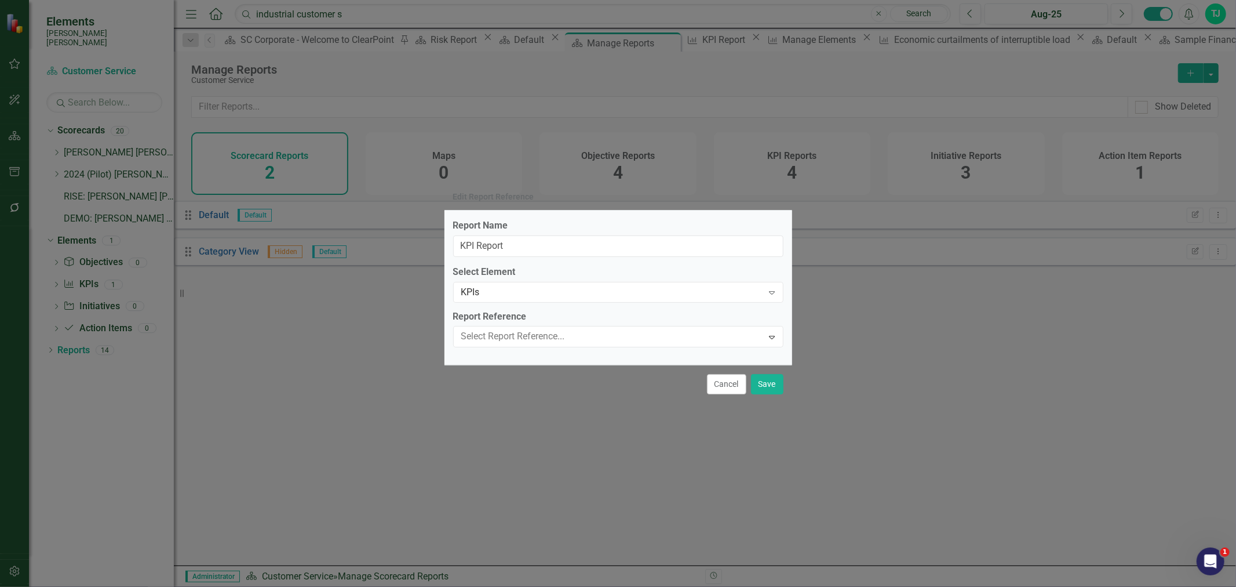
click at [506, 586] on div "KPIs" at bounding box center [621, 595] width 1218 height 13
click at [700, 337] on div "KPIs" at bounding box center [612, 337] width 302 height 13
click at [769, 383] on button "Save" at bounding box center [767, 383] width 32 height 20
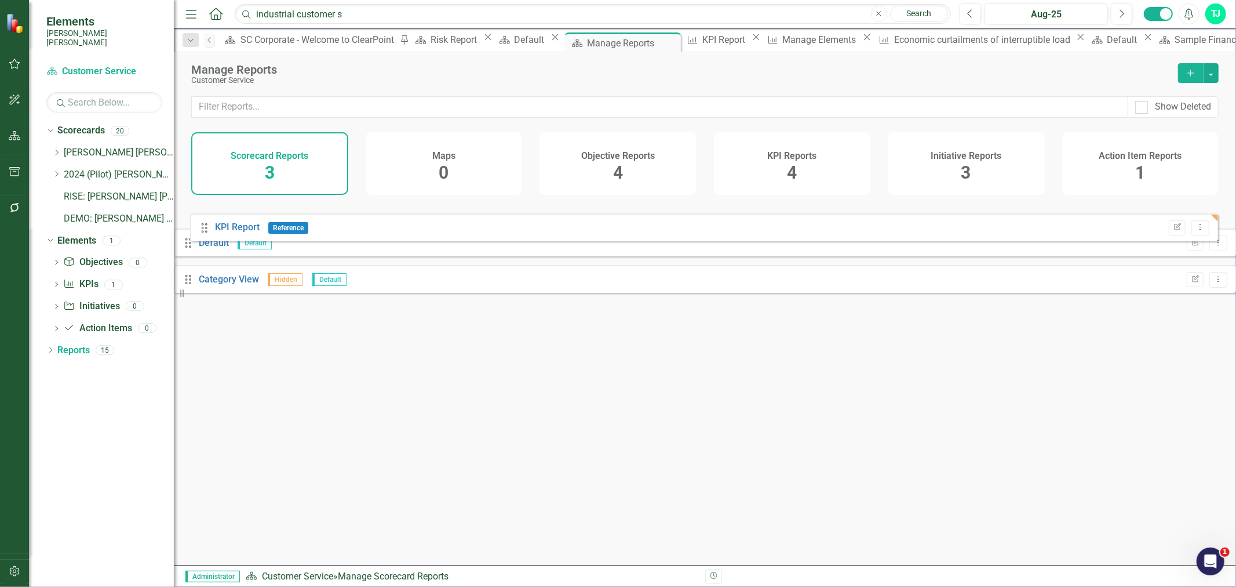
drag, startPoint x: 208, startPoint y: 296, endPoint x: 206, endPoint y: 227, distance: 69.0
click at [206, 226] on div "Drag Default Default Edit Report Dropdown Menu Drag Category View Hidden Defaul…" at bounding box center [705, 251] width 1062 height 101
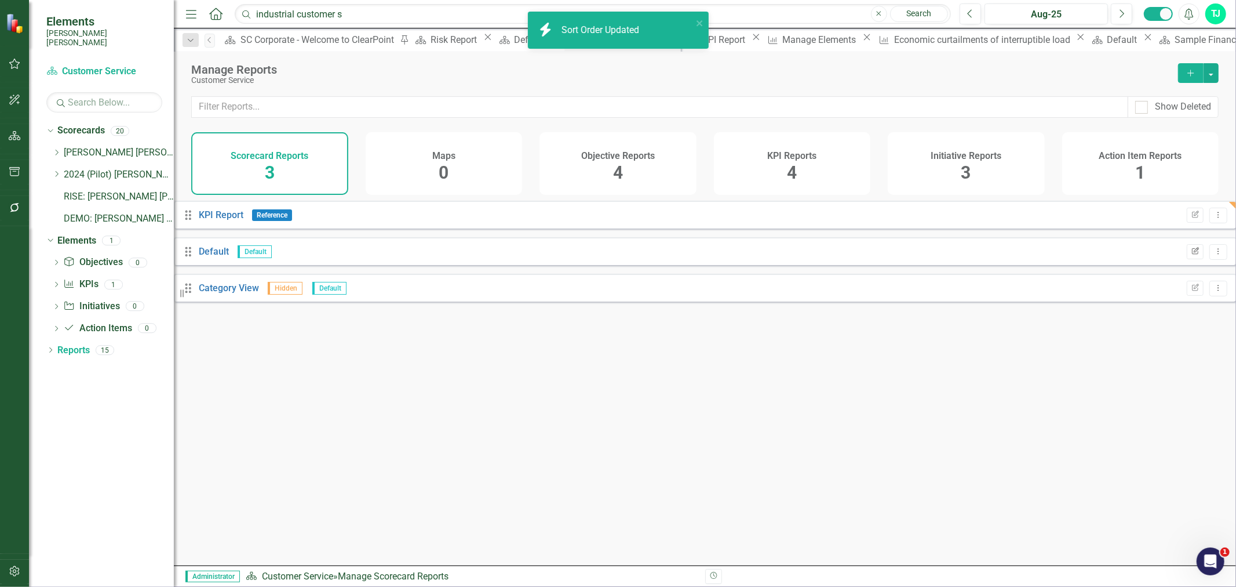
click at [1187, 258] on button "Edit Report" at bounding box center [1195, 251] width 17 height 15
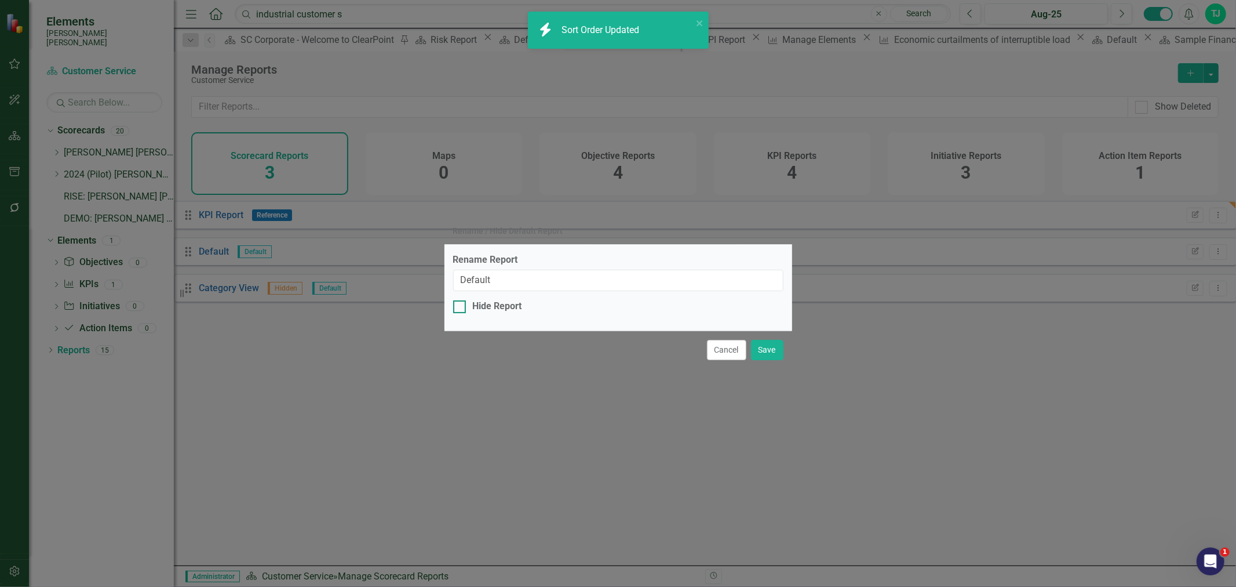
click at [505, 311] on div "Hide Report" at bounding box center [497, 306] width 49 height 13
click at [461, 308] on input "Hide Report" at bounding box center [457, 304] width 8 height 8
checkbox input "true"
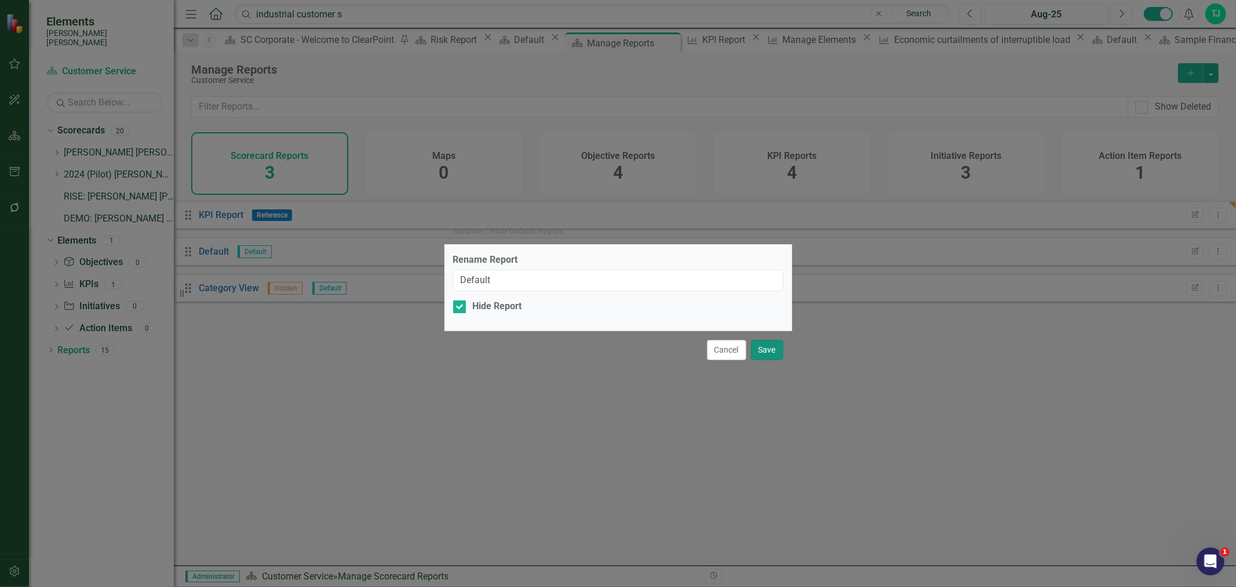
drag, startPoint x: 773, startPoint y: 354, endPoint x: 765, endPoint y: 351, distance: 8.6
click at [773, 354] on button "Save" at bounding box center [767, 350] width 32 height 20
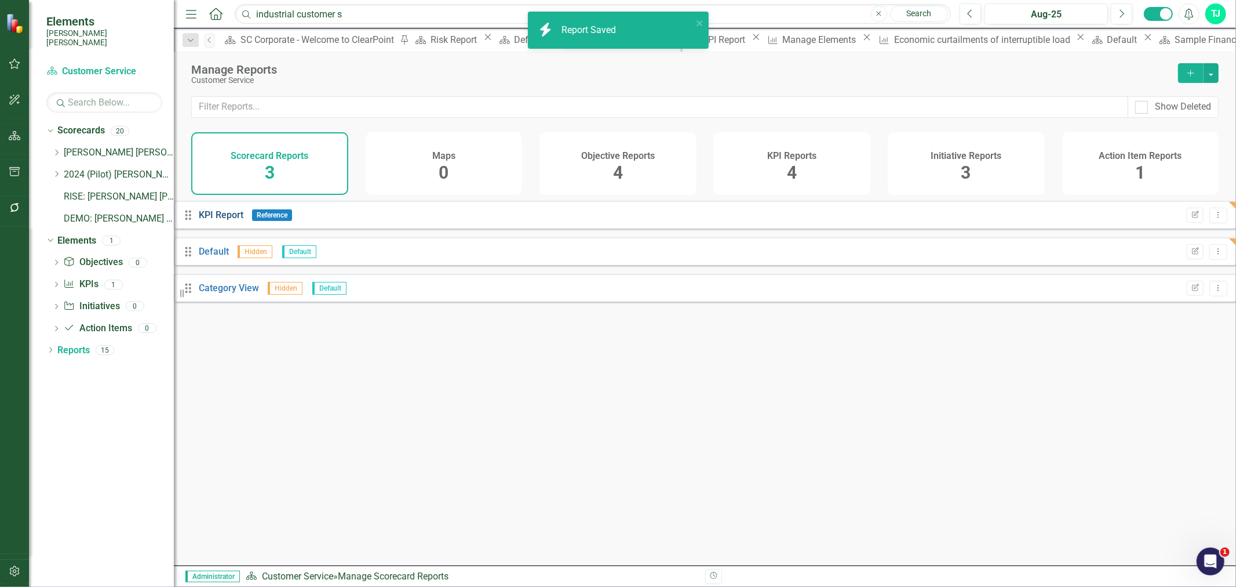
click at [226, 220] on link "KPI Report" at bounding box center [221, 214] width 45 height 11
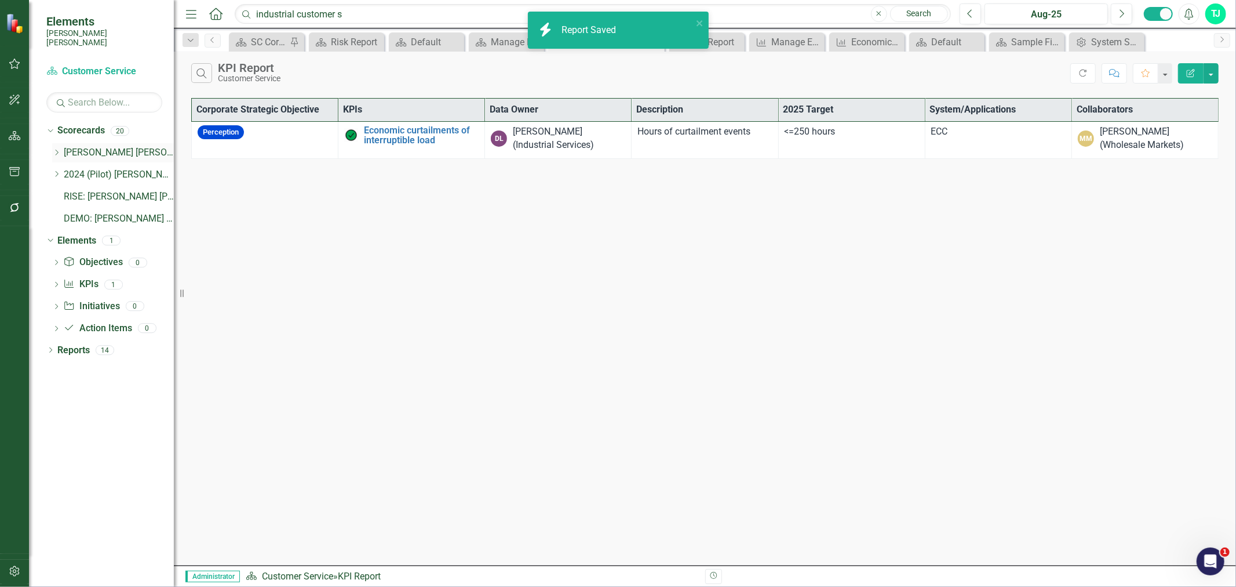
click at [53, 149] on icon "Dropdown" at bounding box center [56, 152] width 9 height 7
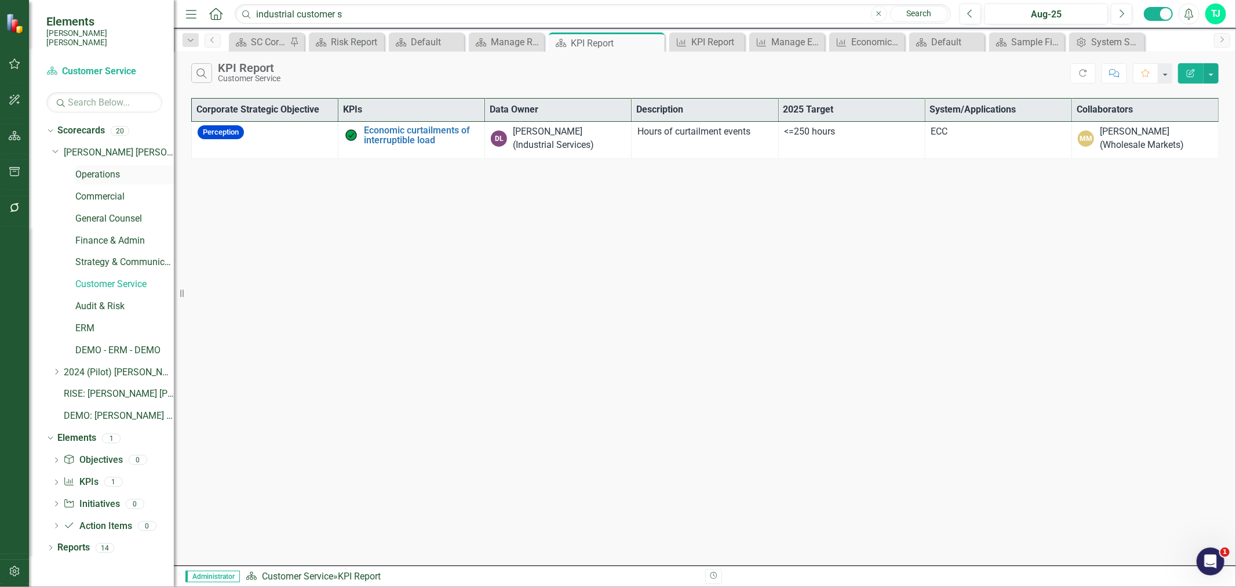
click at [109, 168] on link "Operations" at bounding box center [124, 174] width 99 height 13
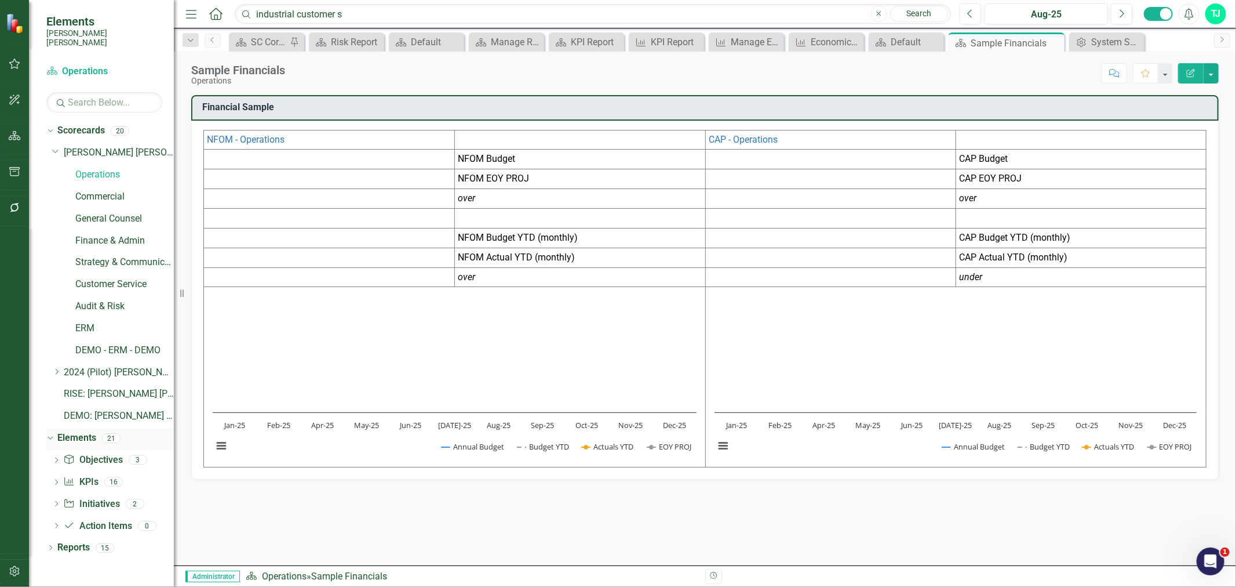
click at [82, 431] on link "Elements" at bounding box center [76, 437] width 39 height 13
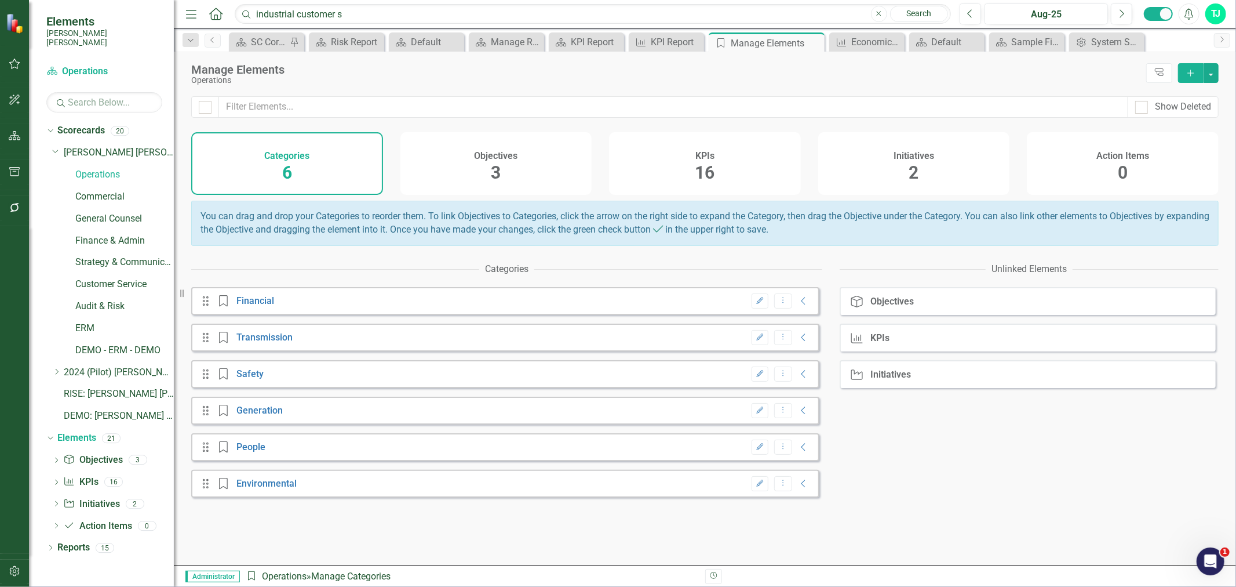
click at [667, 170] on div "KPIs 16" at bounding box center [705, 163] width 192 height 63
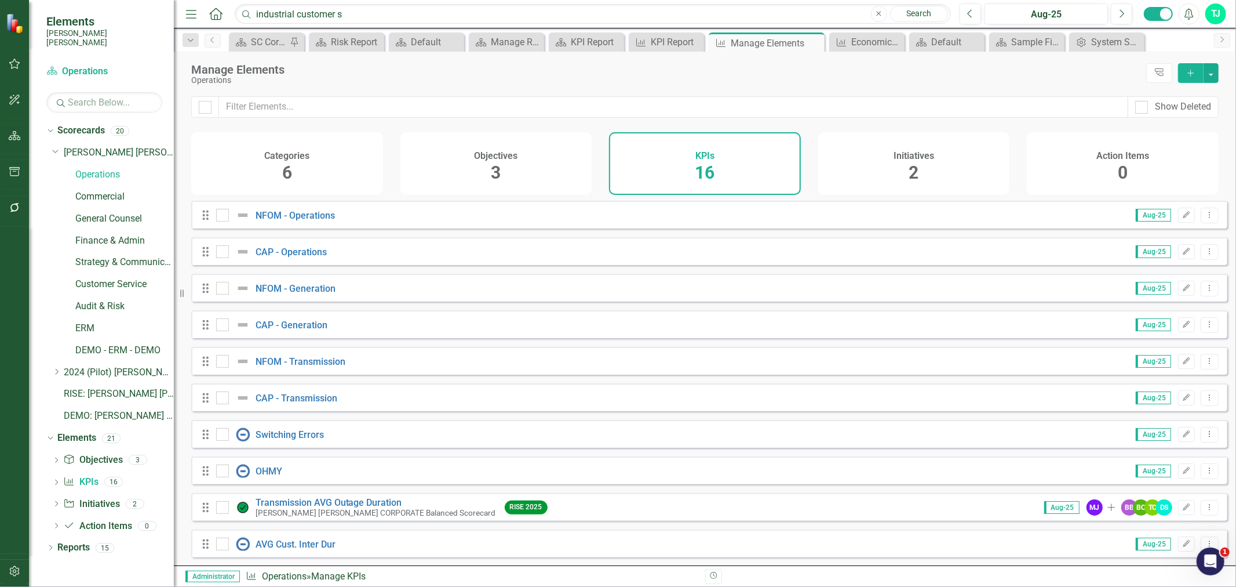
click at [511, 168] on div "Objectives 3" at bounding box center [497, 163] width 192 height 63
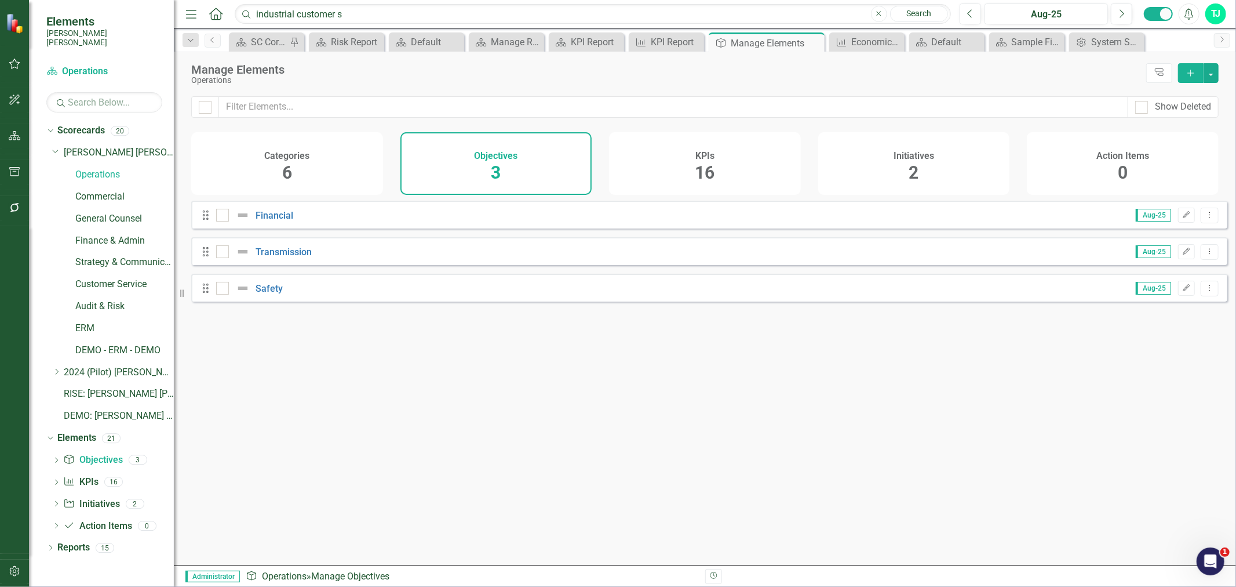
click at [682, 172] on div "KPIs 16" at bounding box center [705, 163] width 192 height 63
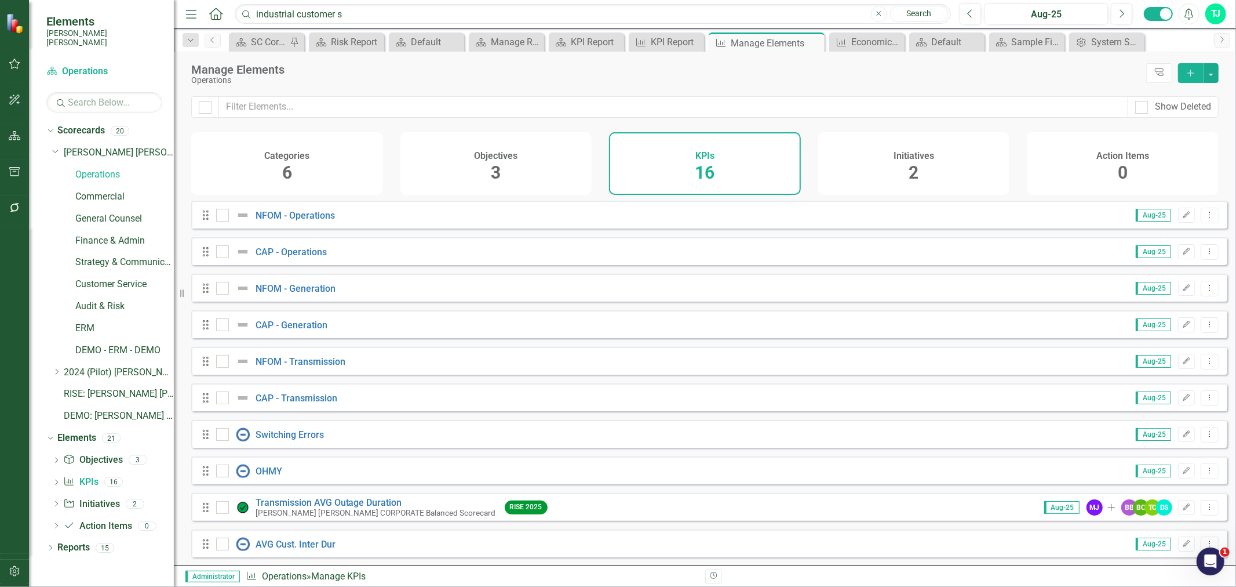
click at [976, 180] on div "Initiatives 2" at bounding box center [914, 163] width 192 height 63
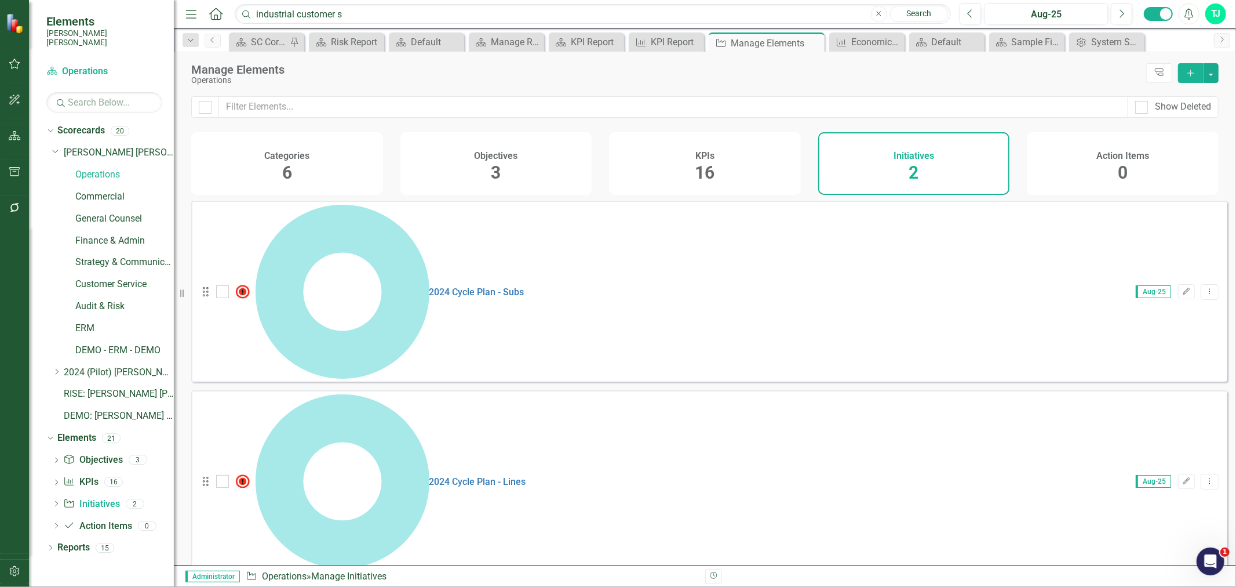
click at [276, 158] on h4 "Categories" at bounding box center [286, 156] width 45 height 10
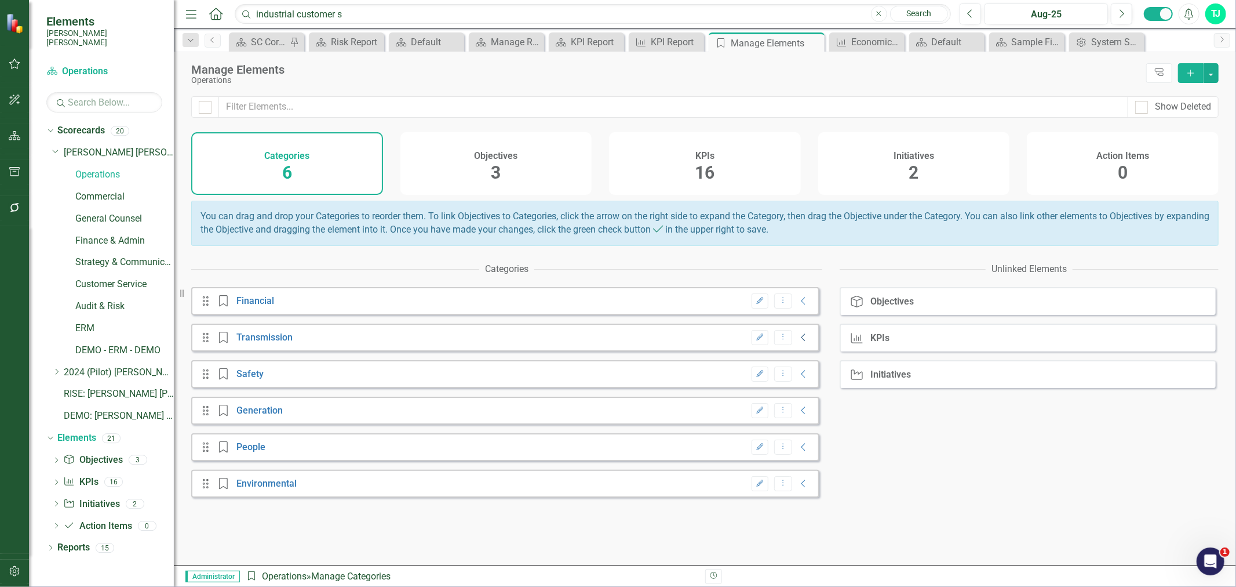
click at [801, 342] on icon "Collapse" at bounding box center [804, 337] width 12 height 9
click at [799, 343] on icon "Expanded" at bounding box center [805, 337] width 12 height 9
click at [798, 342] on icon "Collapse" at bounding box center [804, 337] width 12 height 9
click at [798, 379] on icon "Collapse" at bounding box center [804, 373] width 12 height 9
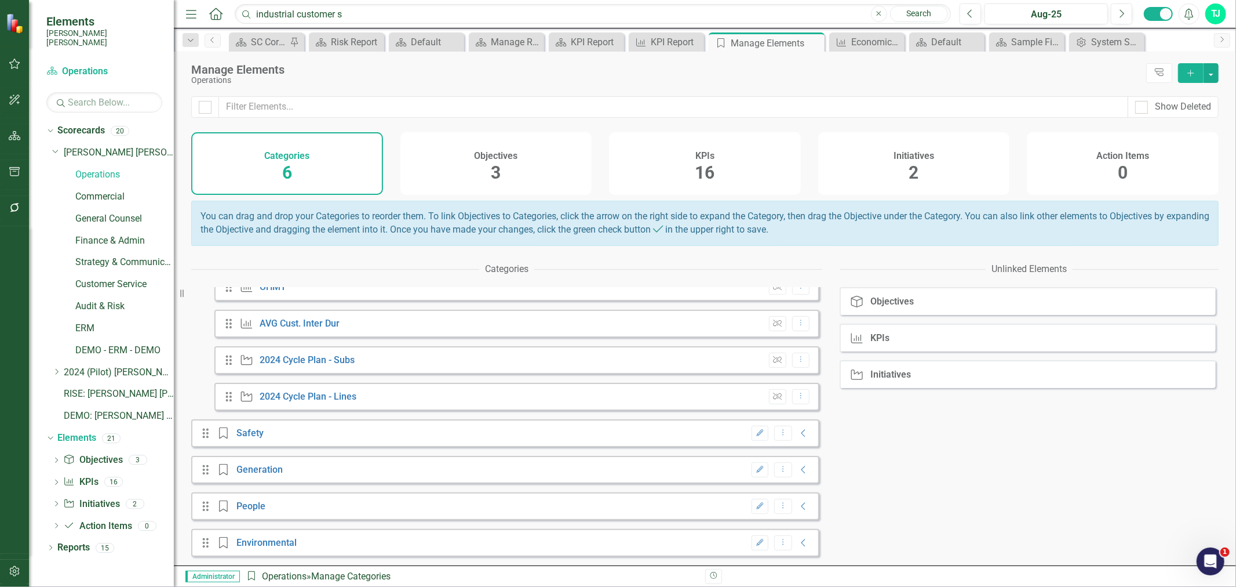
click at [792, 463] on div "Edit Dropdown Menu Collapse" at bounding box center [778, 470] width 64 height 16
click at [802, 467] on icon at bounding box center [804, 470] width 4 height 8
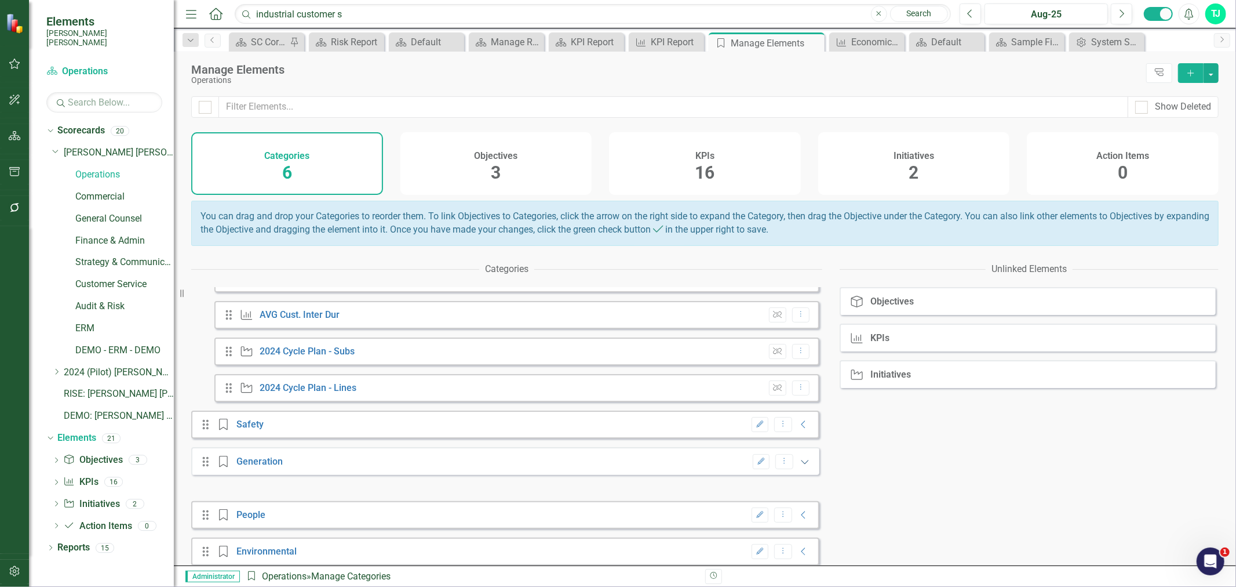
scroll to position [223, 0]
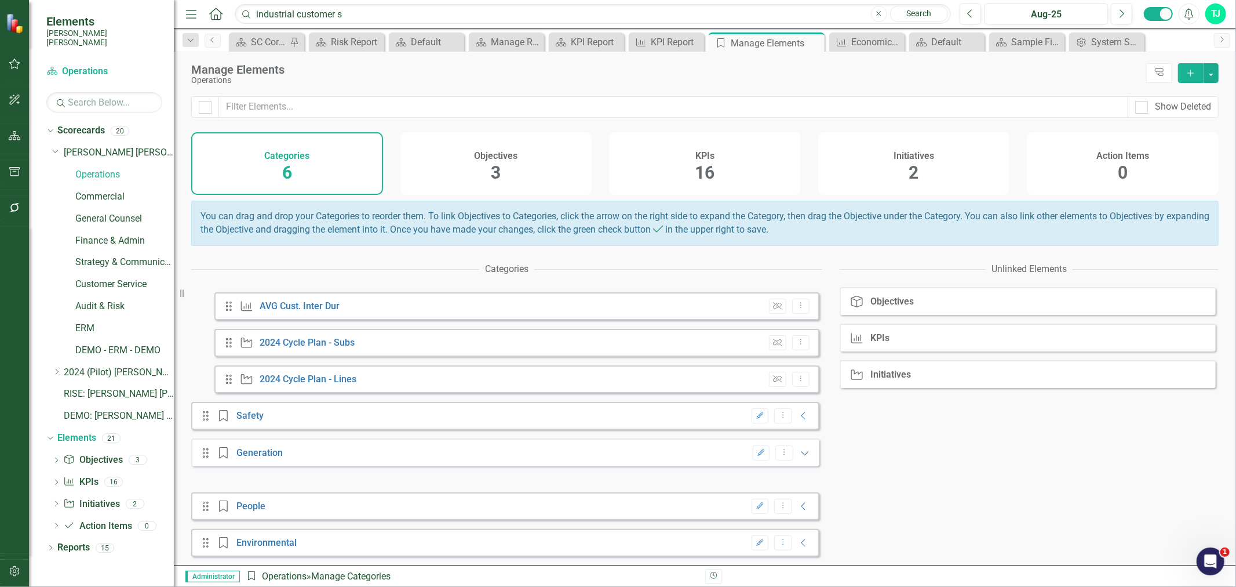
click at [799, 449] on icon "Expanded" at bounding box center [805, 452] width 12 height 9
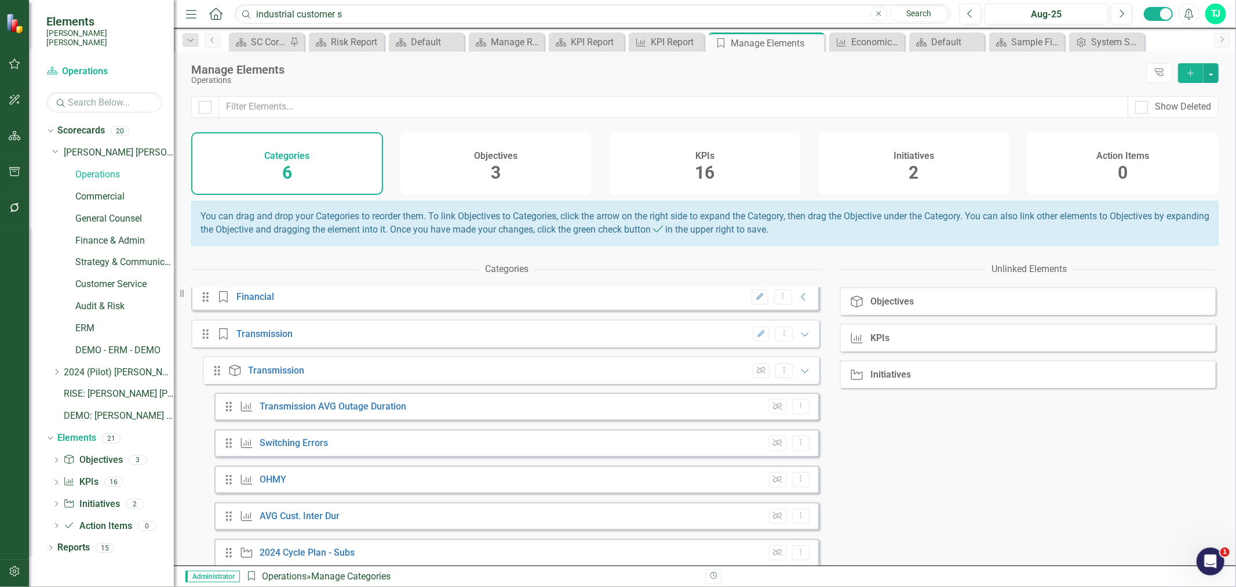
scroll to position [0, 0]
click at [799, 379] on icon "Expanded" at bounding box center [805, 374] width 12 height 9
click at [802, 414] on icon at bounding box center [804, 411] width 4 height 8
click at [798, 452] on icon "Collapse" at bounding box center [804, 446] width 12 height 9
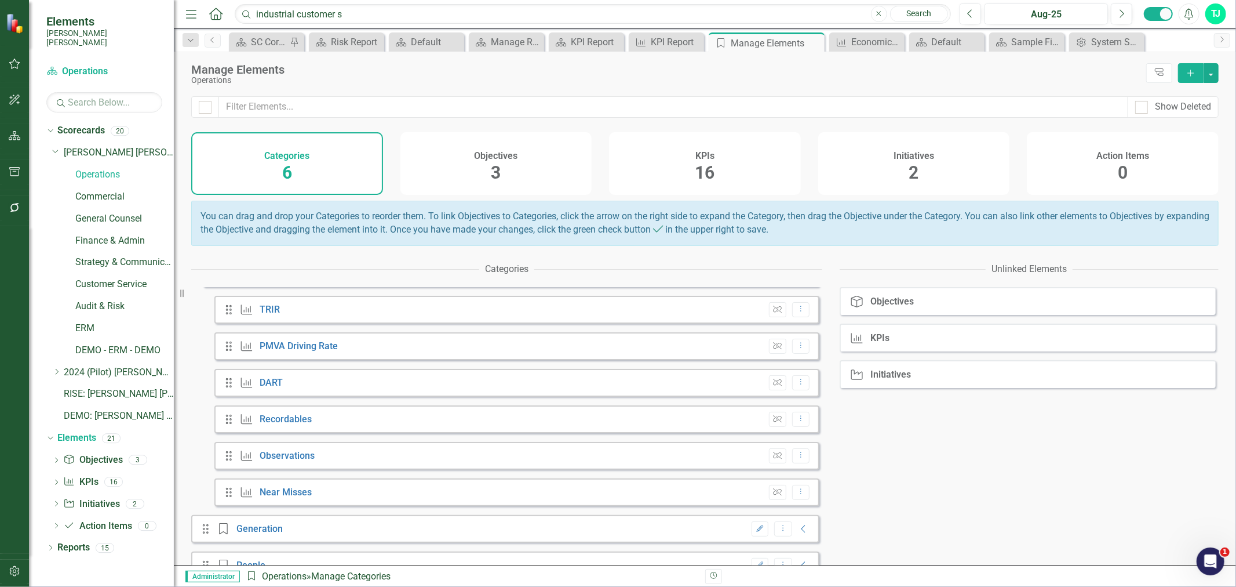
scroll to position [174, 0]
click at [310, 459] on link "Observations" at bounding box center [287, 454] width 55 height 11
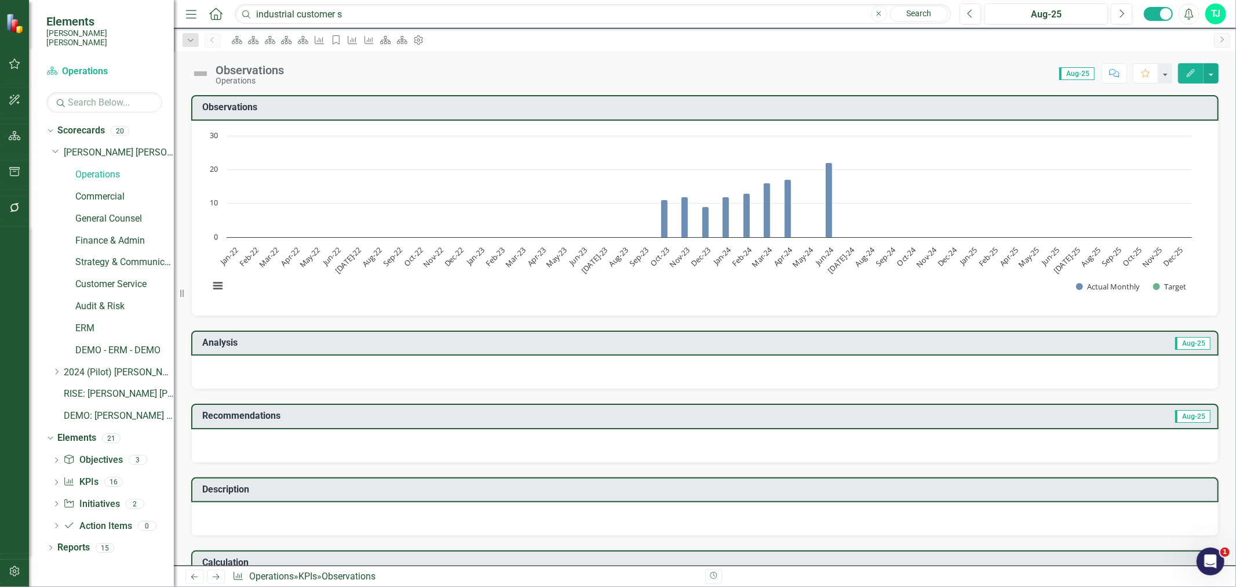
click at [486, 208] on rect "Interactive chart" at bounding box center [700, 217] width 995 height 174
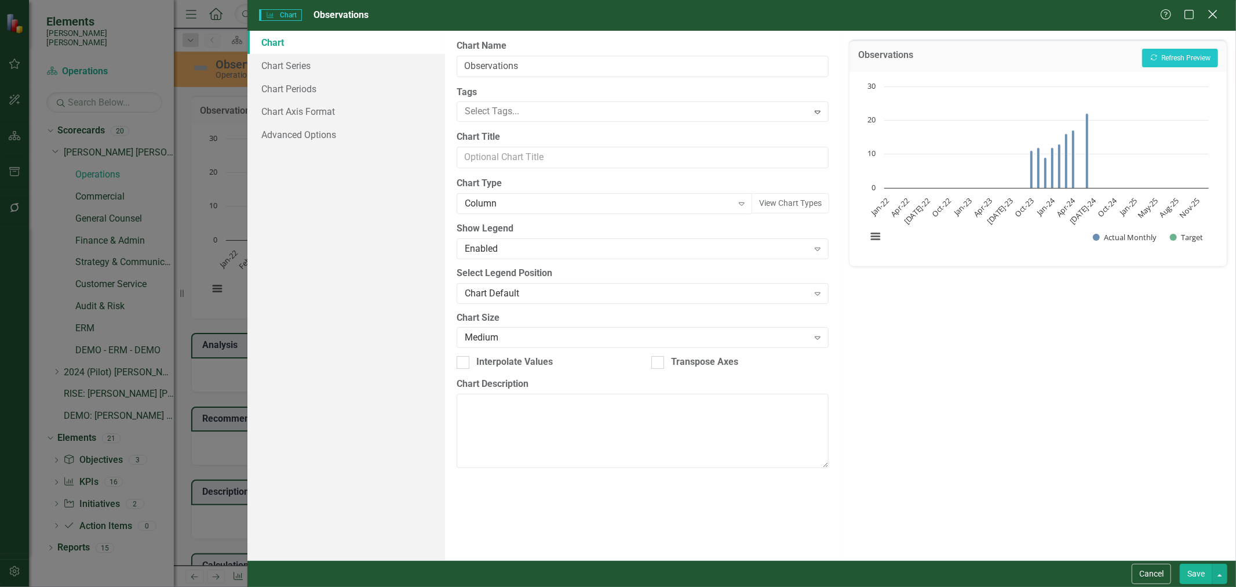
click at [1209, 21] on div "Close" at bounding box center [1213, 16] width 14 height 16
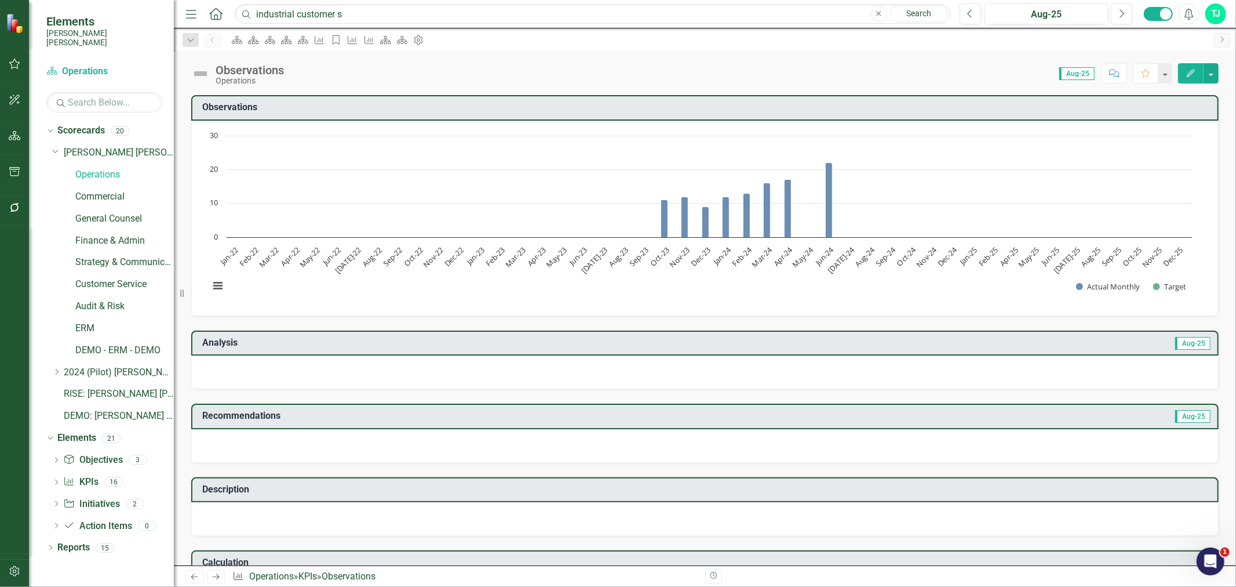
click at [337, 78] on div "Score: 0.00 Aug-25 Completed Comment Favorite Edit" at bounding box center [754, 73] width 929 height 20
click at [214, 41] on icon "Previous" at bounding box center [212, 40] width 9 height 7
click at [194, 45] on div "Dropdown" at bounding box center [191, 40] width 16 height 14
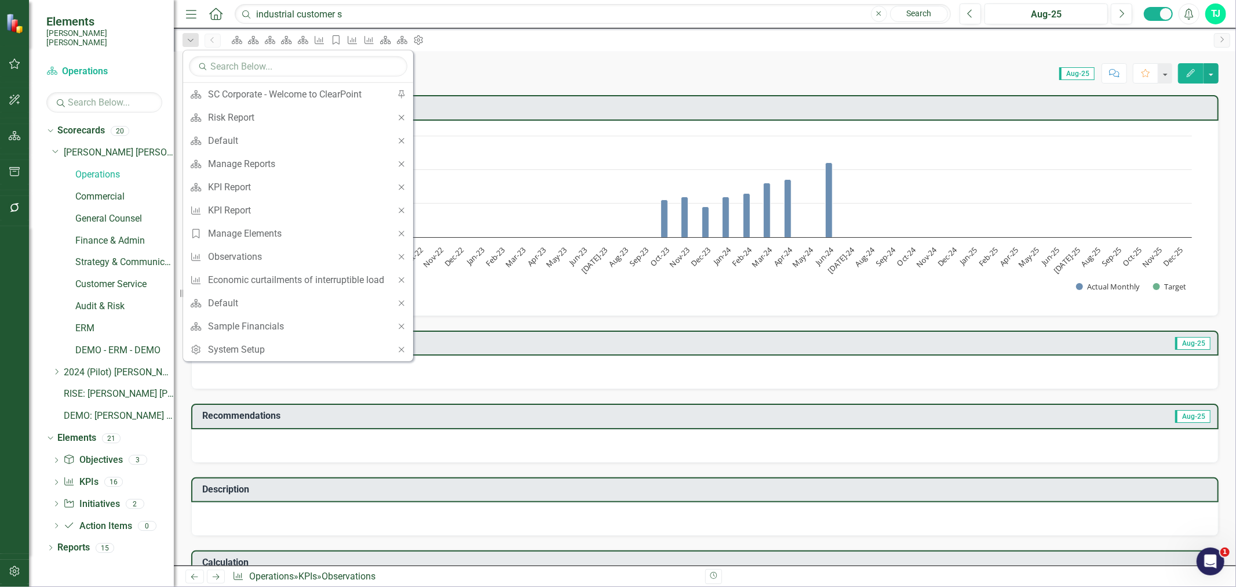
click at [547, 70] on div "Score: 0.00 Aug-25 Completed Comment Favorite Edit" at bounding box center [754, 73] width 929 height 20
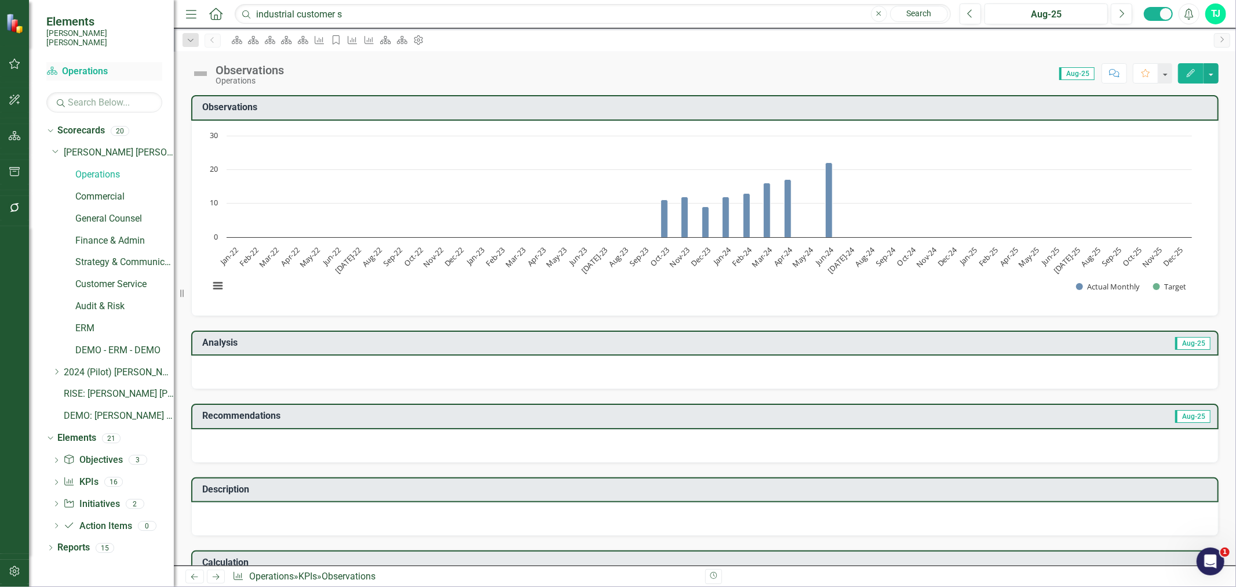
click at [97, 67] on link "Scorecard Operations" at bounding box center [104, 71] width 116 height 13
click at [358, 42] on div "KPI" at bounding box center [350, 39] width 16 height 14
click at [441, 43] on icon "Pin" at bounding box center [435, 43] width 9 height 12
drag, startPoint x: 106, startPoint y: 273, endPoint x: 194, endPoint y: 10, distance: 277.0
click at [106, 278] on link "Customer Service" at bounding box center [124, 284] width 99 height 13
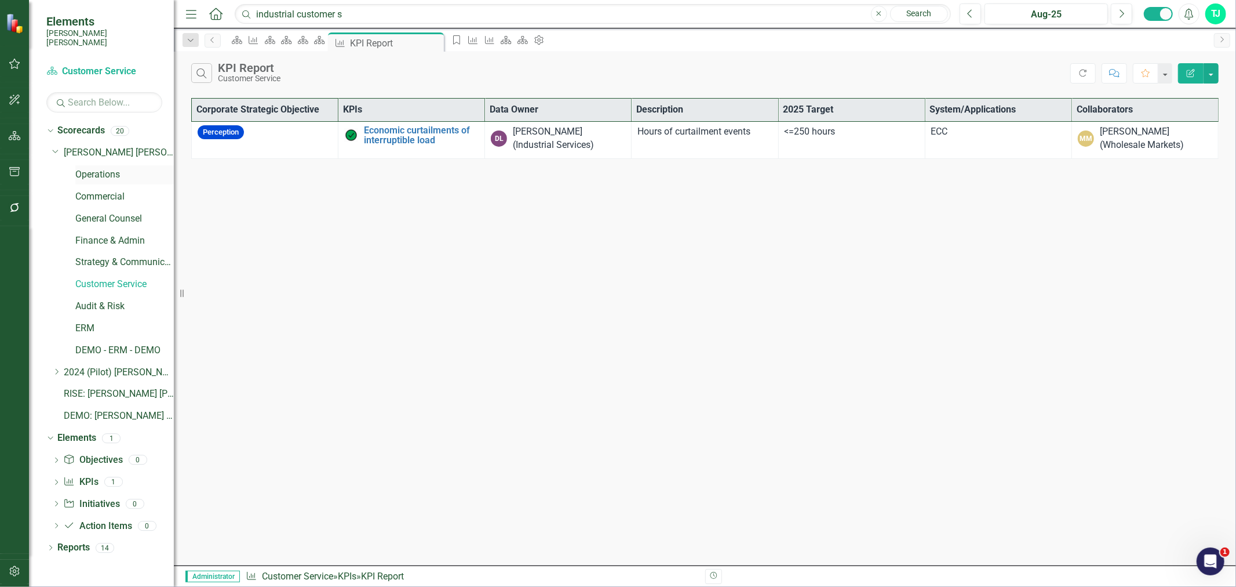
click at [114, 168] on link "Operations" at bounding box center [124, 174] width 99 height 13
